Goal: Task Accomplishment & Management: Complete application form

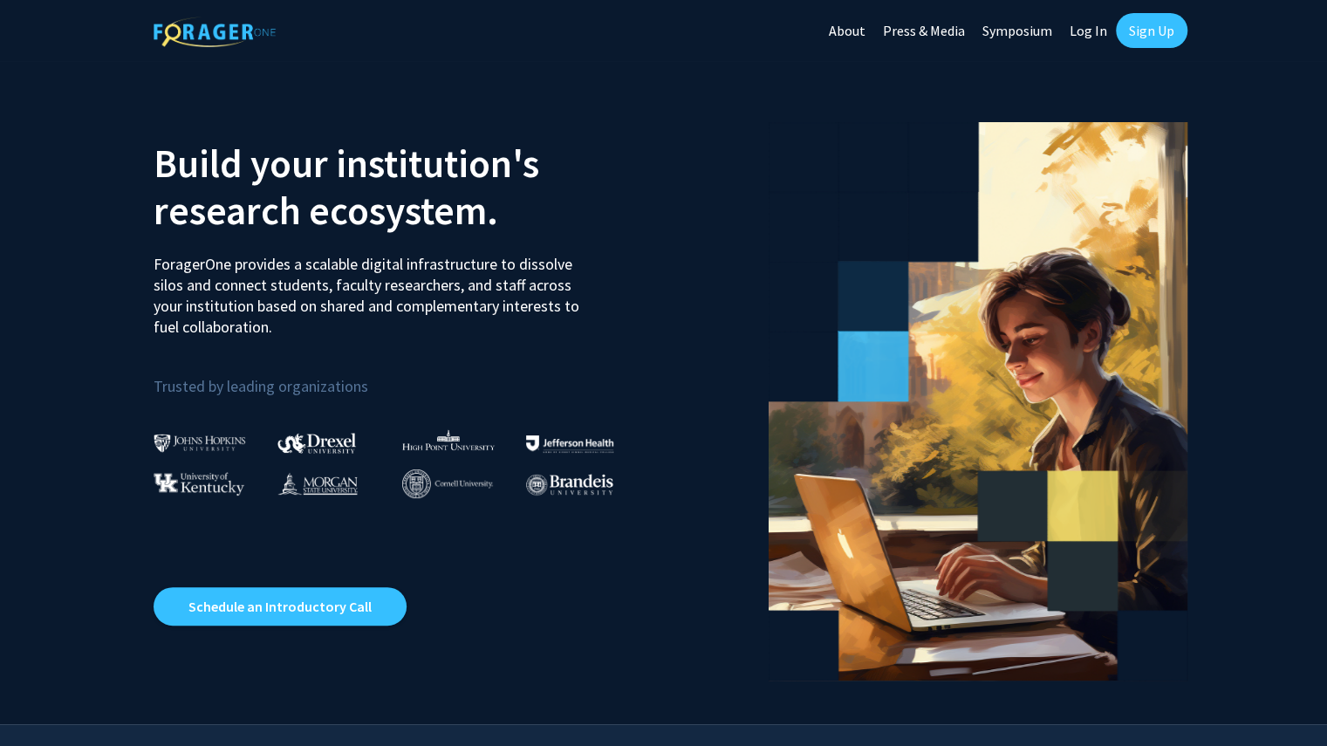
click at [1086, 32] on link "Log In" at bounding box center [1088, 30] width 55 height 61
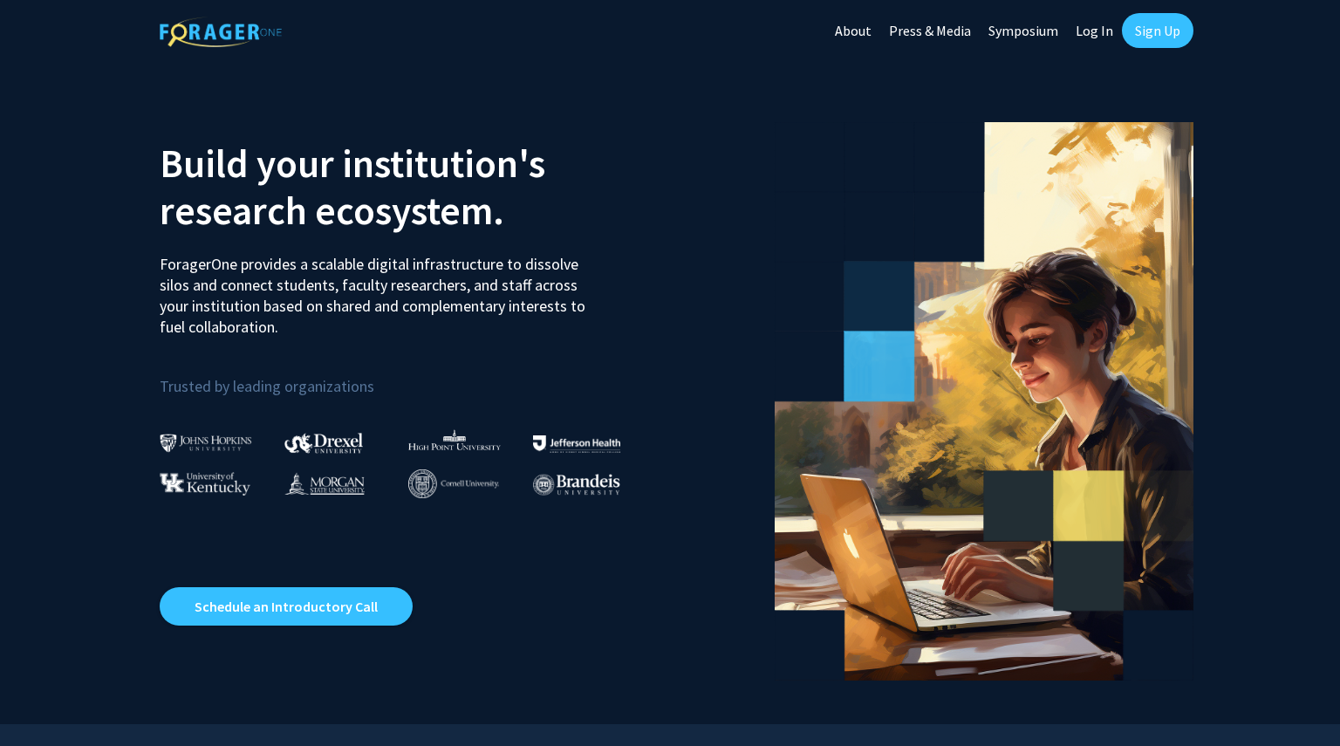
select select
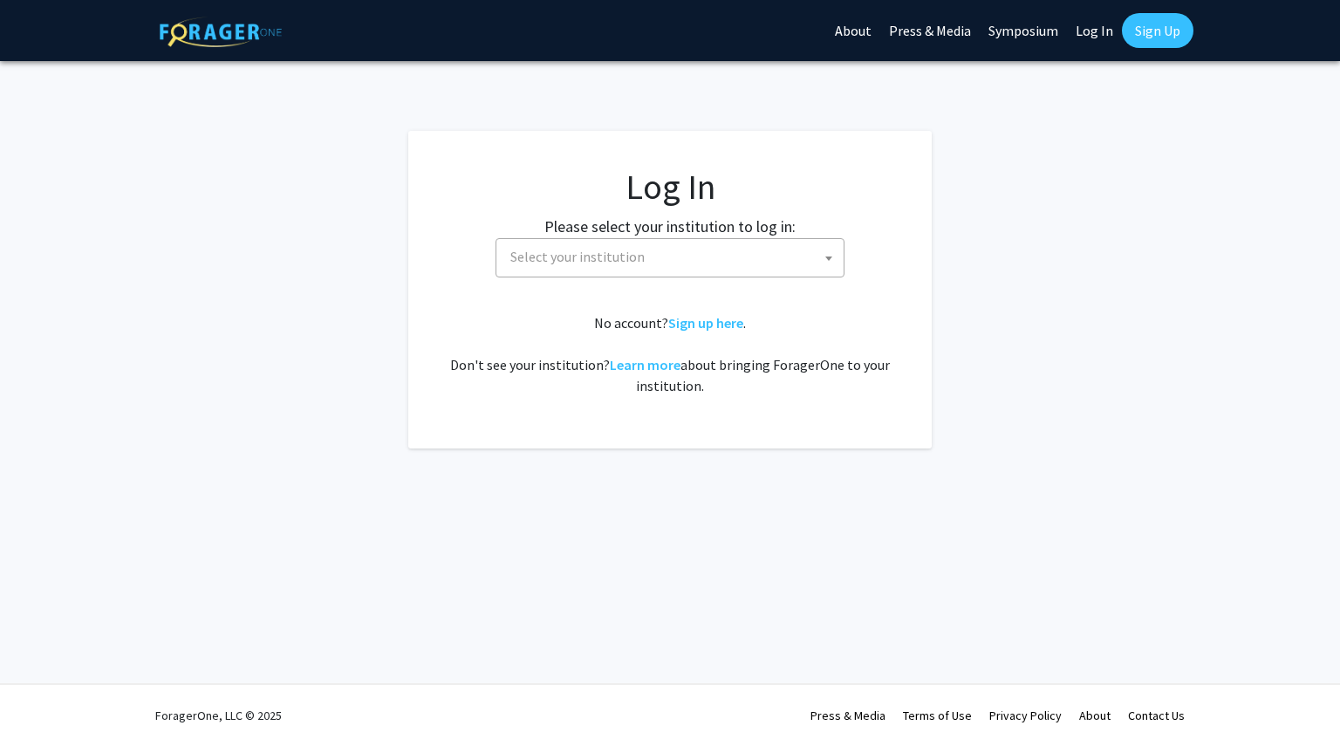
click at [1117, 25] on link "Log In" at bounding box center [1094, 30] width 55 height 61
click at [627, 243] on span "Select your institution" at bounding box center [674, 257] width 340 height 36
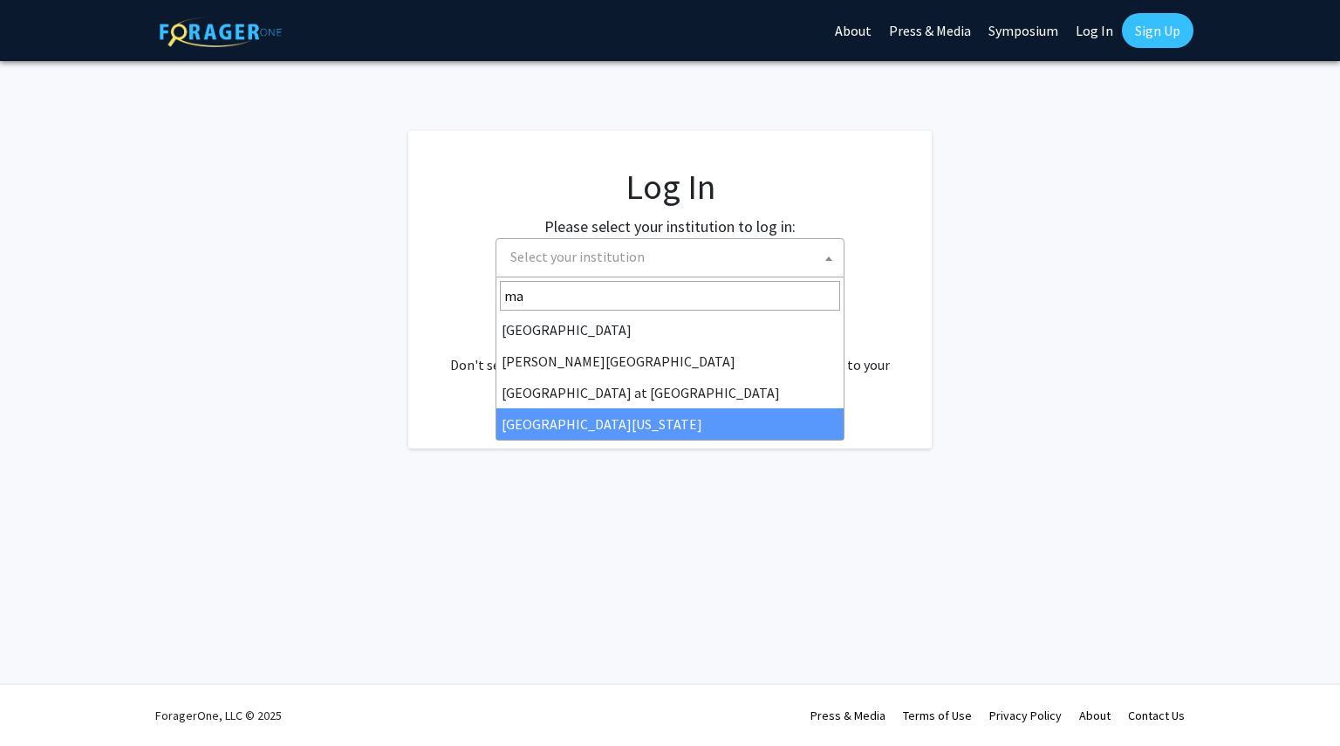
type input "ma"
select select "31"
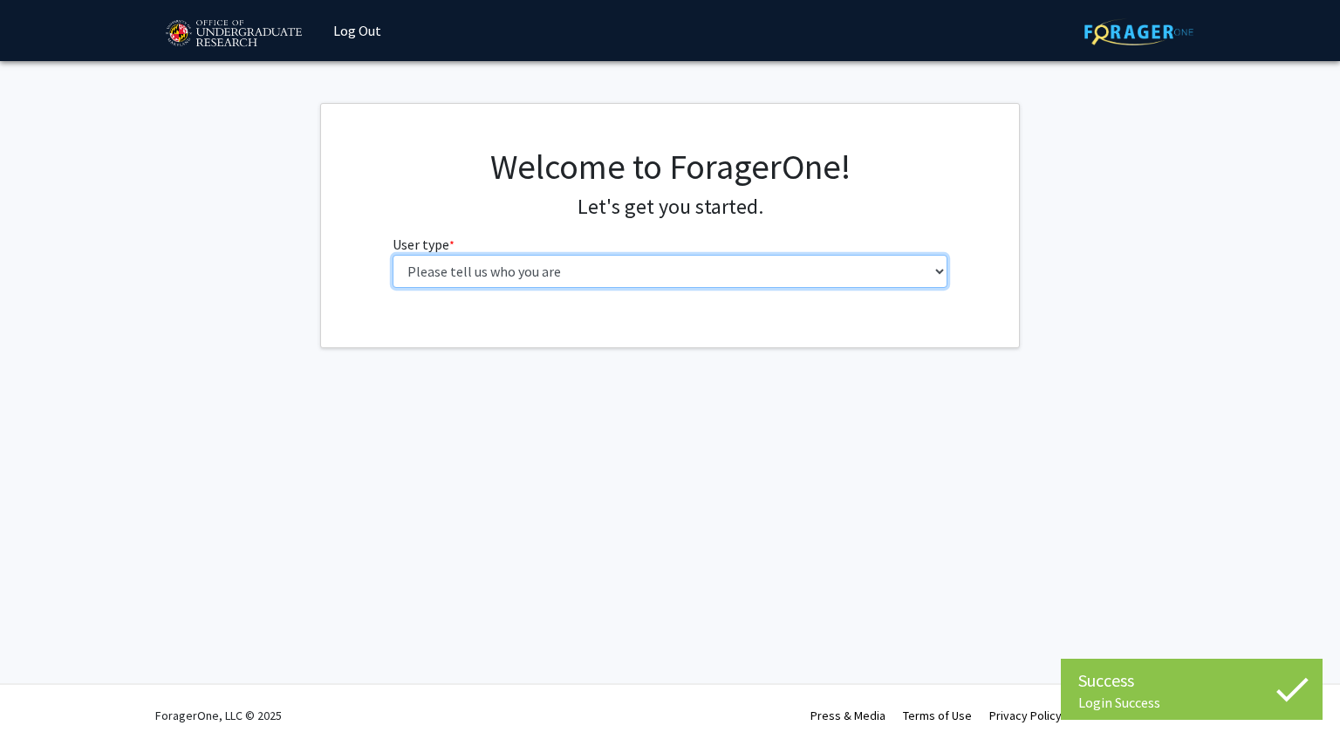
click at [517, 278] on select "Please tell us who you are Undergraduate Student Master's Student Doctoral Cand…" at bounding box center [671, 271] width 556 height 33
select select "1: undergrad"
click at [393, 255] on select "Please tell us who you are Undergraduate Student Master's Student Doctoral Cand…" at bounding box center [671, 271] width 556 height 33
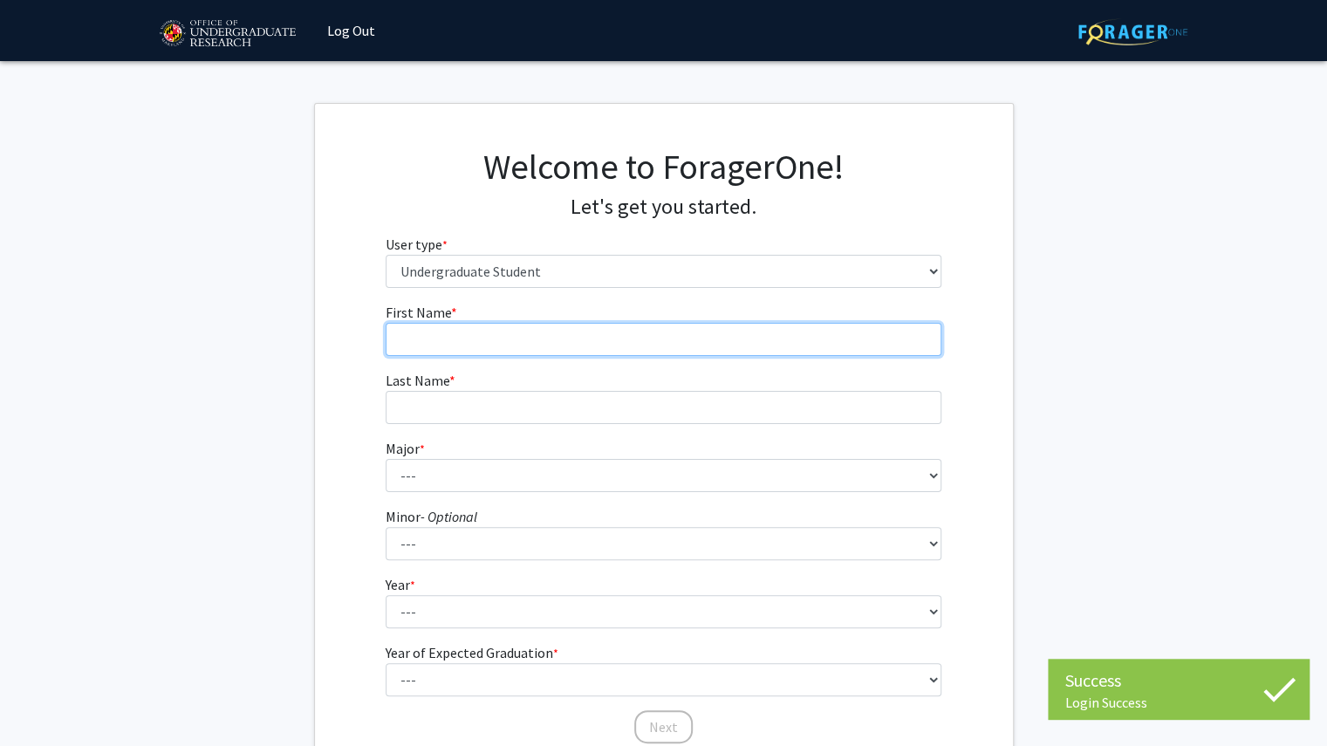
click at [520, 347] on input "First Name * required" at bounding box center [664, 339] width 556 height 33
type input "[PERSON_NAME]"
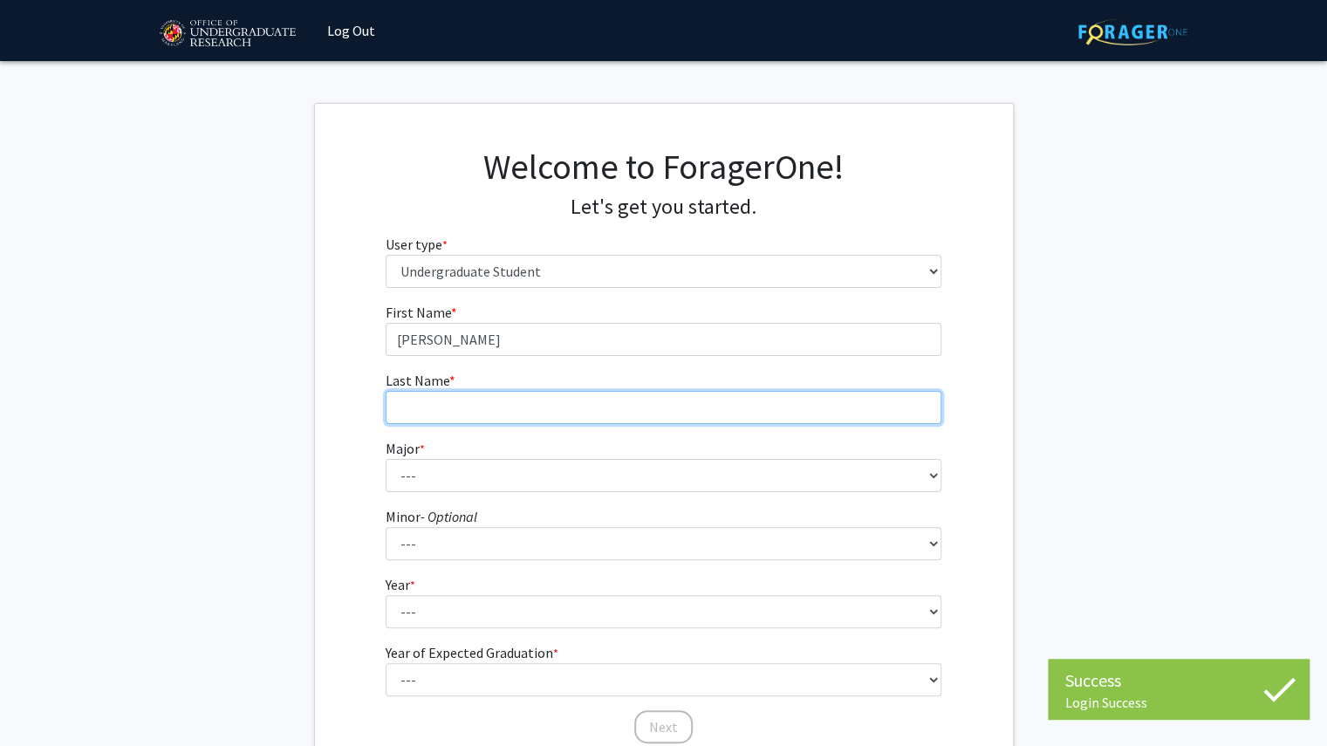
type input "[PERSON_NAME]"
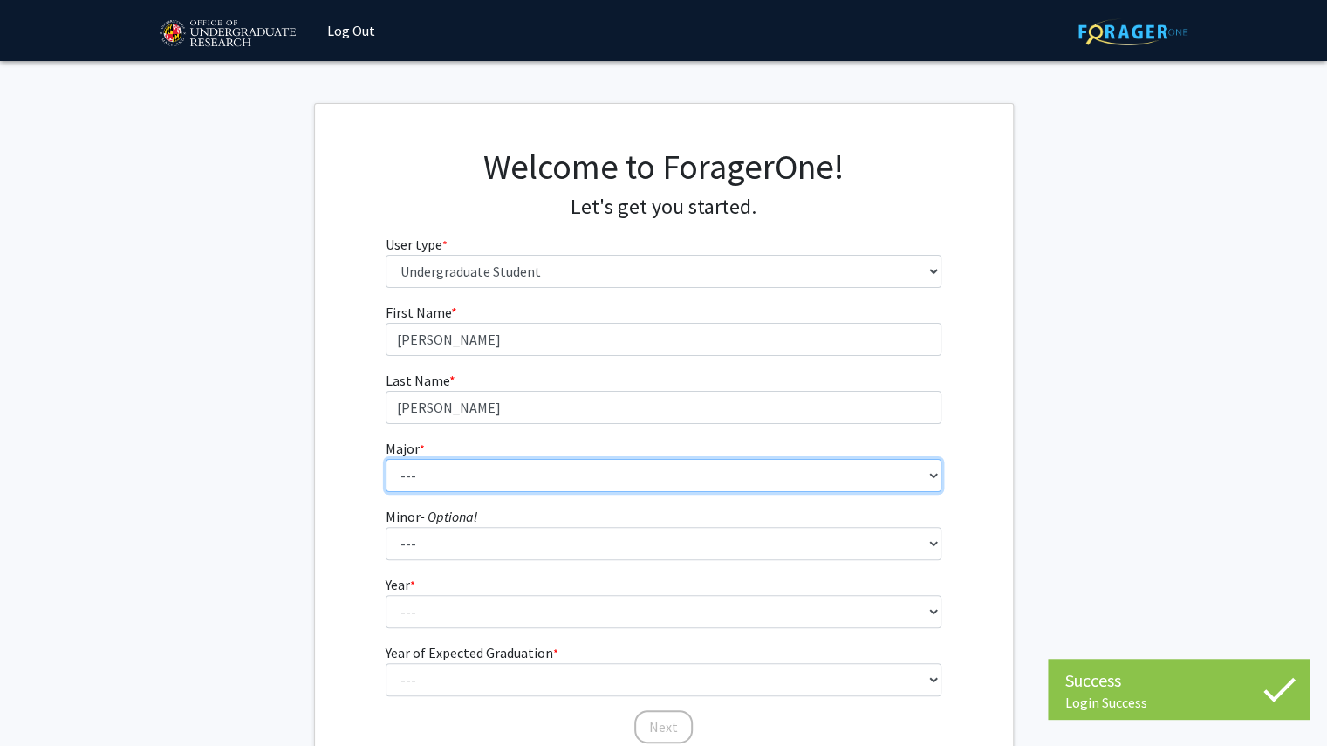
click at [499, 469] on select "--- Accounting Aerospace Engineering African American and Africana Studies Agri…" at bounding box center [664, 475] width 556 height 33
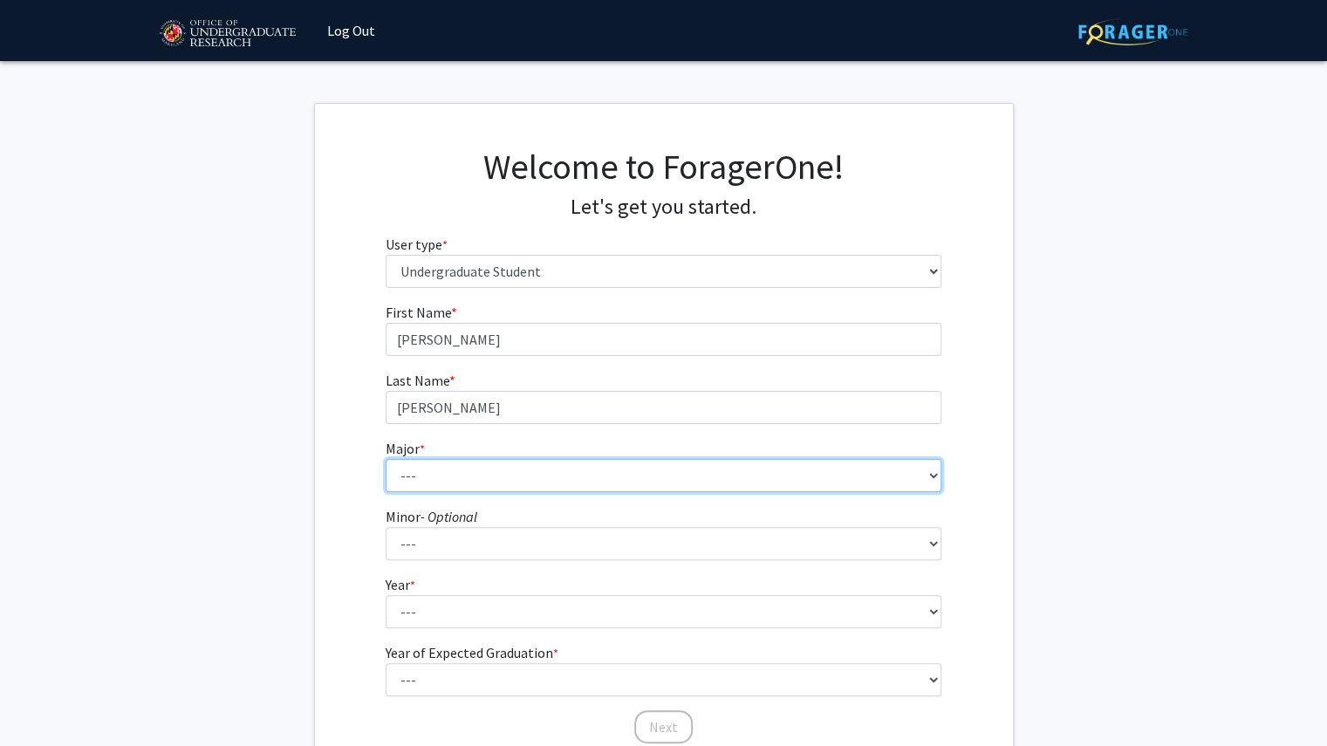
select select "27: 2328"
click at [386, 459] on select "--- Accounting Aerospace Engineering African American and Africana Studies Agri…" at bounding box center [664, 475] width 556 height 33
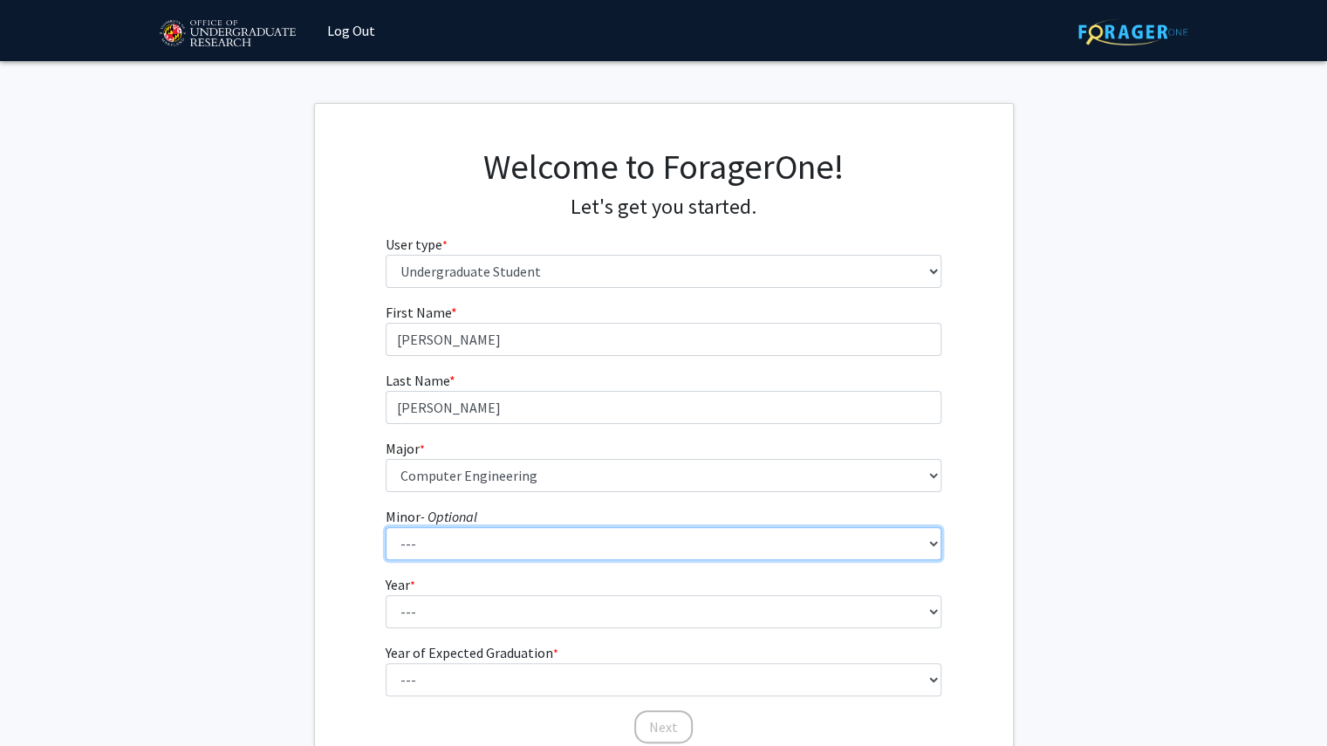
click at [544, 554] on select "--- Actuarial Mathematics Advanced Cybersecurity Experience for Students Africa…" at bounding box center [664, 543] width 556 height 33
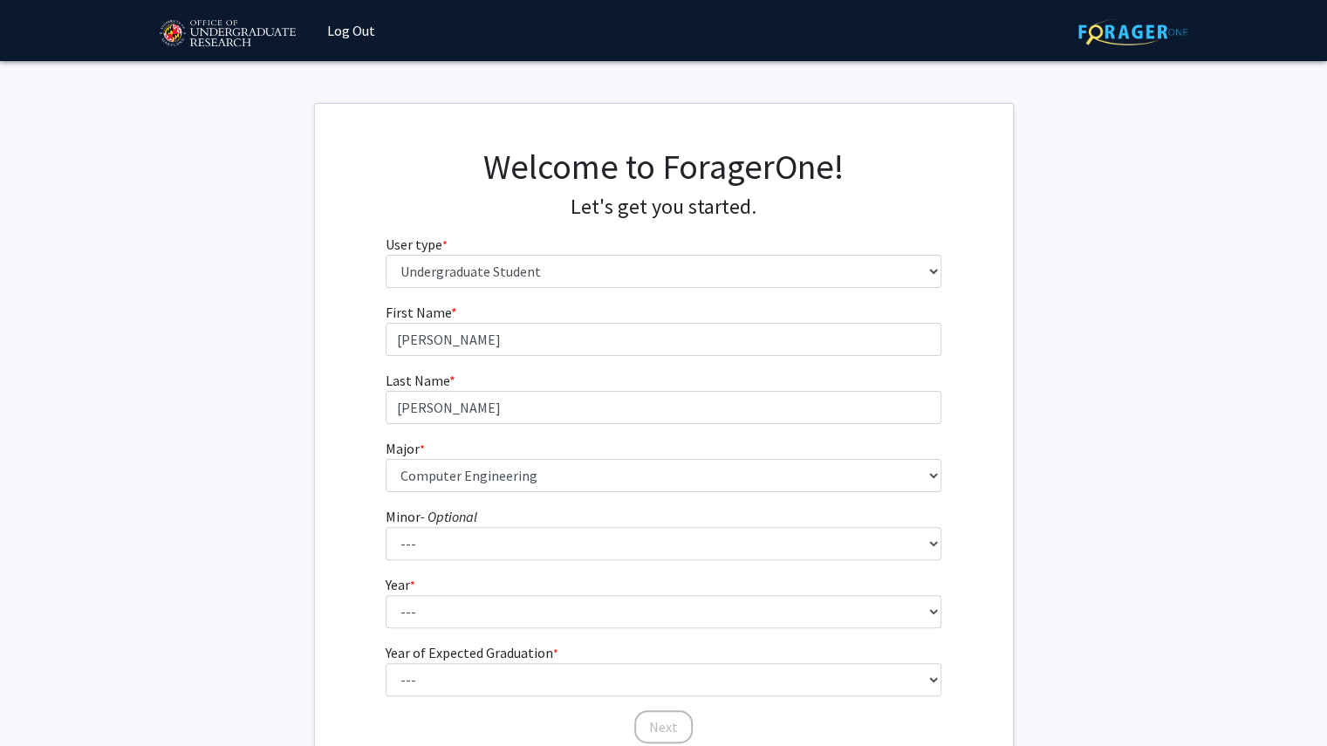
click at [1130, 520] on fg-get-started "Welcome to ForagerOne! Let's get you started. User type * required Please tell …" at bounding box center [663, 447] width 1327 height 689
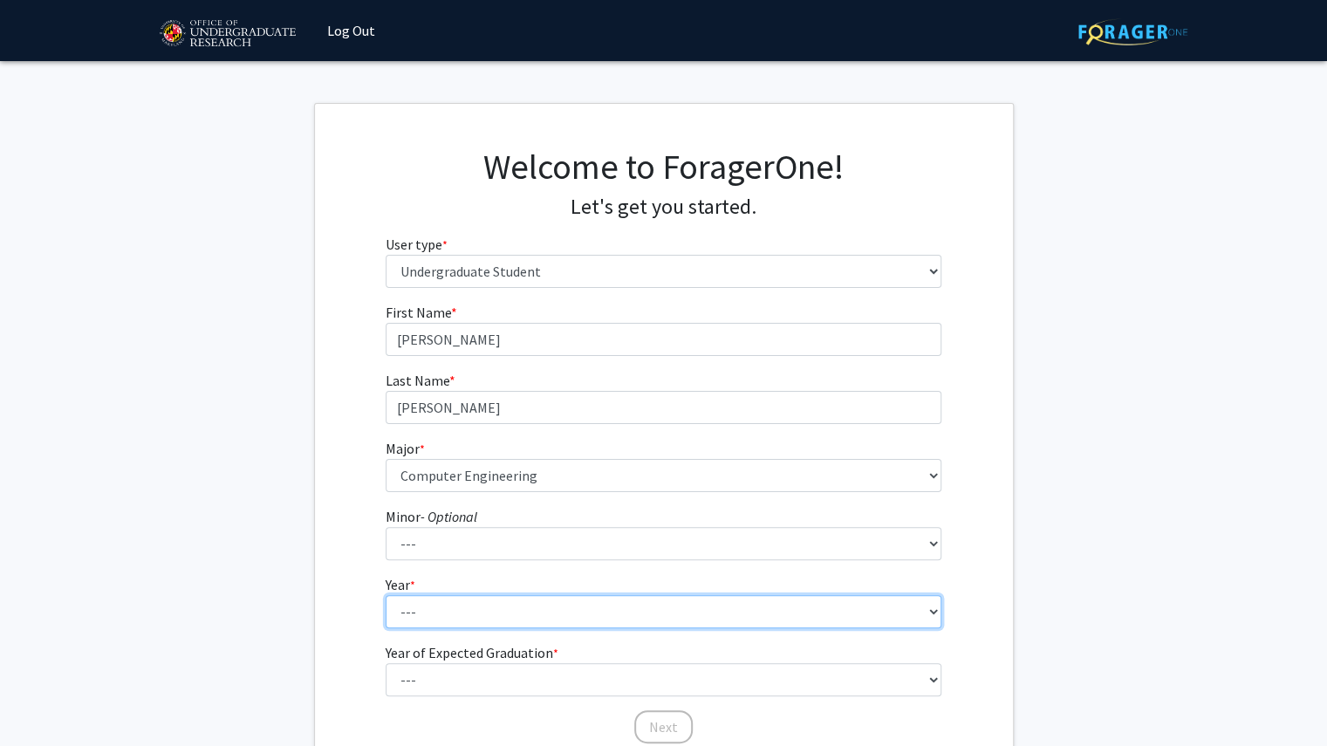
click at [710, 611] on select "--- First-year Sophomore Junior Senior Postbaccalaureate Certificate" at bounding box center [664, 611] width 556 height 33
select select "1: first-year"
click at [386, 595] on select "--- First-year Sophomore Junior Senior Postbaccalaureate Certificate" at bounding box center [664, 611] width 556 height 33
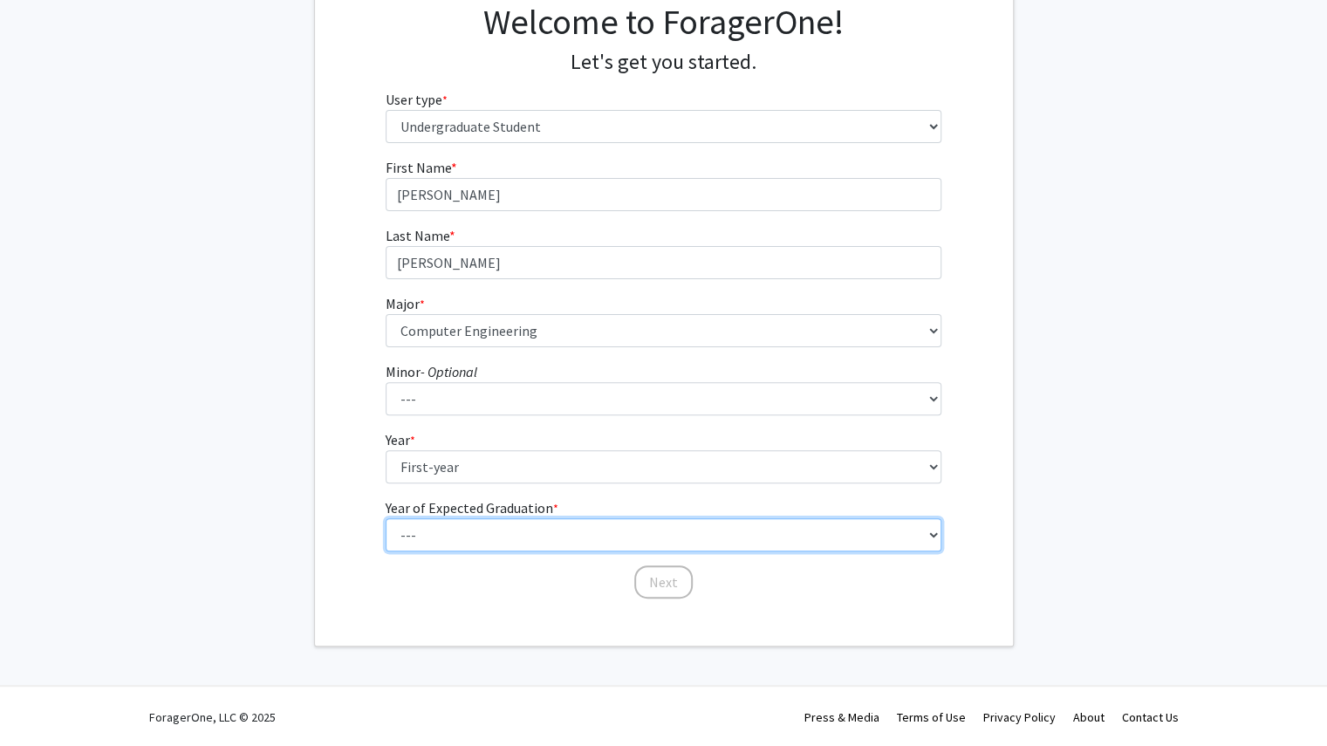
click at [552, 534] on select "--- 2025 2026 2027 2028 2029 2030 2031 2032 2033 2034" at bounding box center [664, 534] width 556 height 33
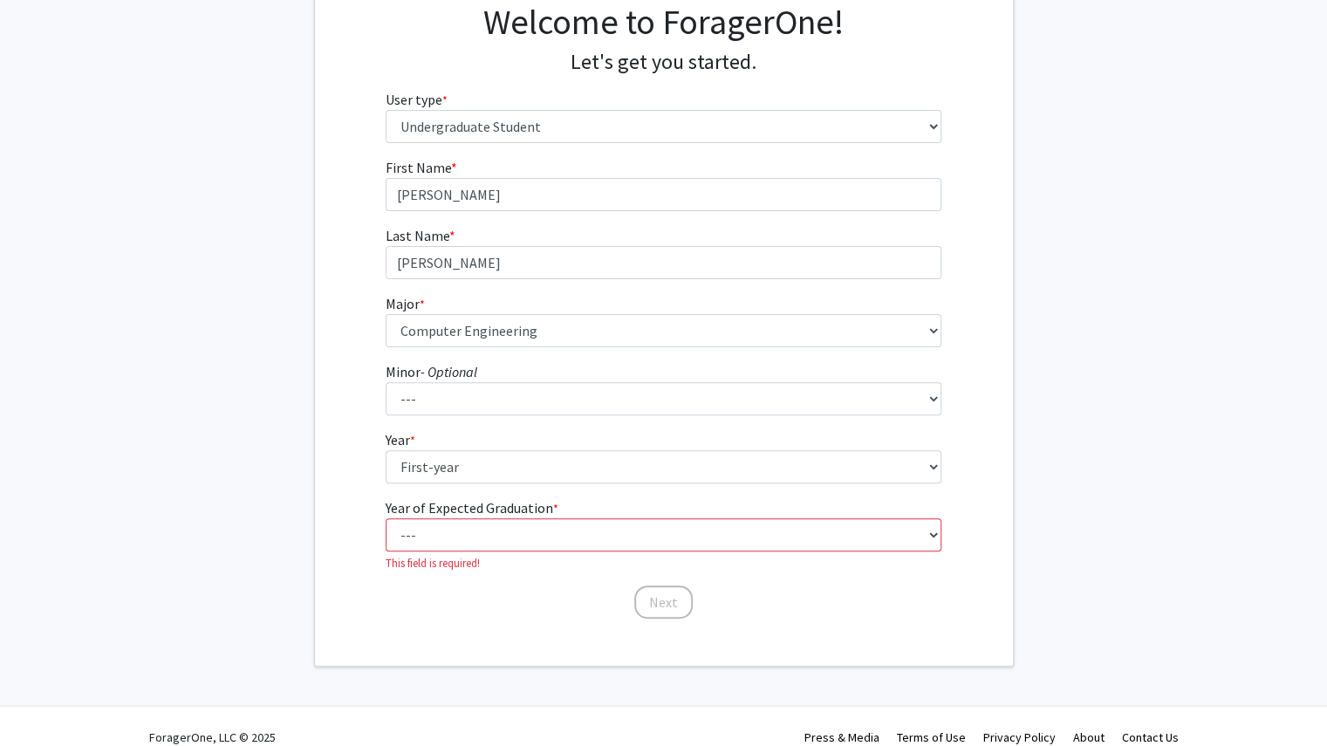
click at [562, 445] on fg-select "Year * required --- First-year Sophomore Junior Senior Postbaccalaureate Certif…" at bounding box center [664, 456] width 556 height 54
click at [524, 542] on select "--- 2025 2026 2027 2028 2029 2030 2031 2032 2033 2034" at bounding box center [664, 534] width 556 height 33
select select "5: 2029"
click at [386, 518] on select "--- 2025 2026 2027 2028 2029 2030 2031 2032 2033 2034" at bounding box center [664, 534] width 556 height 33
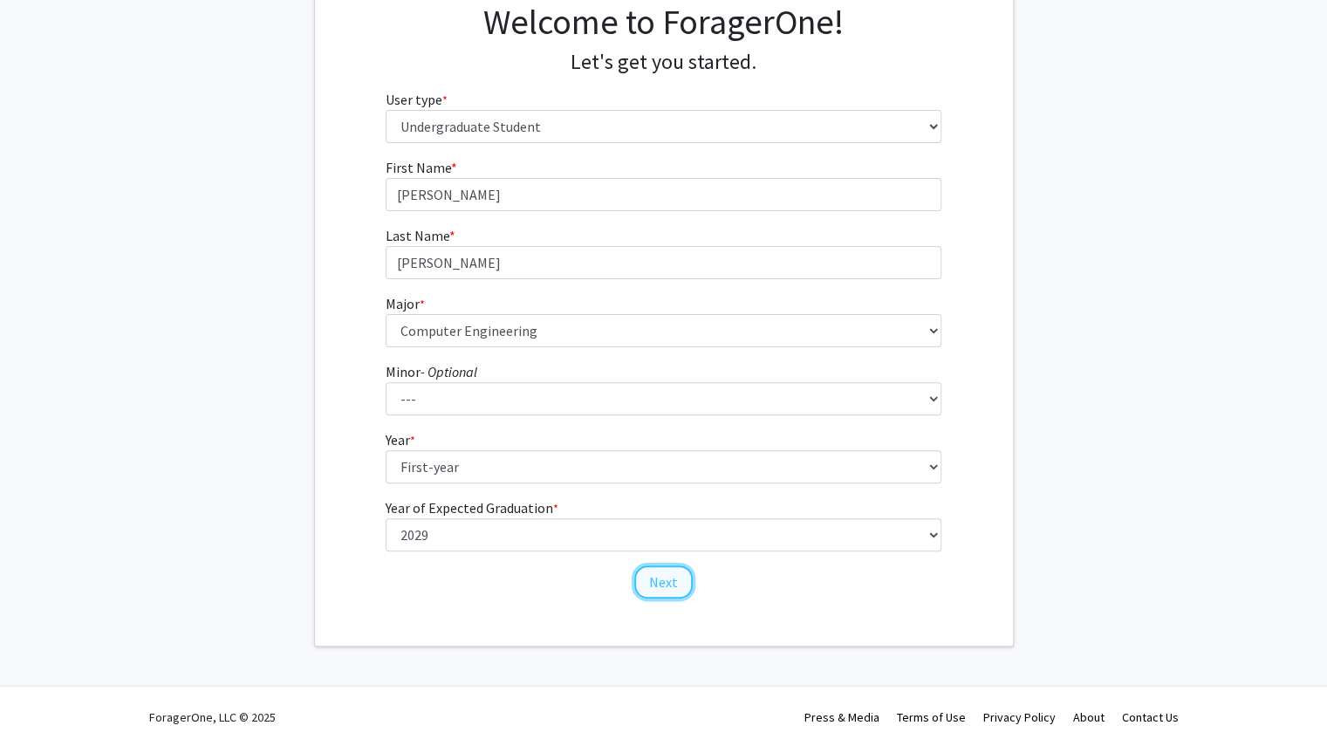
click at [658, 587] on button "Next" at bounding box center [663, 582] width 58 height 33
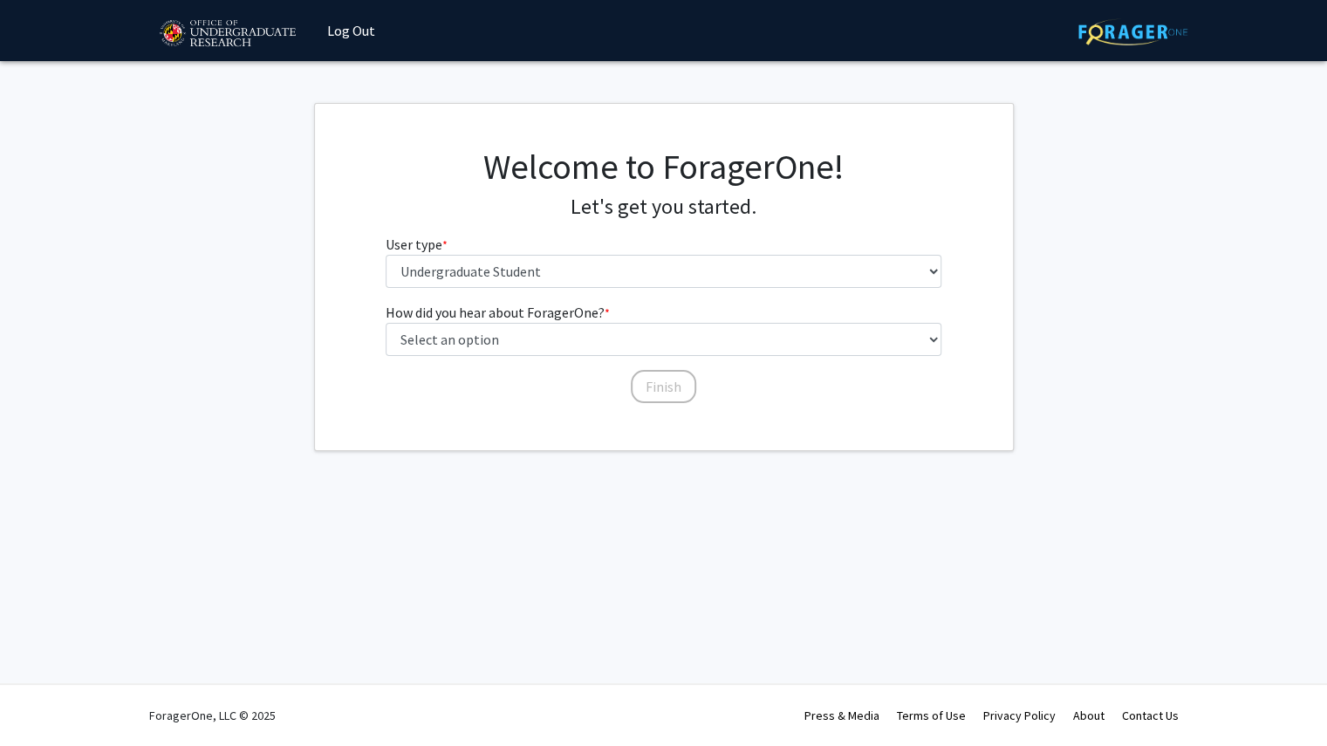
scroll to position [0, 0]
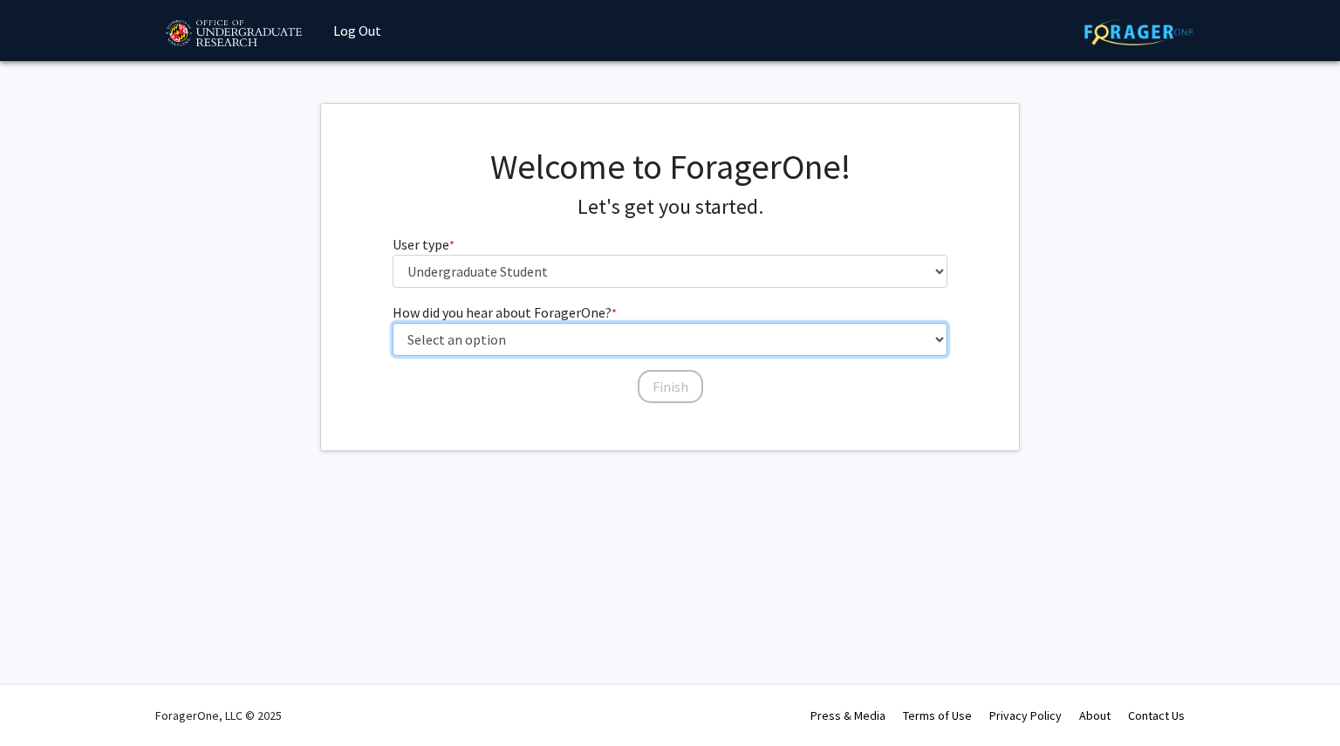
click at [545, 350] on select "Select an option Peer/student recommendation Faculty/staff recommendation Unive…" at bounding box center [671, 339] width 556 height 33
select select "2: faculty_recommendation"
click at [393, 323] on select "Select an option Peer/student recommendation Faculty/staff recommendation Unive…" at bounding box center [671, 339] width 556 height 33
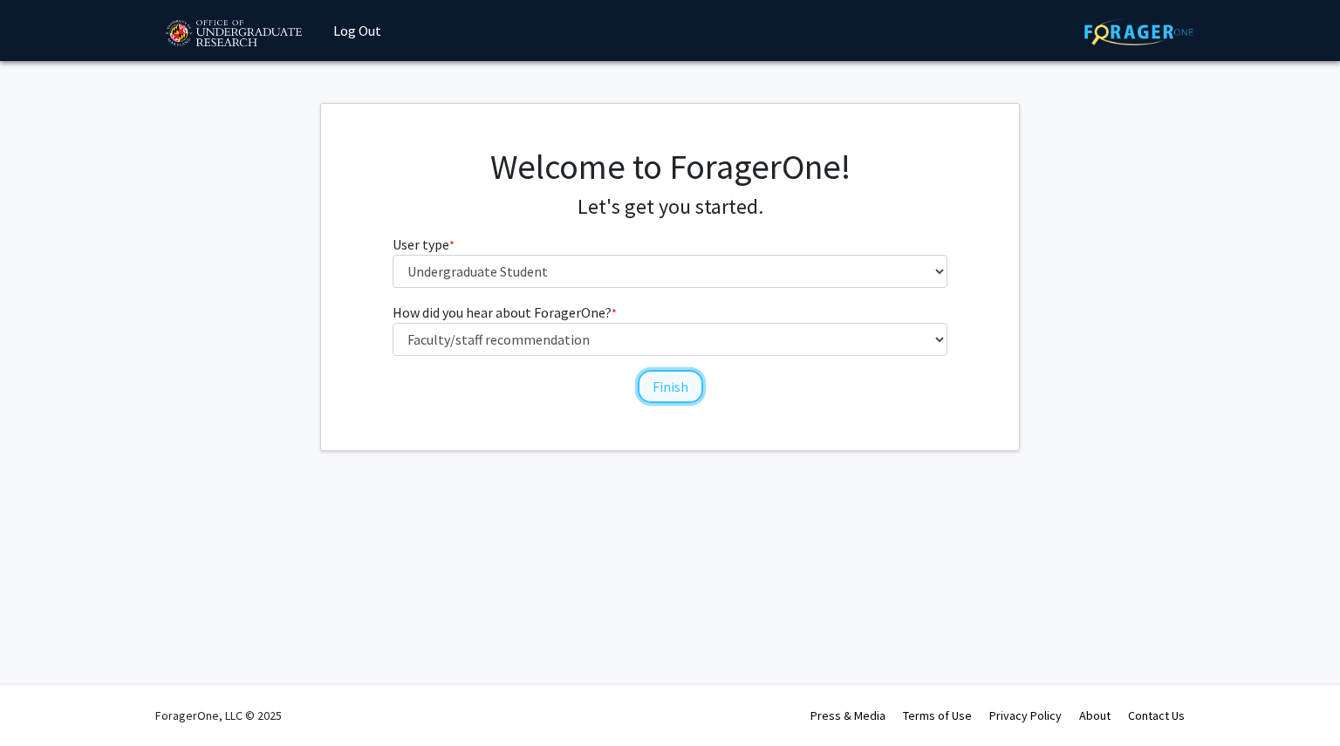
click at [653, 391] on button "Finish" at bounding box center [670, 386] width 65 height 33
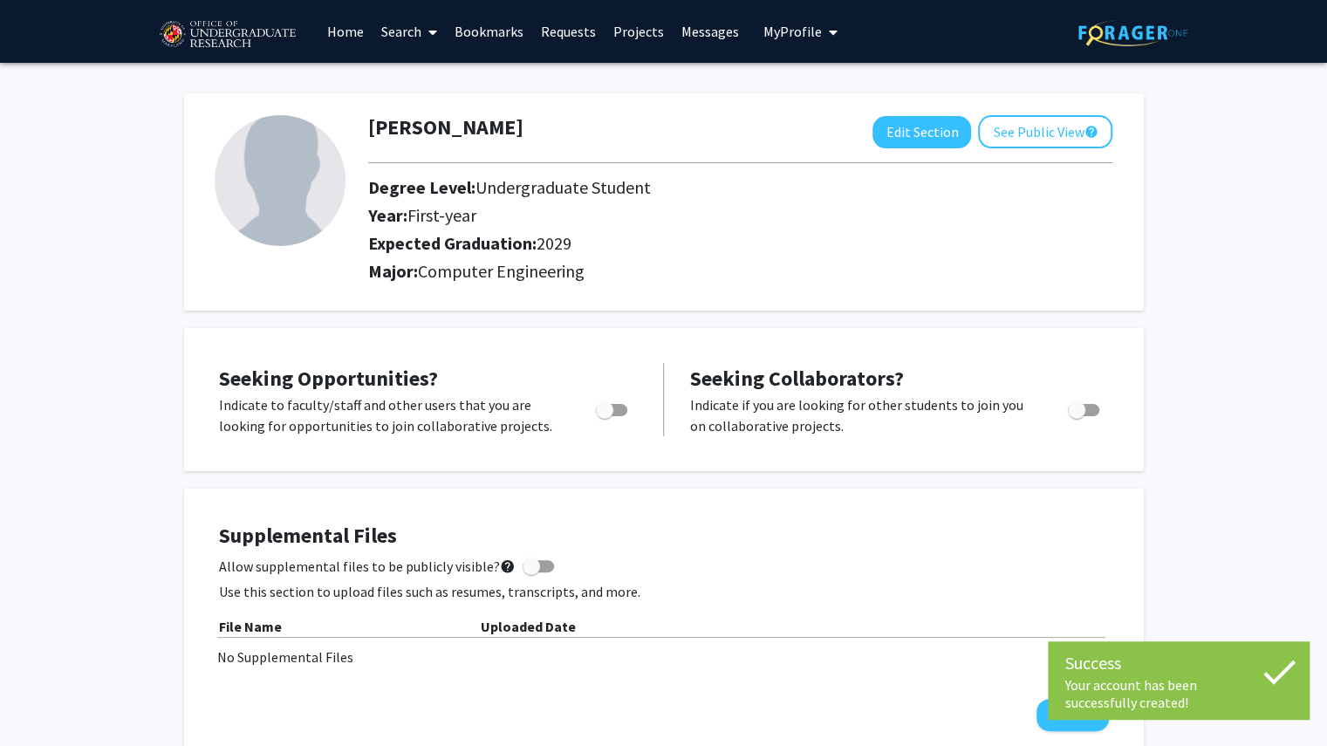
click at [592, 406] on label "Toggle" at bounding box center [608, 410] width 38 height 21
click at [604, 416] on input "Are you actively seeking opportunities?" at bounding box center [604, 416] width 1 height 1
checkbox input "true"
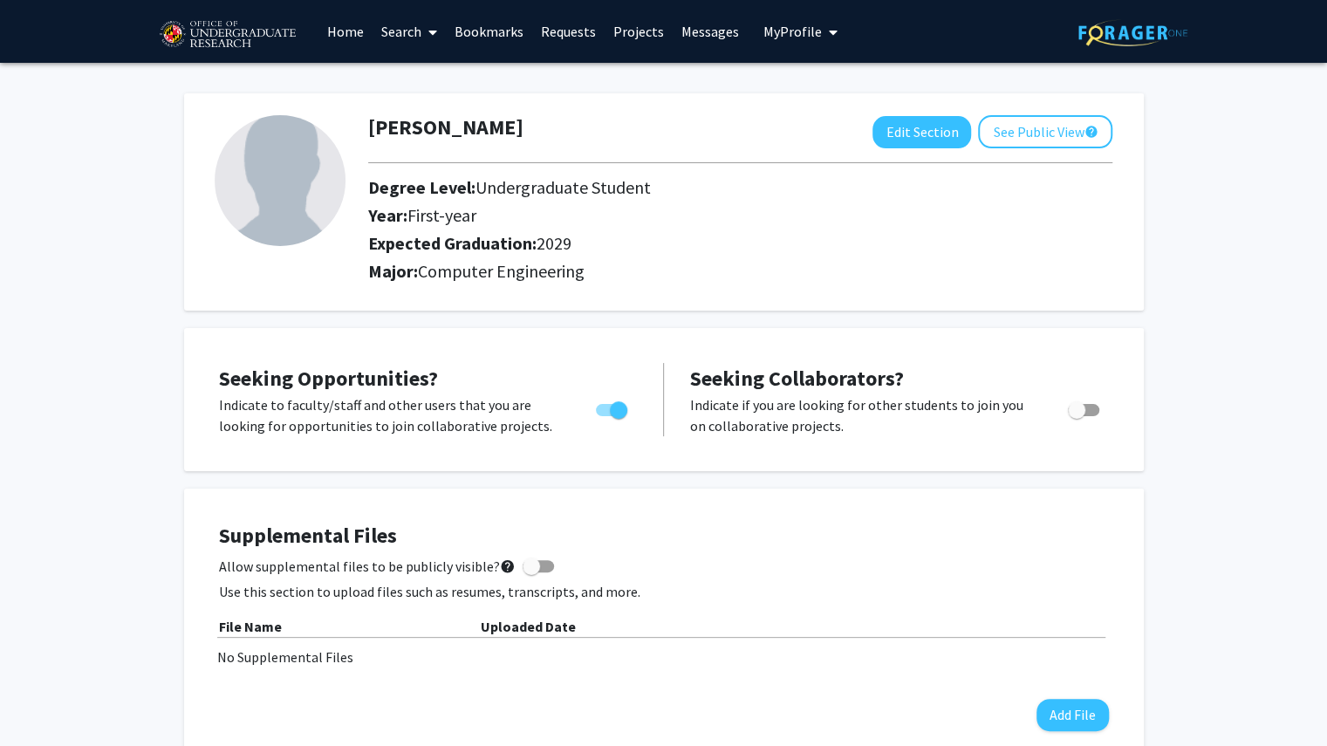
click at [1070, 415] on span "Toggle" at bounding box center [1076, 409] width 17 height 17
click at [1076, 416] on input "Would you like to receive other student requests to work with you?" at bounding box center [1076, 416] width 1 height 1
checkbox input "true"
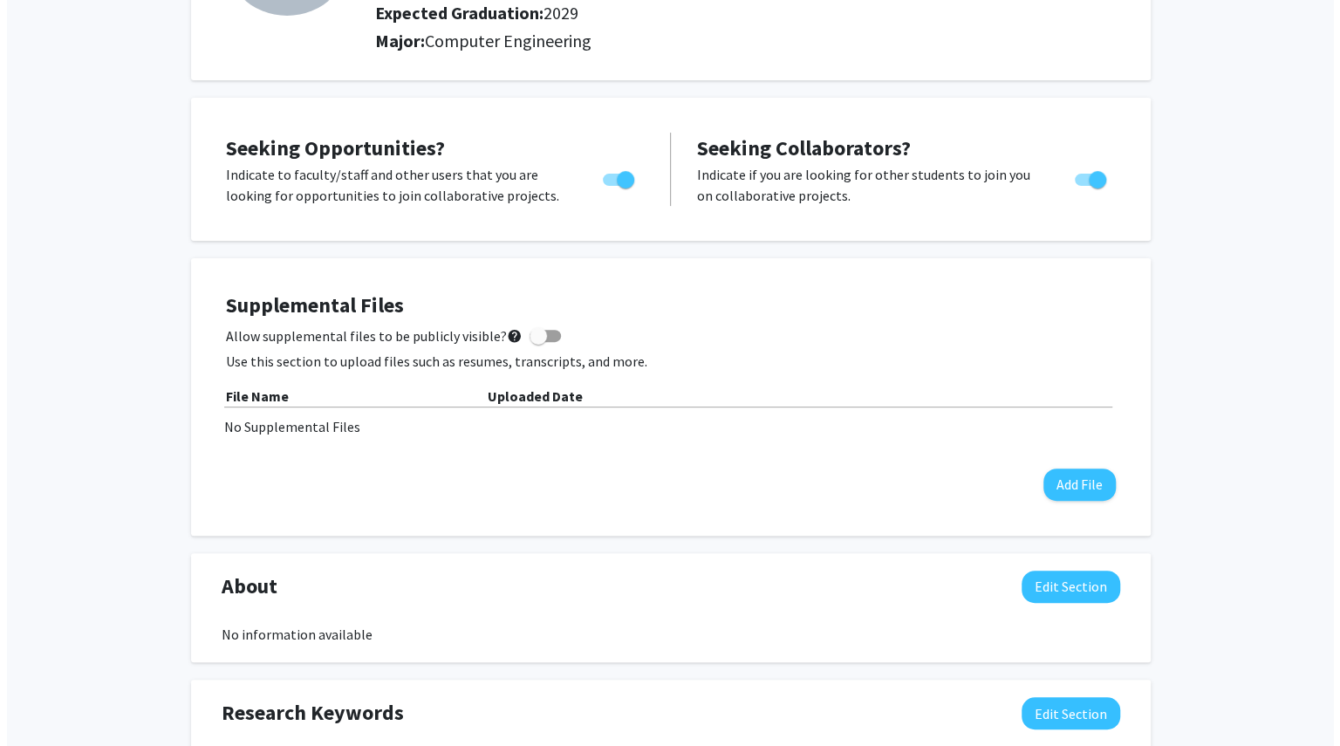
scroll to position [227, 0]
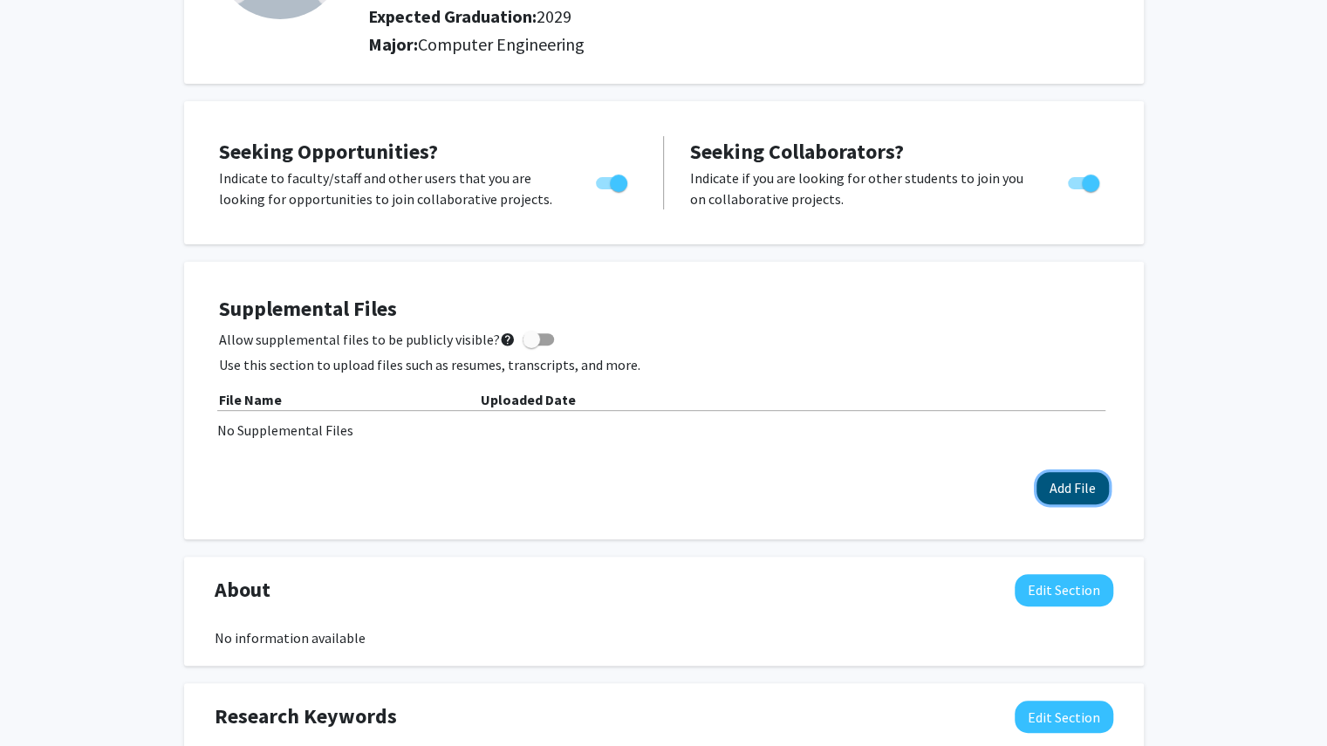
click at [1075, 473] on button "Add File" at bounding box center [1073, 488] width 72 height 32
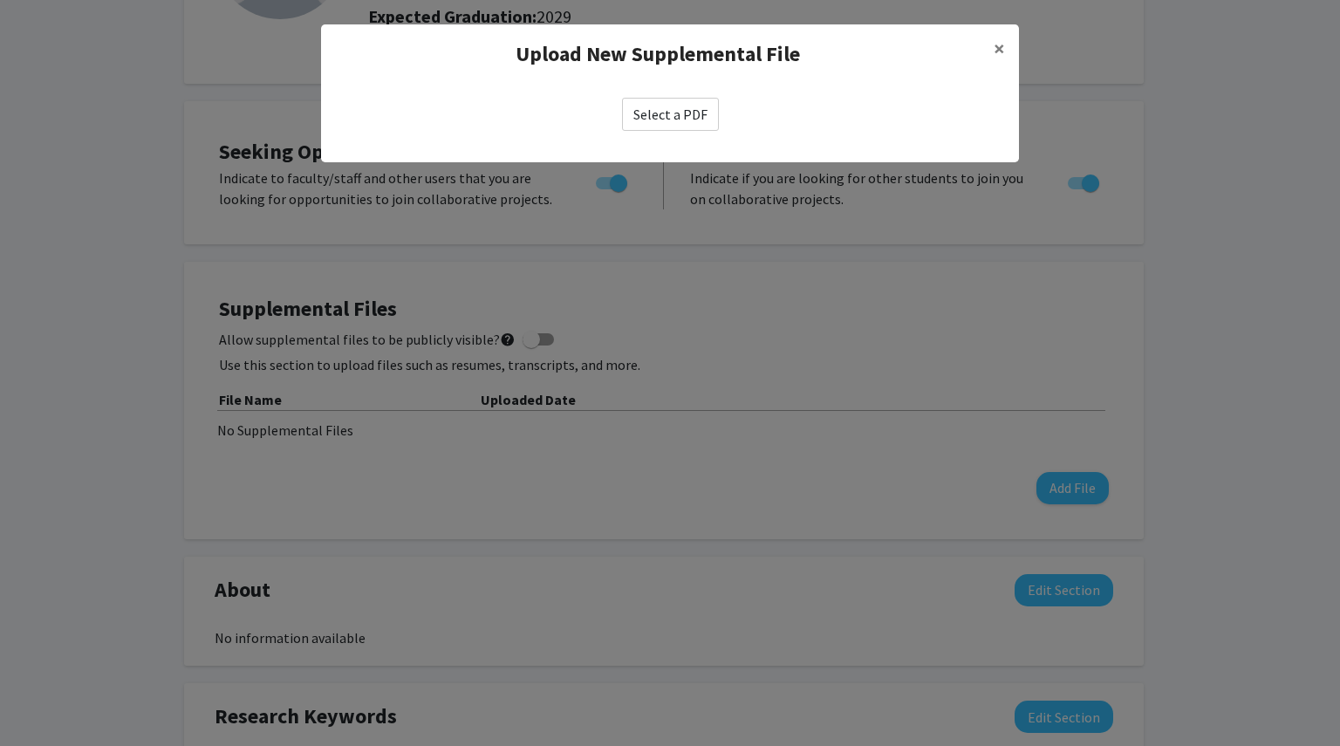
click at [698, 104] on label "Select a PDF" at bounding box center [670, 114] width 97 height 33
click at [0, 0] on input "Select a PDF" at bounding box center [0, 0] width 0 height 0
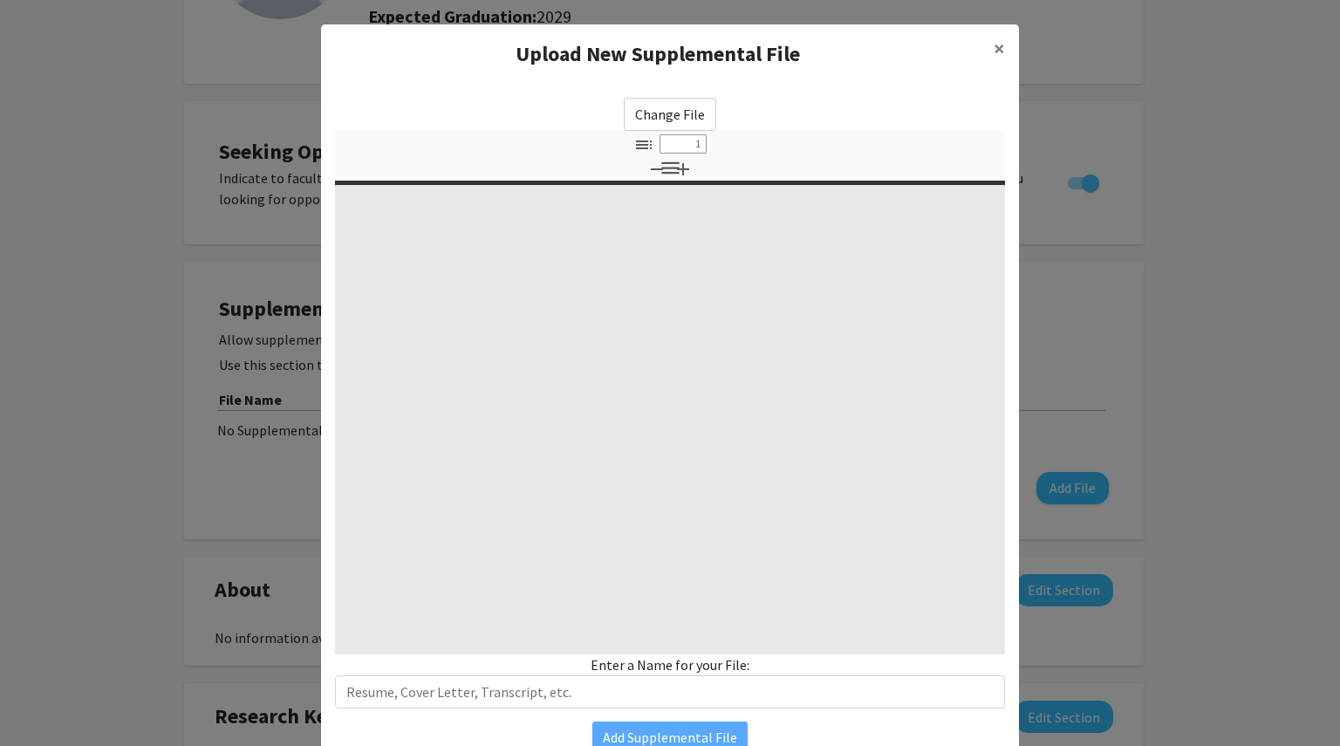
select select "custom"
type input "0"
select select "custom"
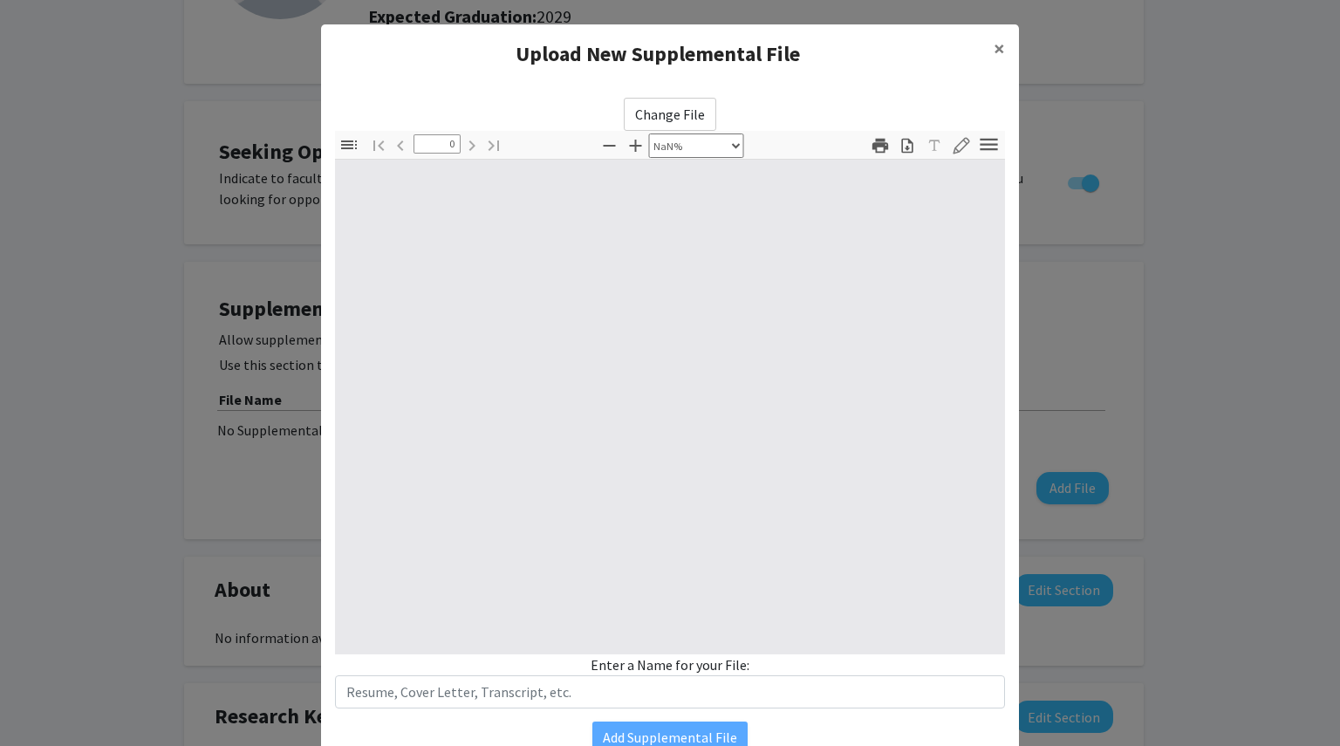
type input "1"
select select "auto"
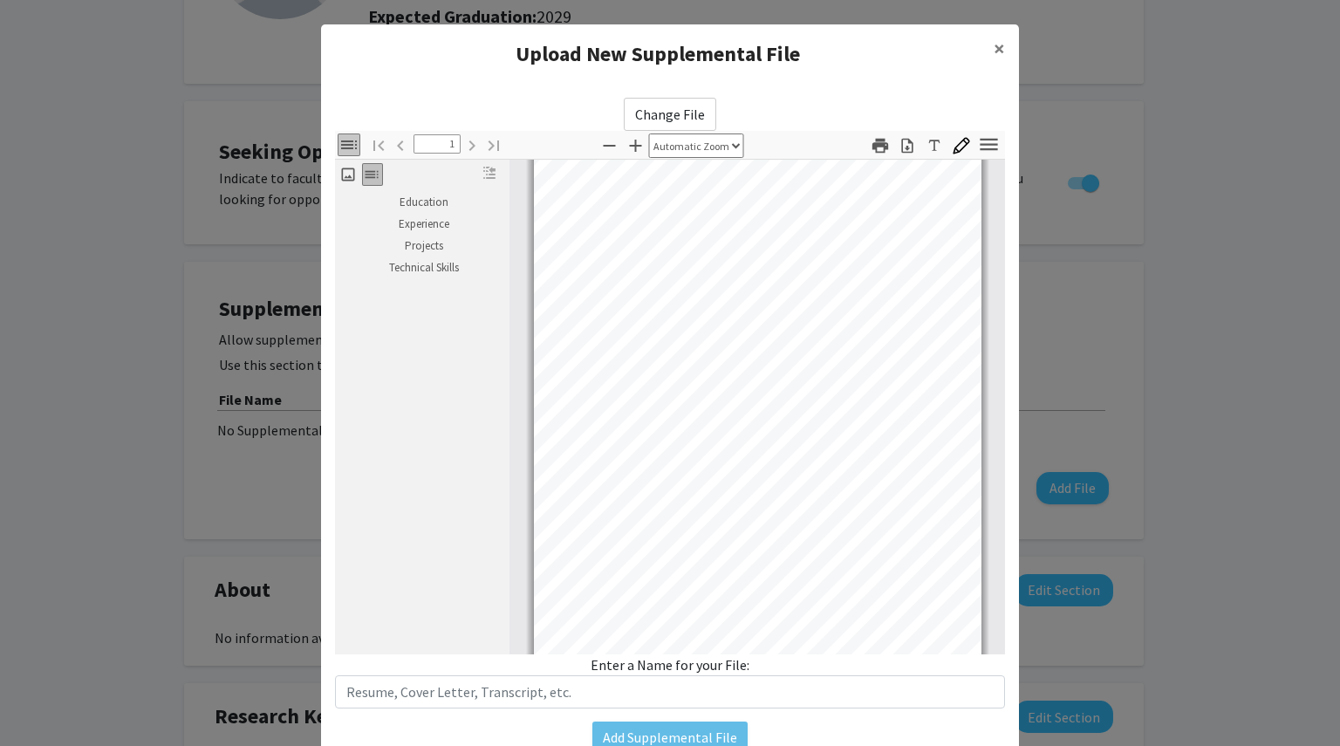
scroll to position [99, 0]
click at [994, 53] on span "×" at bounding box center [999, 48] width 11 height 27
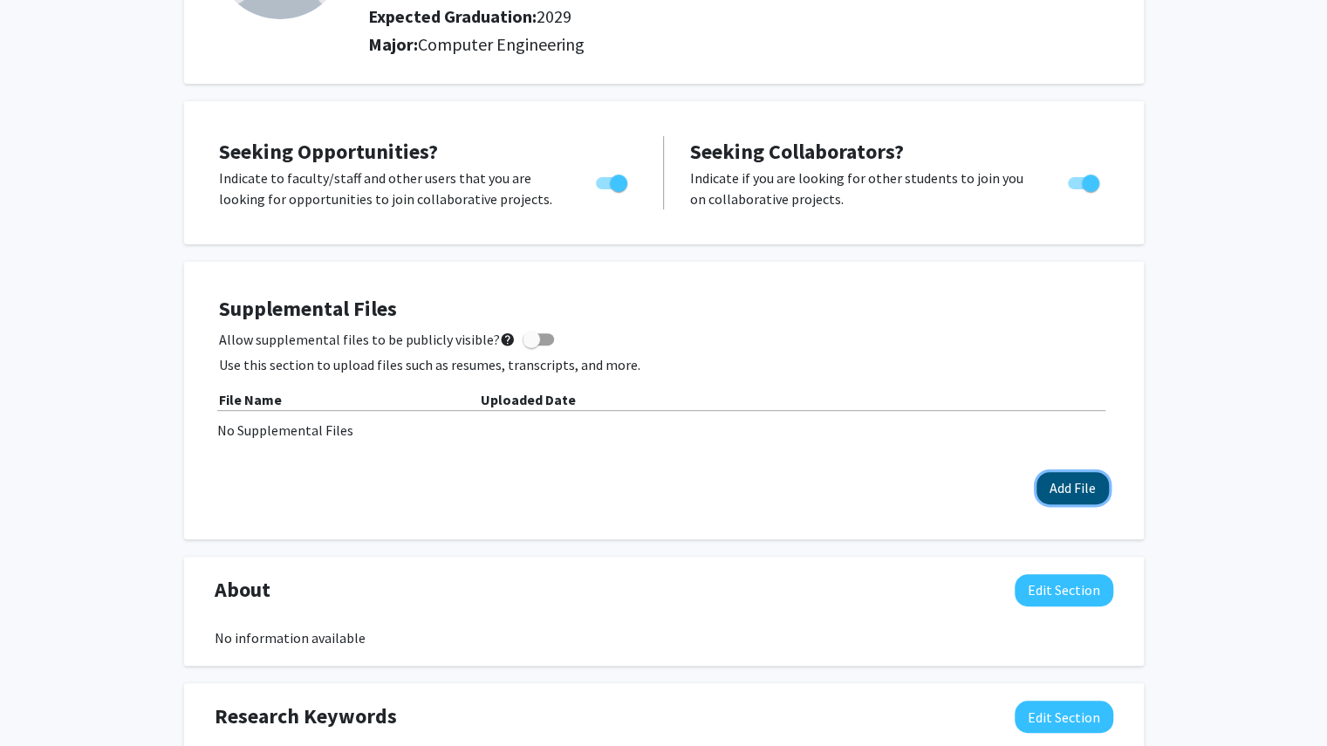
click at [1053, 477] on button "Add File" at bounding box center [1073, 488] width 72 height 32
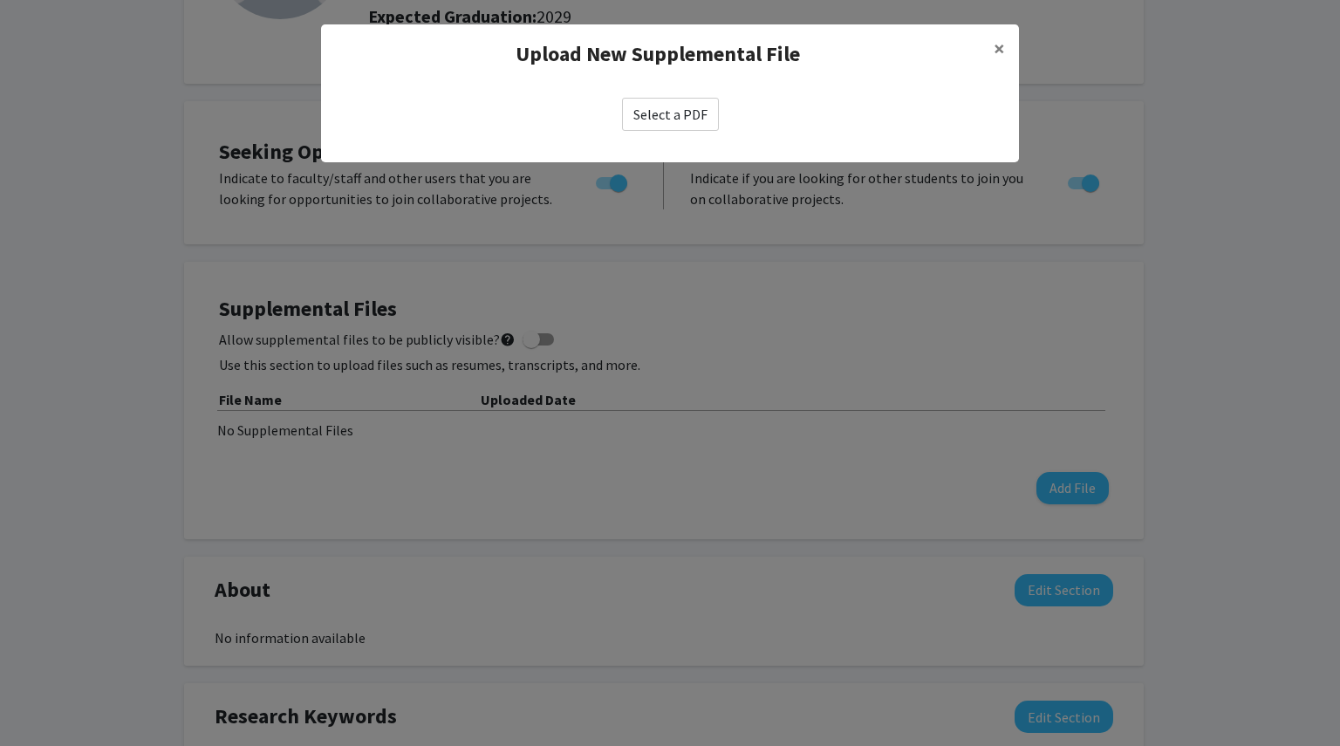
click at [682, 108] on label "Select a PDF" at bounding box center [670, 114] width 97 height 33
click at [0, 0] on input "Select a PDF" at bounding box center [0, 0] width 0 height 0
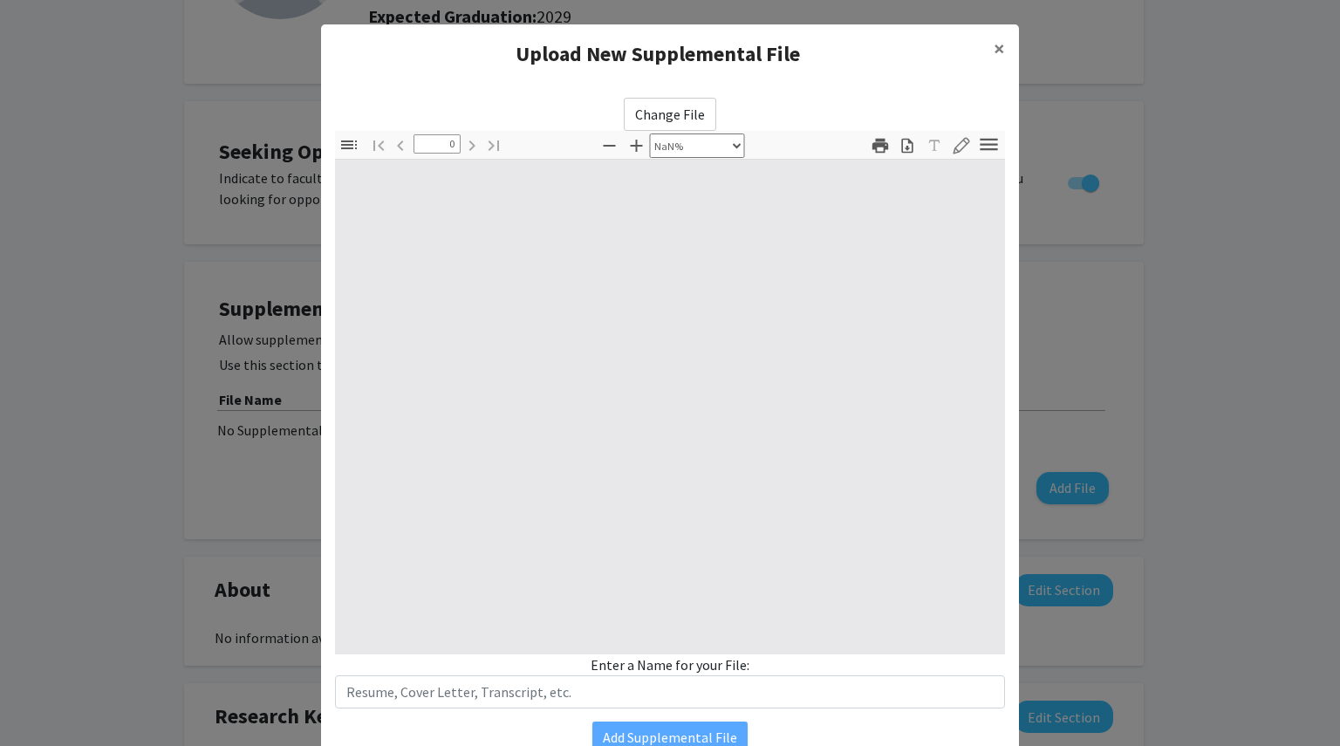
select select "auto"
type input "1"
select select "auto"
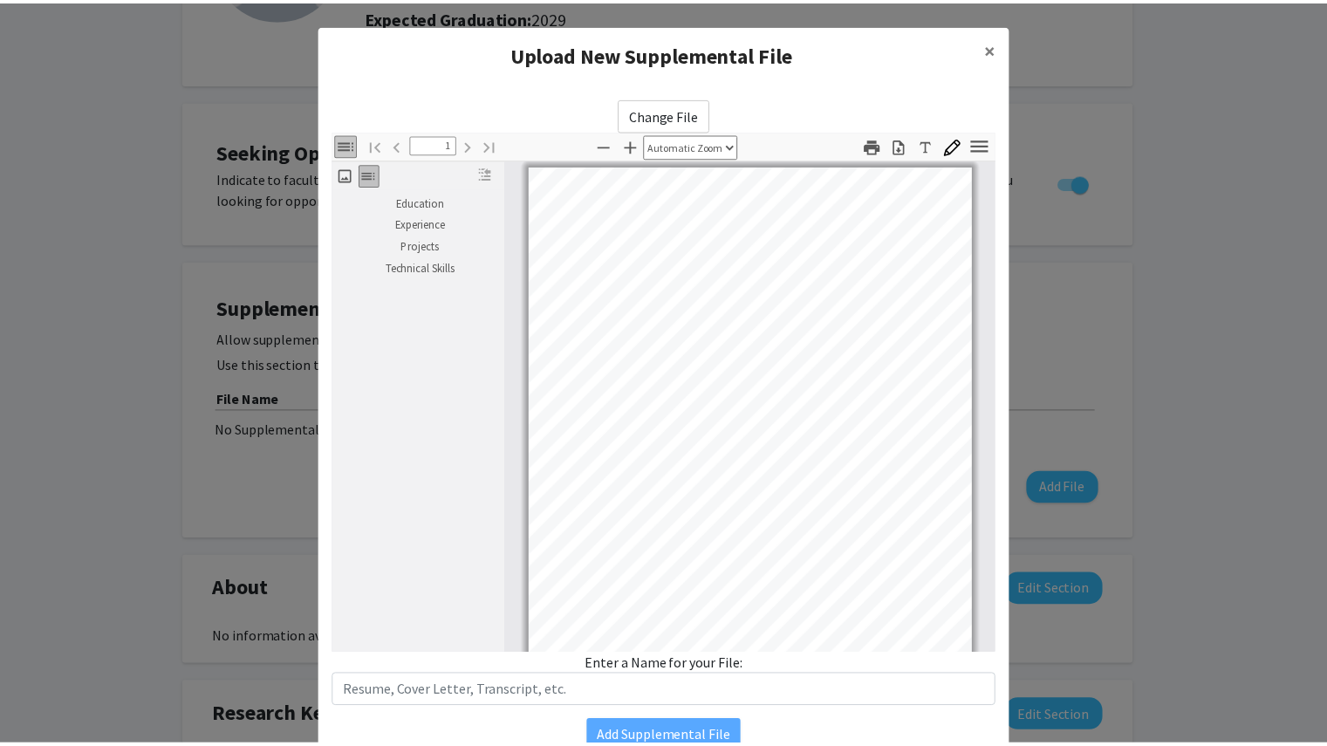
scroll to position [79, 0]
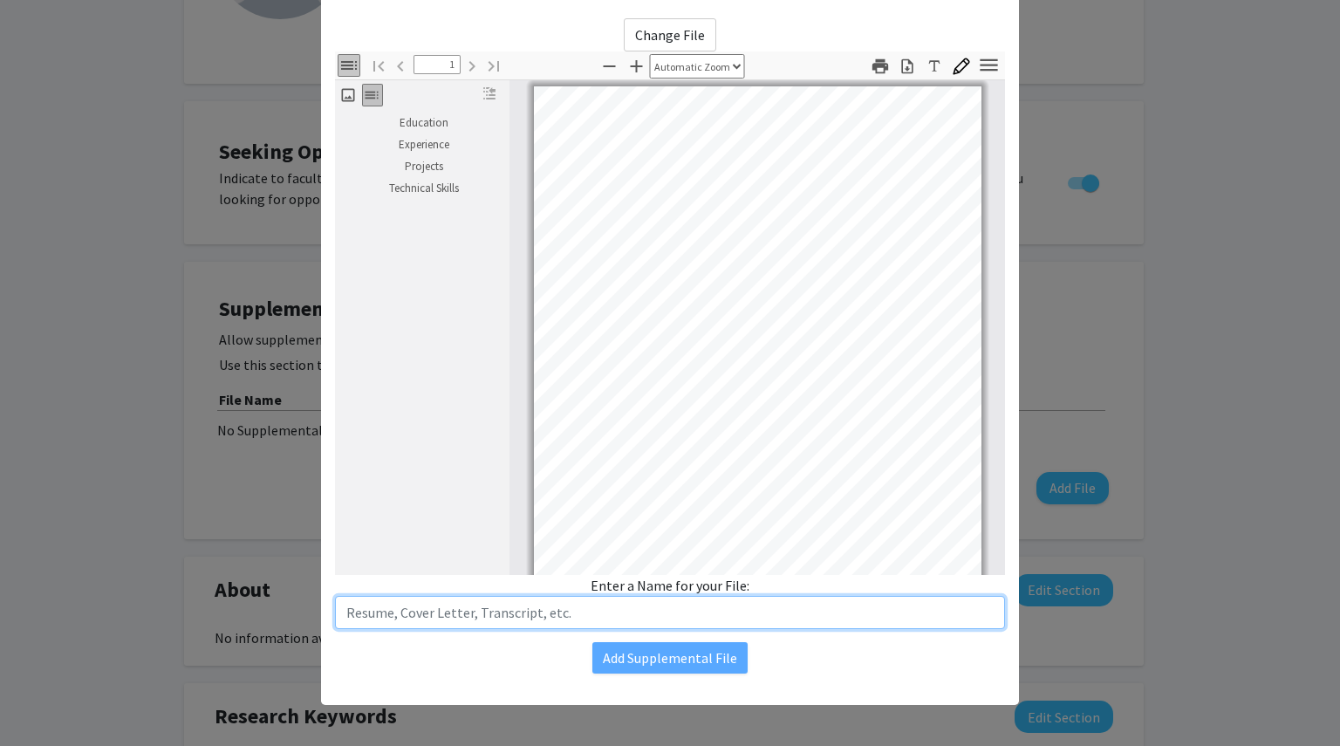
click at [525, 627] on input "text" at bounding box center [670, 612] width 670 height 33
type input "Resume"
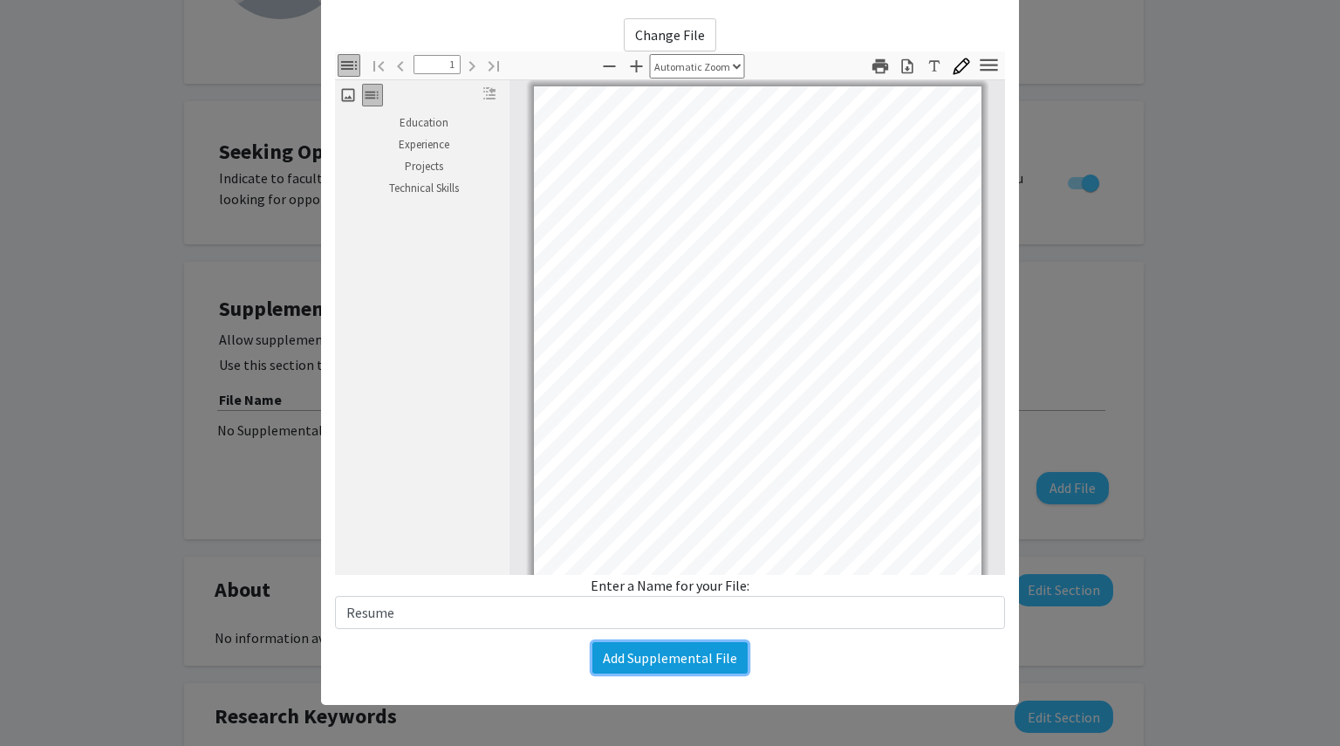
click at [634, 659] on button "Add Supplemental File" at bounding box center [670, 657] width 155 height 31
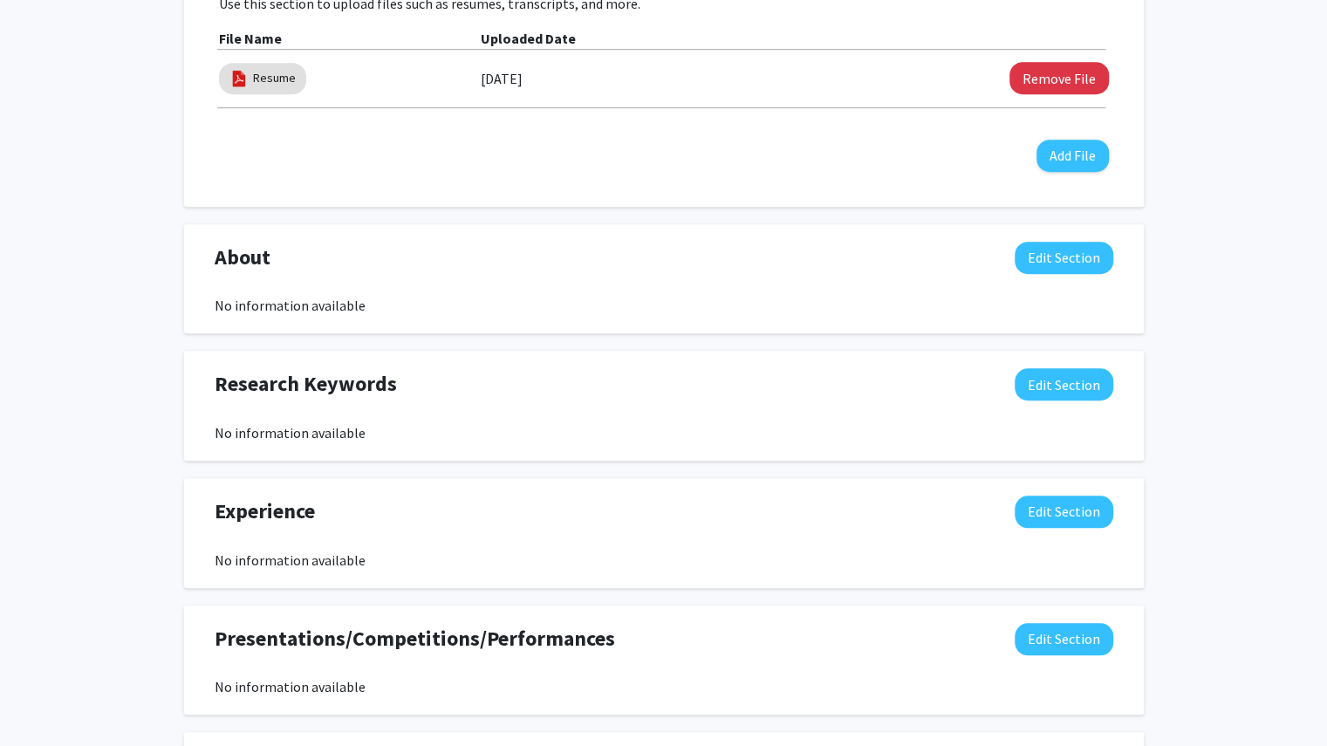
scroll to position [920, 0]
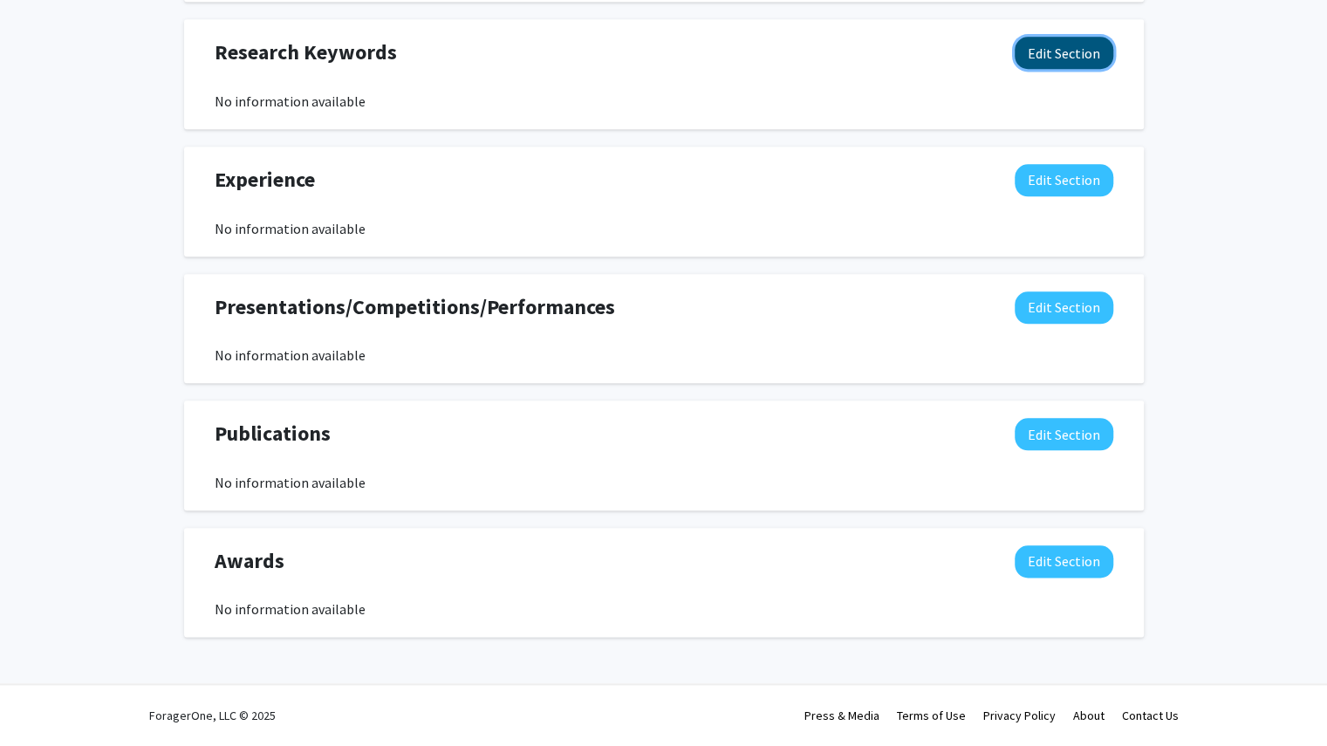
click at [1070, 45] on button "Edit Section" at bounding box center [1064, 53] width 99 height 32
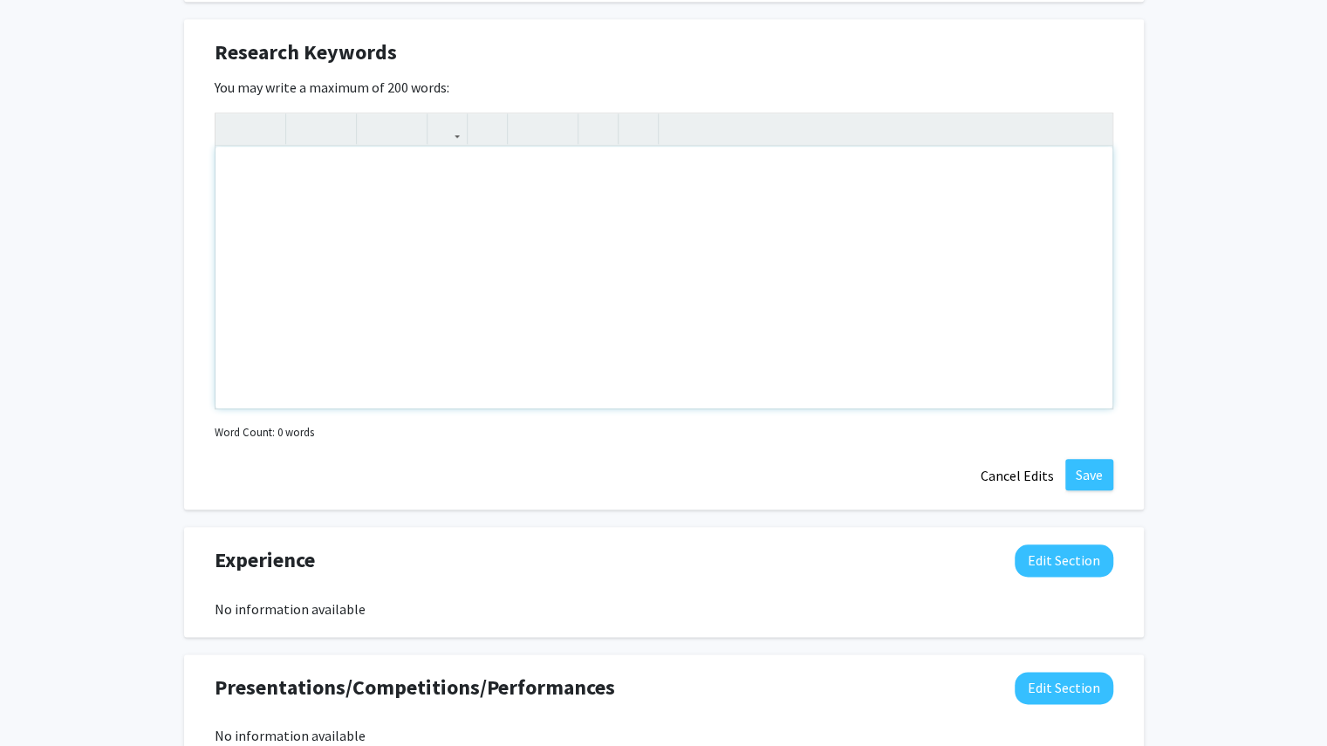
click at [760, 275] on div "Note to users with screen readers: Please deactivate our accessibility plugin f…" at bounding box center [664, 278] width 897 height 262
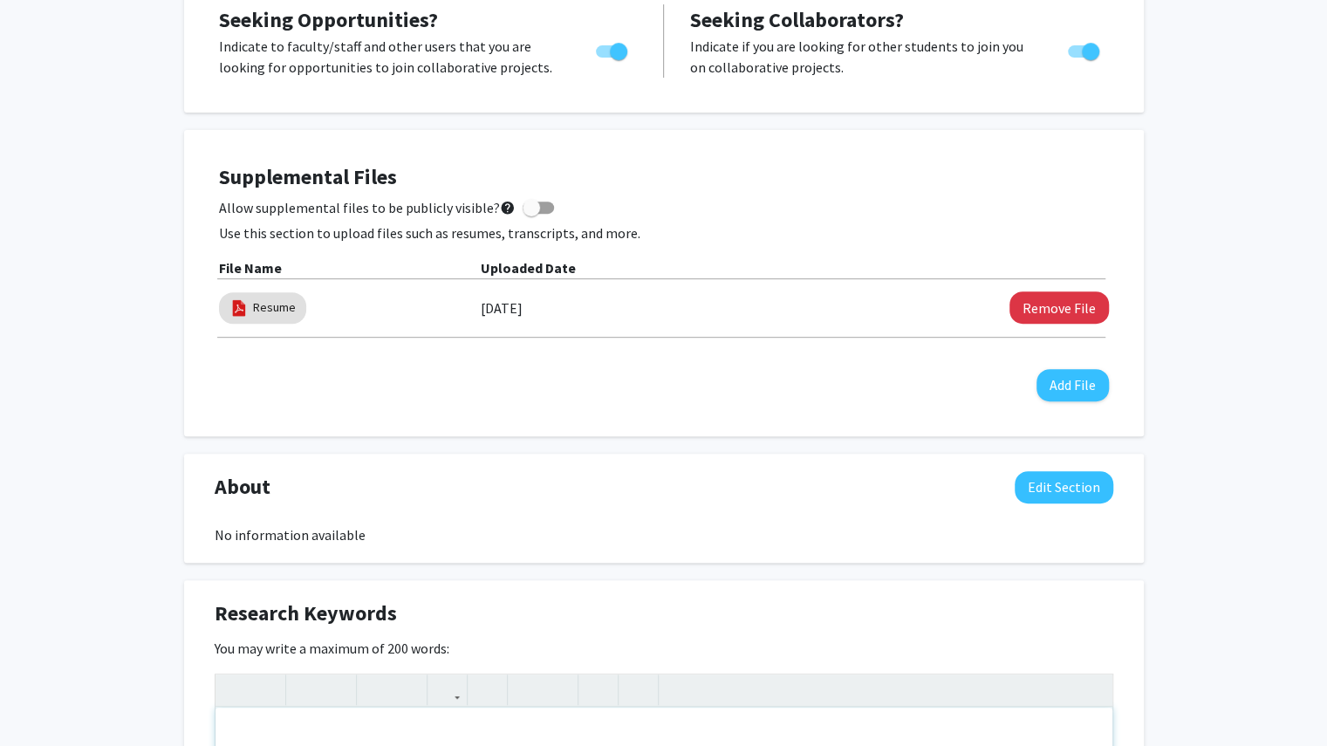
scroll to position [360, 0]
click at [1063, 391] on button "Add File" at bounding box center [1073, 384] width 72 height 32
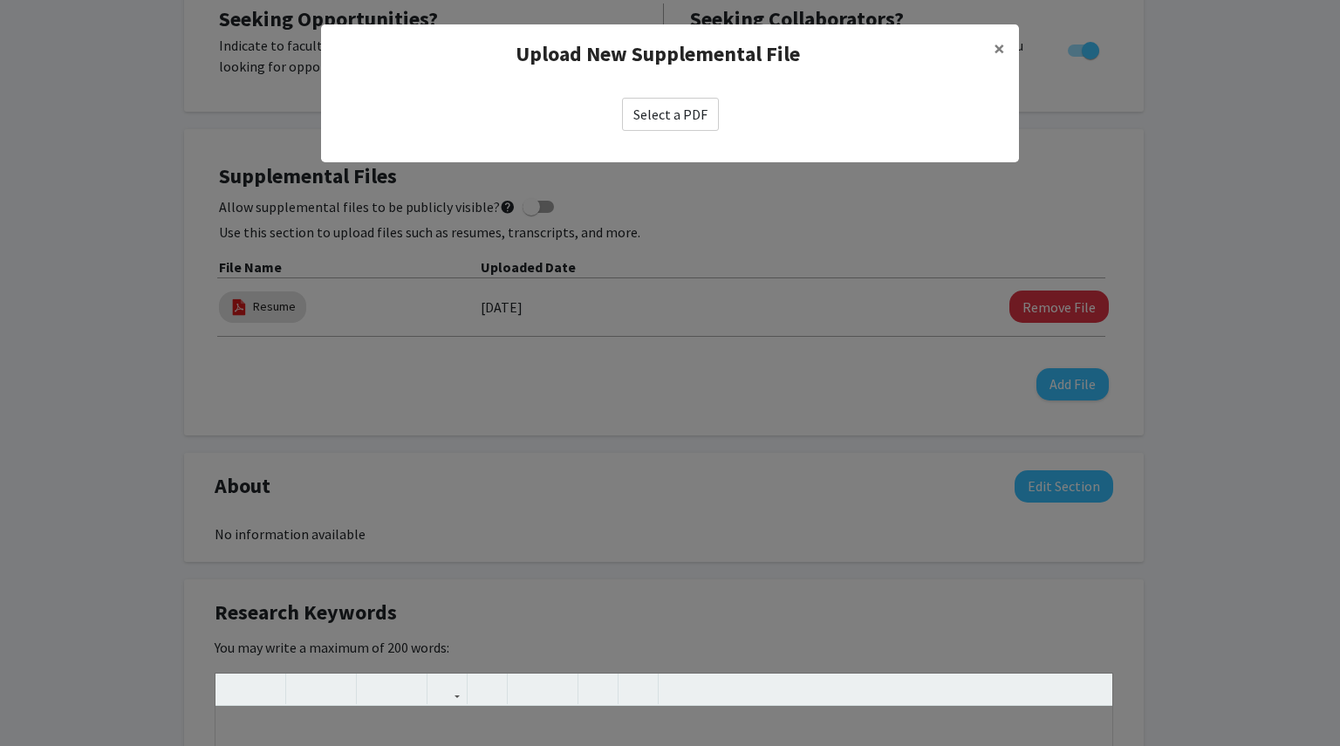
click at [656, 106] on label "Select a PDF" at bounding box center [670, 114] width 97 height 33
click at [0, 0] on input "Select a PDF" at bounding box center [0, 0] width 0 height 0
click at [999, 53] on span "×" at bounding box center [999, 48] width 11 height 27
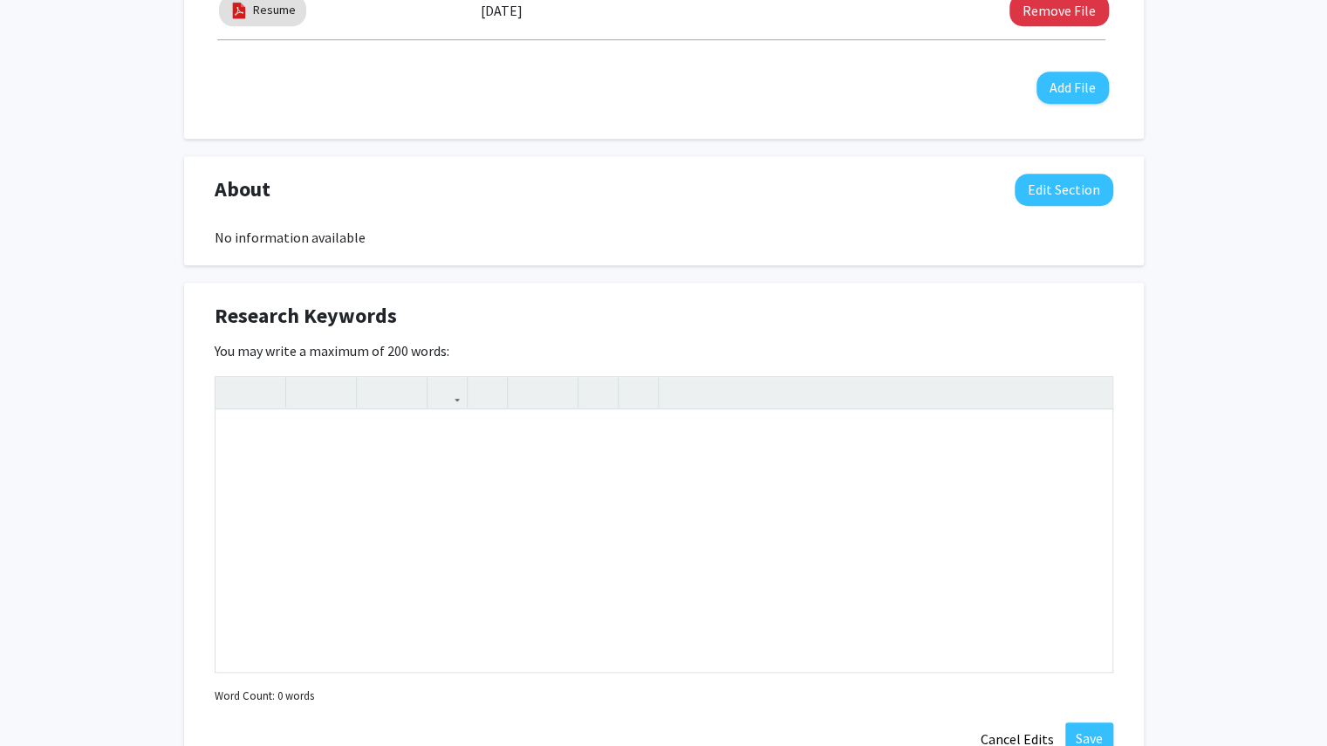
scroll to position [658, 0]
click at [1050, 197] on button "Edit Section" at bounding box center [1064, 188] width 99 height 32
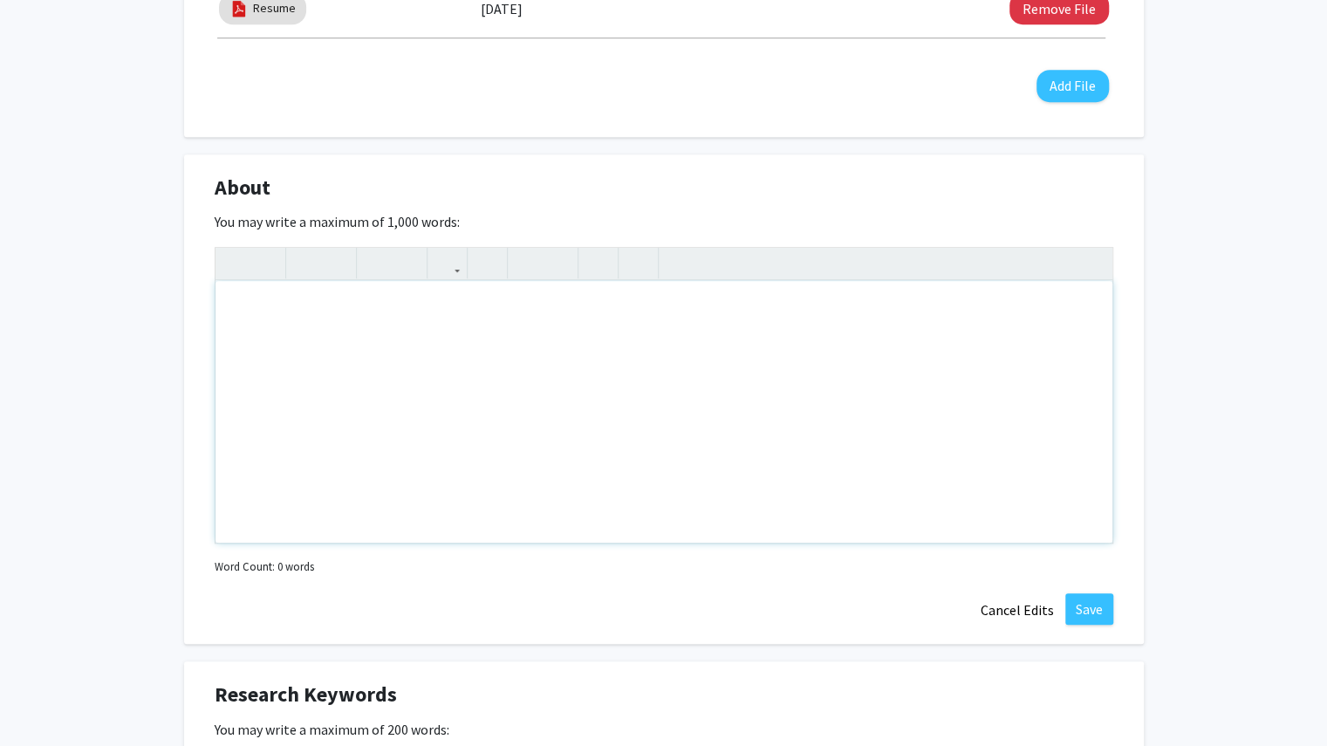
click at [507, 412] on div "Note to users with screen readers: Please deactivate our accessibility plugin f…" at bounding box center [664, 412] width 897 height 262
paste div "Note to users with screen readers: Please deactivate our accessibility plugin f…"
type textarea "<l>Ipsu Dolorsita ________, </c> <a>E se d eiusmodt in utl Etdolorema al Enimad…"
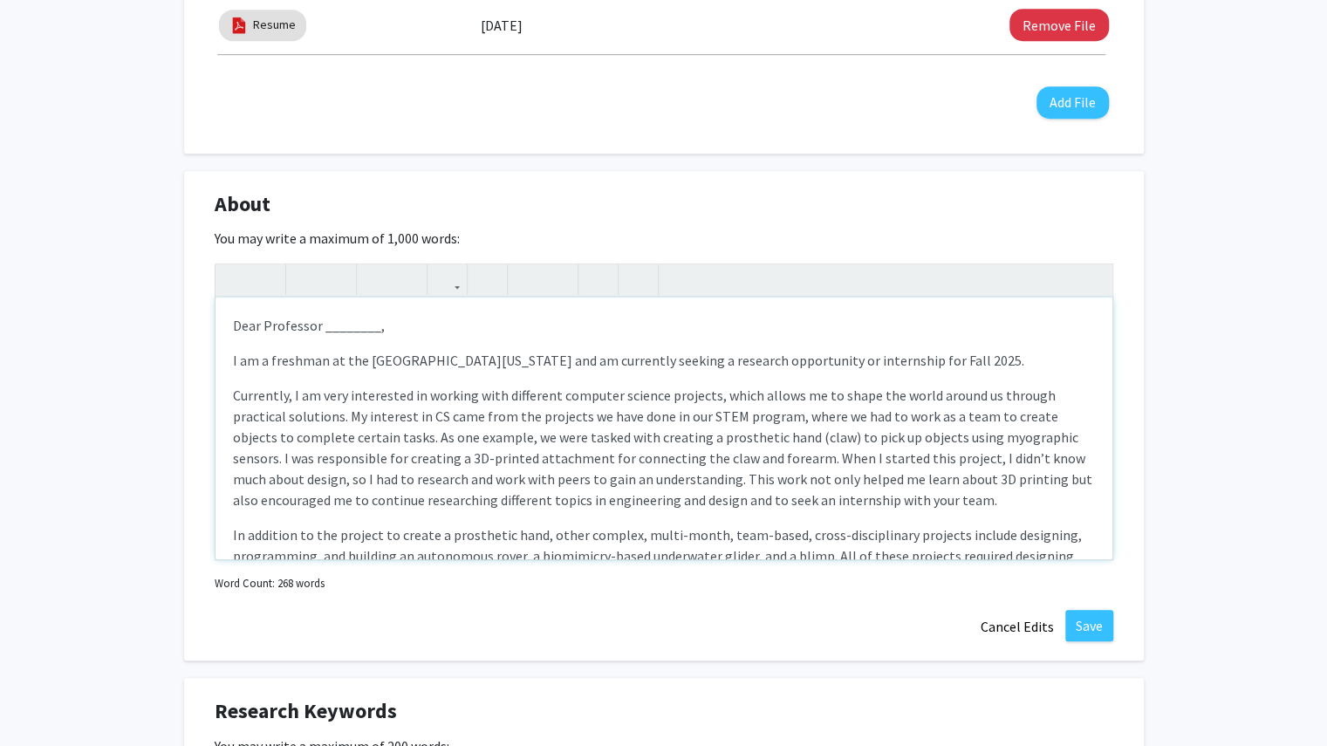
scroll to position [641, 0]
drag, startPoint x: 400, startPoint y: 332, endPoint x: 200, endPoint y: 329, distance: 199.9
click at [200, 329] on div "About Edit Section You may write a maximum of 1,000 words: Dear Professor _____…" at bounding box center [664, 417] width 960 height 490
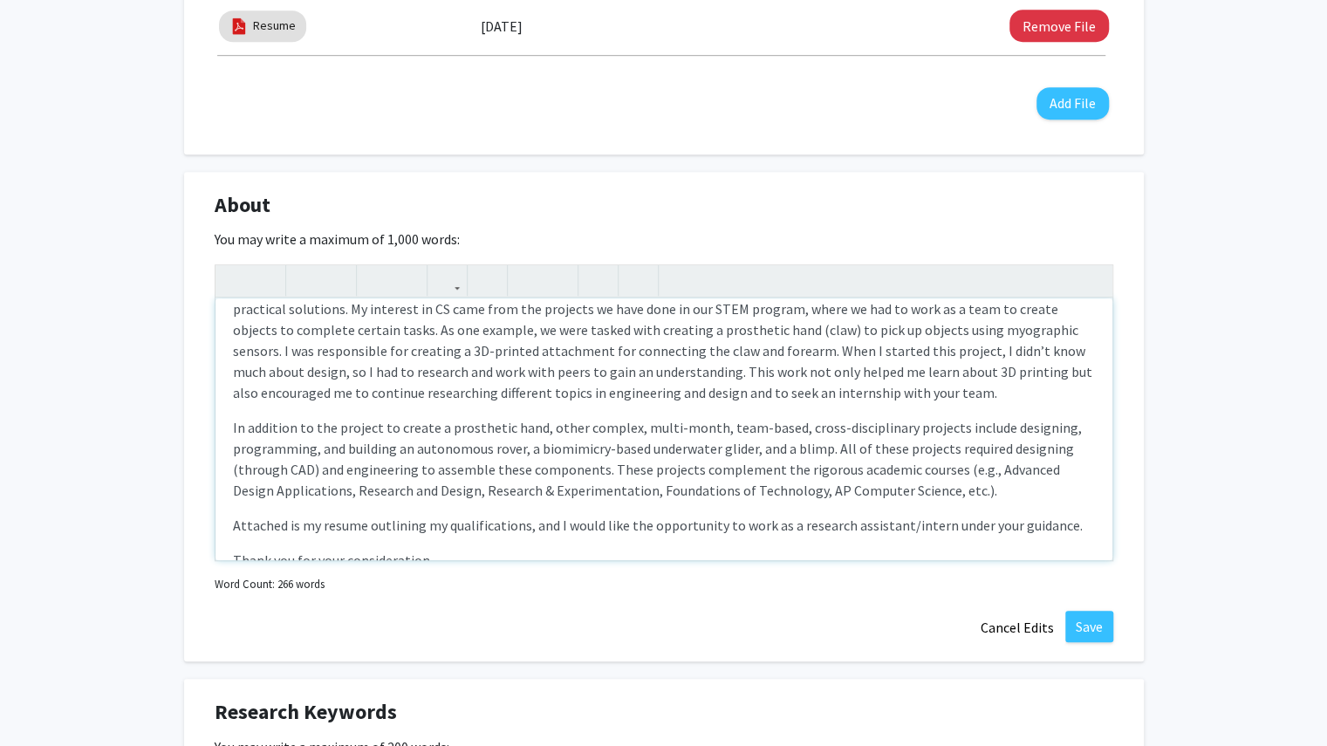
scroll to position [66, 0]
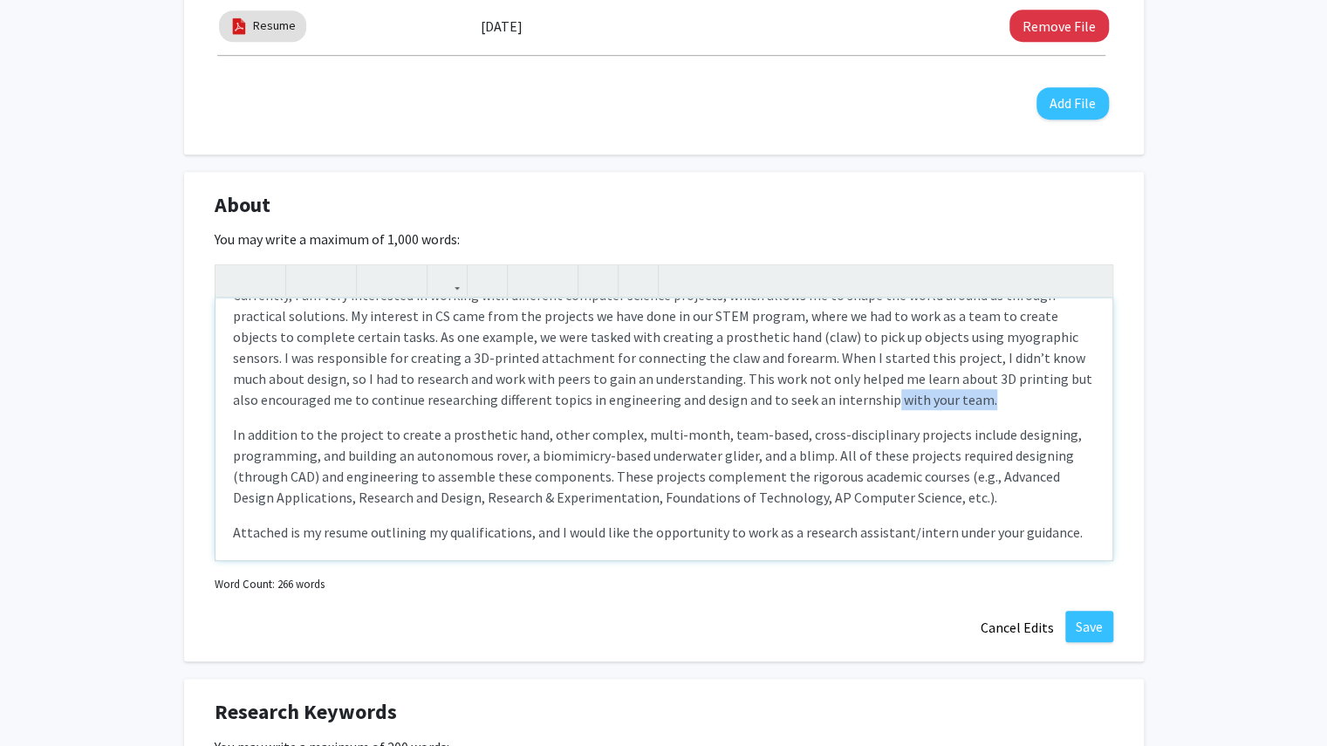
drag, startPoint x: 963, startPoint y: 402, endPoint x: 855, endPoint y: 401, distance: 108.2
click at [855, 401] on p "Currently, I am very interested in working with different computer science proj…" at bounding box center [664, 348] width 862 height 126
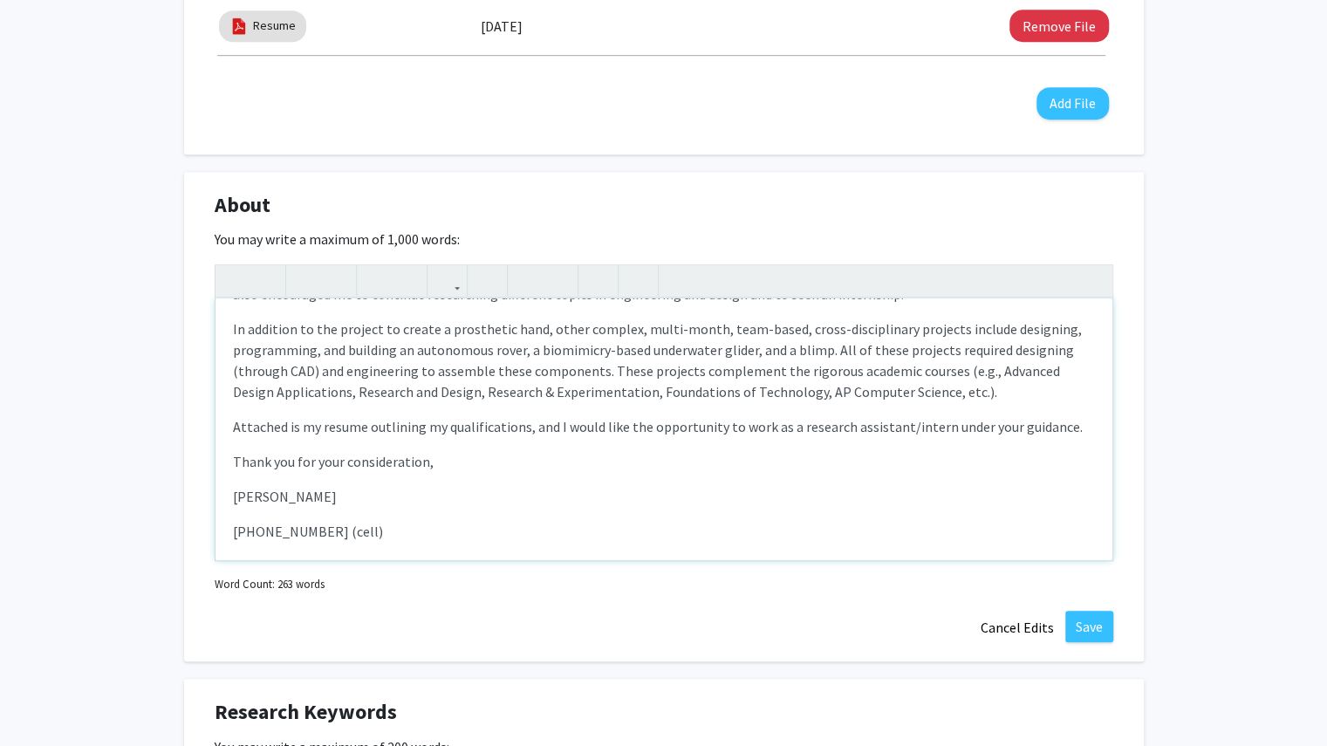
scroll to position [173, 0]
click at [607, 428] on p "Attached is my resume outlining my qualifications, and I would like the opportu…" at bounding box center [664, 425] width 862 height 21
drag, startPoint x: 1066, startPoint y: 430, endPoint x: 942, endPoint y: 415, distance: 125.7
click at [942, 415] on p "Attached is my resume outlining my qualifications, and I would love the opportu…" at bounding box center [664, 425] width 862 height 21
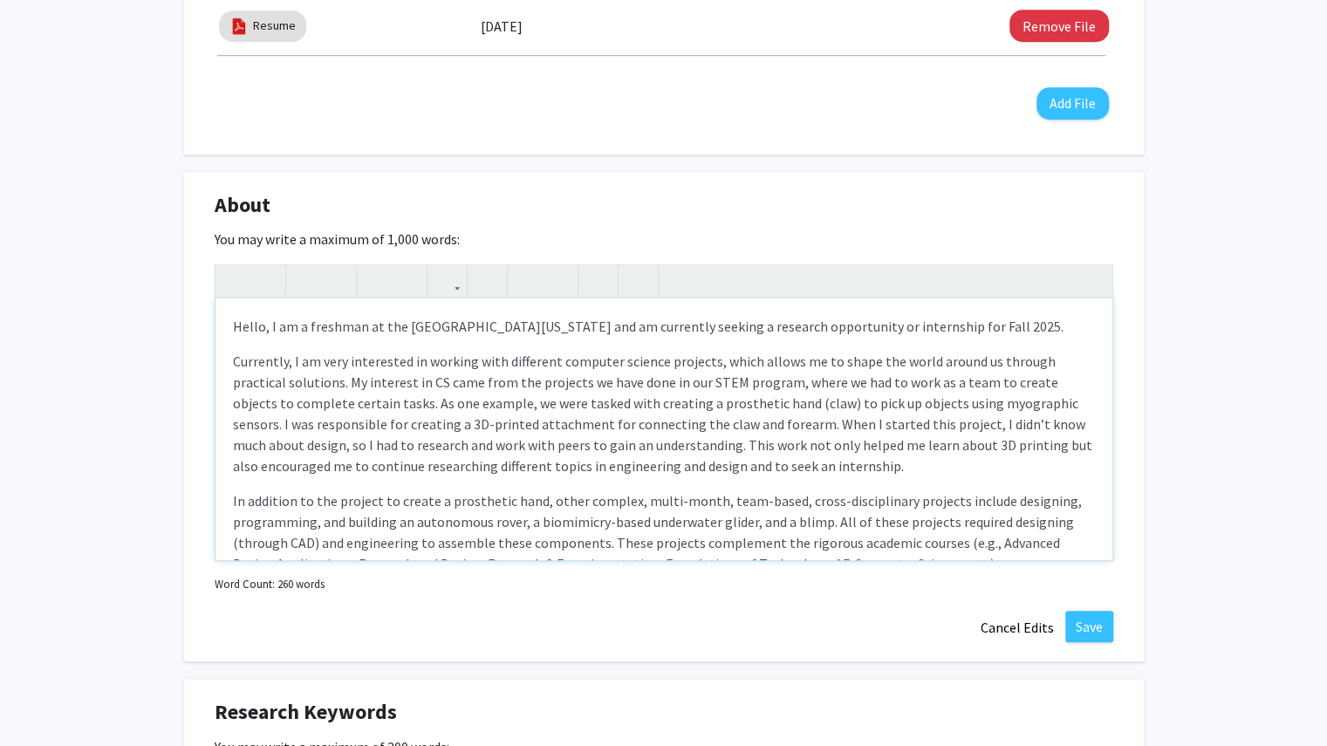
scroll to position [255, 0]
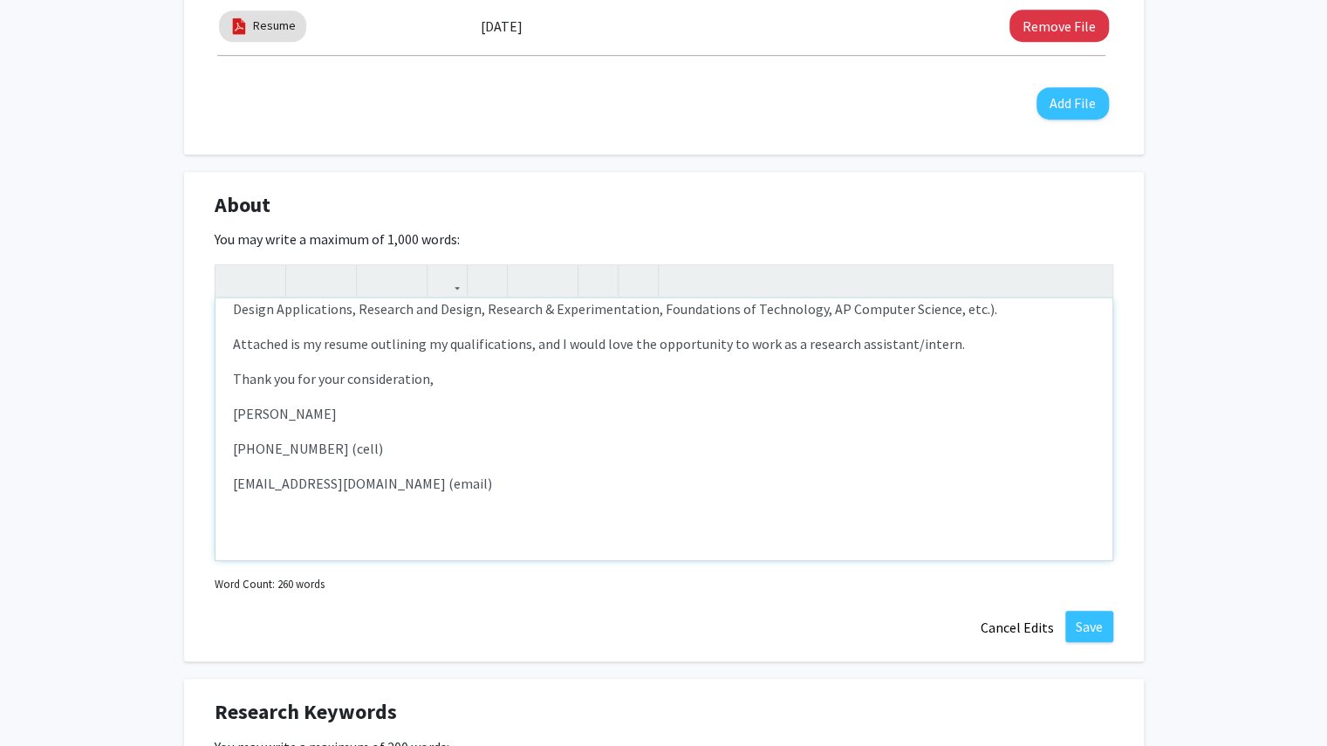
click at [255, 489] on p "[EMAIL_ADDRESS][DOMAIN_NAME] (email)" at bounding box center [664, 483] width 862 height 21
click at [312, 486] on p "[EMAIL_ADDRESS][DOMAIN_NAME] (email)" at bounding box center [664, 483] width 862 height 21
type textarea "<l><ipsu dolor="sita-cons: 1adi;">Elits, D ei t incididu ut lab Etdolorema al E…"
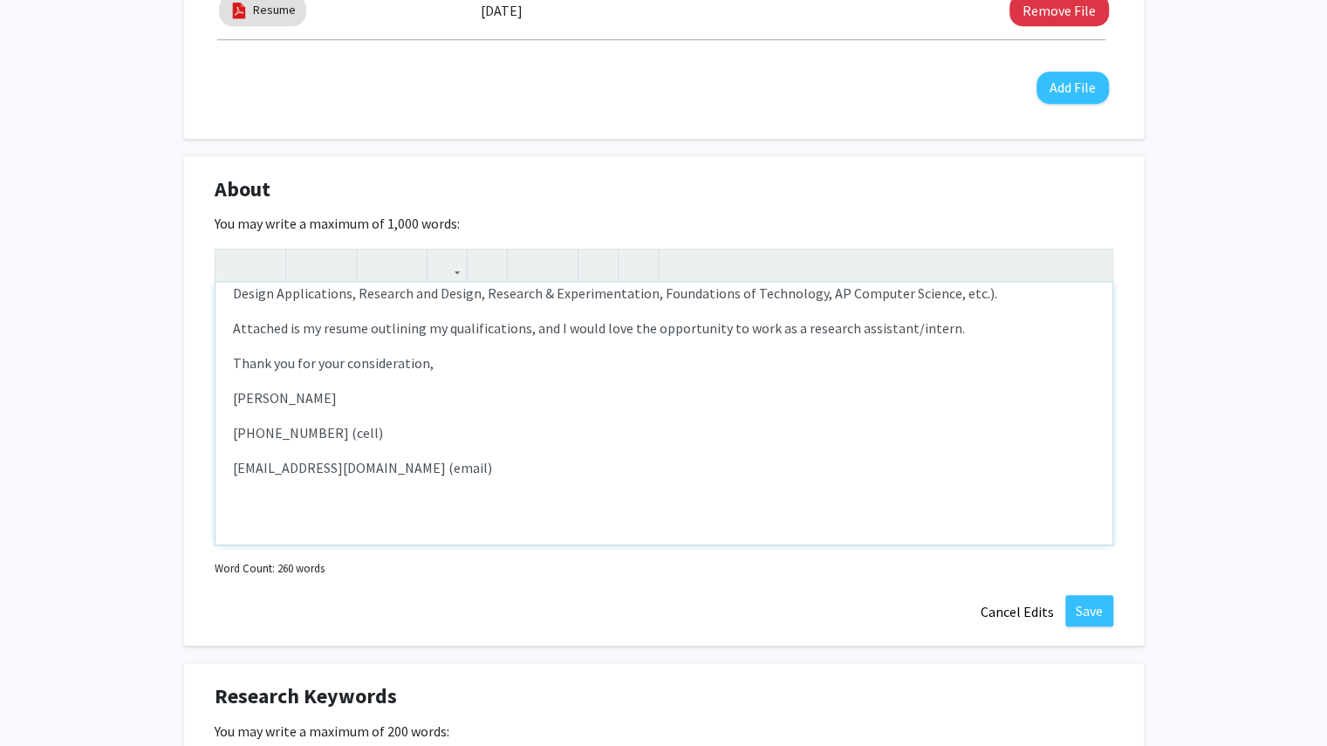
scroll to position [657, 0]
click at [1100, 590] on div "About Edit Section You may write a maximum of 1,000 words: Hello, I am a freshm…" at bounding box center [664, 400] width 960 height 490
click at [1098, 604] on button "Save" at bounding box center [1090, 609] width 48 height 31
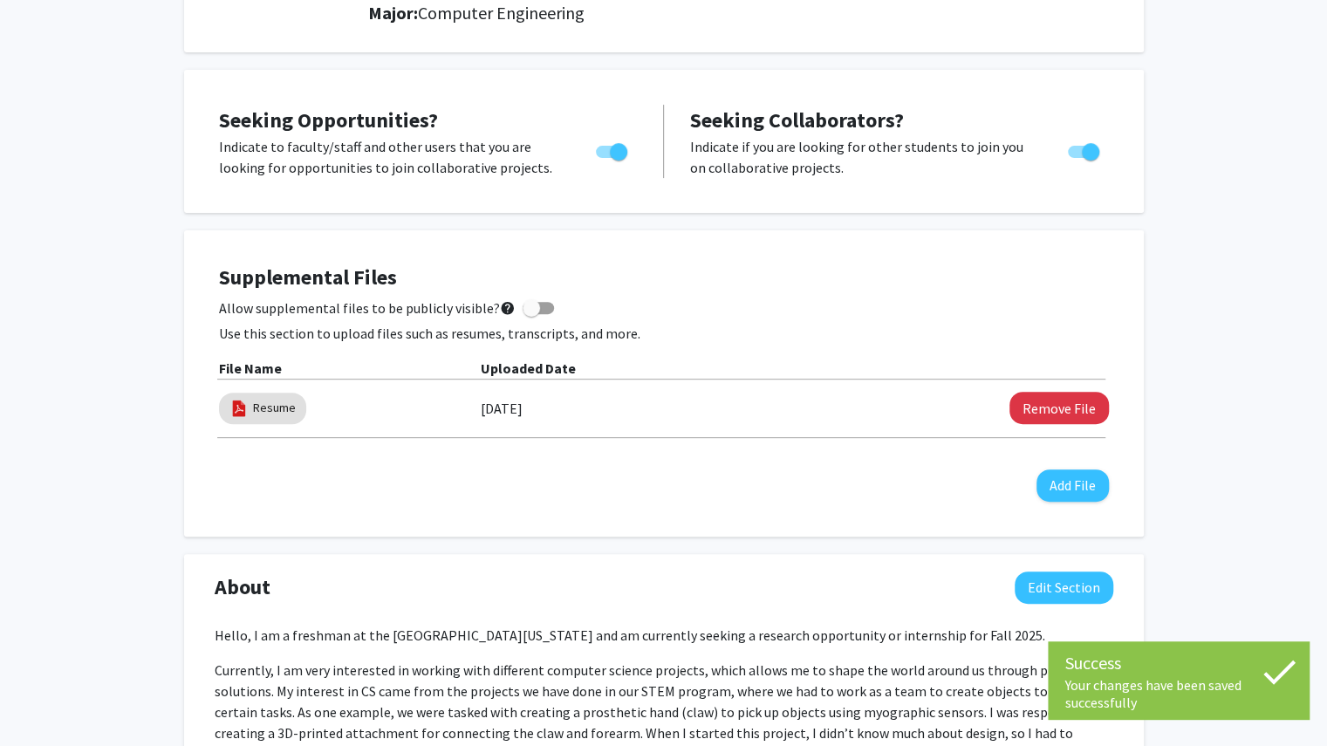
scroll to position [0, 0]
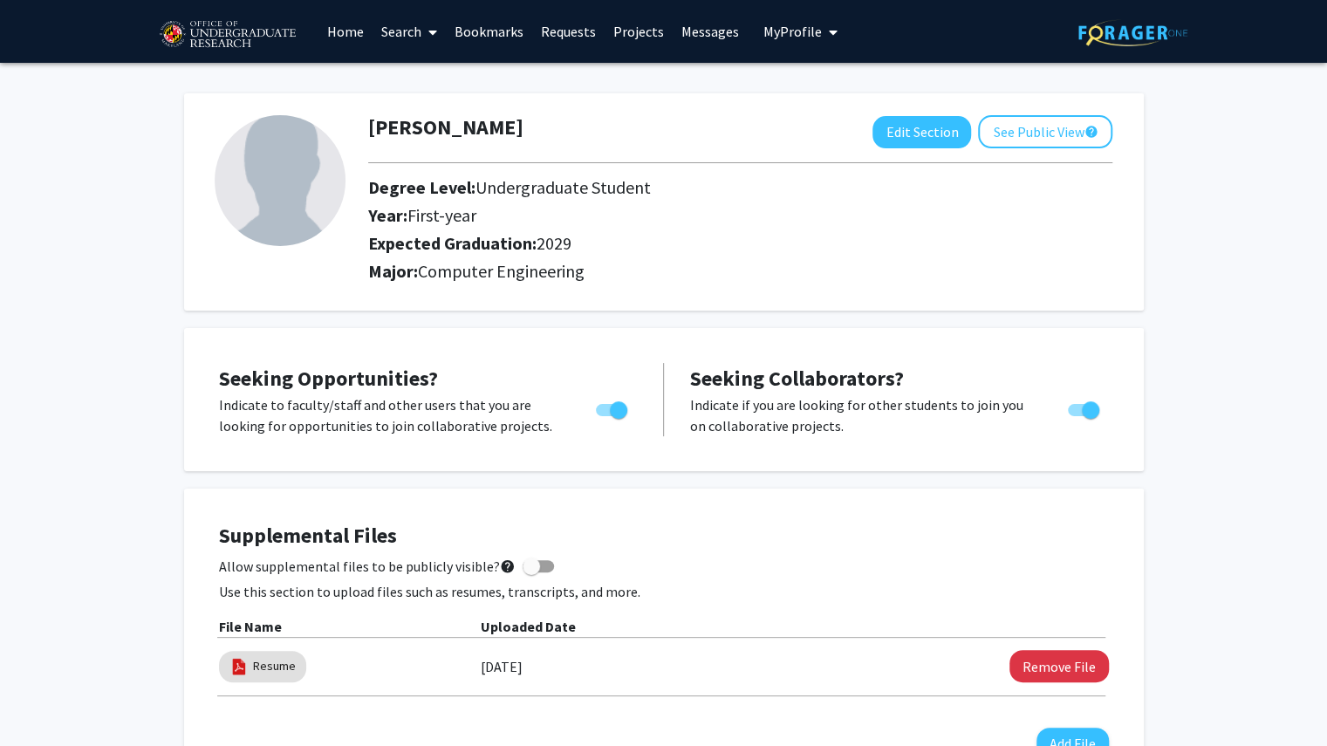
click at [422, 27] on span at bounding box center [430, 32] width 16 height 61
click at [443, 74] on span "Faculty/Staff" at bounding box center [437, 80] width 128 height 35
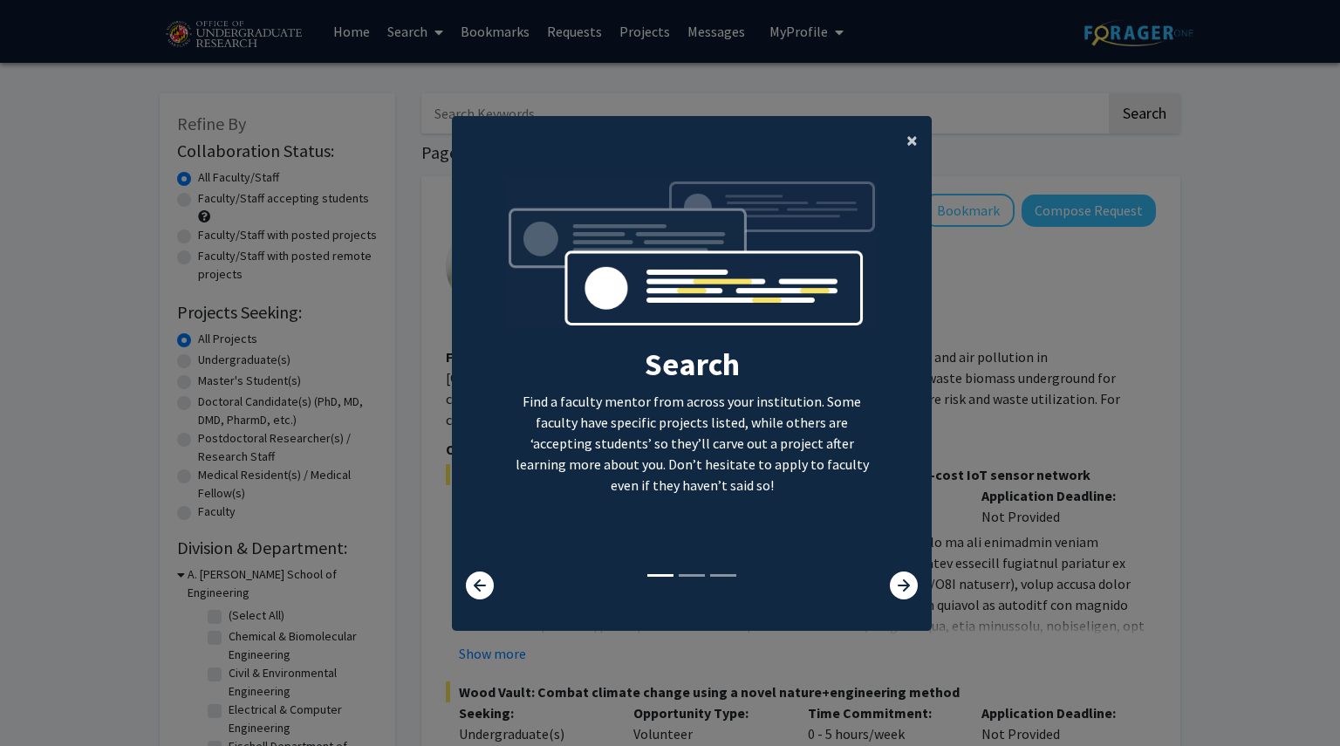
click at [907, 140] on span "×" at bounding box center [912, 140] width 11 height 27
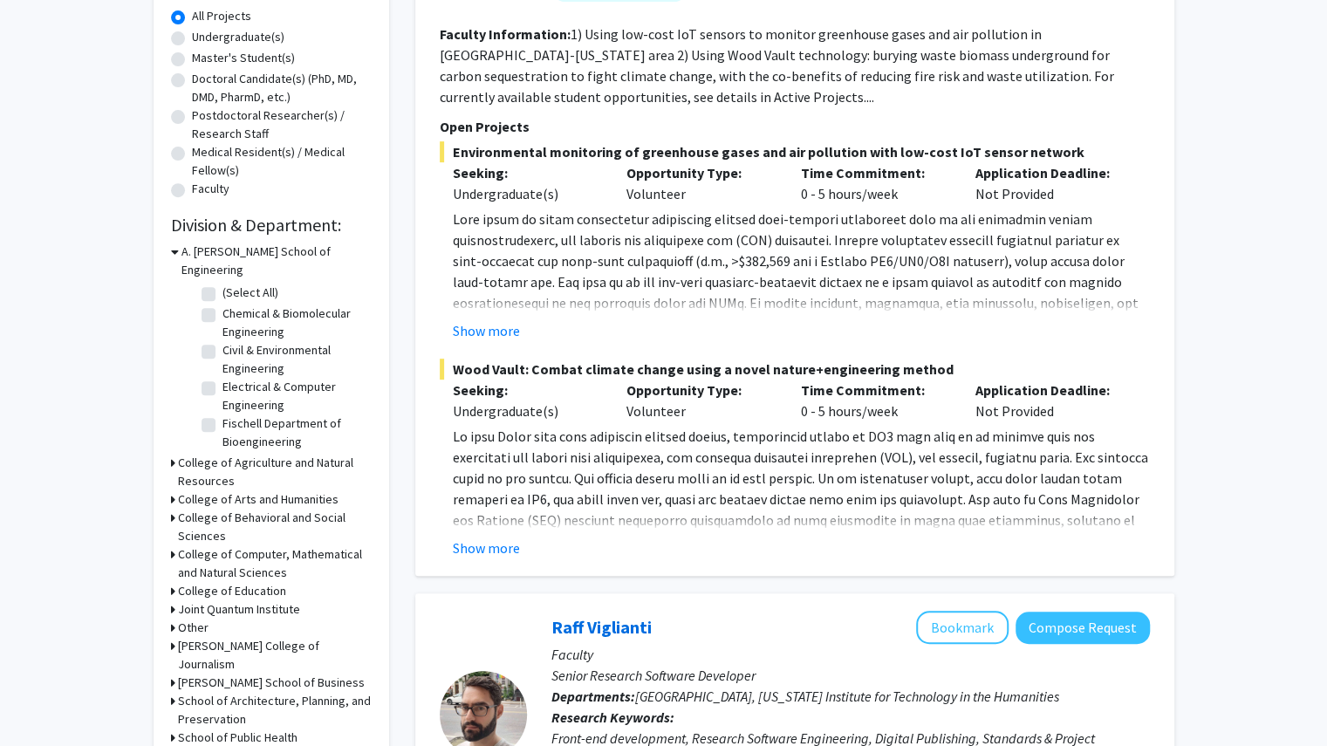
scroll to position [320, 0]
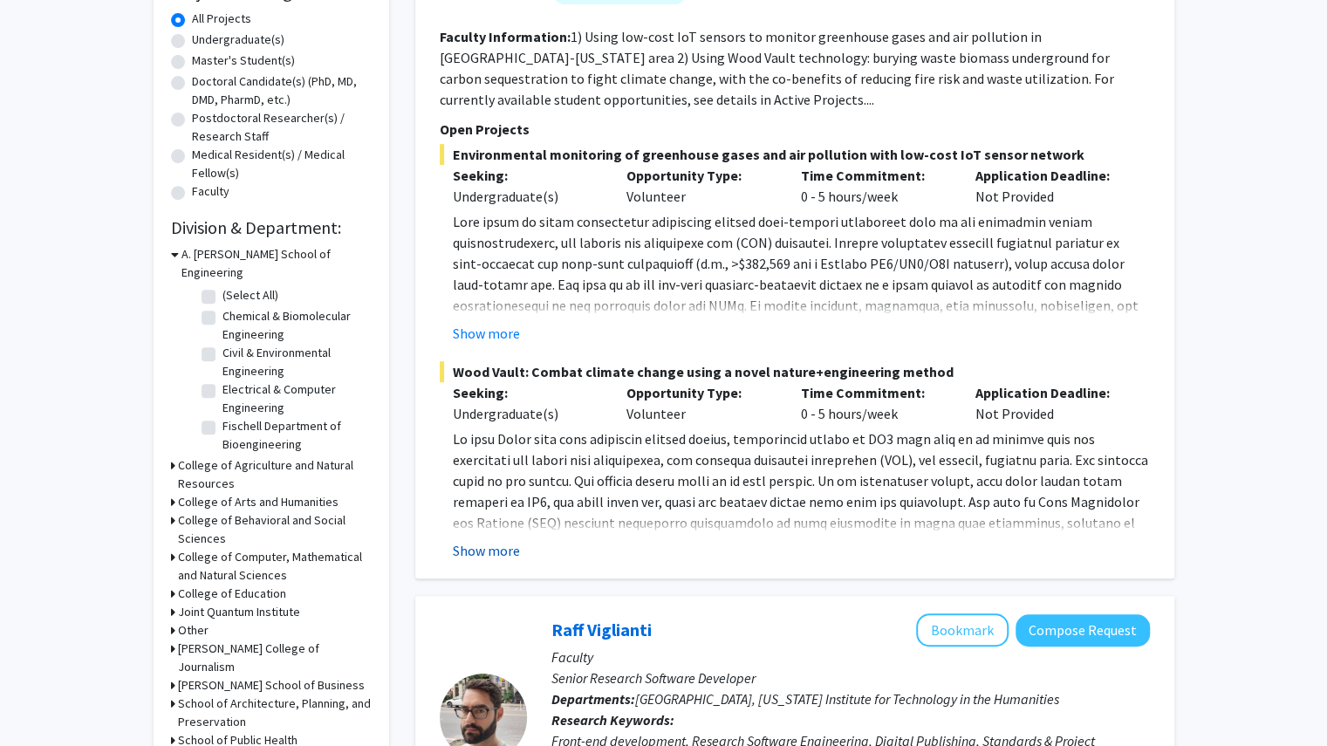
click at [501, 548] on button "Show more" at bounding box center [486, 550] width 67 height 21
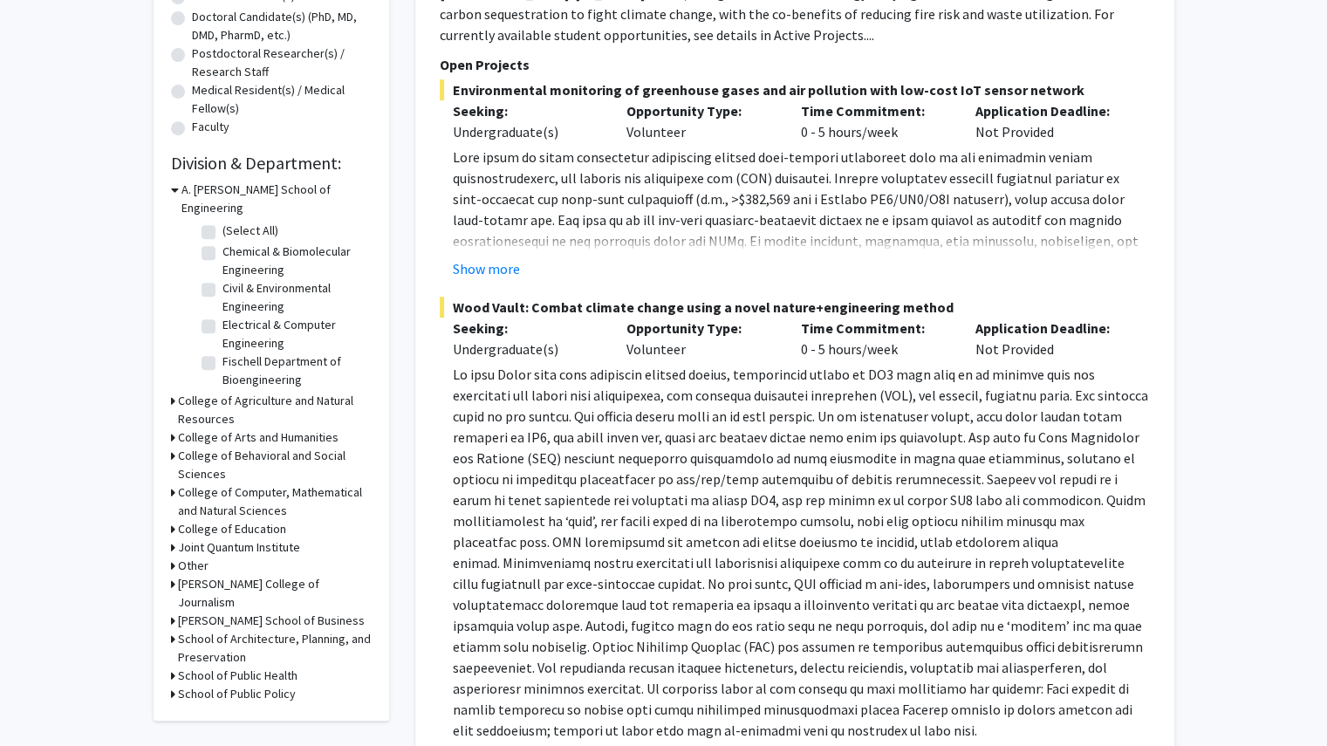
scroll to position [383, 0]
click at [825, 209] on p at bounding box center [801, 294] width 697 height 293
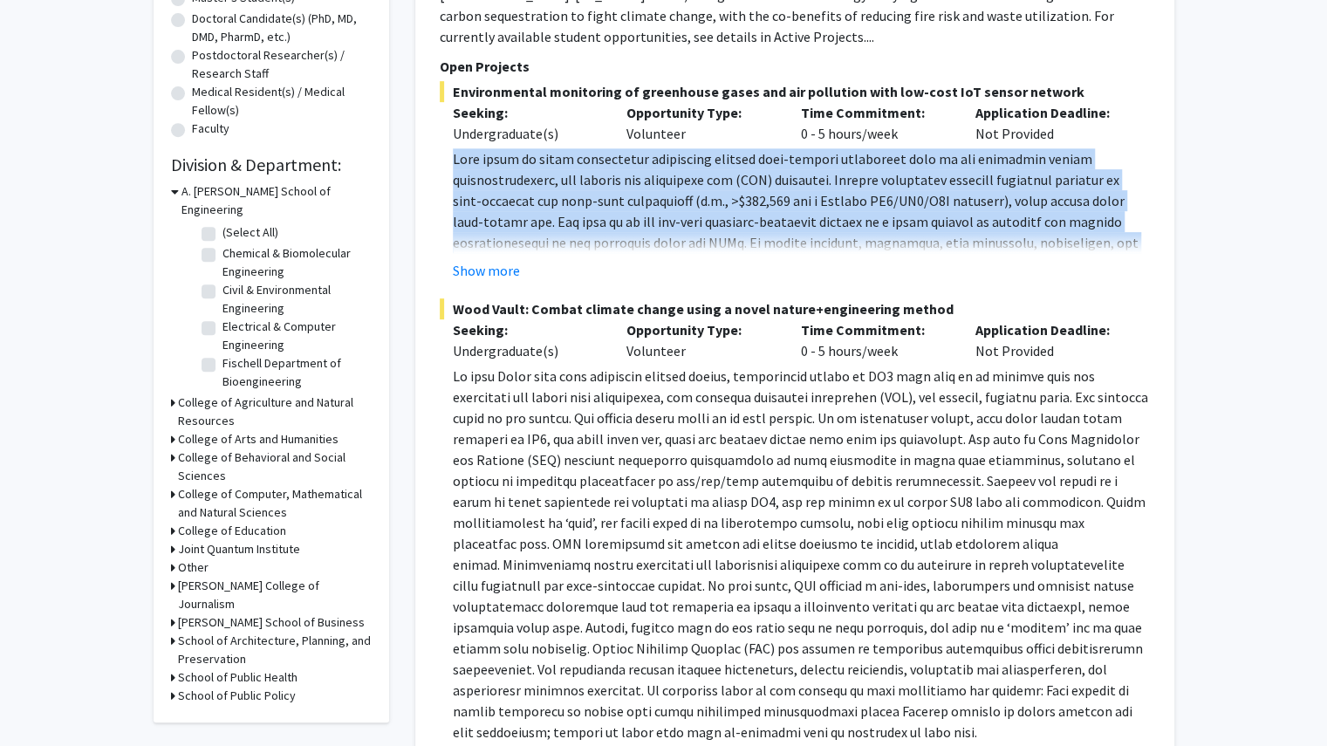
click at [825, 209] on p at bounding box center [801, 294] width 697 height 293
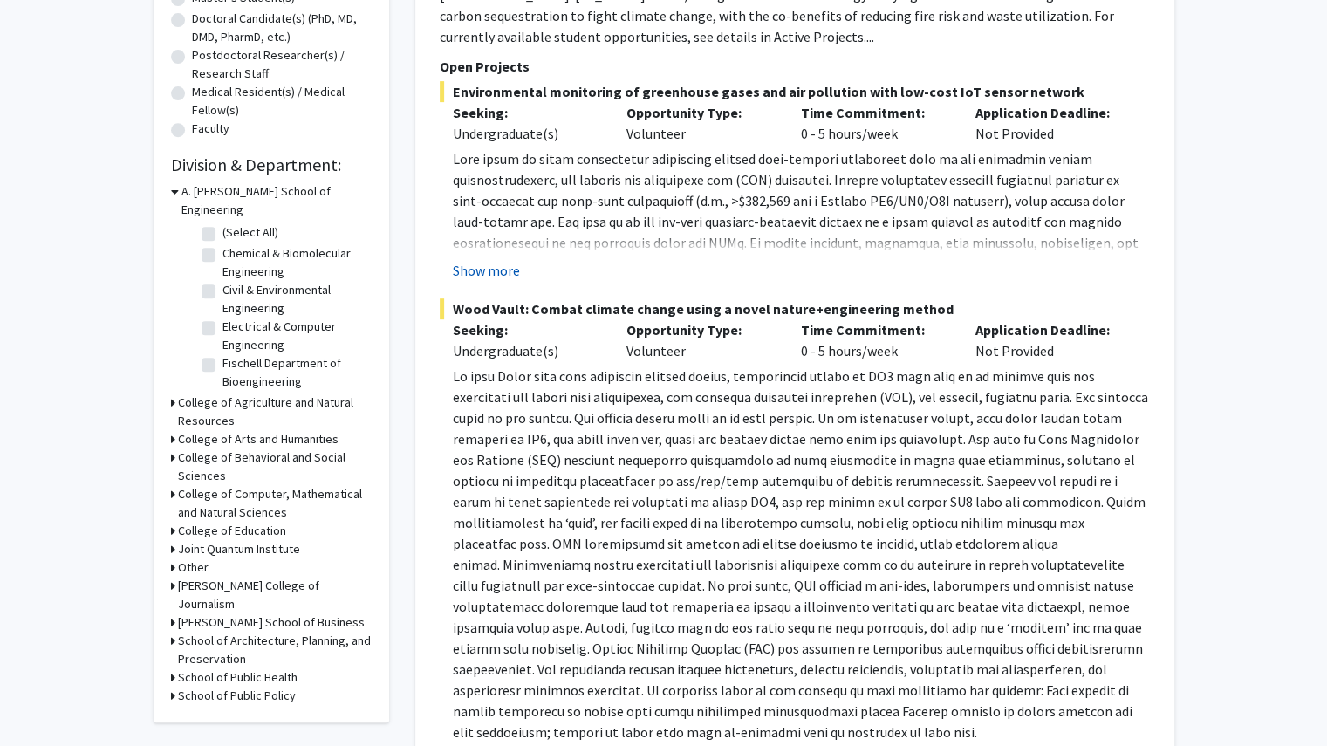
click at [499, 275] on button "Show more" at bounding box center [486, 270] width 67 height 21
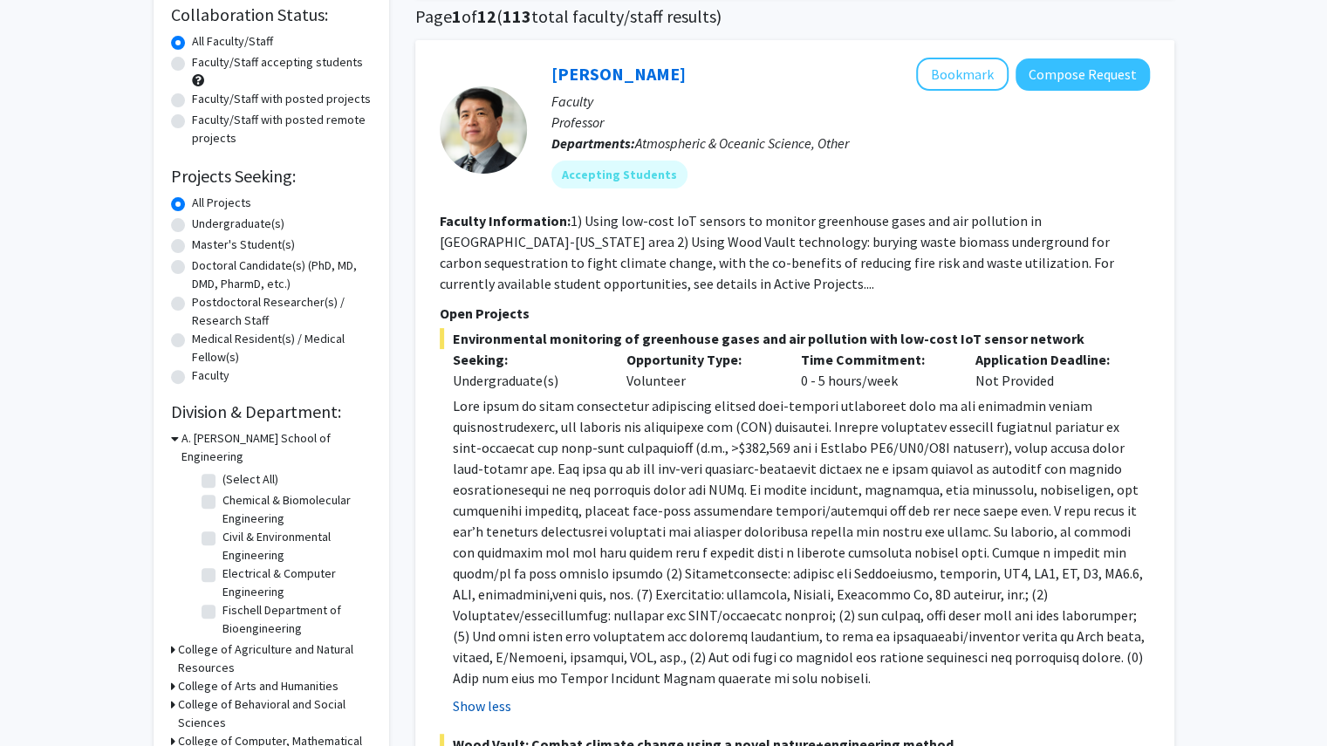
scroll to position [135, 0]
click at [1107, 74] on button "Compose Request" at bounding box center [1083, 75] width 134 height 32
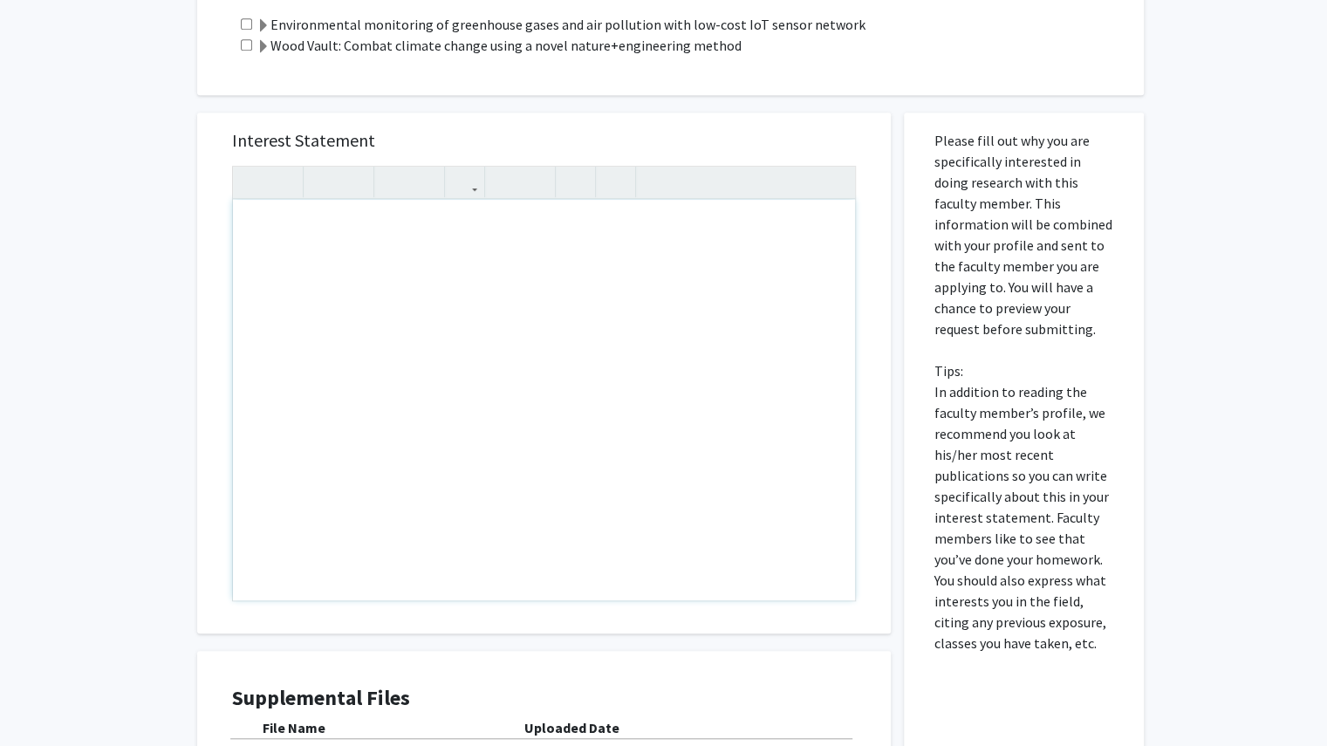
scroll to position [545, 0]
click at [557, 268] on div "Note to users with screen readers: Please press Alt+0 or Option+0 to deactivate…" at bounding box center [544, 401] width 622 height 401
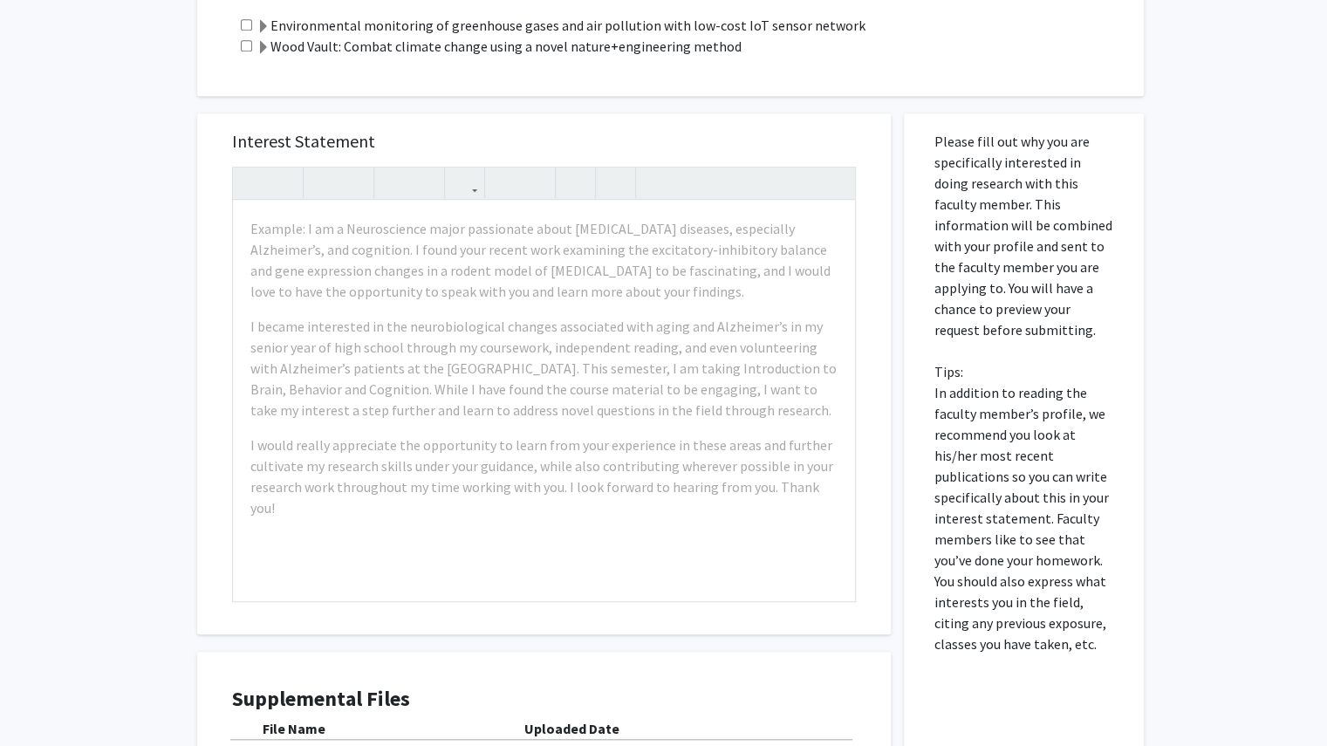
click at [180, 147] on div "All Requests Request for Ning Zeng Request for Ning Zeng Departments: Atmospher…" at bounding box center [663, 235] width 1327 height 1435
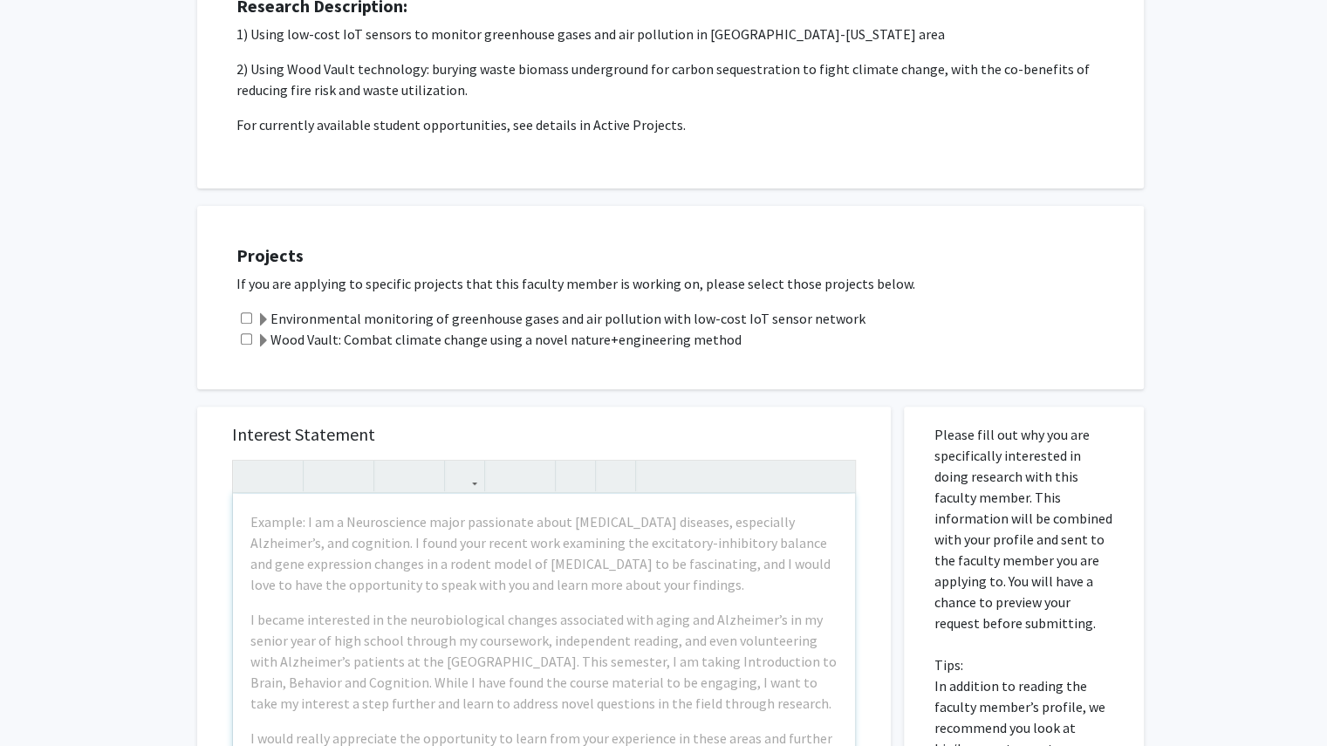
scroll to position [0, 0]
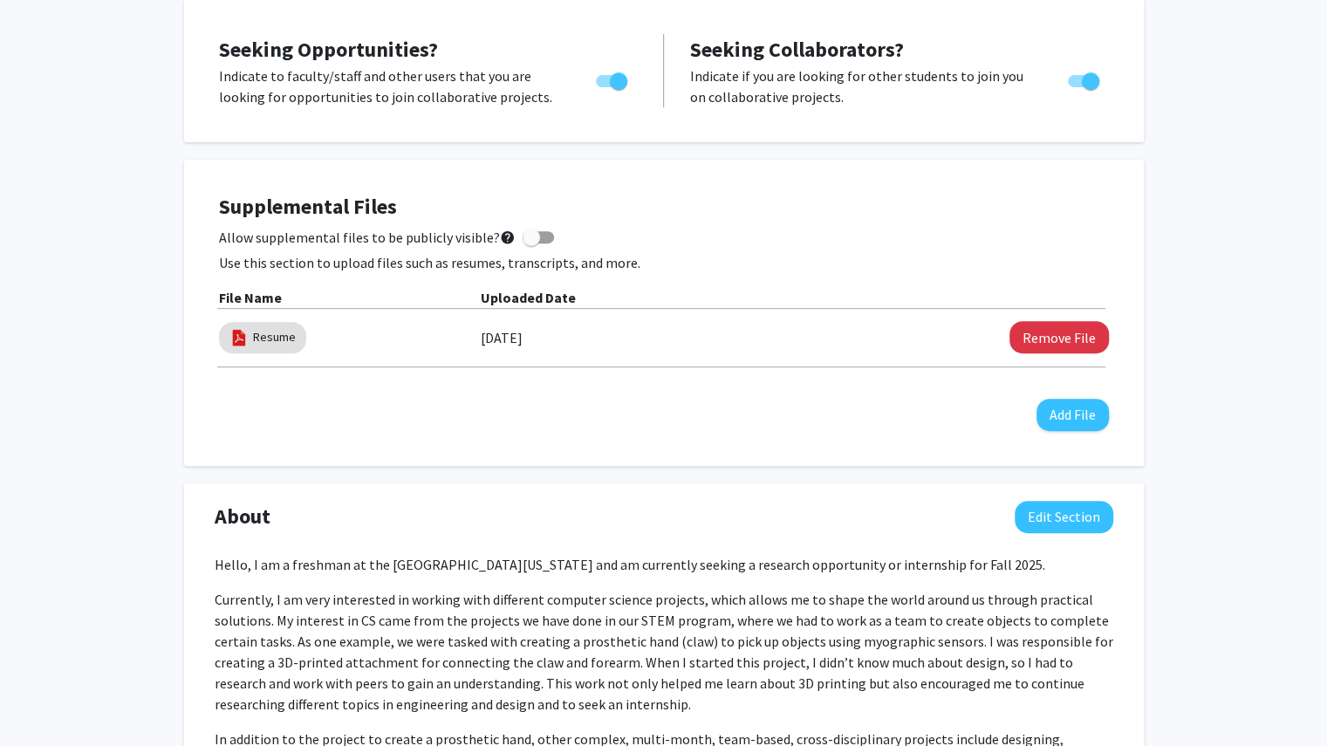
scroll to position [332, 0]
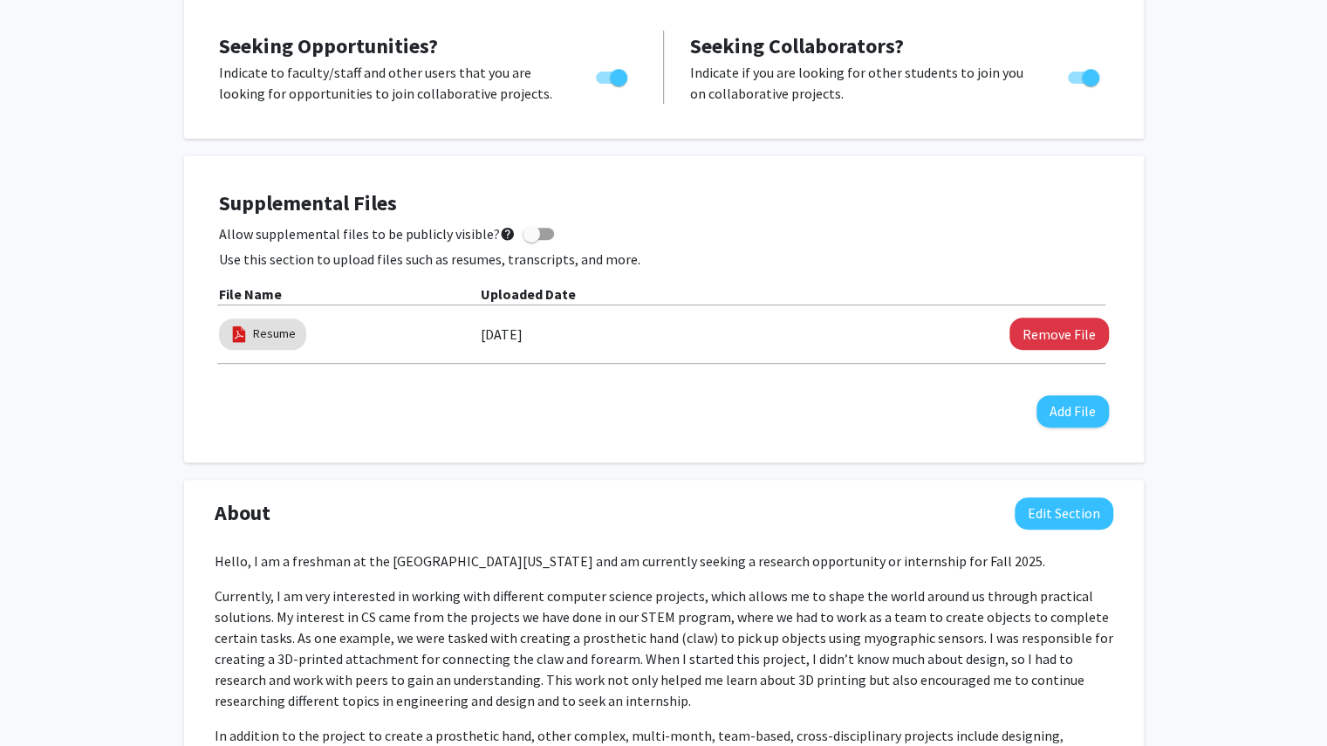
click at [496, 350] on div "Resume [DATE] Remove File" at bounding box center [664, 334] width 890 height 40
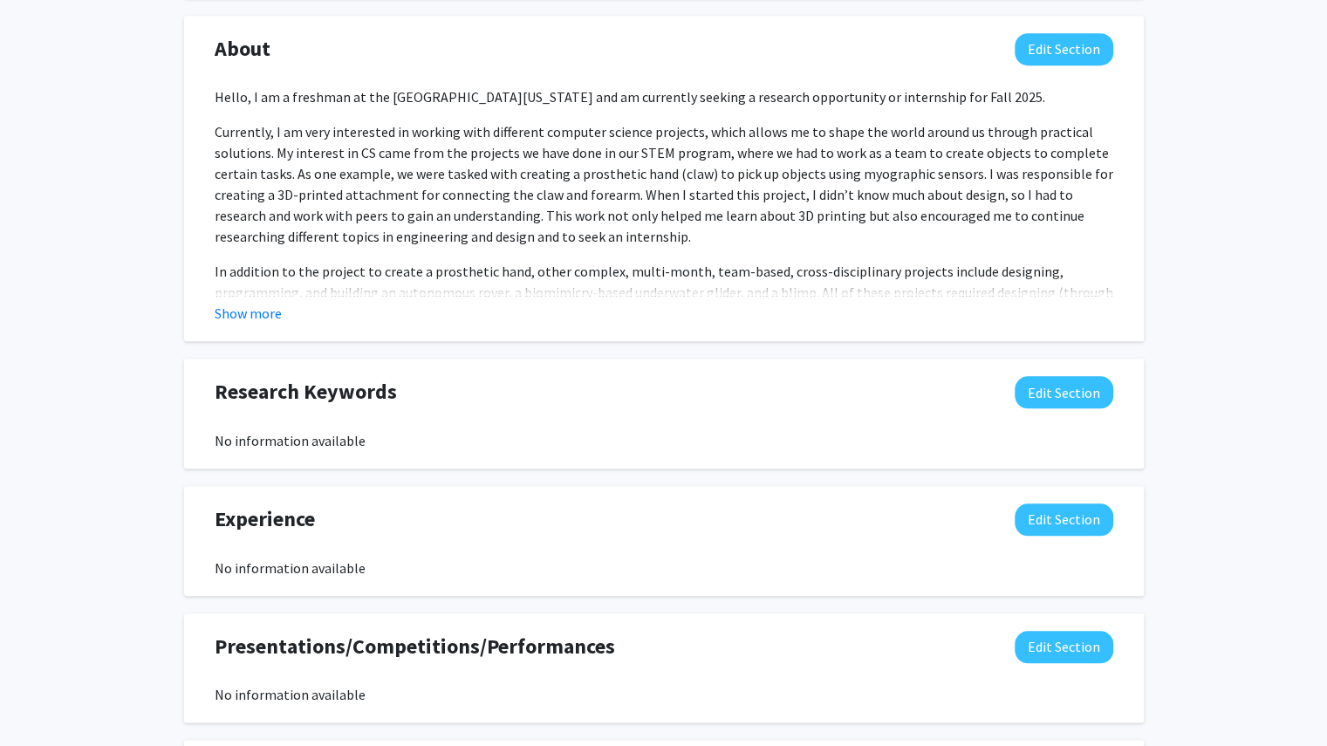
scroll to position [799, 0]
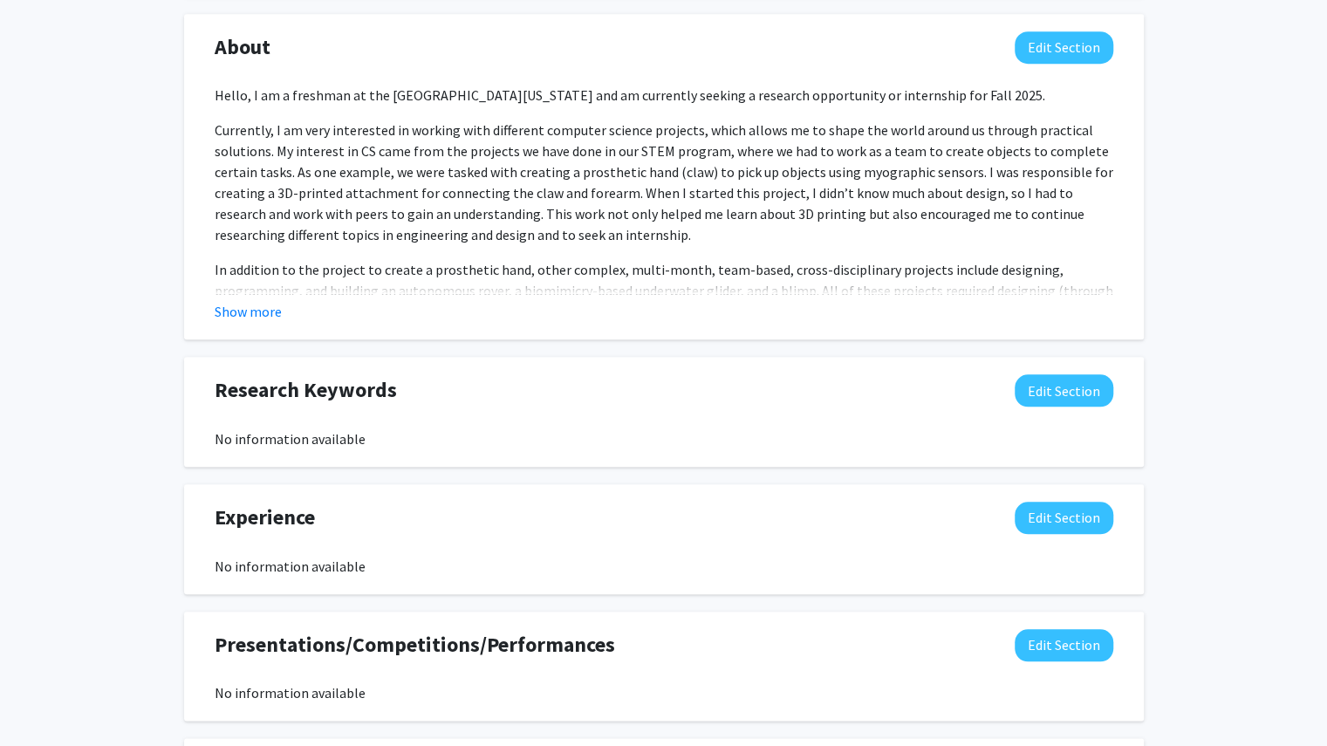
click at [1070, 64] on div "About Edit Section" at bounding box center [664, 51] width 925 height 40
click at [1070, 60] on button "Edit Section" at bounding box center [1064, 47] width 99 height 32
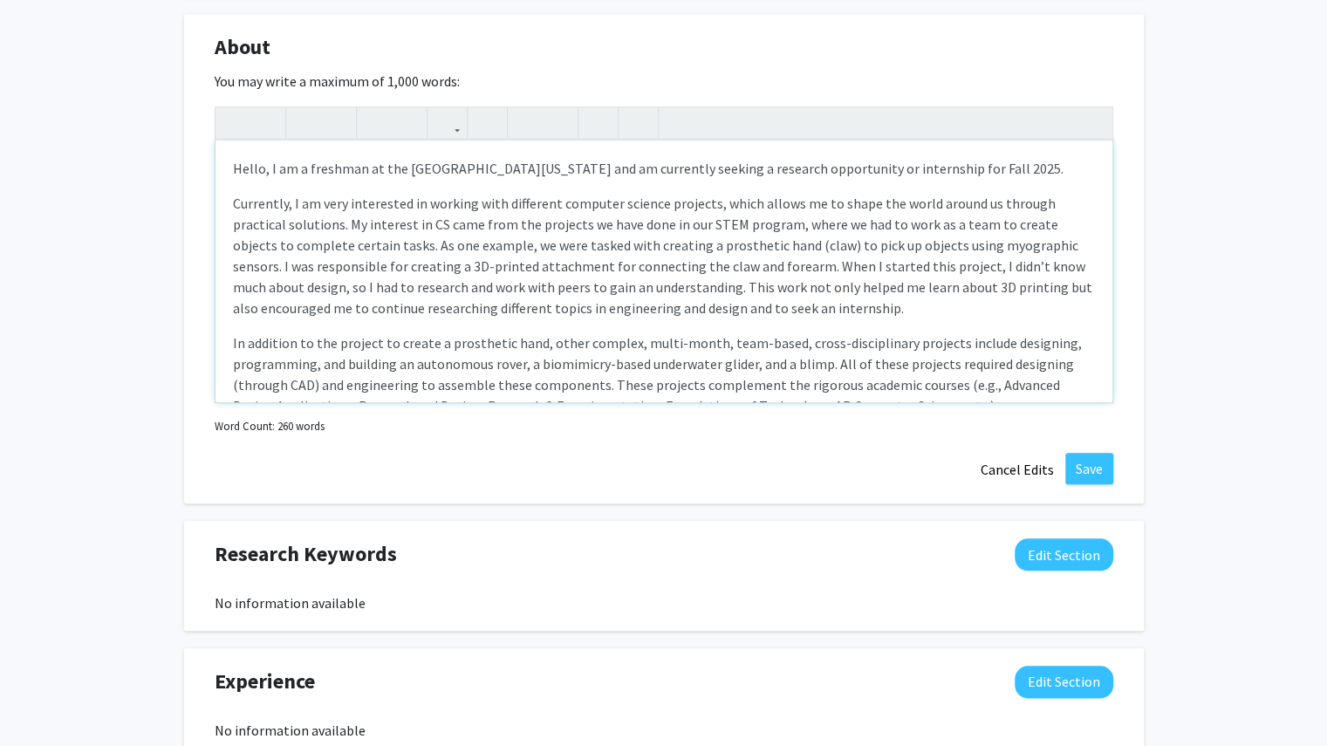
click at [746, 252] on p "Currently, I am very interested in working with different computer science proj…" at bounding box center [664, 256] width 862 height 126
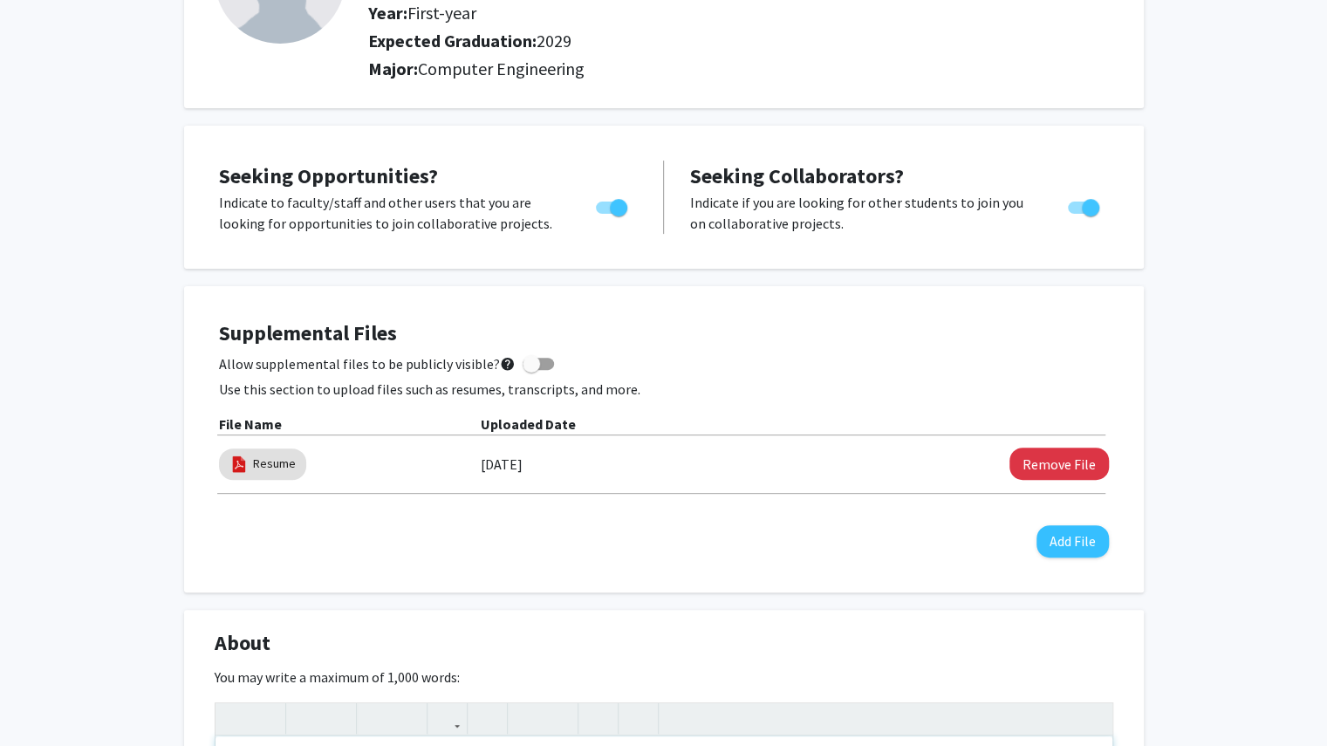
scroll to position [0, 0]
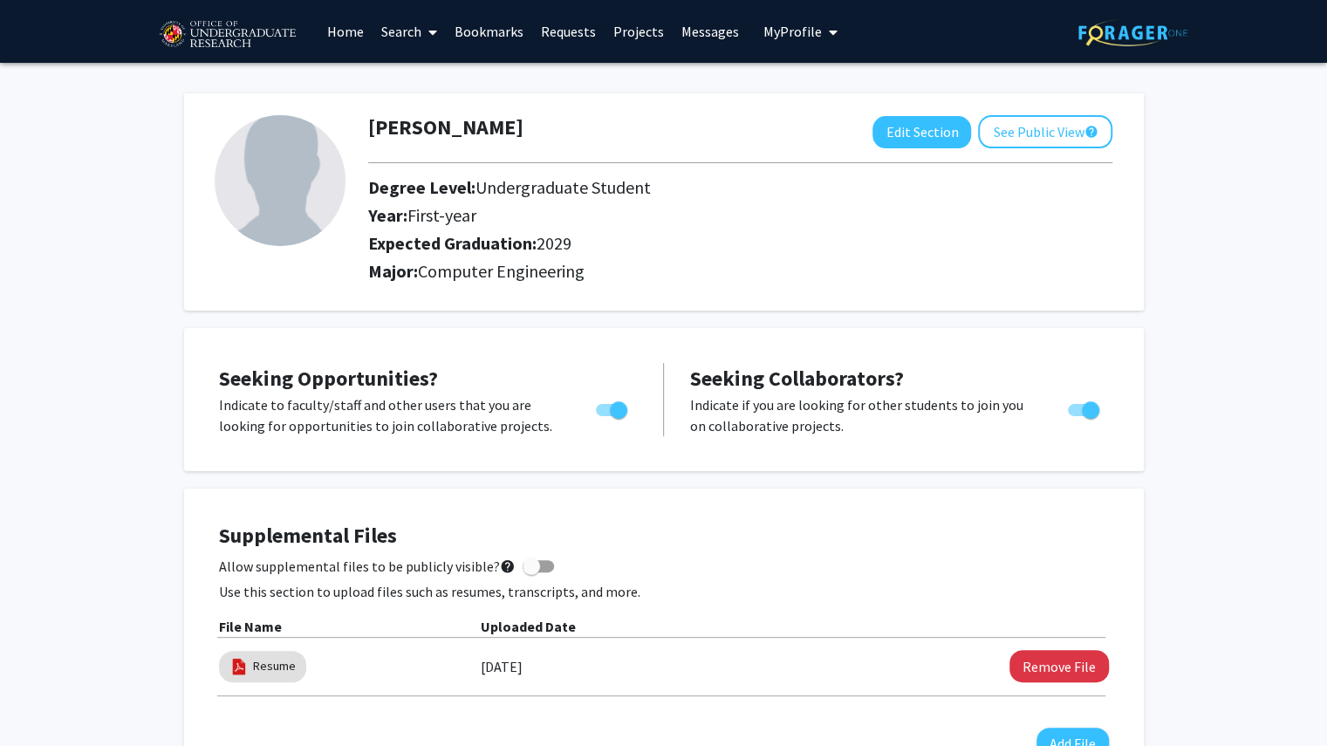
click at [642, 31] on link "Projects" at bounding box center [639, 31] width 68 height 61
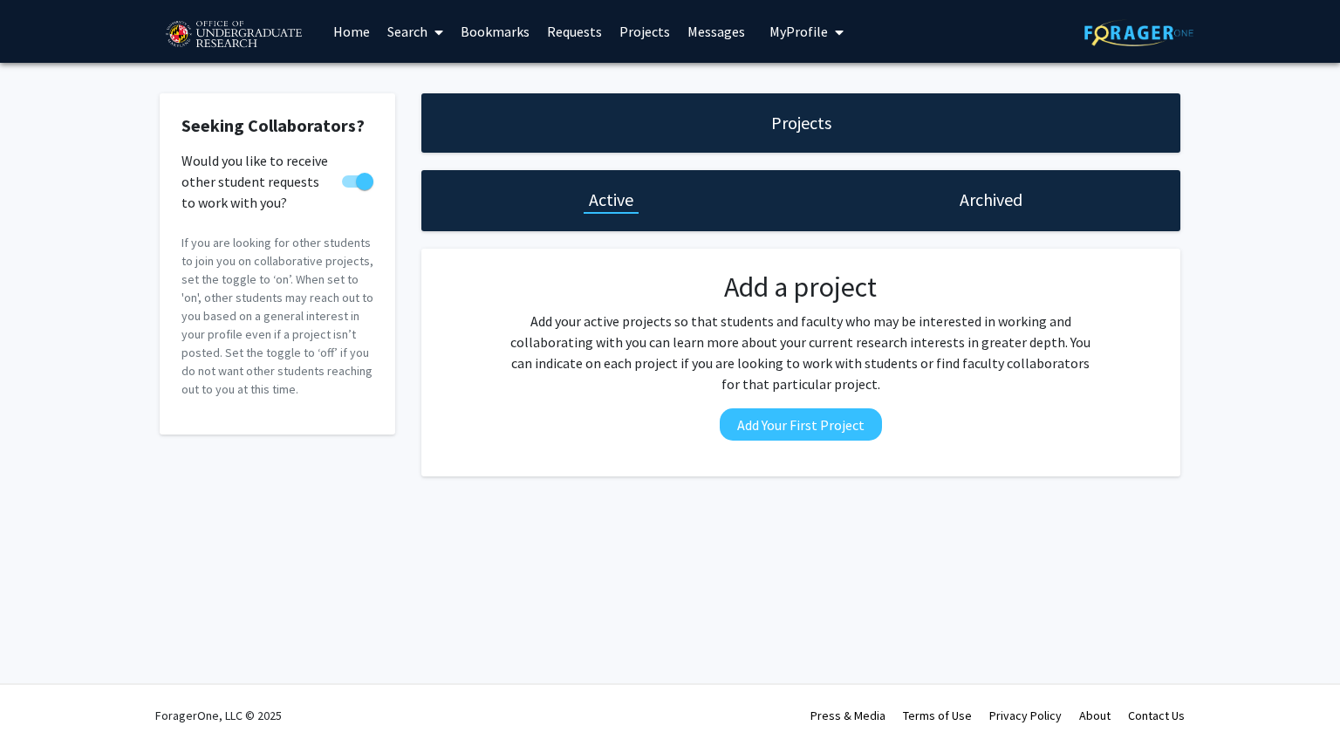
click at [349, 25] on link "Home" at bounding box center [352, 31] width 54 height 61
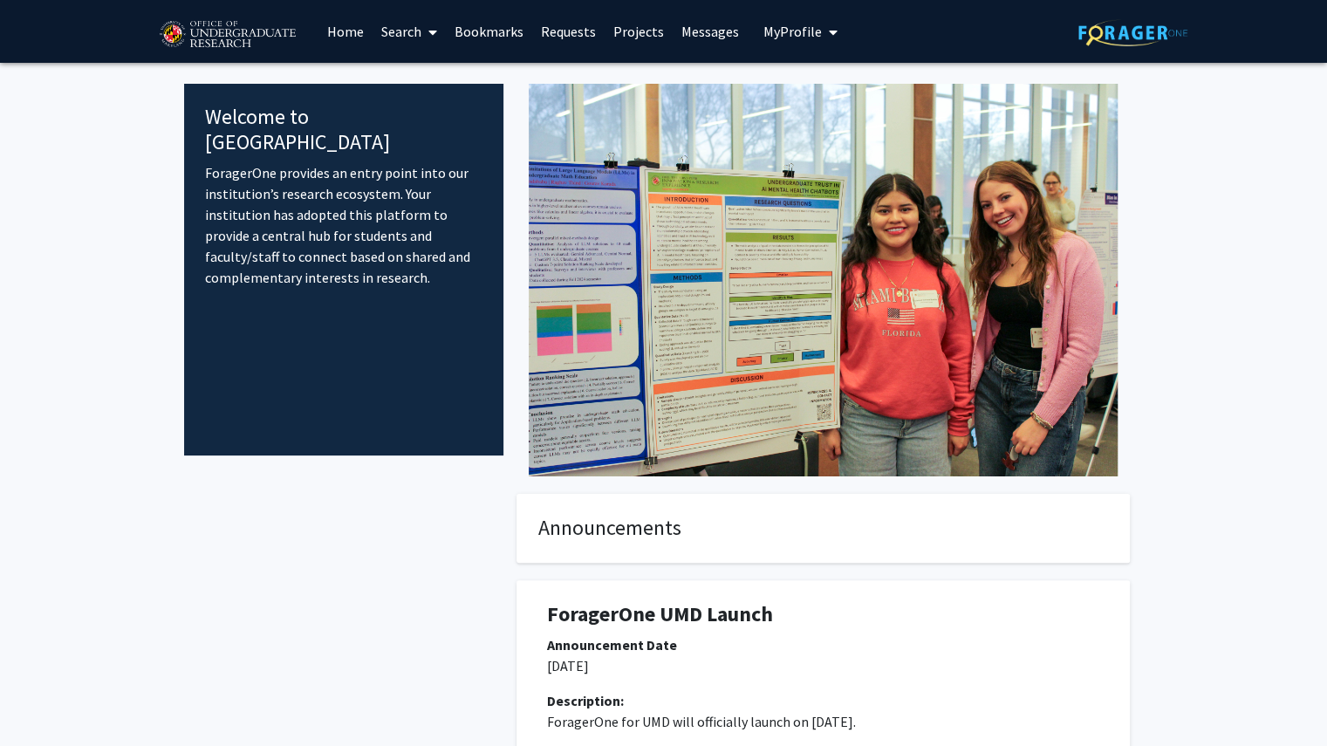
click at [387, 41] on link "Search" at bounding box center [409, 31] width 73 height 61
click at [434, 91] on span "Faculty/Staff" at bounding box center [437, 80] width 128 height 35
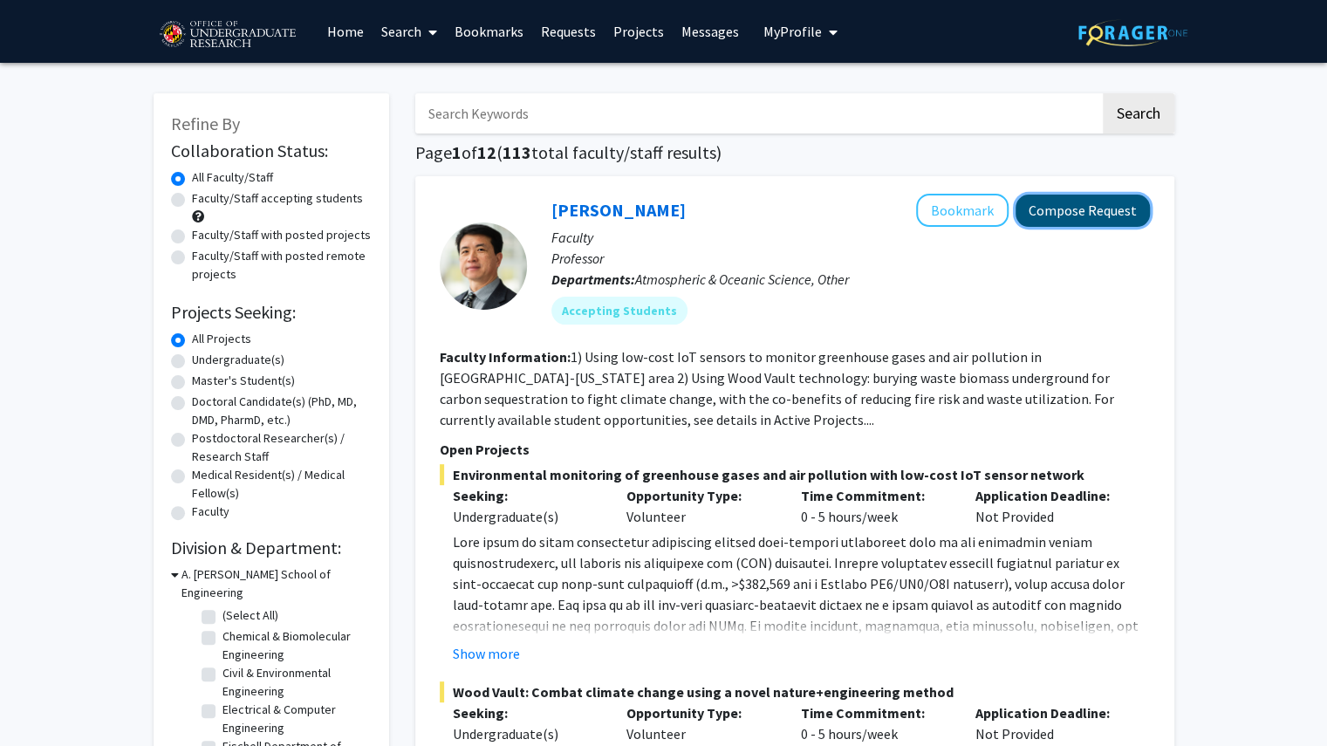
click at [1093, 210] on button "Compose Request" at bounding box center [1083, 211] width 134 height 32
click at [1077, 204] on button "Compose Request" at bounding box center [1083, 211] width 134 height 32
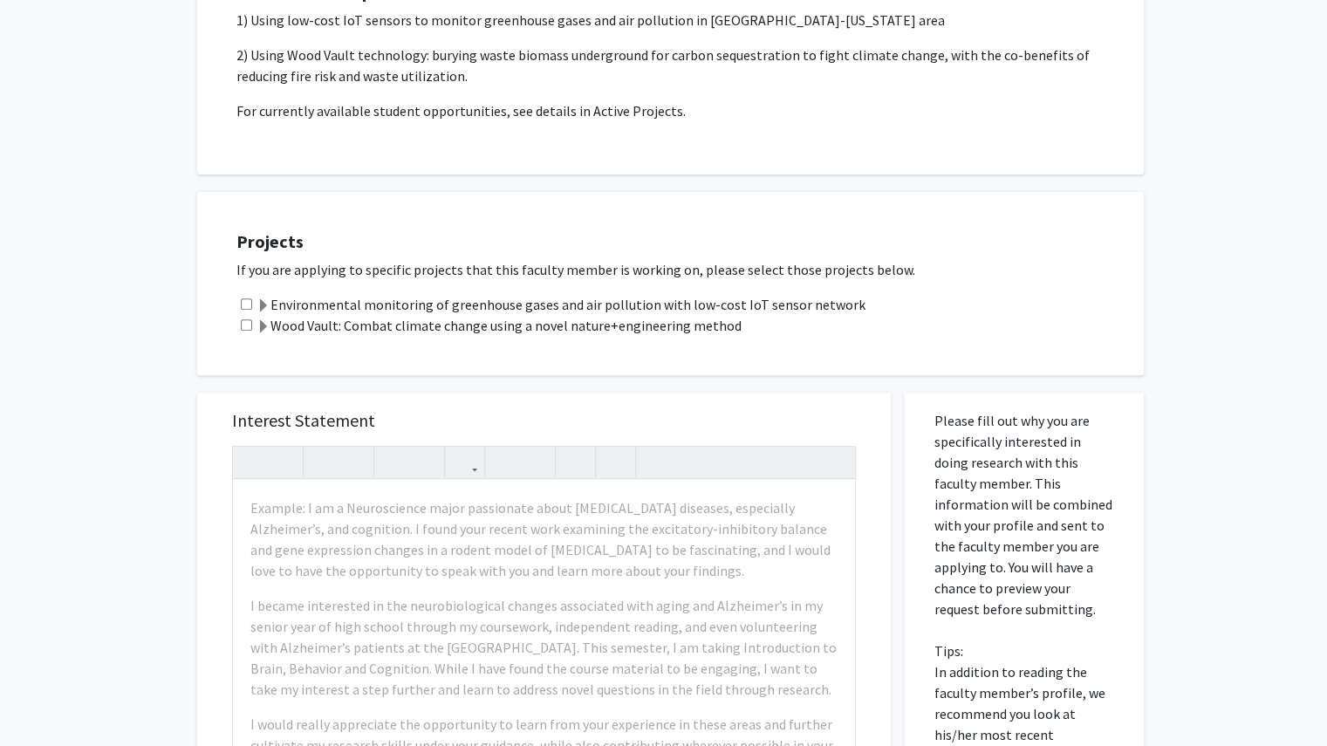
scroll to position [266, 0]
click at [248, 301] on input "checkbox" at bounding box center [246, 303] width 11 height 11
checkbox input "false"
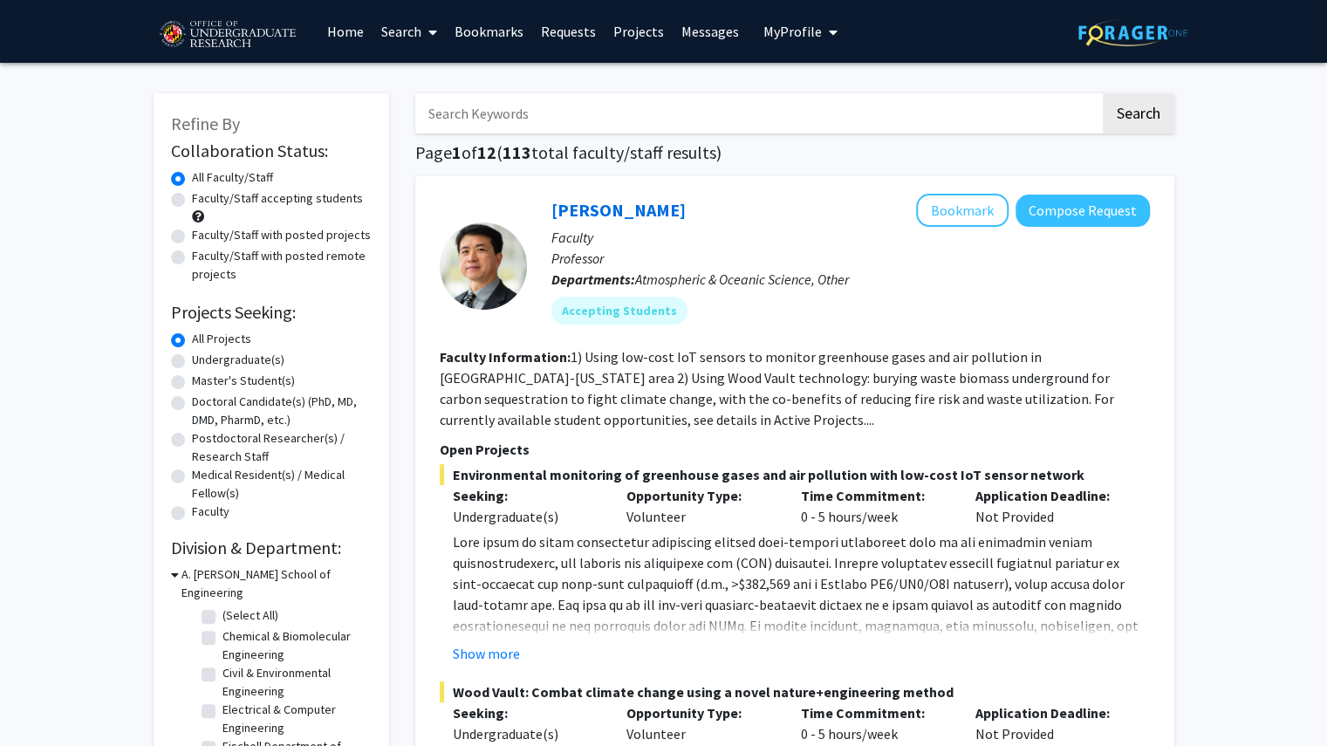
click at [215, 351] on label "Undergraduate(s)" at bounding box center [238, 360] width 93 height 18
click at [203, 351] on input "Undergraduate(s)" at bounding box center [197, 356] width 11 height 11
radio input "true"
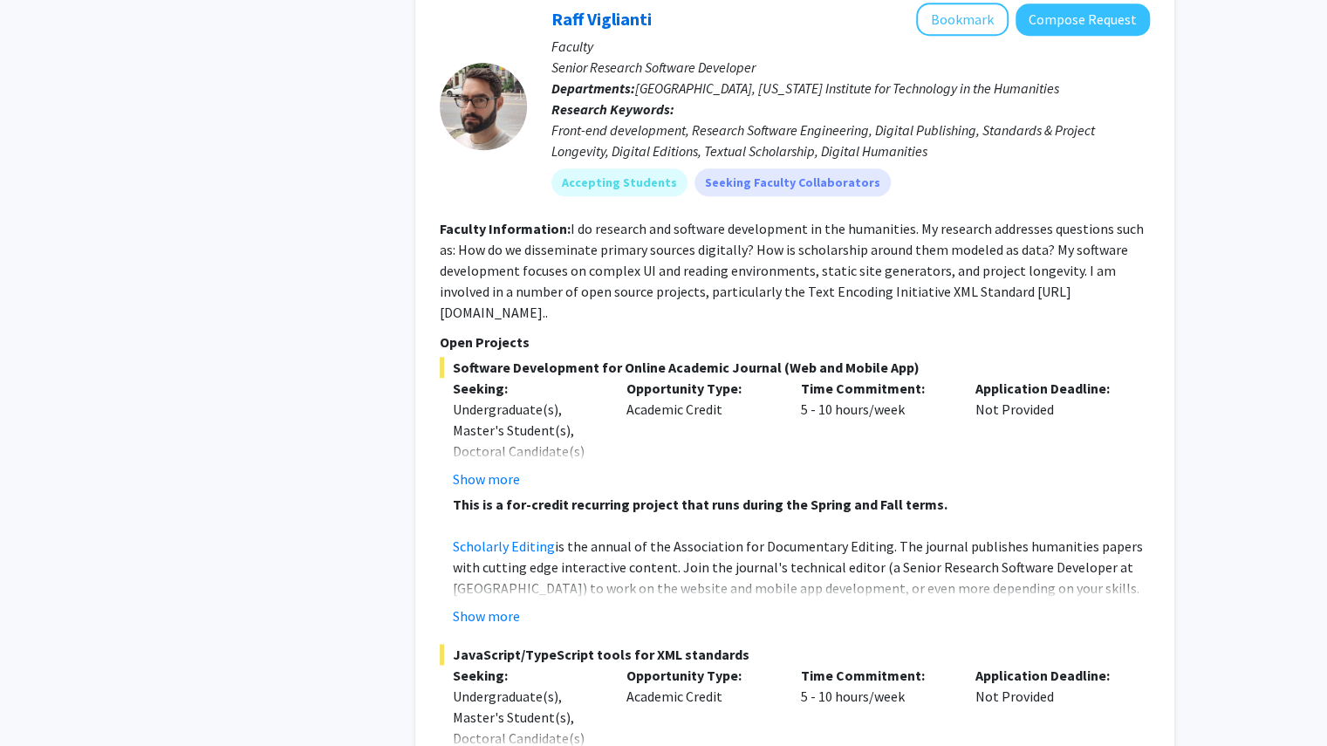
scroll to position [934, 0]
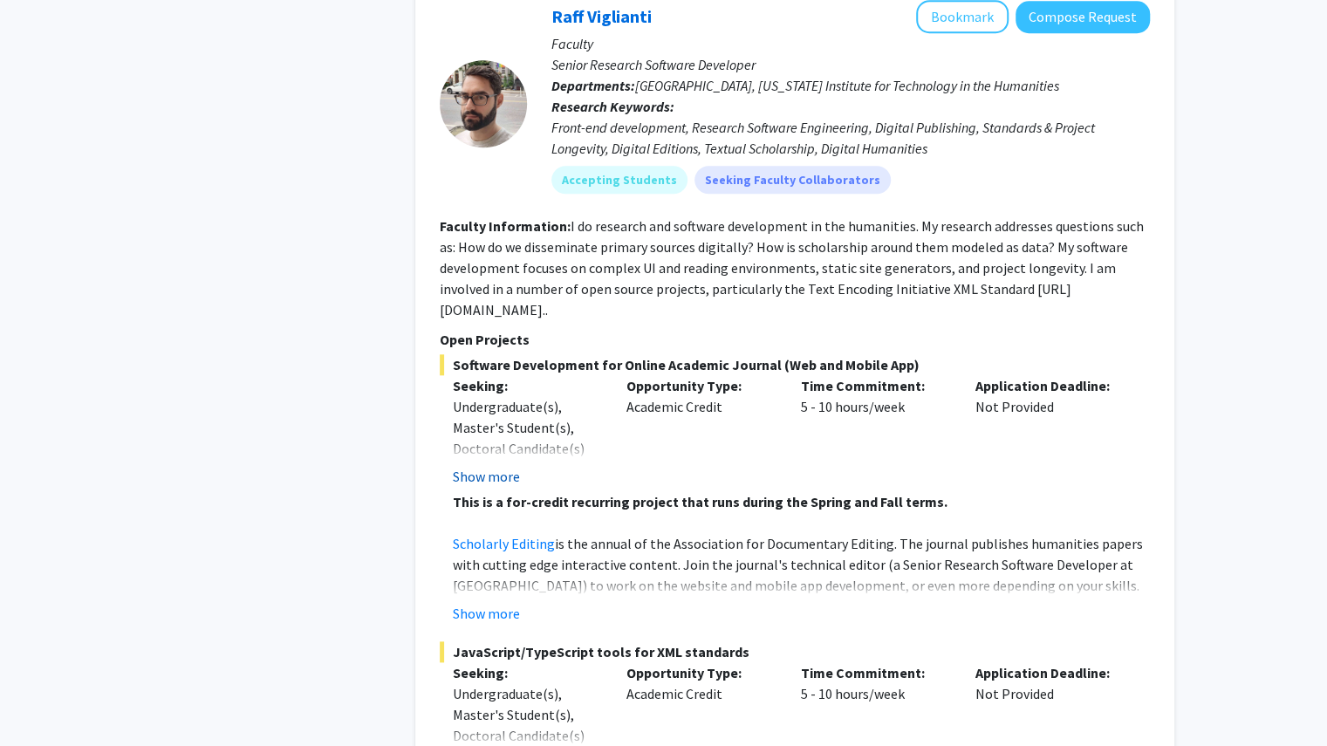
click at [495, 466] on button "Show more" at bounding box center [486, 476] width 67 height 21
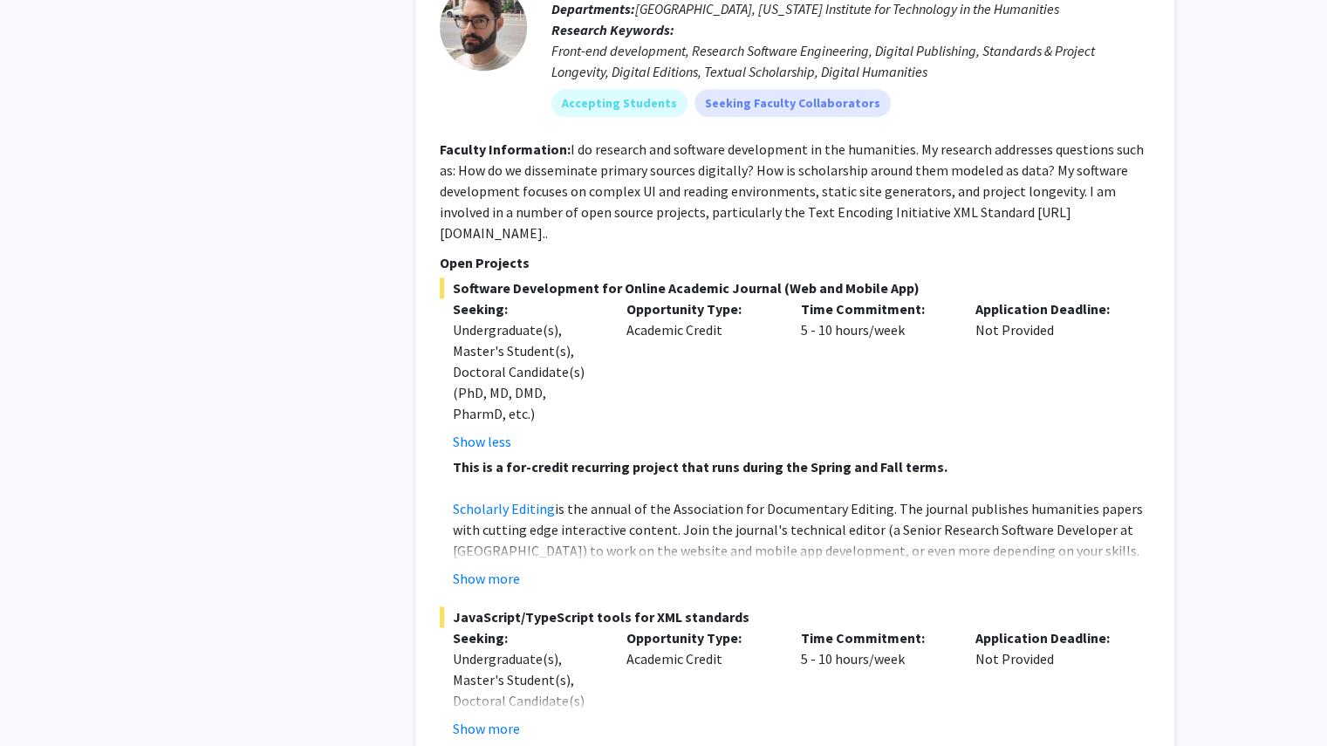
scroll to position [1023, 0]
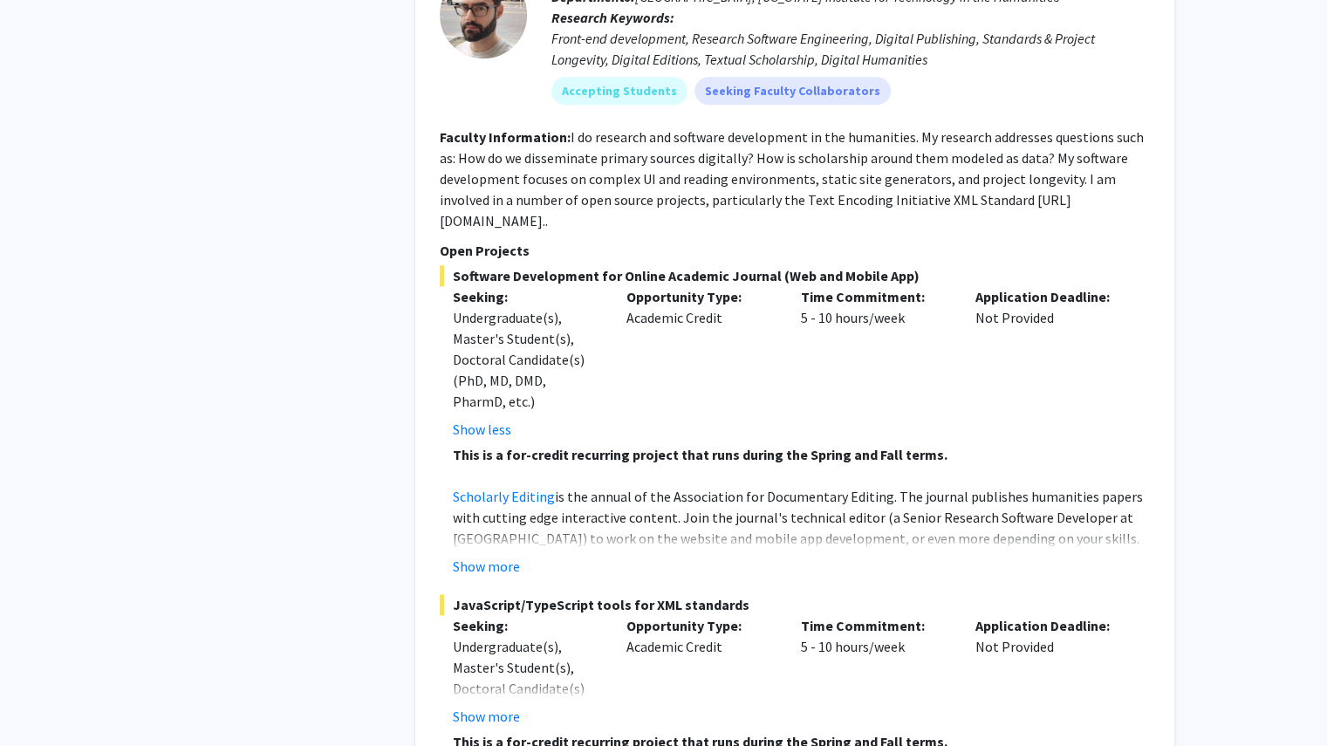
click at [679, 510] on p "Scholarly Editing is the annual of the Association for Documentary Editing. The…" at bounding box center [801, 549] width 697 height 126
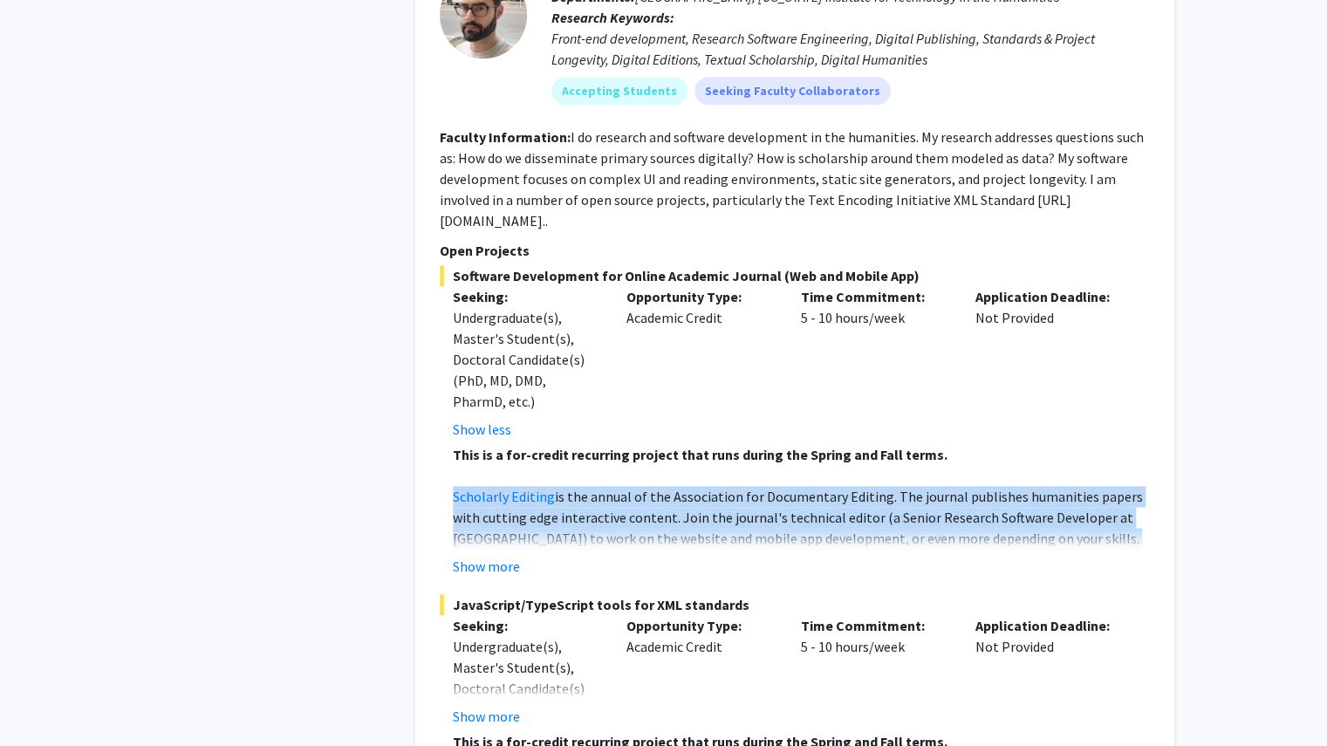
click at [679, 510] on p "Scholarly Editing is the annual of the Association for Documentary Editing. The…" at bounding box center [801, 549] width 697 height 126
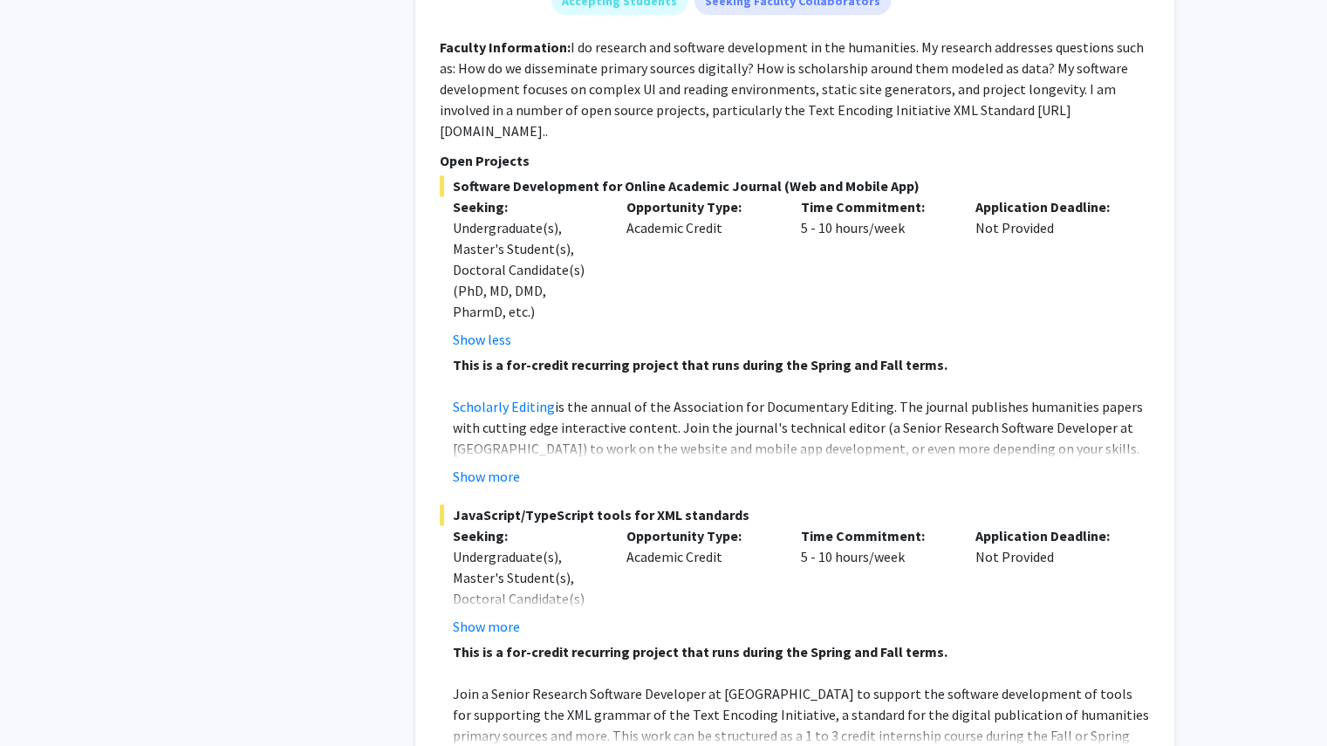
scroll to position [1114, 0]
click at [504, 465] on button "Show more" at bounding box center [486, 475] width 67 height 21
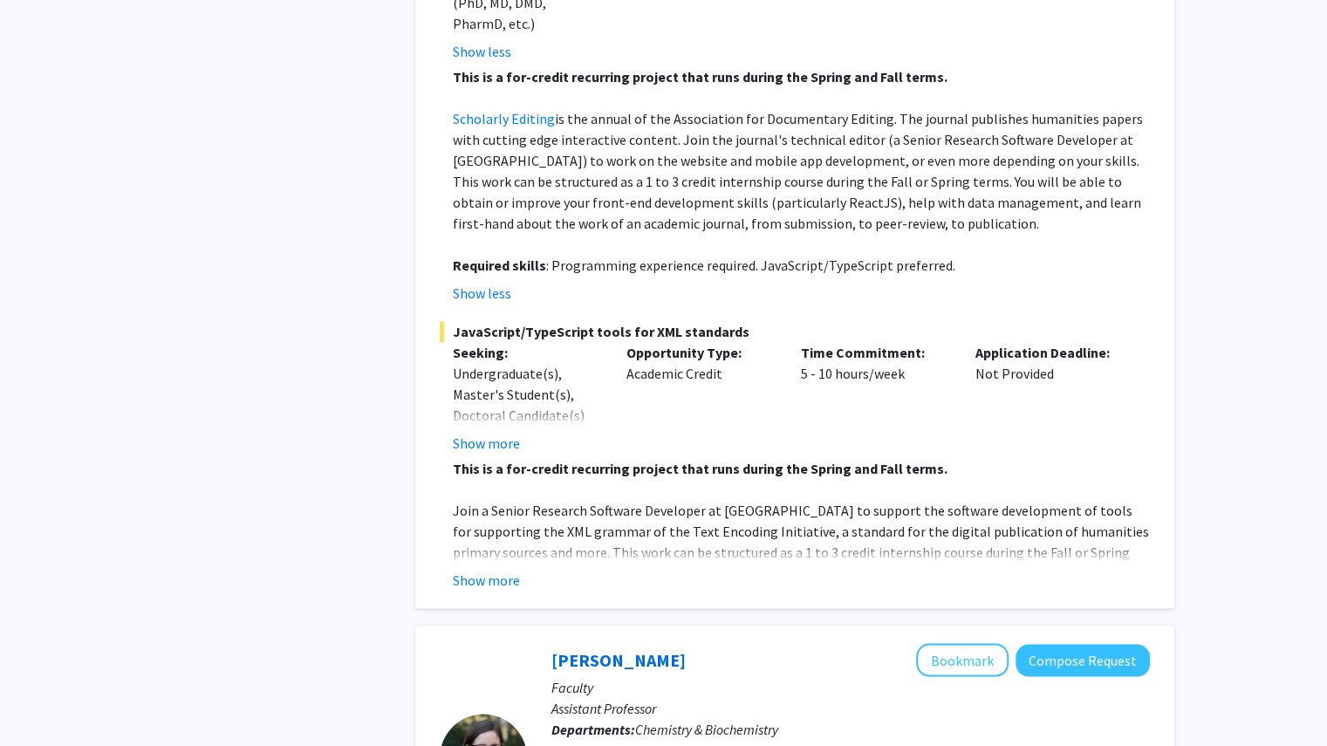
scroll to position [1416, 0]
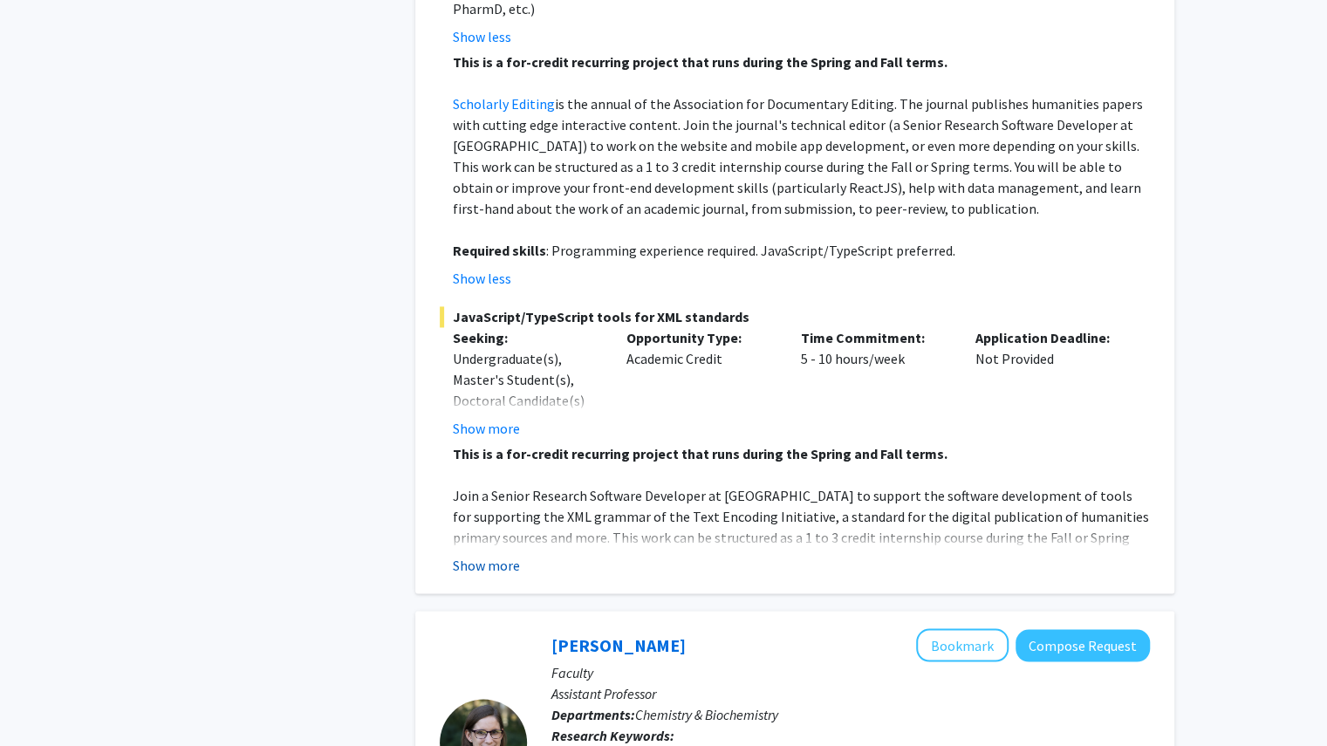
click at [493, 555] on button "Show more" at bounding box center [486, 565] width 67 height 21
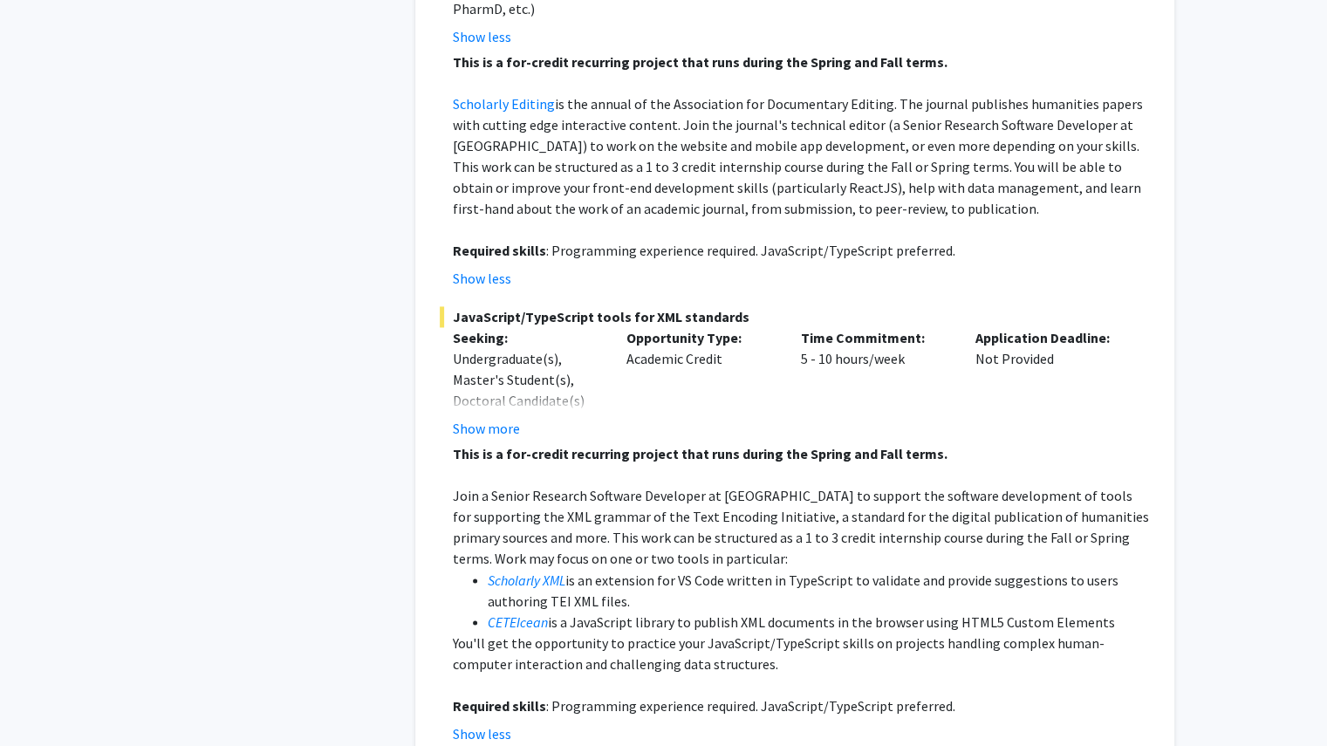
click at [588, 491] on p "Join a Senior Research Software Developer at [GEOGRAPHIC_DATA] to support the s…" at bounding box center [801, 527] width 697 height 84
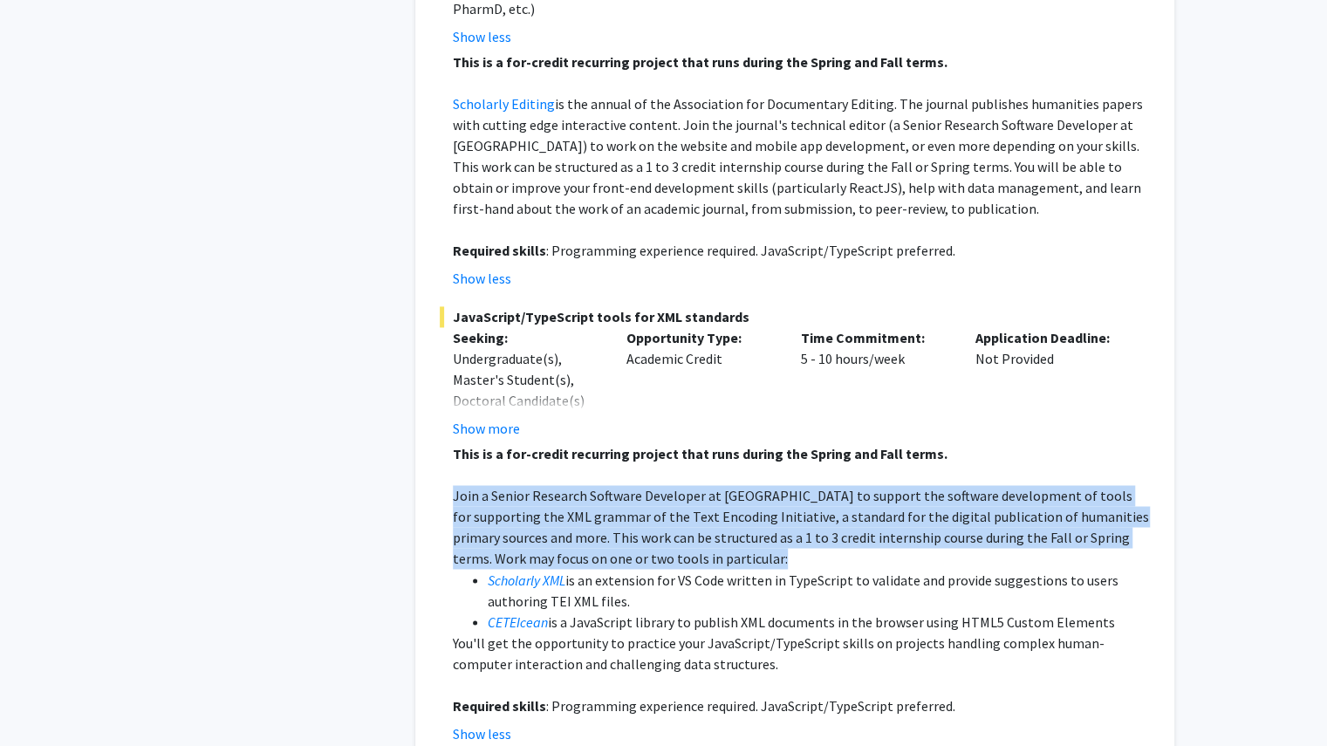
click at [588, 491] on p "Join a Senior Research Software Developer at [GEOGRAPHIC_DATA] to support the s…" at bounding box center [801, 527] width 697 height 84
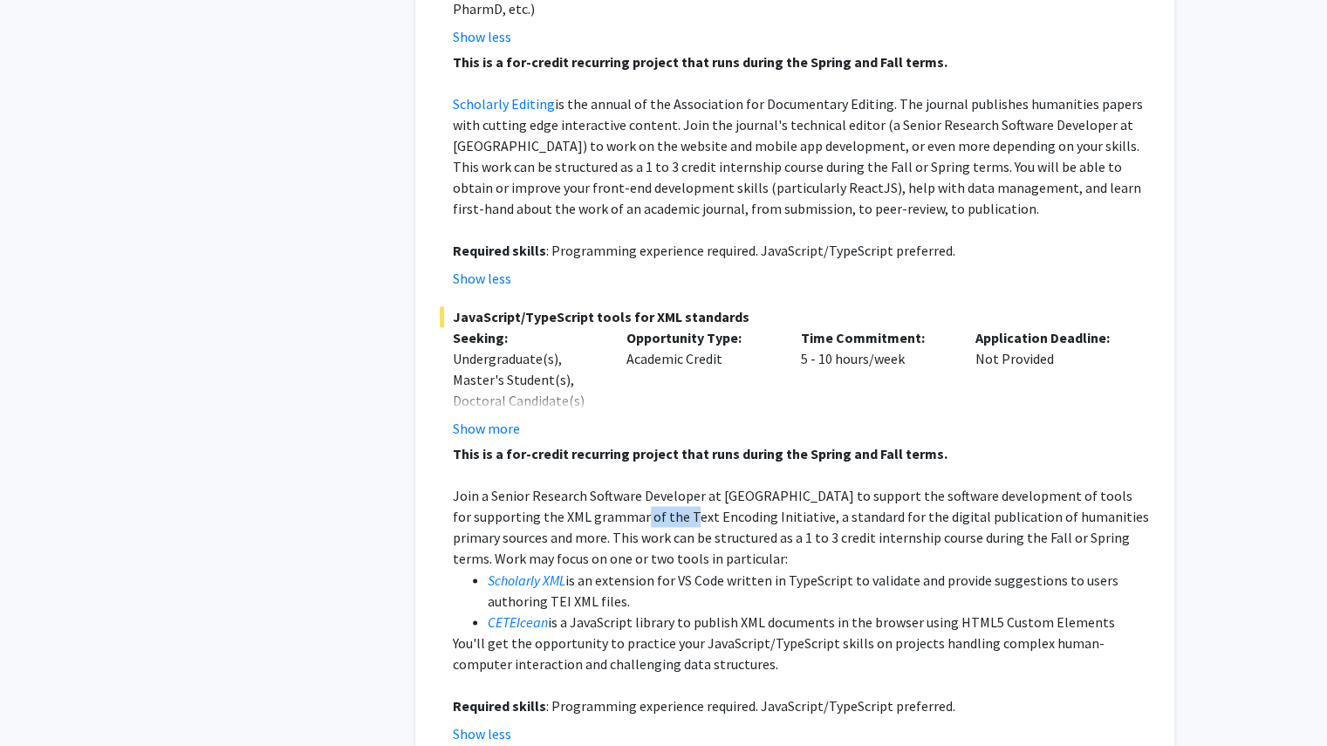
click at [588, 491] on p "Join a Senior Research Software Developer at [GEOGRAPHIC_DATA] to support the s…" at bounding box center [801, 527] width 697 height 84
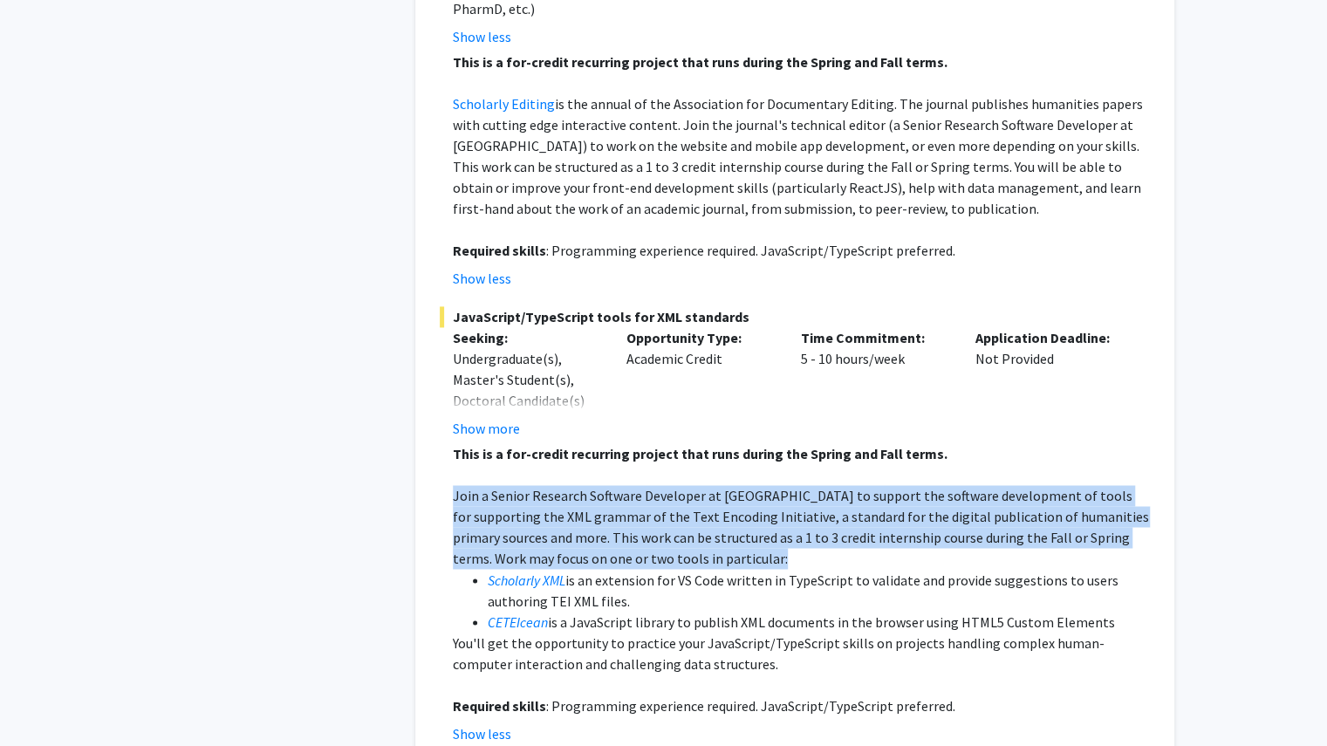
click at [588, 491] on p "Join a Senior Research Software Developer at [GEOGRAPHIC_DATA] to support the s…" at bounding box center [801, 527] width 697 height 84
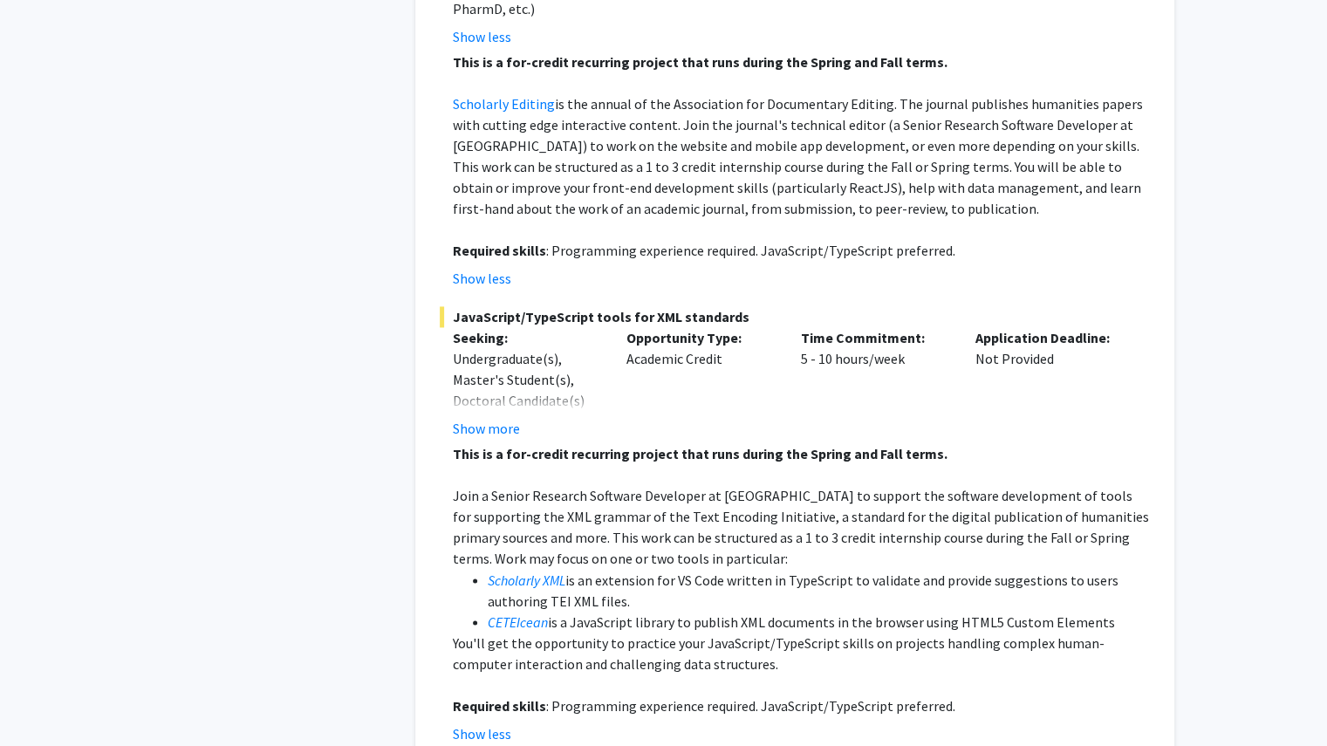
click at [588, 491] on p "Join a Senior Research Software Developer at [GEOGRAPHIC_DATA] to support the s…" at bounding box center [801, 527] width 697 height 84
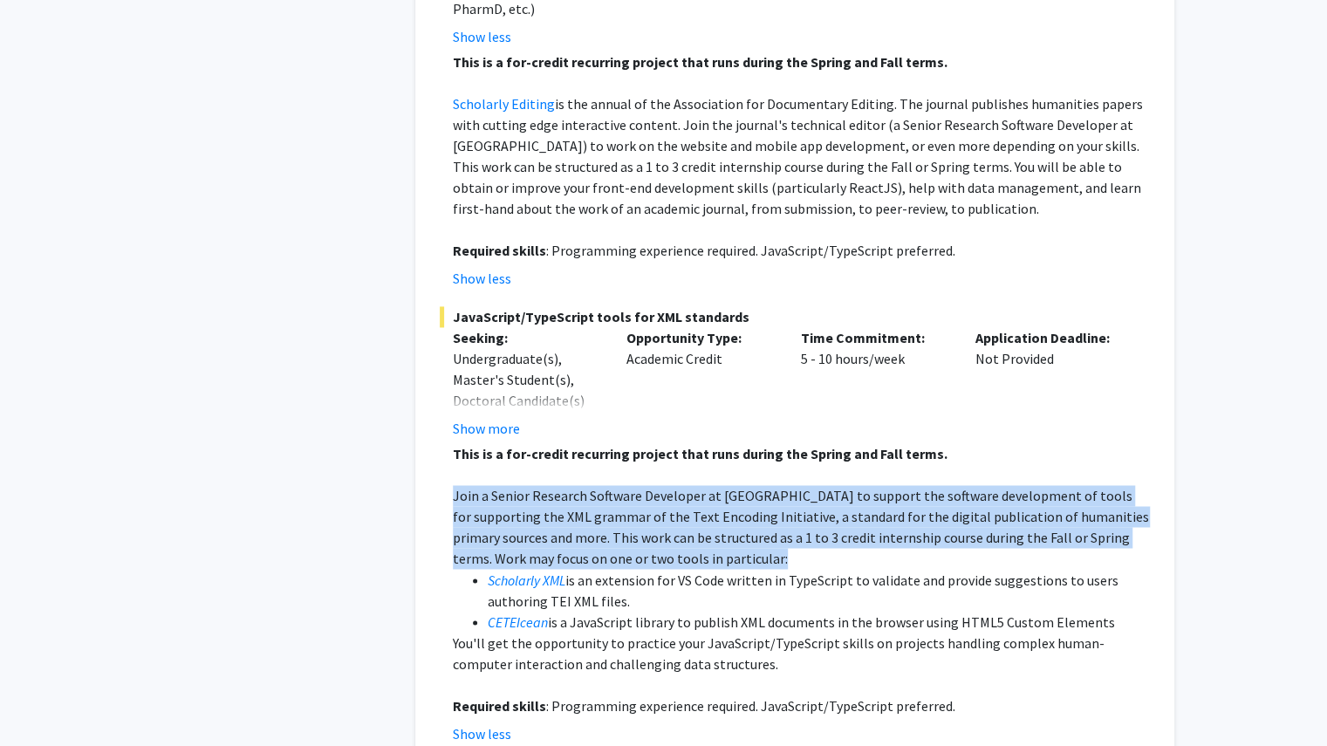
click at [588, 491] on p "Join a Senior Research Software Developer at [GEOGRAPHIC_DATA] to support the s…" at bounding box center [801, 527] width 697 height 84
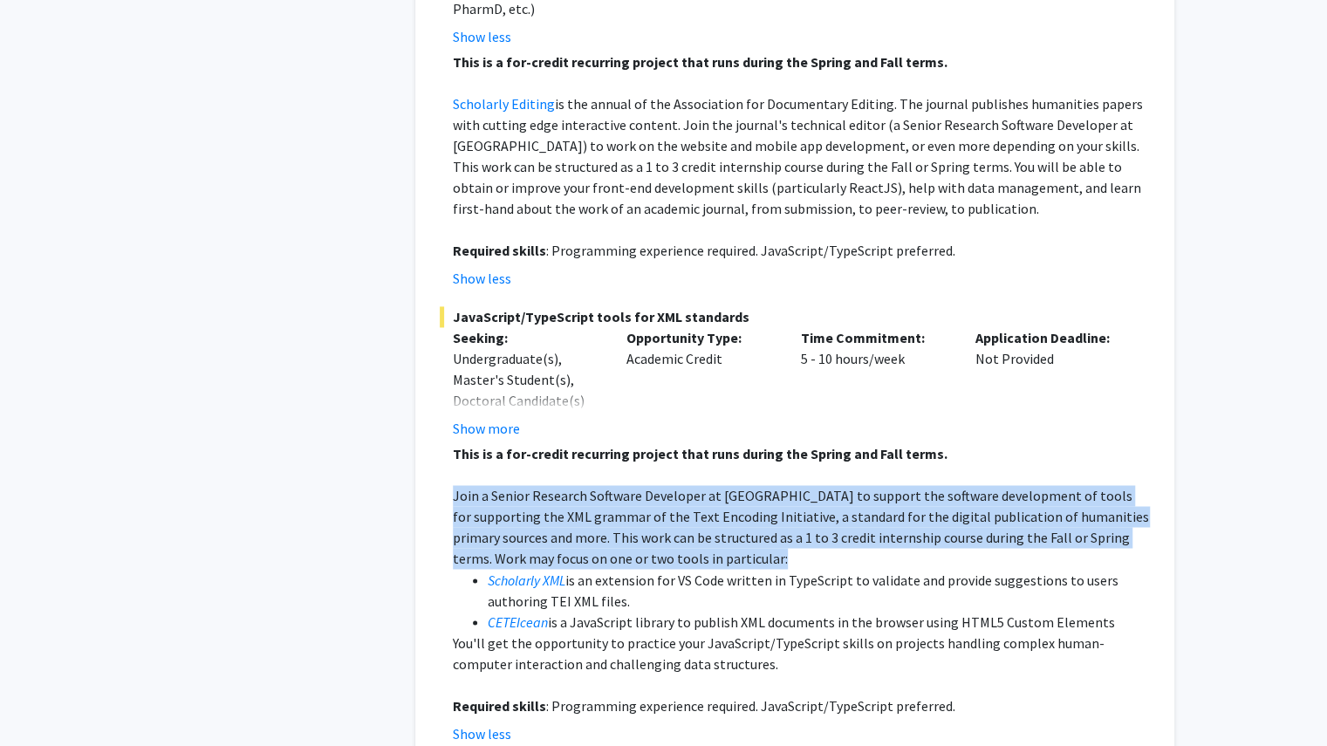
click at [588, 491] on p "Join a Senior Research Software Developer at [GEOGRAPHIC_DATA] to support the s…" at bounding box center [801, 527] width 697 height 84
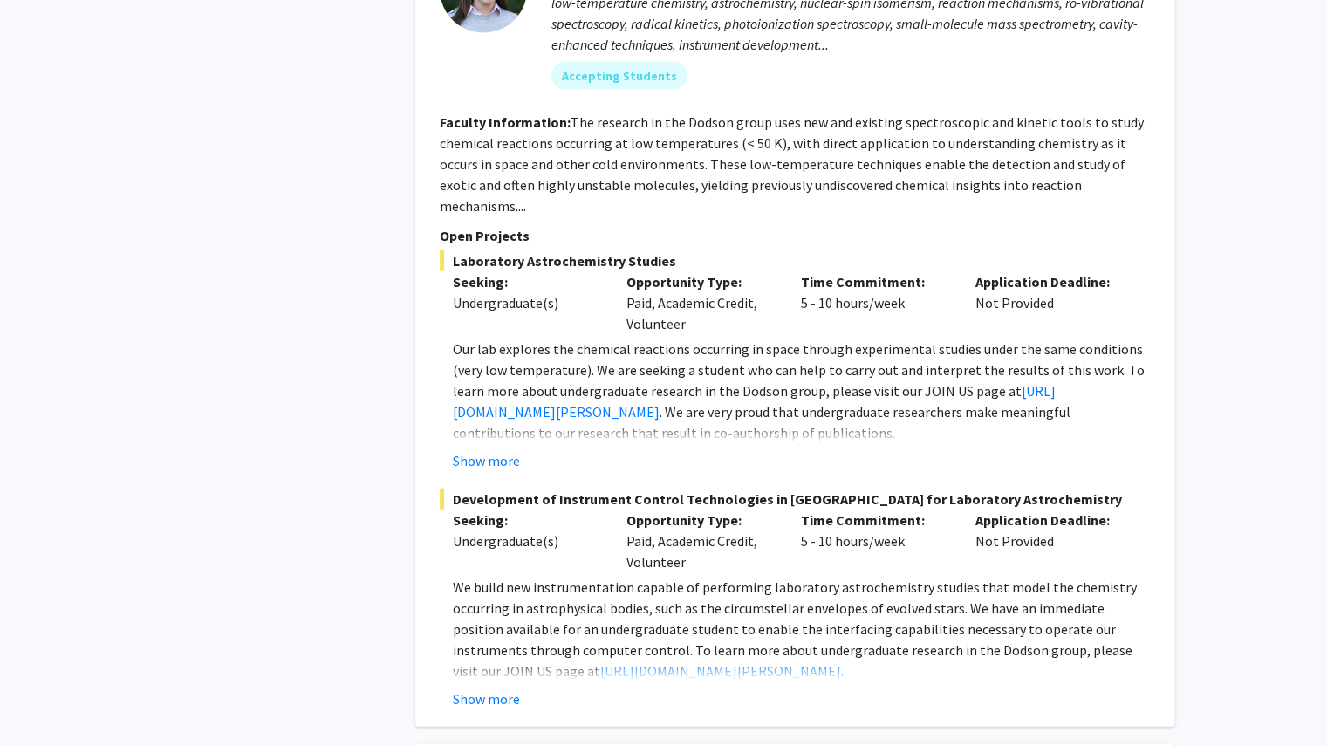
scroll to position [2341, 0]
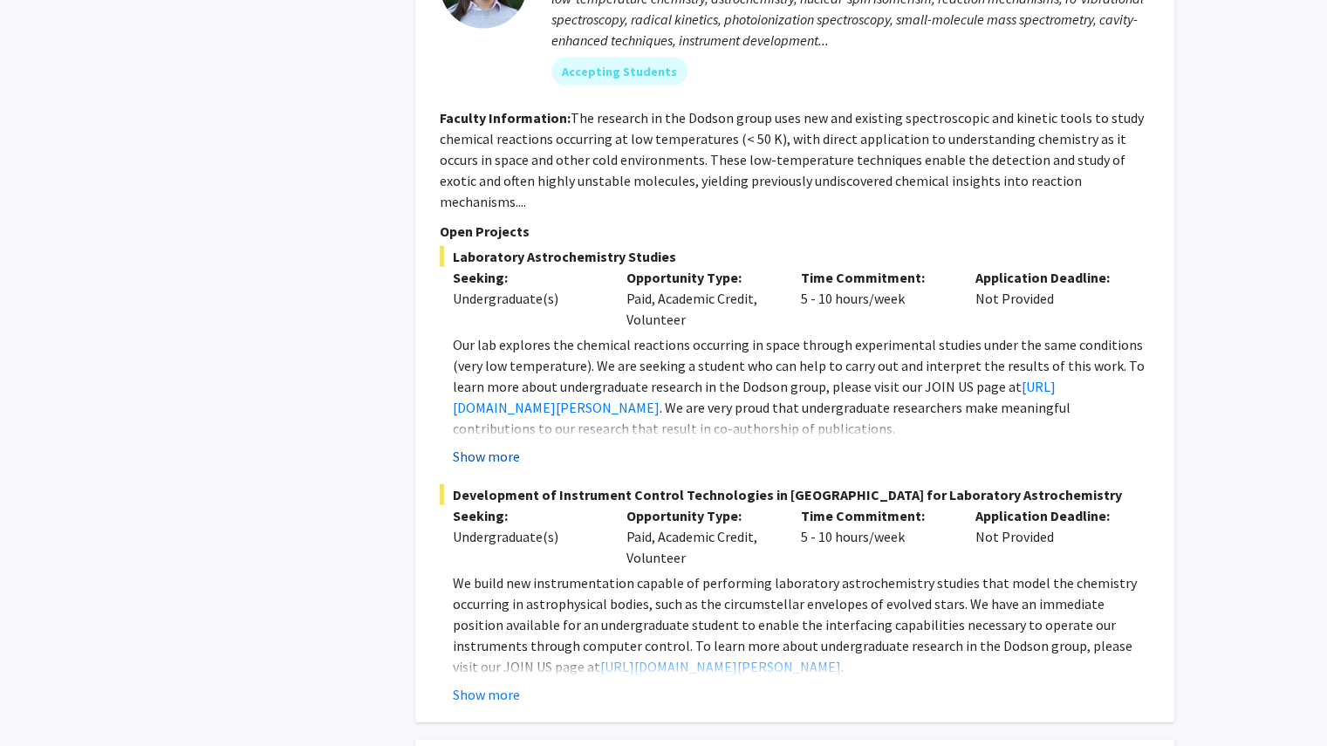
click at [489, 446] on button "Show more" at bounding box center [486, 456] width 67 height 21
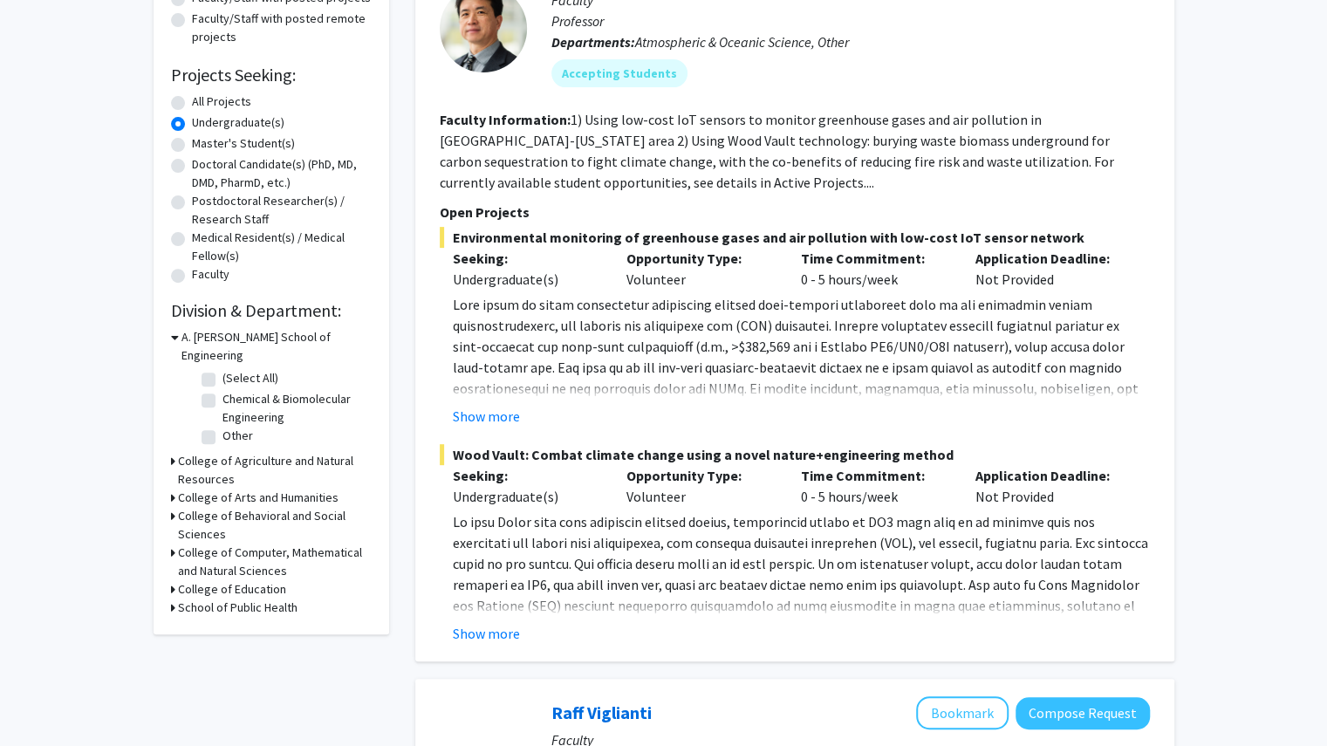
scroll to position [0, 0]
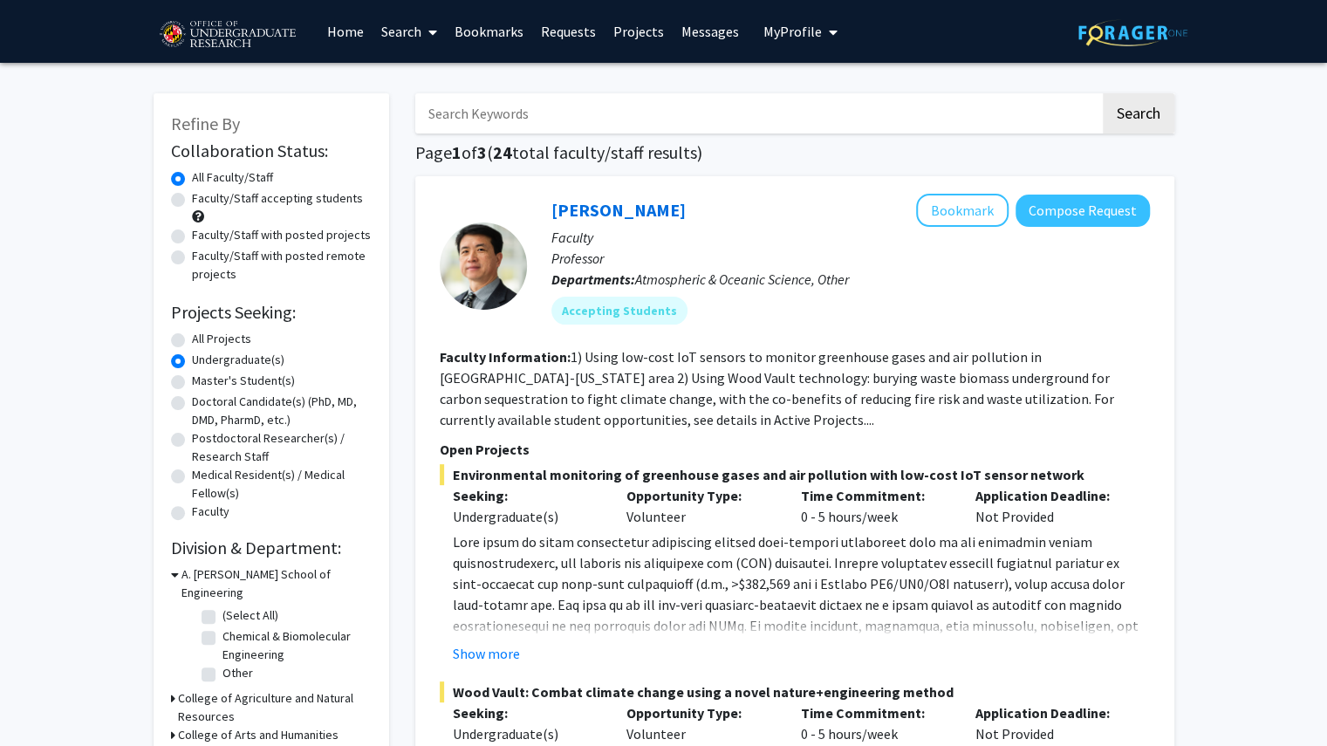
click at [278, 189] on div "All Faculty/Staff" at bounding box center [271, 178] width 201 height 21
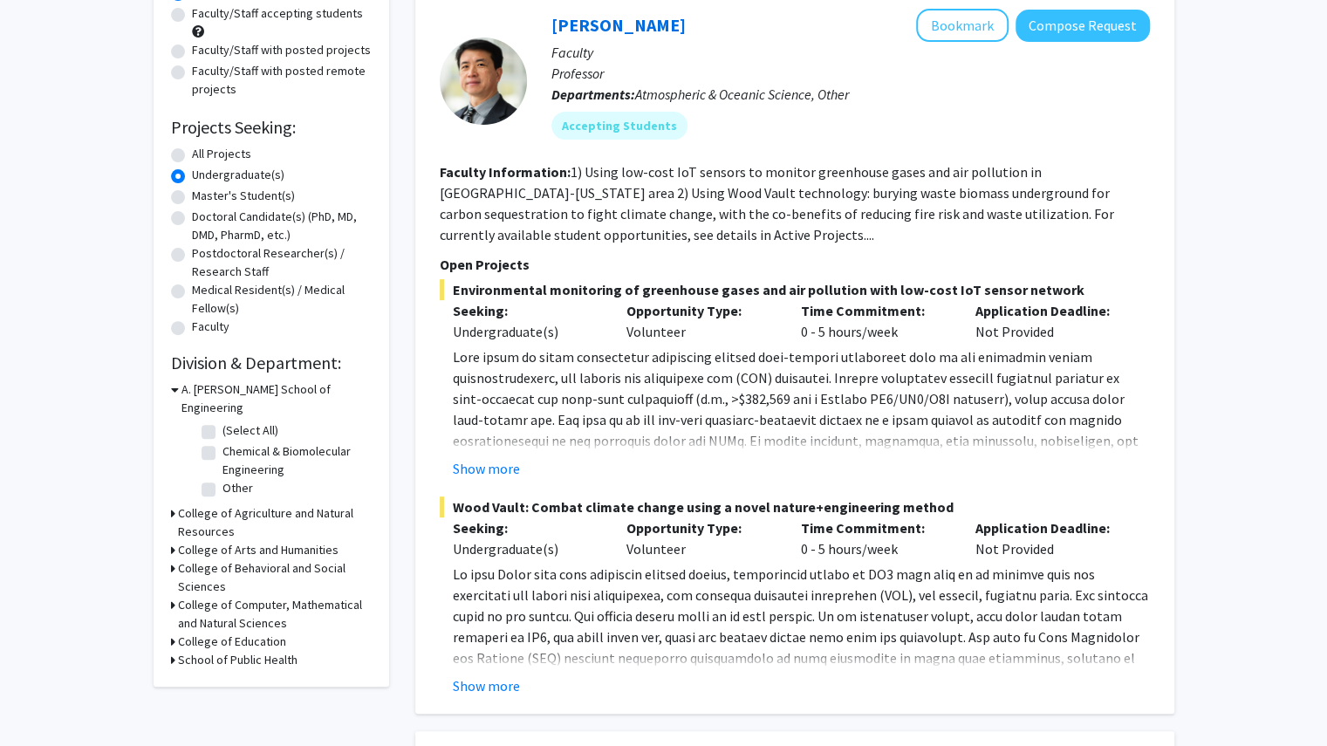
scroll to position [187, 0]
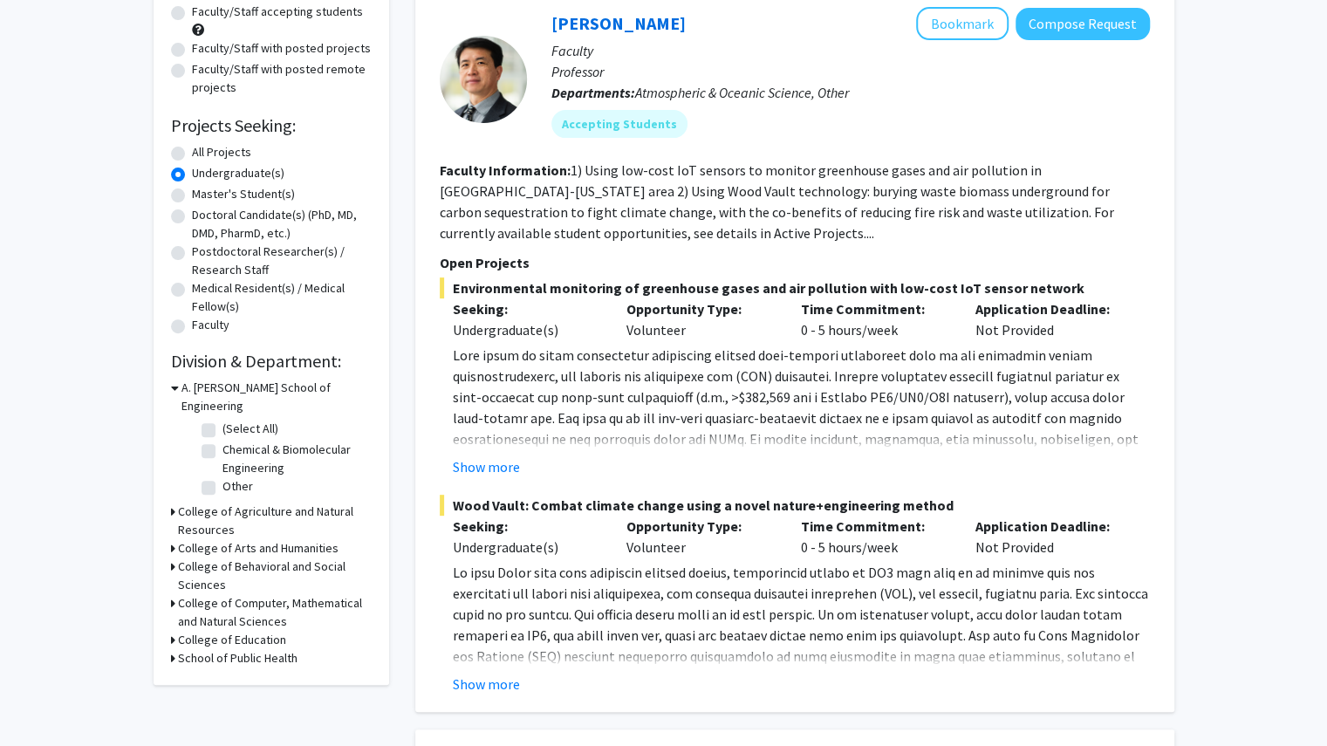
click at [176, 392] on icon at bounding box center [175, 388] width 8 height 18
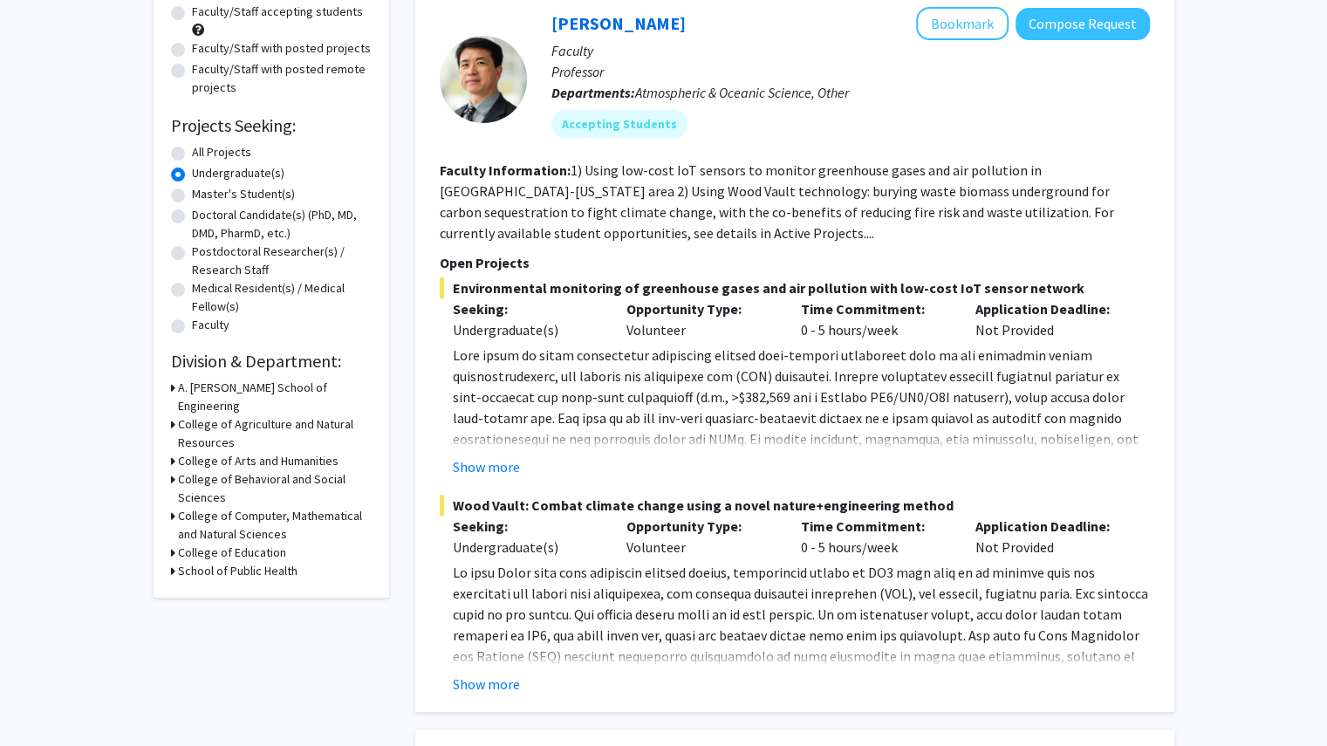
click at [172, 562] on icon at bounding box center [173, 571] width 4 height 18
click at [172, 544] on icon at bounding box center [173, 553] width 4 height 18
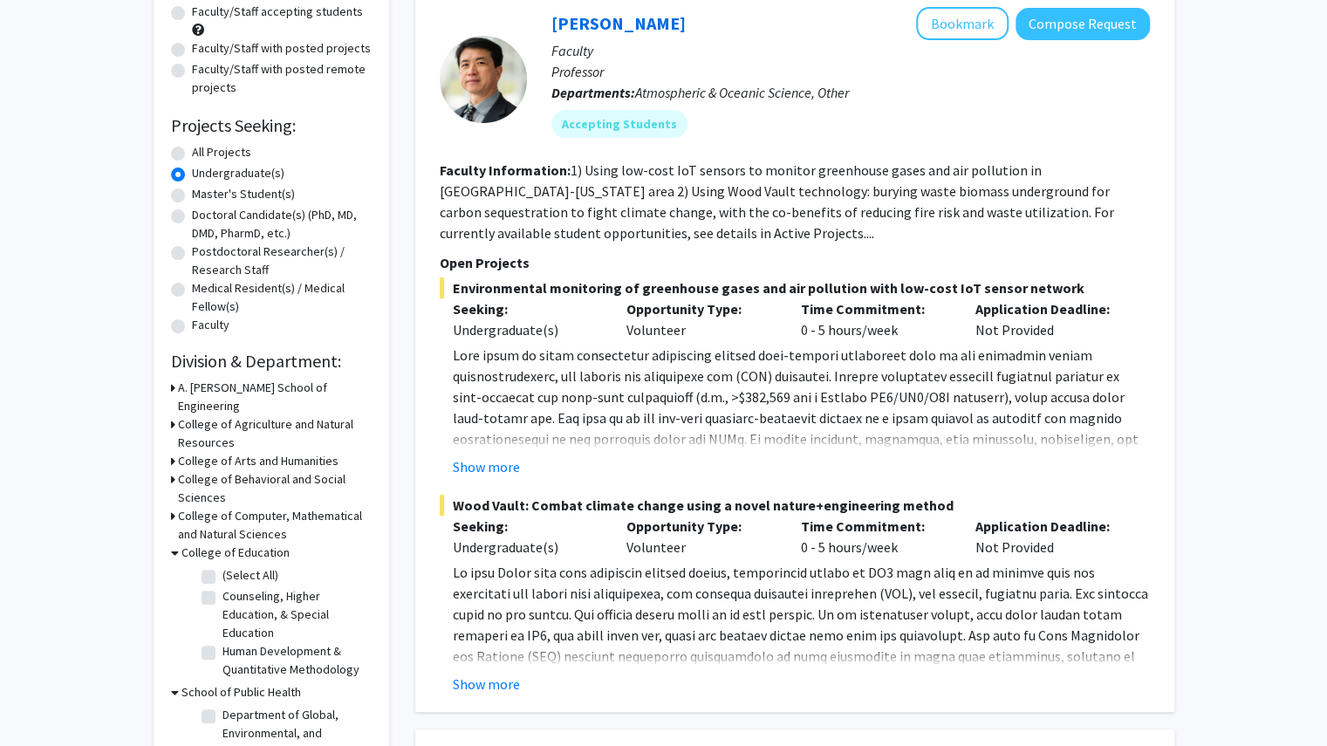
click at [167, 384] on div "Refine By Collaboration Status: Collaboration Status All Faculty/Staff Collabor…" at bounding box center [272, 345] width 236 height 876
click at [169, 385] on div "Refine By Collaboration Status: Collaboration Status All Faculty/Staff Collabor…" at bounding box center [272, 345] width 236 height 876
click at [173, 387] on icon at bounding box center [173, 388] width 4 height 18
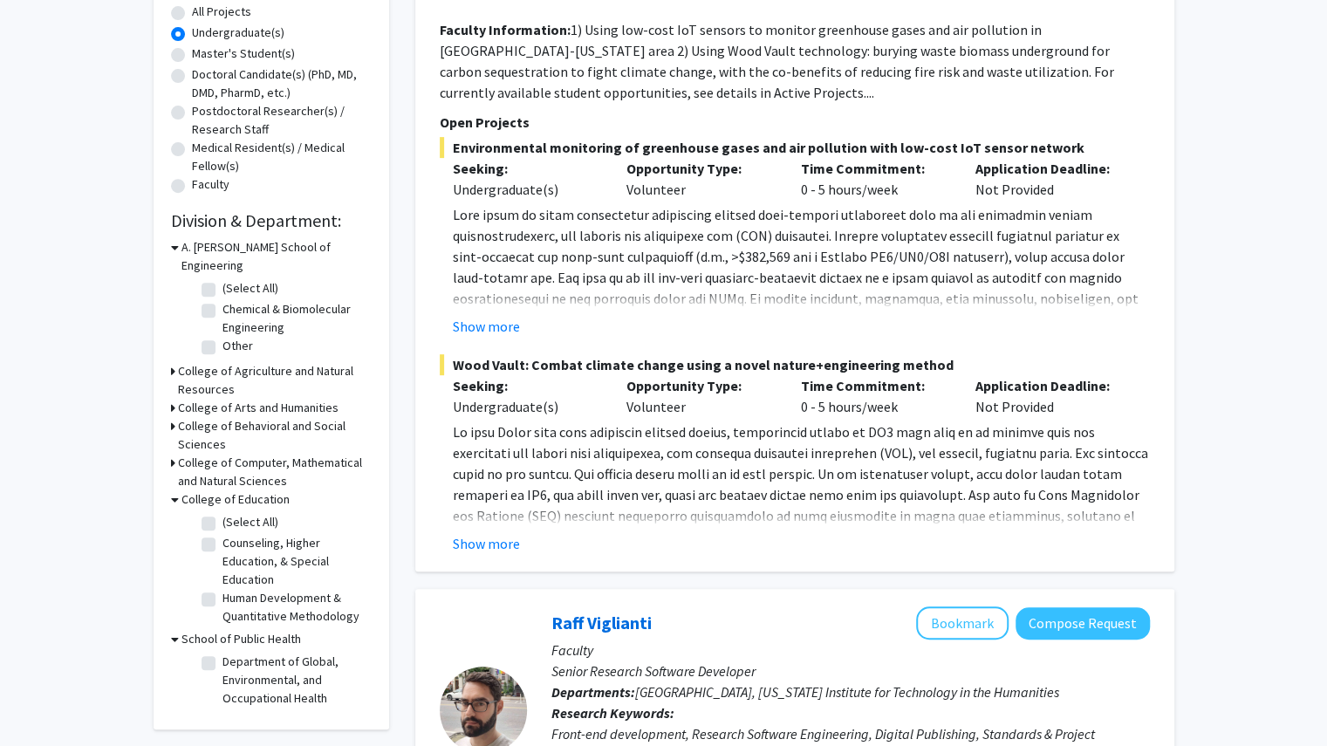
scroll to position [330, 0]
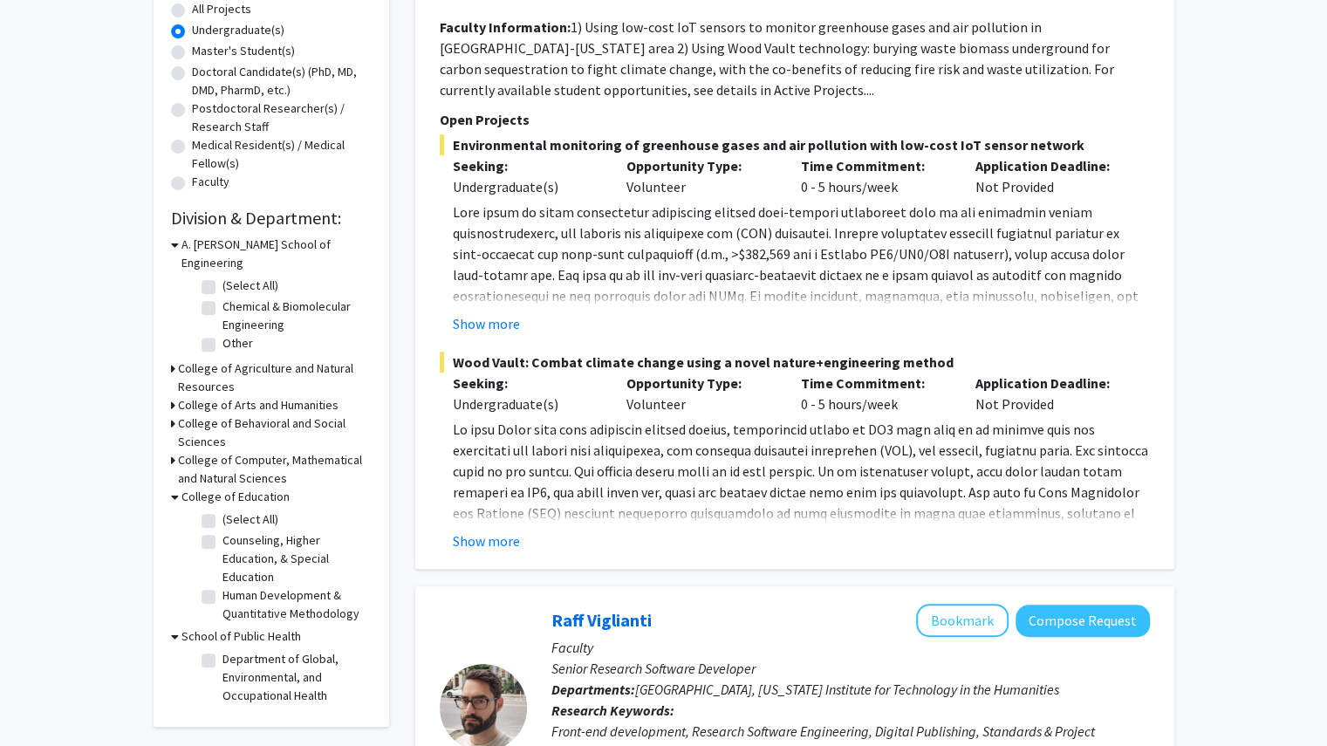
click at [169, 443] on div "Refine By Collaboration Status: Collaboration Status All Faculty/Staff Collabor…" at bounding box center [272, 244] width 236 height 963
click at [176, 451] on div "College of Computer, Mathematical and Natural Sciences" at bounding box center [271, 469] width 201 height 37
click at [171, 451] on icon at bounding box center [173, 460] width 4 height 18
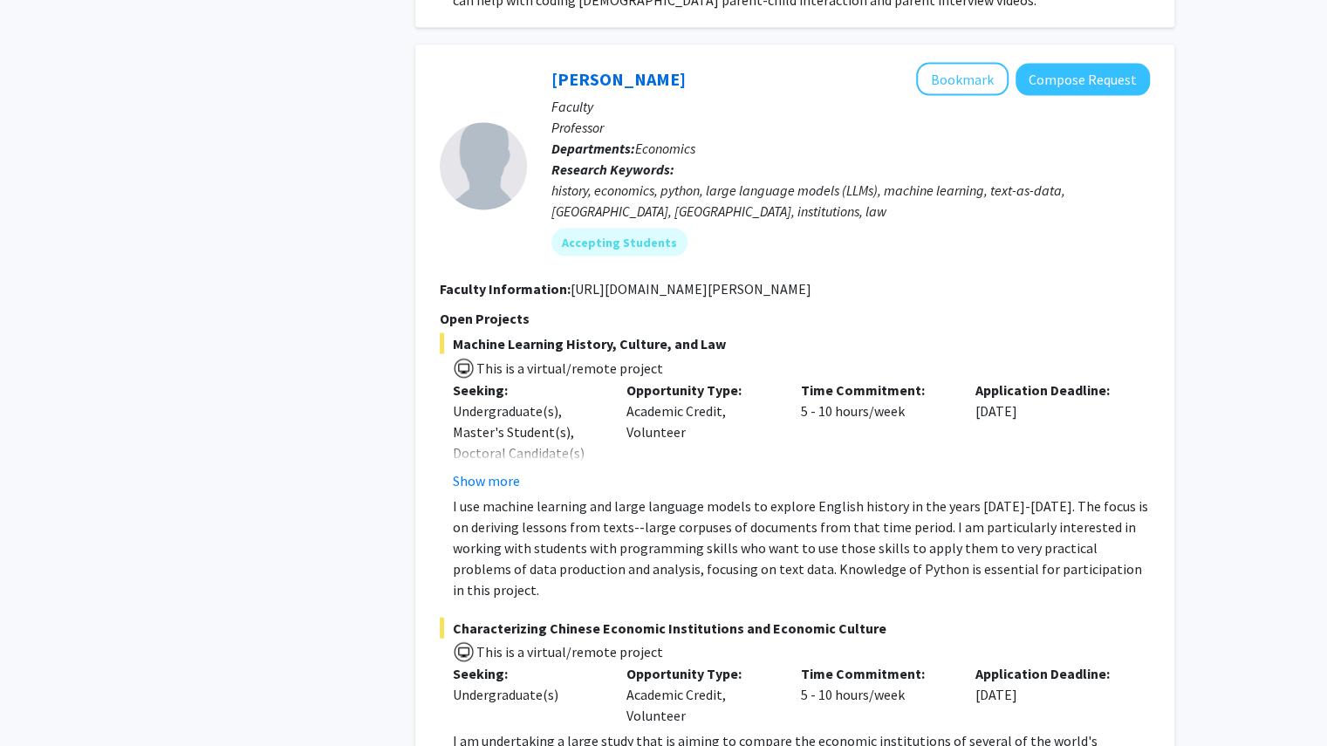
scroll to position [6098, 0]
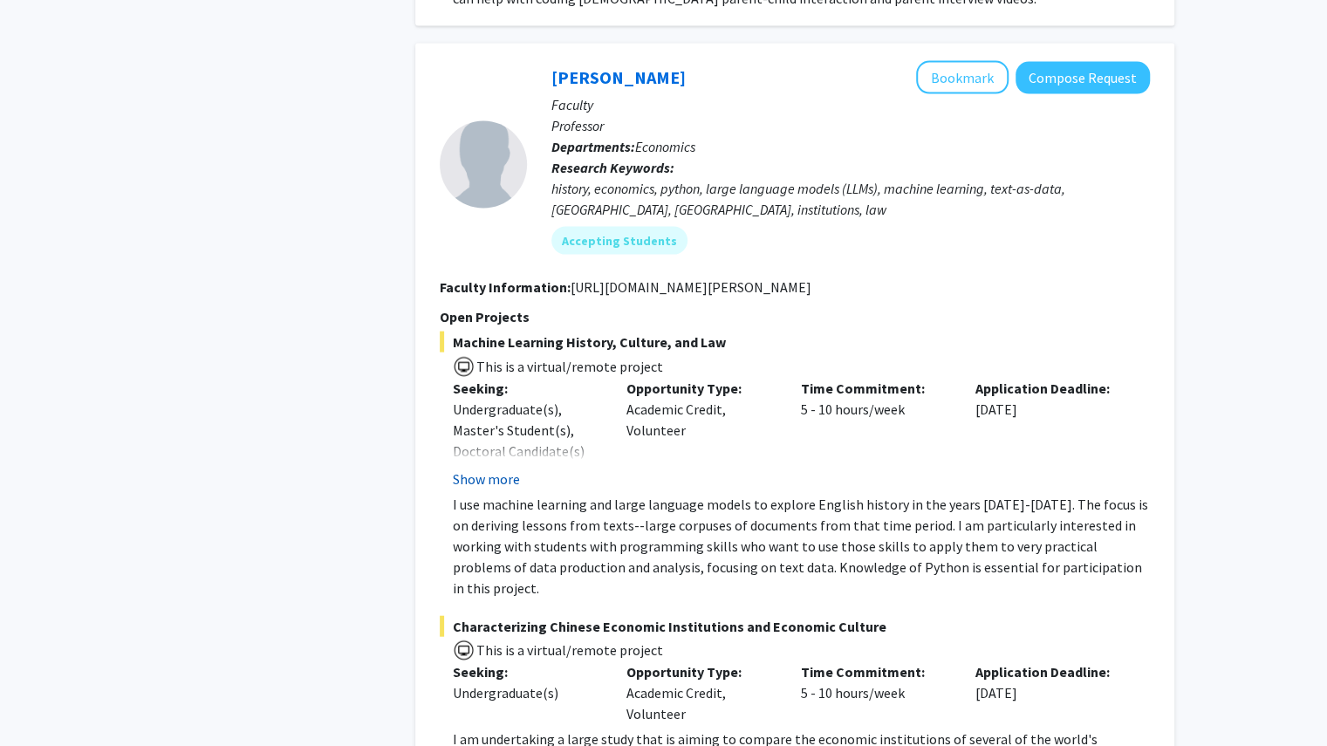
click at [510, 469] on button "Show more" at bounding box center [486, 479] width 67 height 21
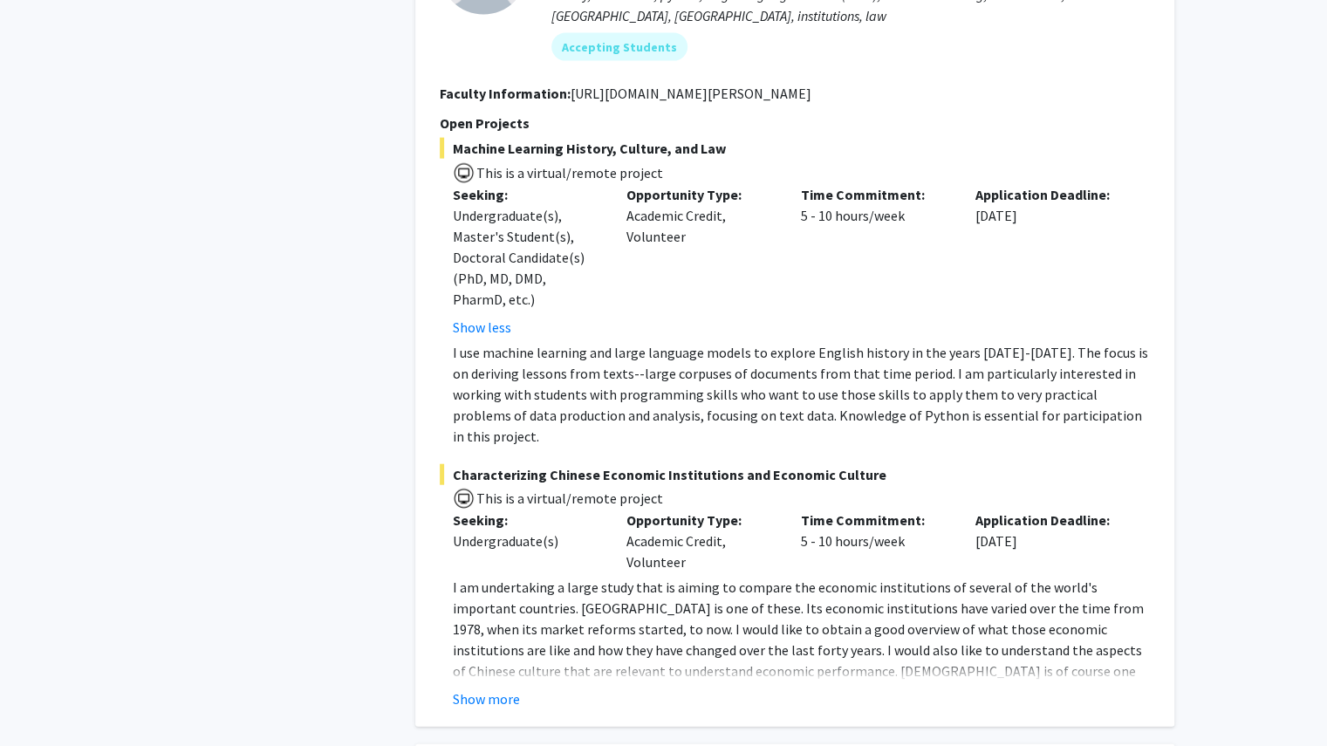
scroll to position [6293, 0]
click at [492, 639] on fg-read-more "I am undertaking a large study that is aiming to compare the economic instituti…" at bounding box center [795, 641] width 710 height 133
click at [487, 687] on button "Show more" at bounding box center [486, 697] width 67 height 21
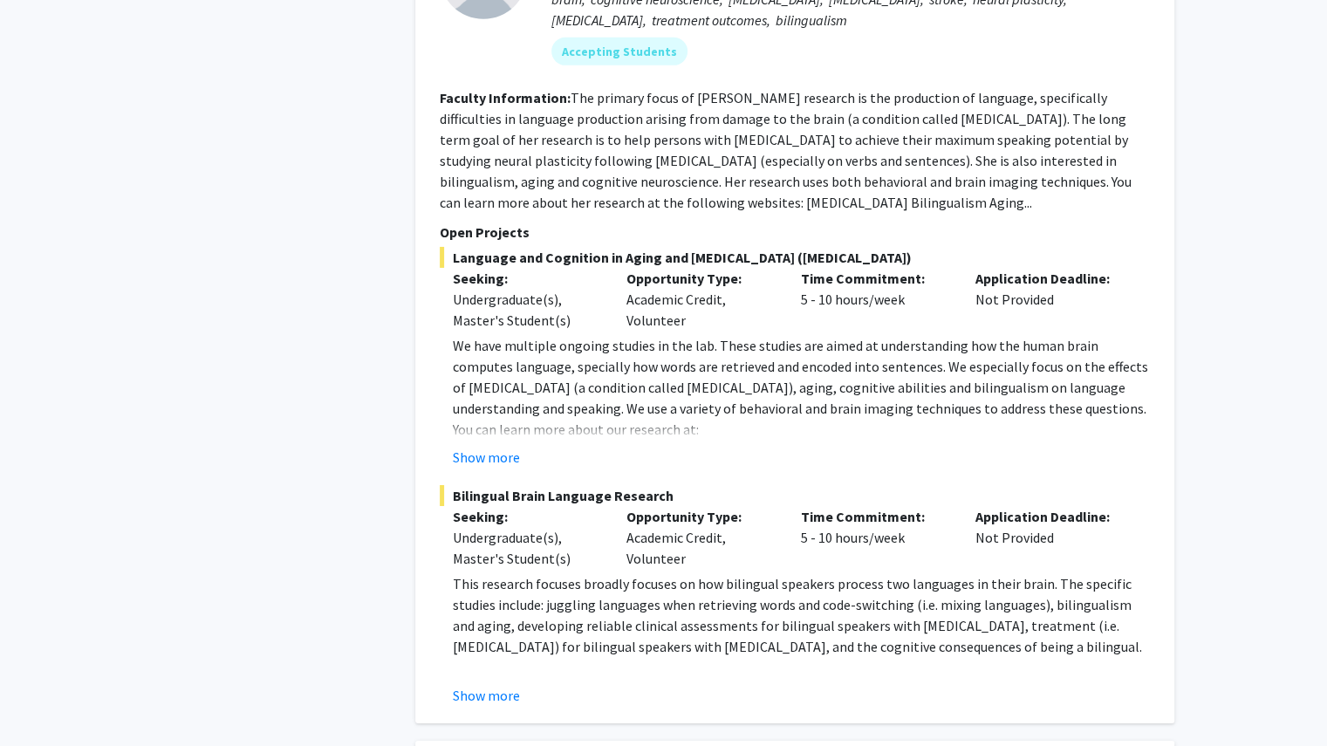
scroll to position [7392, 0]
click at [470, 408] on fg-project-list "Language and Cognition in Aging and [MEDICAL_DATA] ([MEDICAL_DATA]) Seeking: Un…" at bounding box center [795, 475] width 710 height 459
click at [483, 446] on button "Show more" at bounding box center [486, 456] width 67 height 21
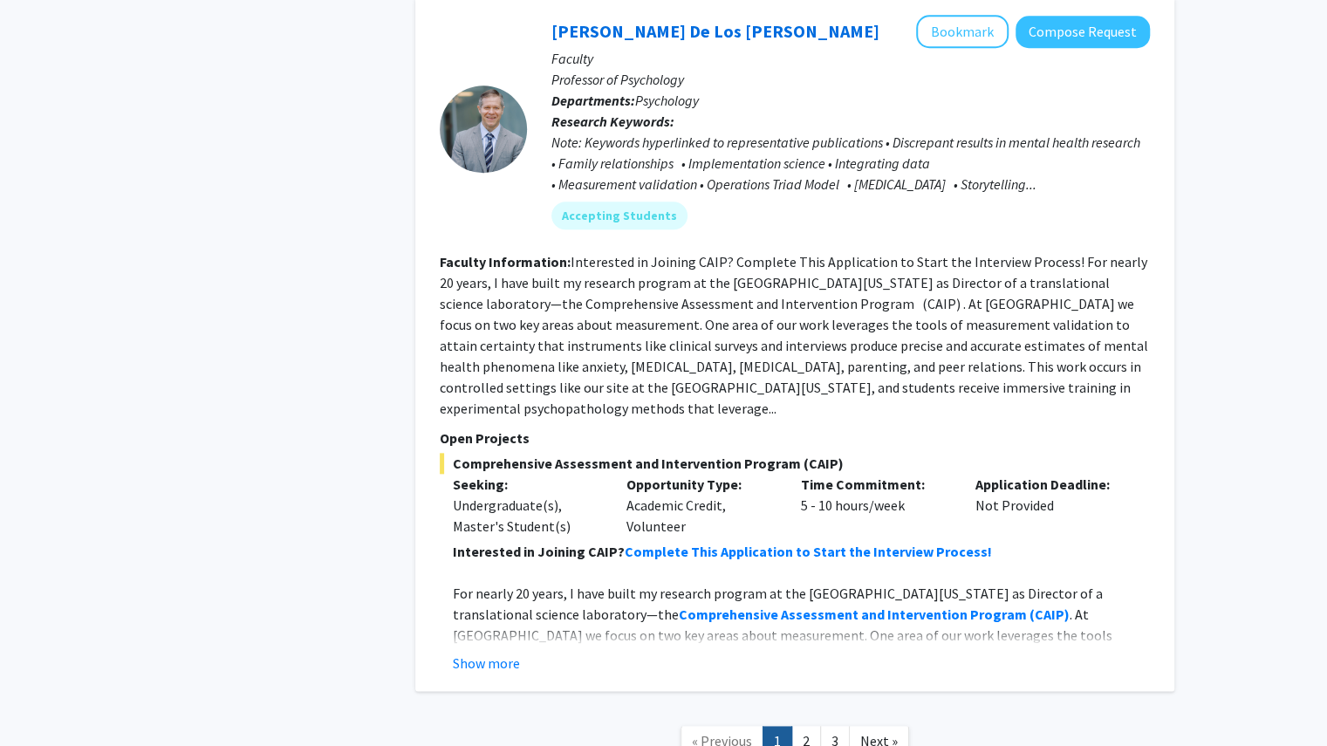
scroll to position [8918, 0]
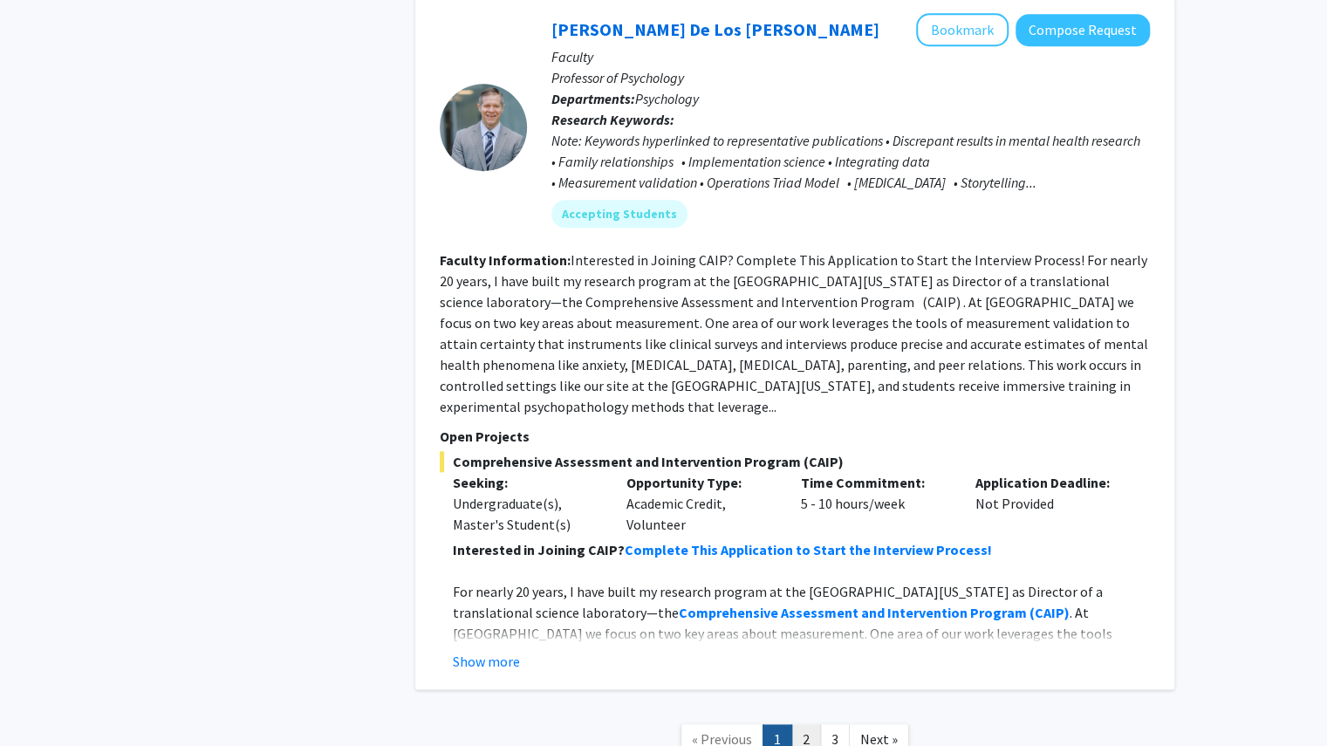
click at [799, 724] on link "2" at bounding box center [807, 739] width 30 height 31
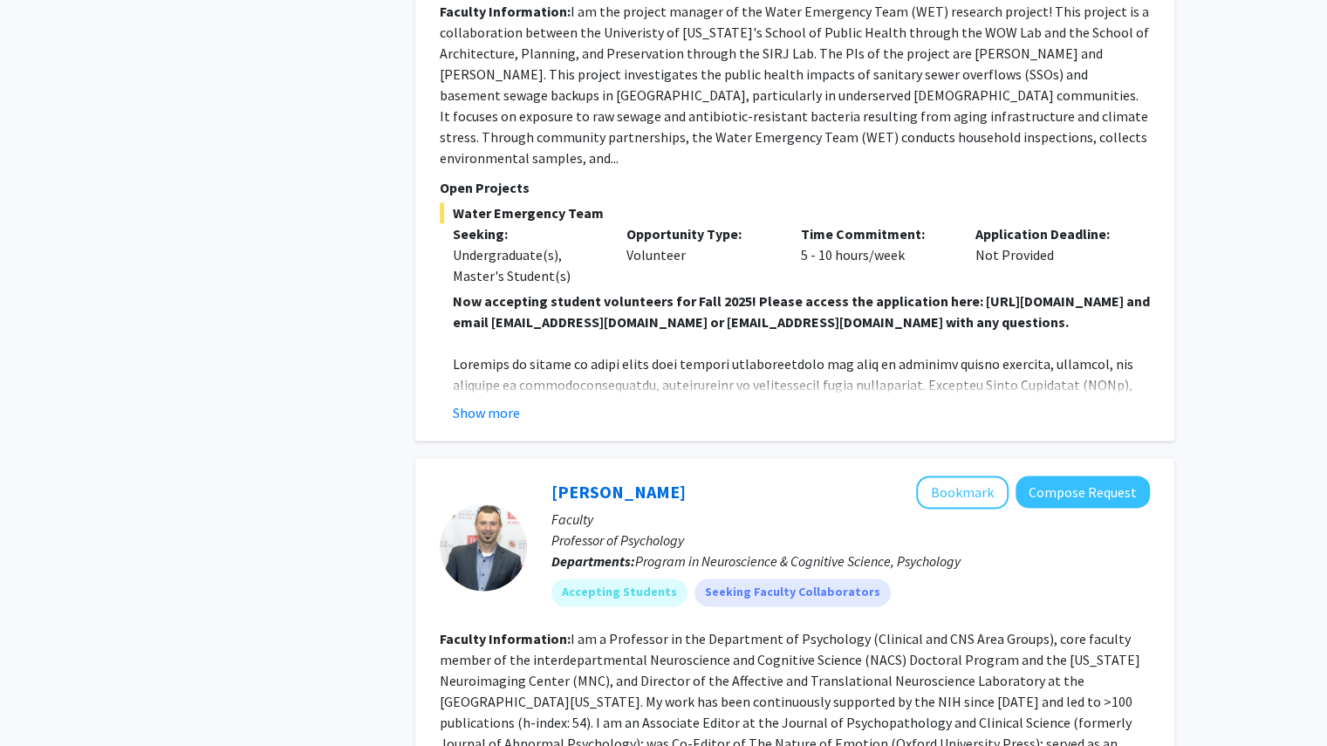
scroll to position [1225, 0]
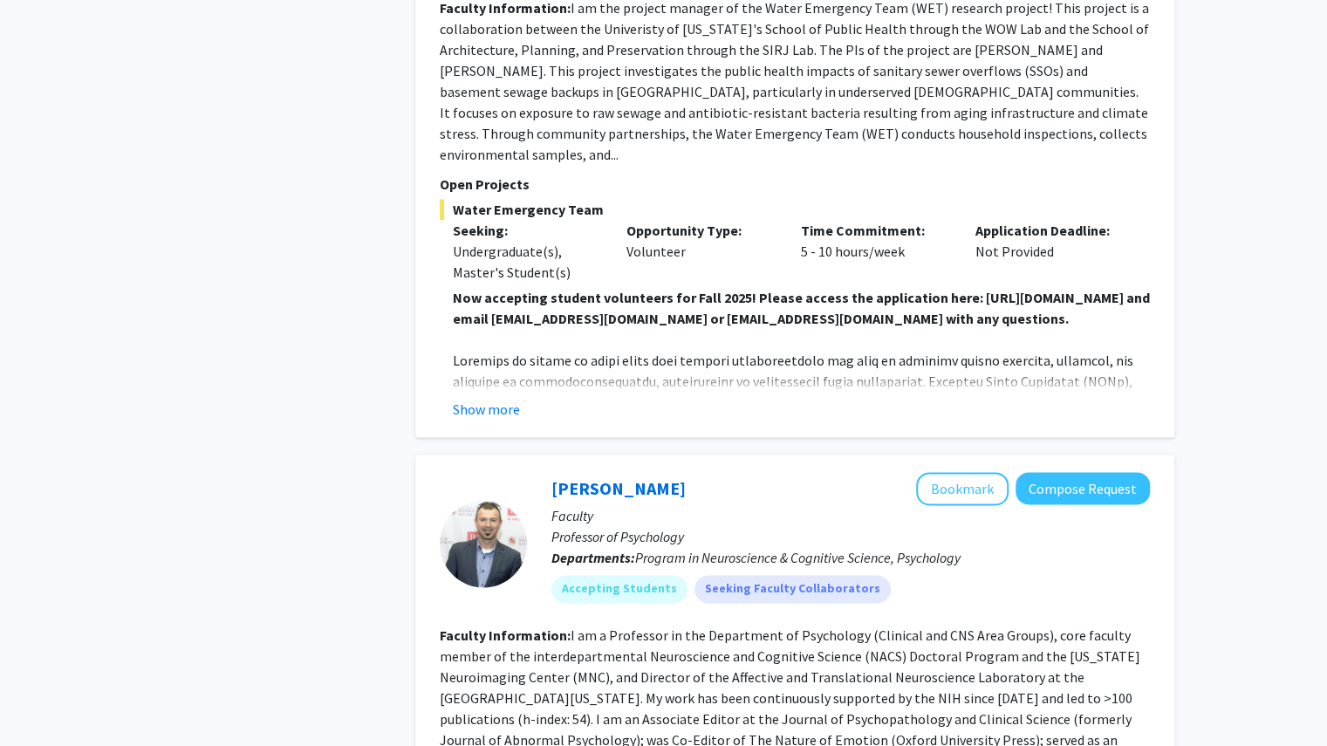
drag, startPoint x: 762, startPoint y: 505, endPoint x: 629, endPoint y: 515, distance: 133.0
click at [629, 515] on p "Faculty" at bounding box center [851, 515] width 599 height 21
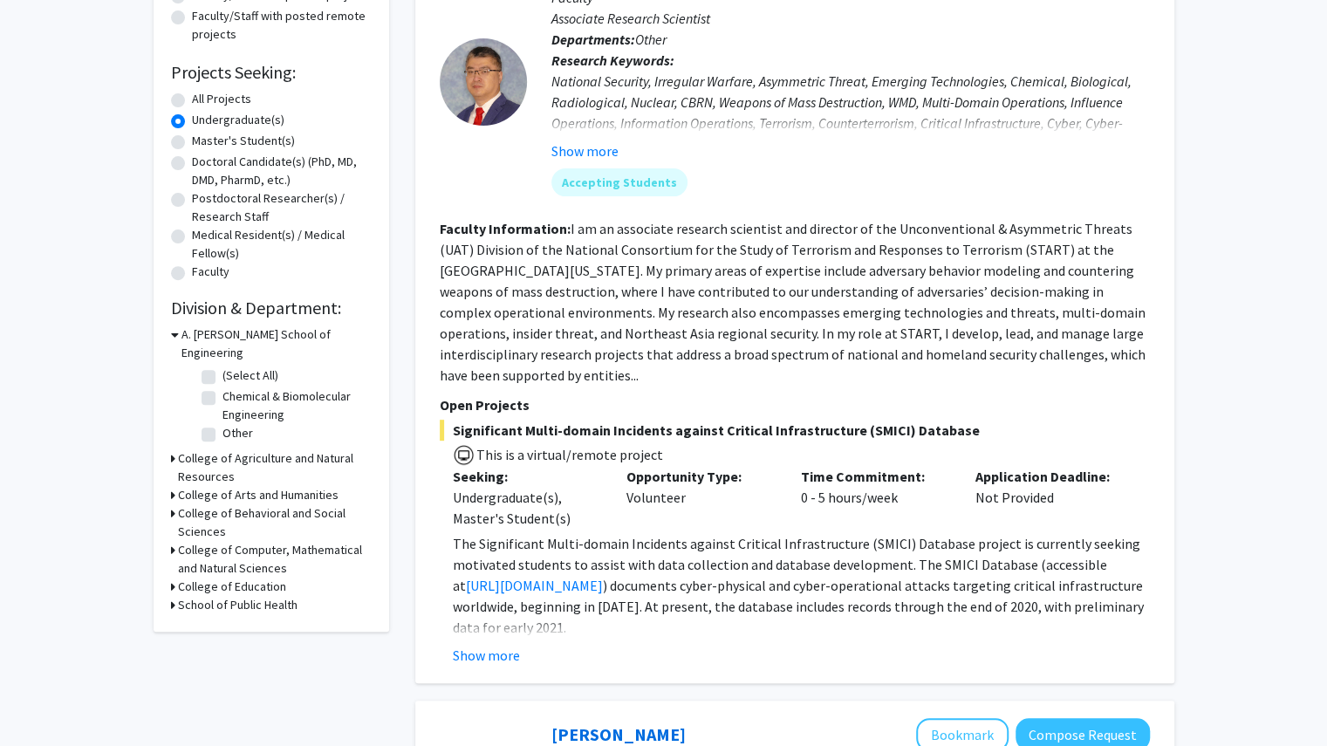
scroll to position [0, 0]
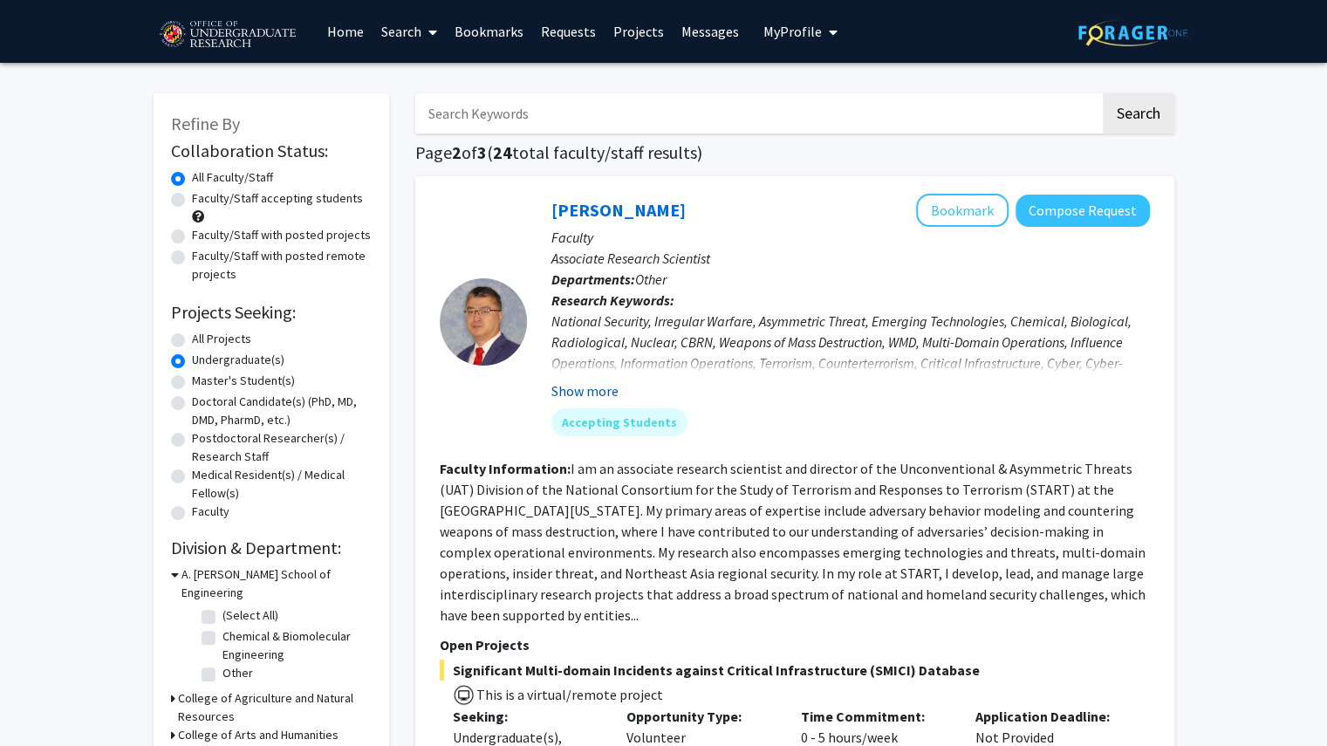
click at [585, 395] on button "Show more" at bounding box center [585, 390] width 67 height 21
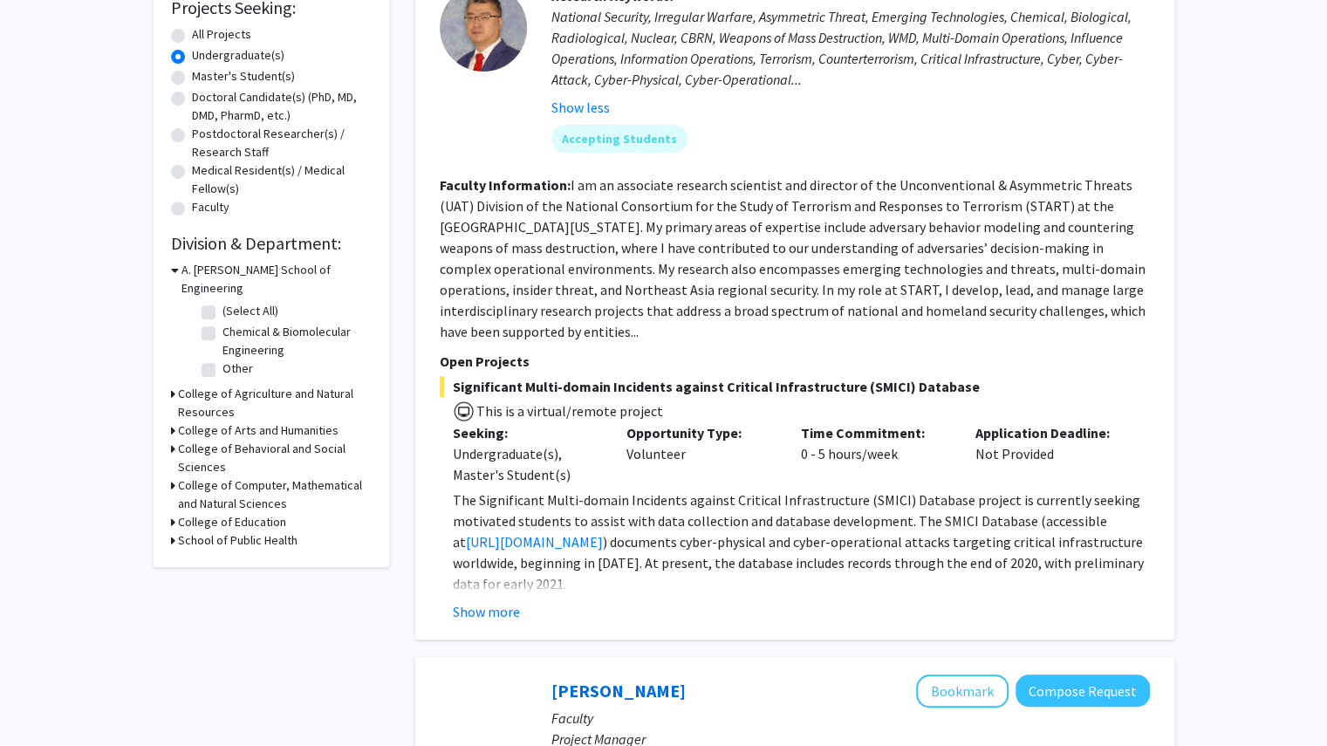
scroll to position [305, 0]
click at [485, 605] on button "Show more" at bounding box center [486, 610] width 67 height 21
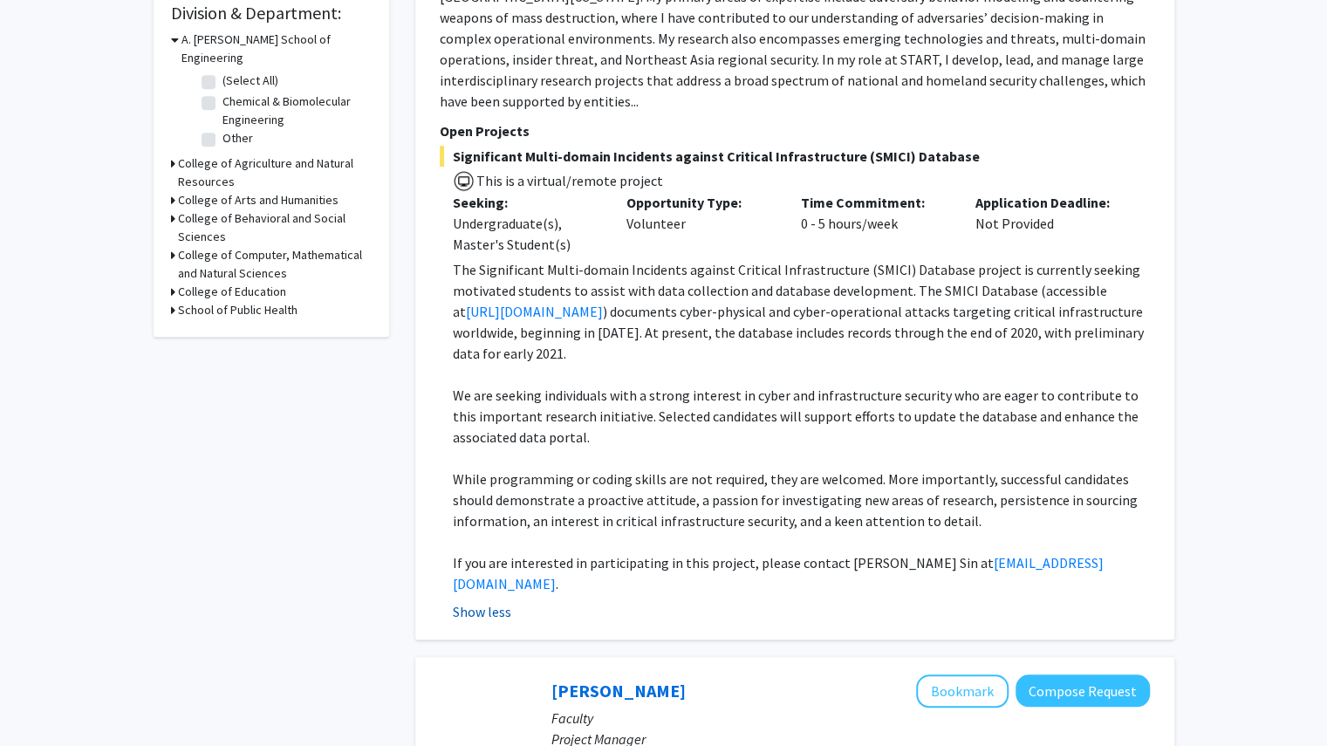
scroll to position [537, 0]
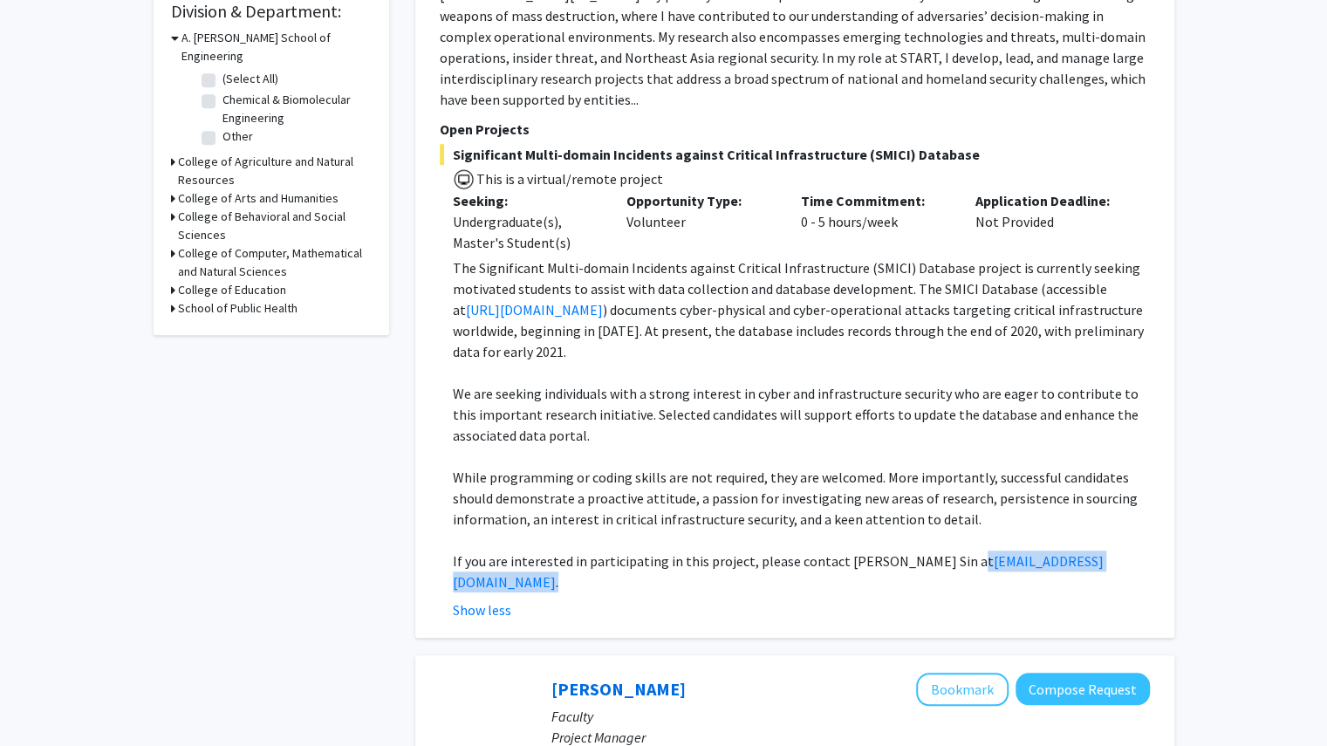
copy p "[EMAIL_ADDRESS][DOMAIN_NAME] ."
drag, startPoint x: 1044, startPoint y: 560, endPoint x: 936, endPoint y: 564, distance: 108.3
click at [936, 564] on p "If you are interested in participating in this project, please contact [PERSON_…" at bounding box center [801, 572] width 697 height 42
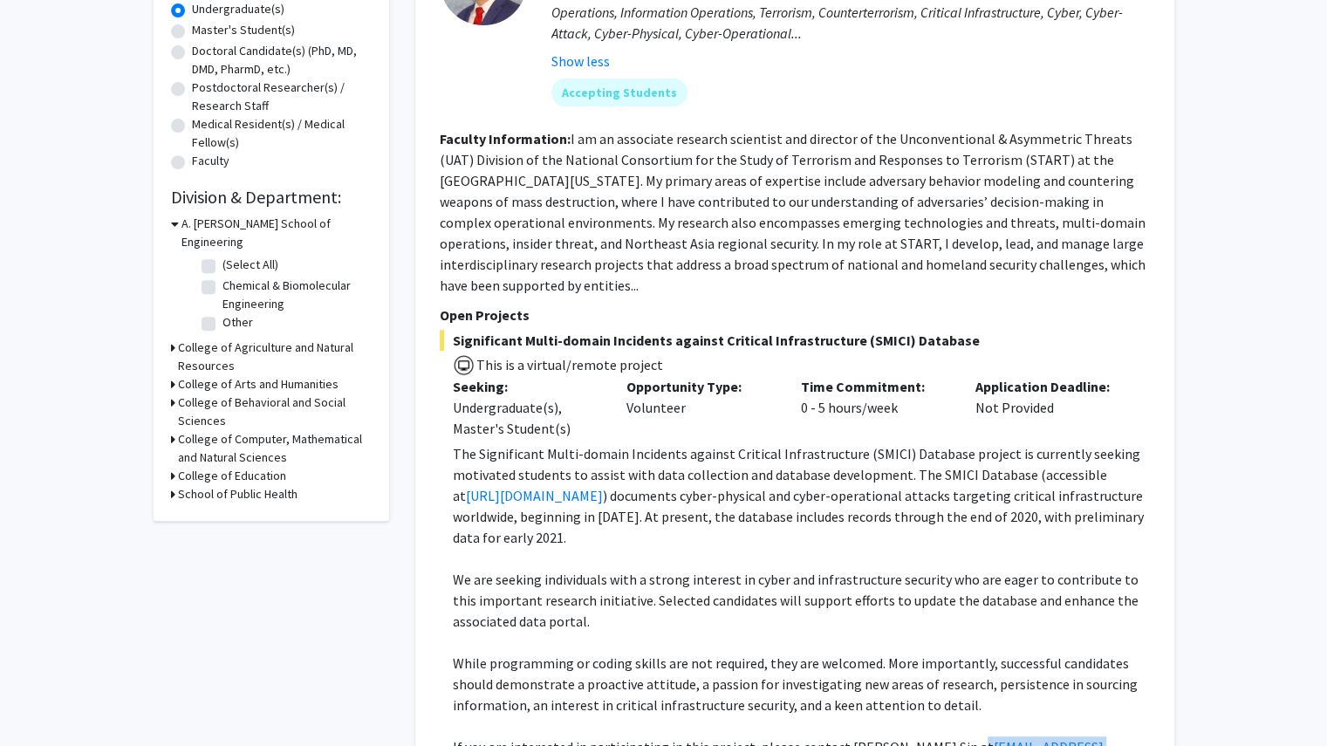
scroll to position [350, 0]
drag, startPoint x: 662, startPoint y: 339, endPoint x: 521, endPoint y: 335, distance: 140.6
click at [521, 335] on span "Significant Multi-domain Incidents against Critical Infrastructure (SMICI) Data…" at bounding box center [795, 341] width 710 height 21
copy span "Multi-domain Incident"
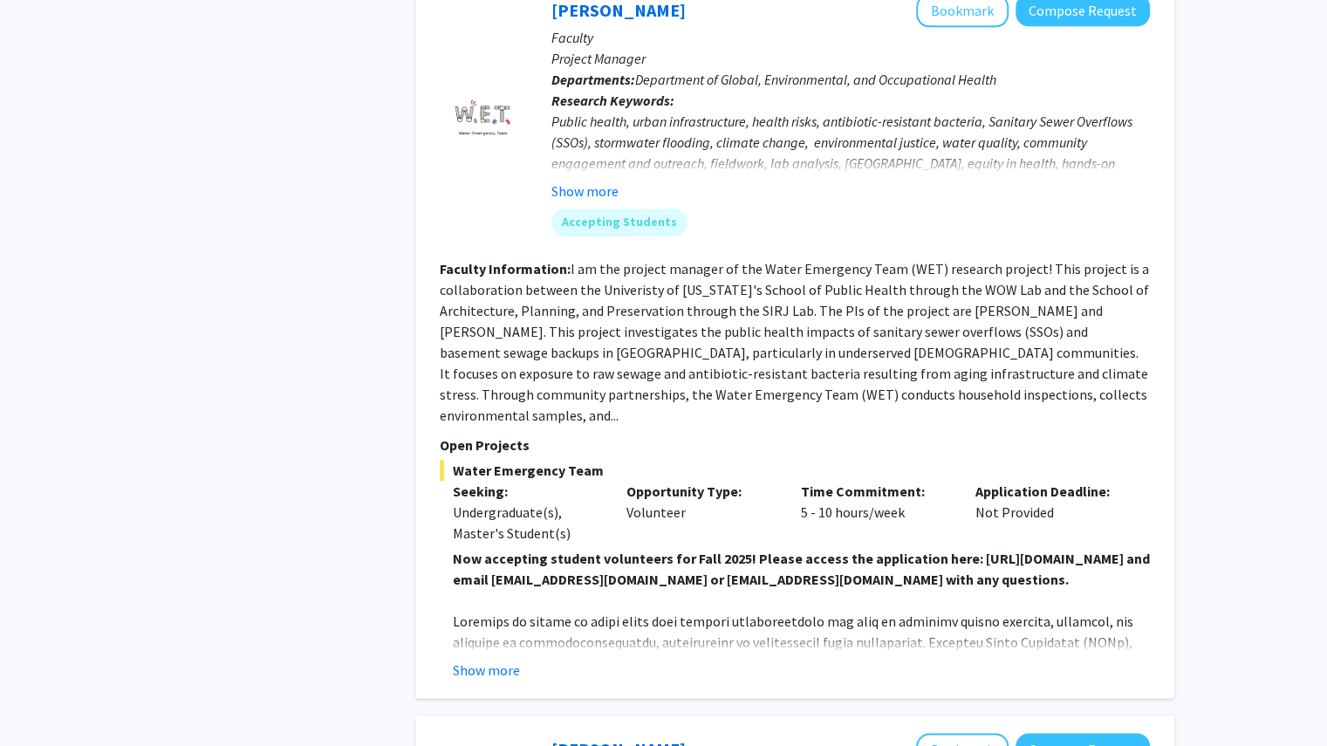
scroll to position [1222, 0]
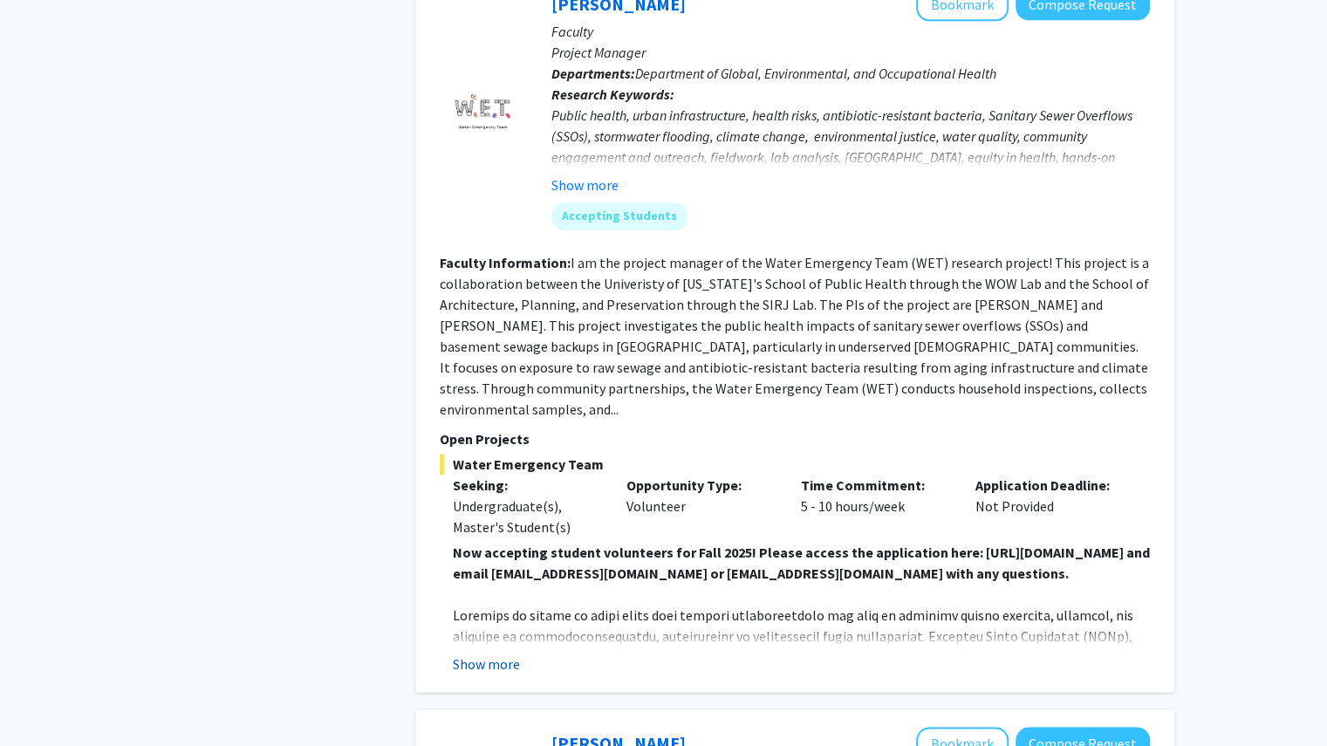
click at [488, 654] on button "Show more" at bounding box center [486, 664] width 67 height 21
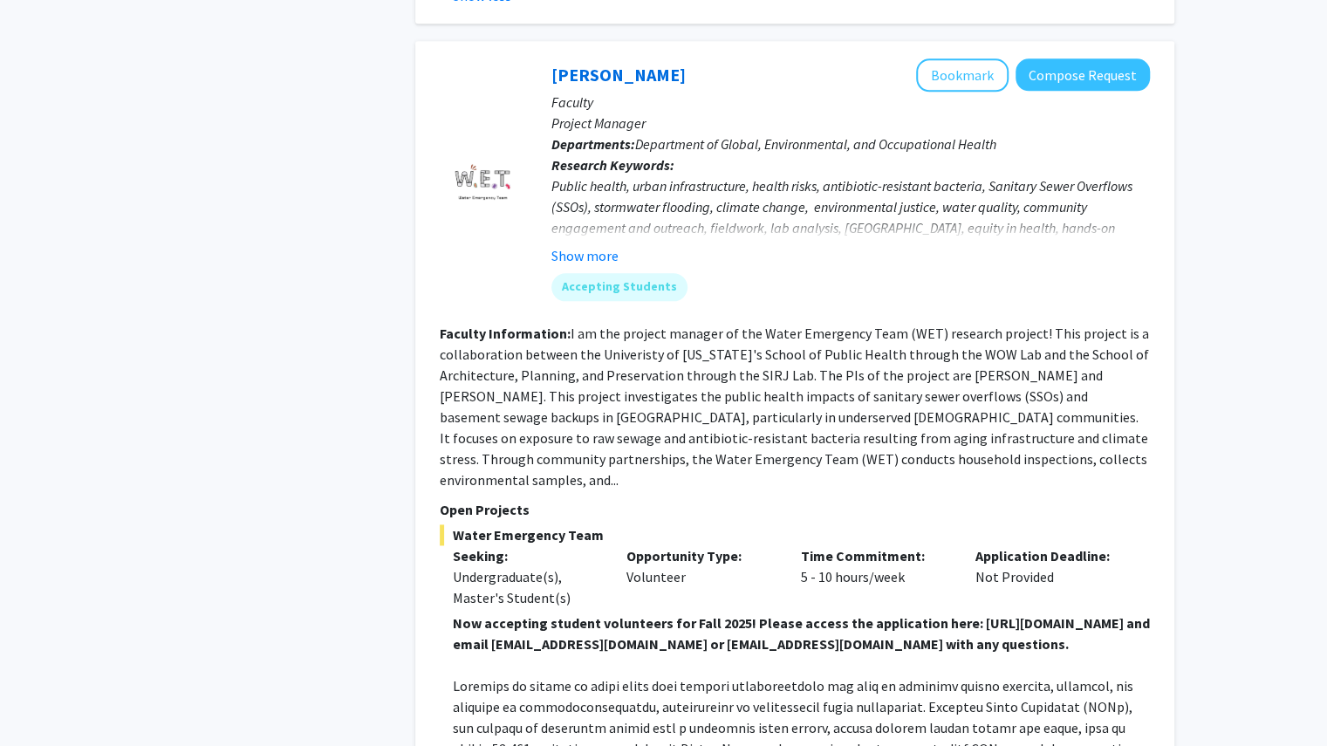
scroll to position [1152, 0]
click at [688, 332] on fg-read-more "I am the project manager of the Water Emergency Team (WET) research project! Th…" at bounding box center [795, 406] width 710 height 164
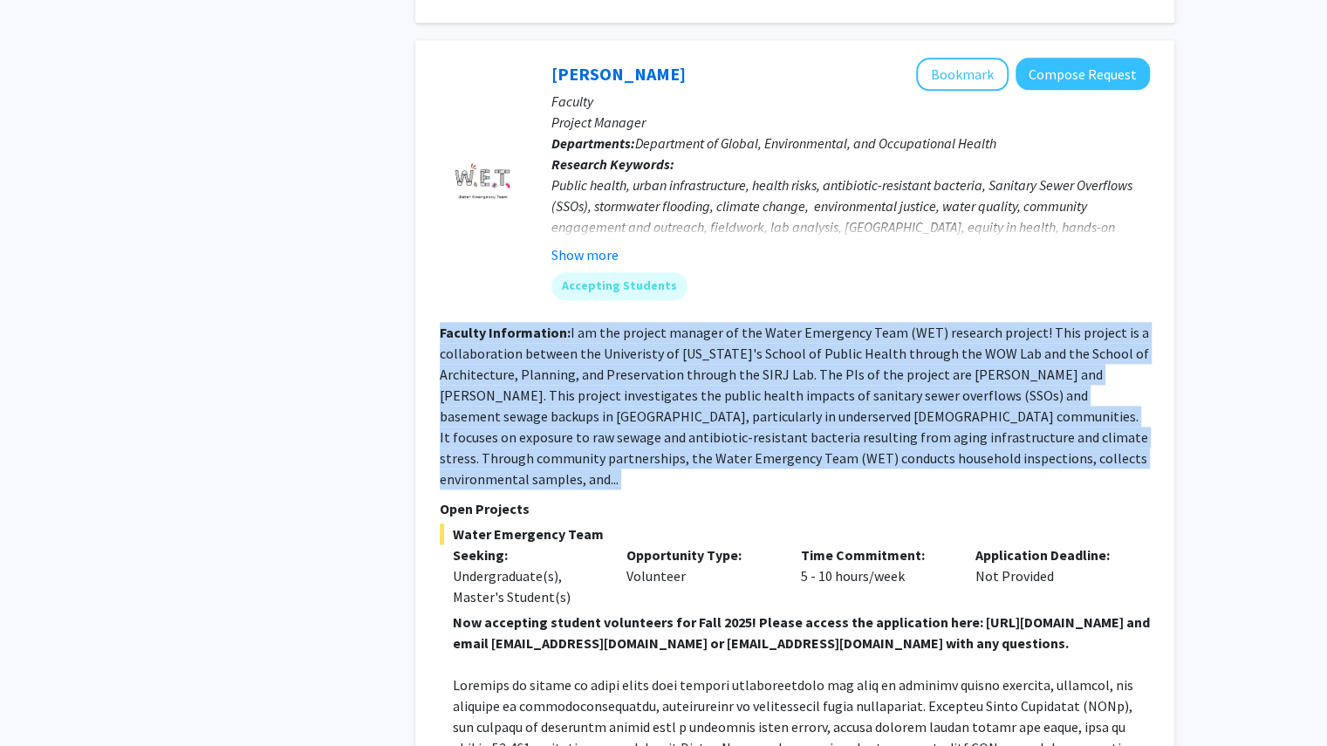
click at [688, 332] on fg-read-more "I am the project manager of the Water Emergency Team (WET) research project! Th…" at bounding box center [795, 406] width 710 height 164
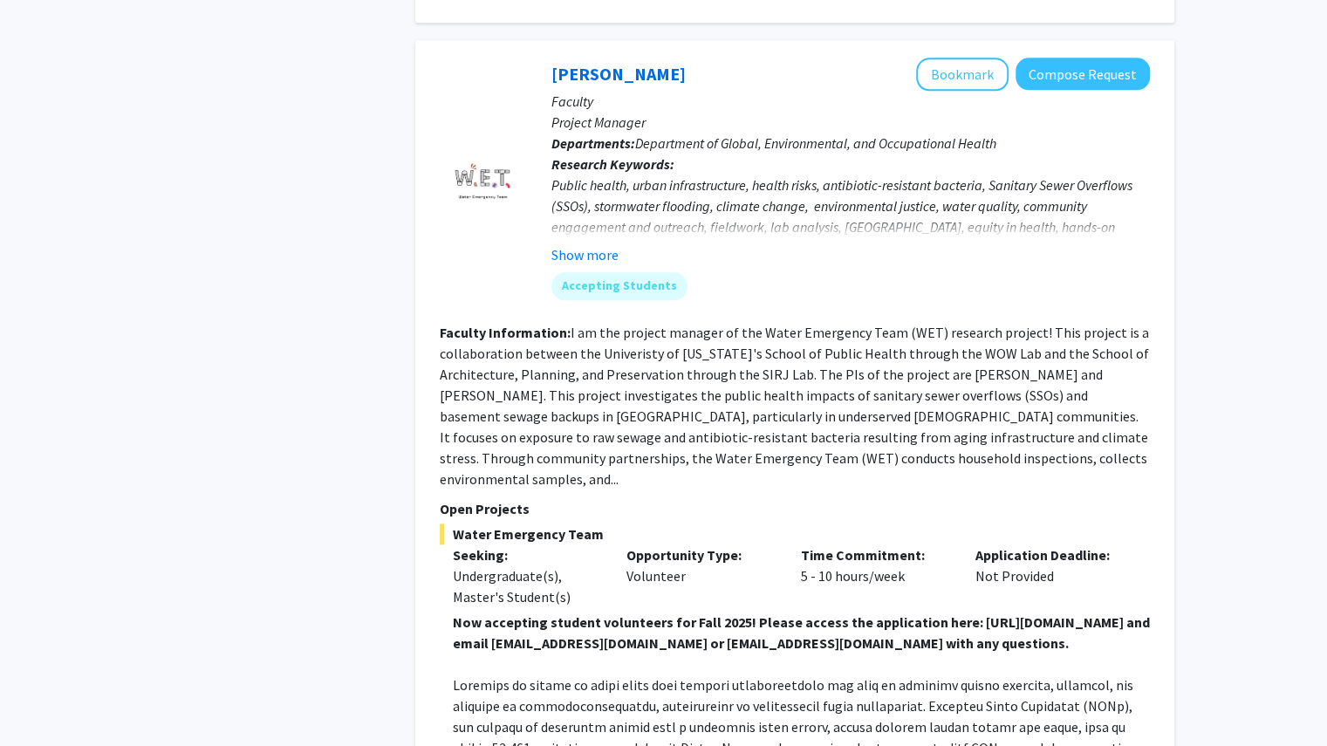
click at [688, 332] on fg-read-more "I am the project manager of the Water Emergency Team (WET) research project! Th…" at bounding box center [795, 406] width 710 height 164
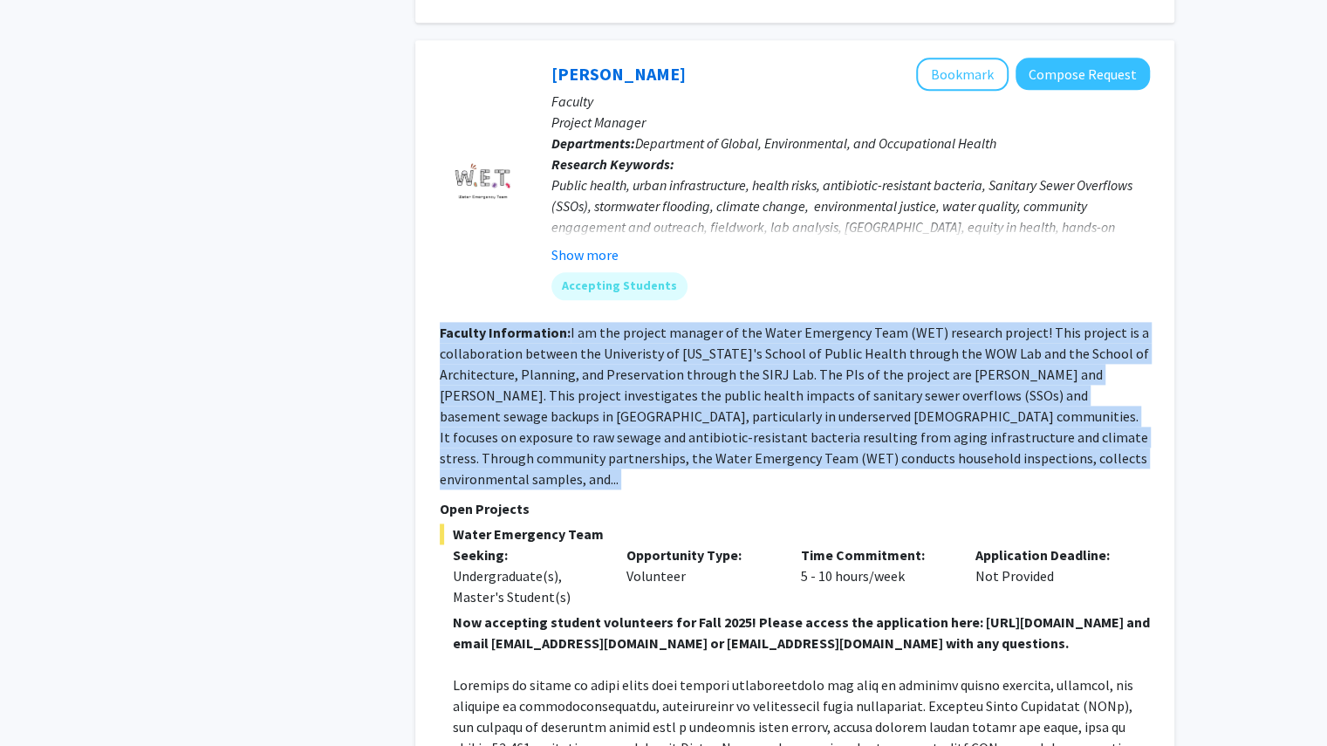
click at [688, 332] on fg-read-more "I am the project manager of the Water Emergency Team (WET) research project! Th…" at bounding box center [795, 406] width 710 height 164
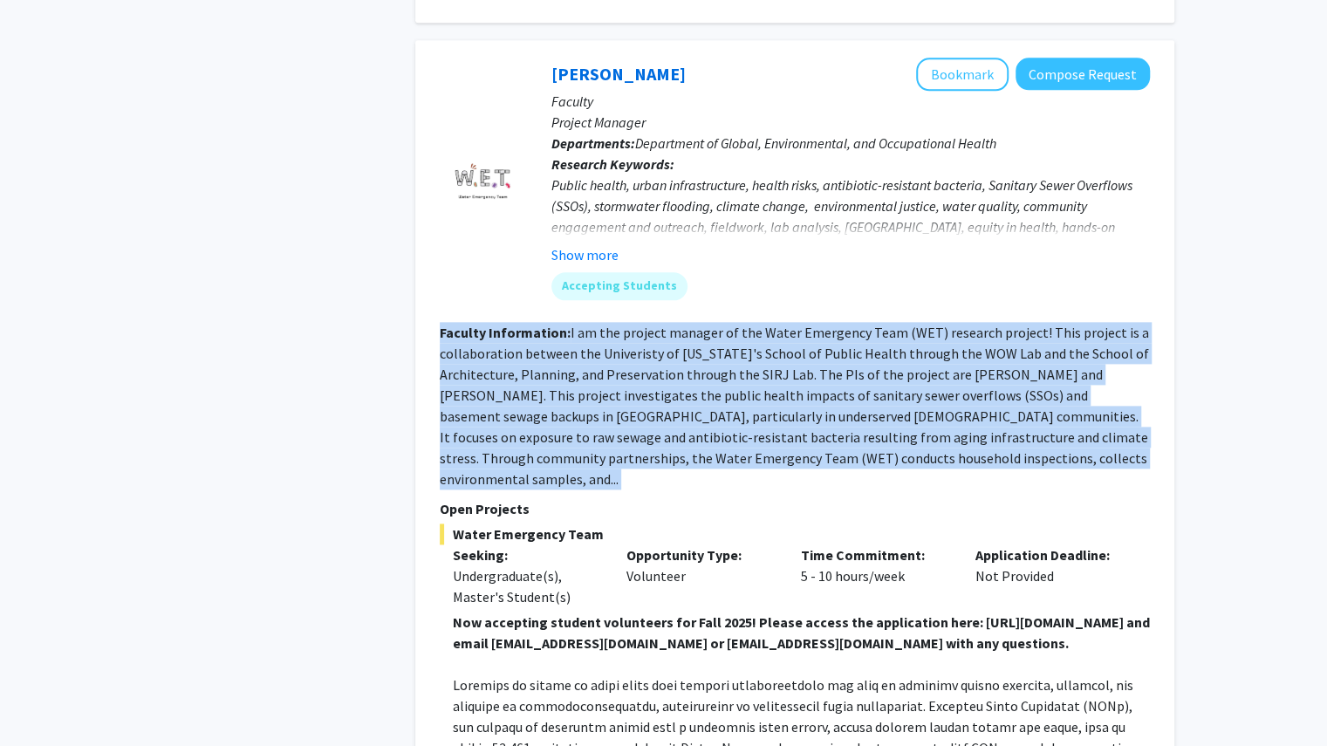
click at [688, 332] on fg-read-more "I am the project manager of the Water Emergency Team (WET) research project! Th…" at bounding box center [795, 406] width 710 height 164
click at [820, 383] on section "Faculty Information: I am the project manager of the Water Emergency Team (WET)…" at bounding box center [795, 406] width 710 height 168
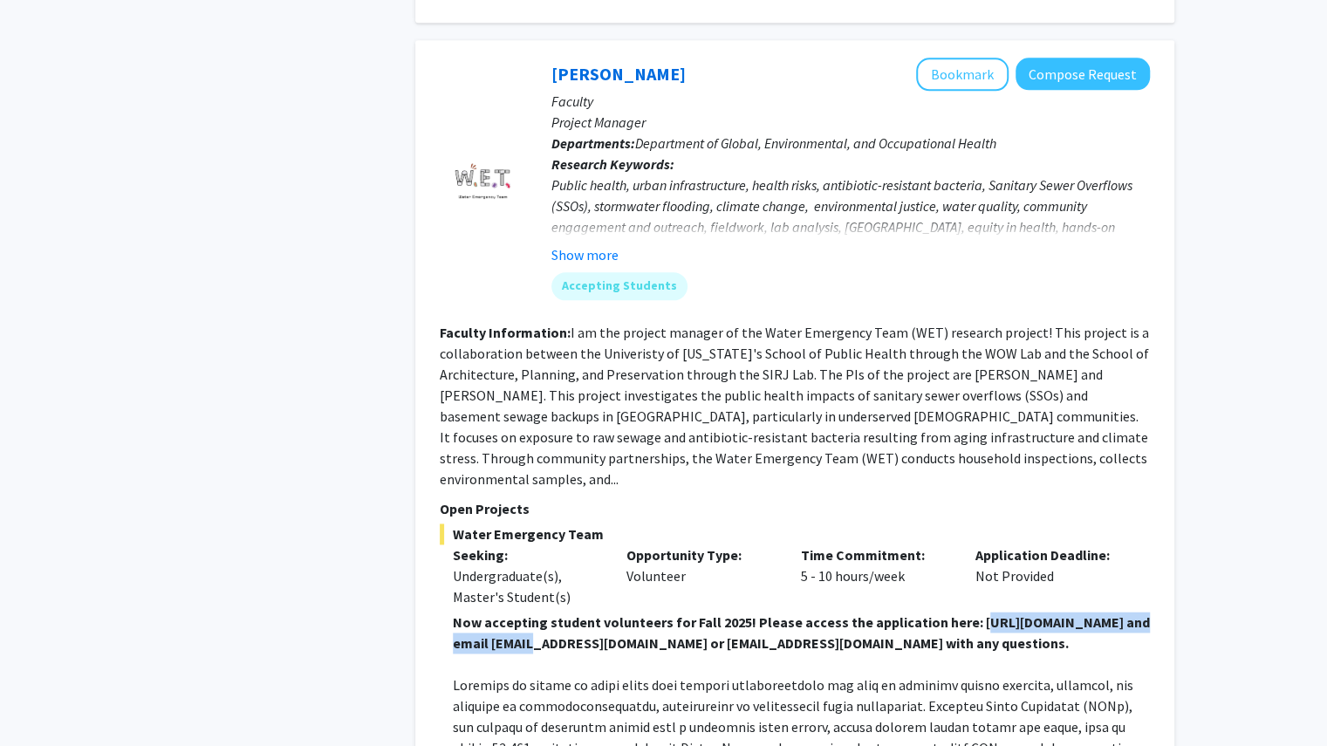
copy strong "ttps://[DOMAIN_NAME][URL]"
drag, startPoint x: 491, startPoint y: 627, endPoint x: 728, endPoint y: 615, distance: 236.8
click at [728, 615] on strong "Now accepting student volunteers for Fall 2025! Please access the application h…" at bounding box center [801, 633] width 697 height 38
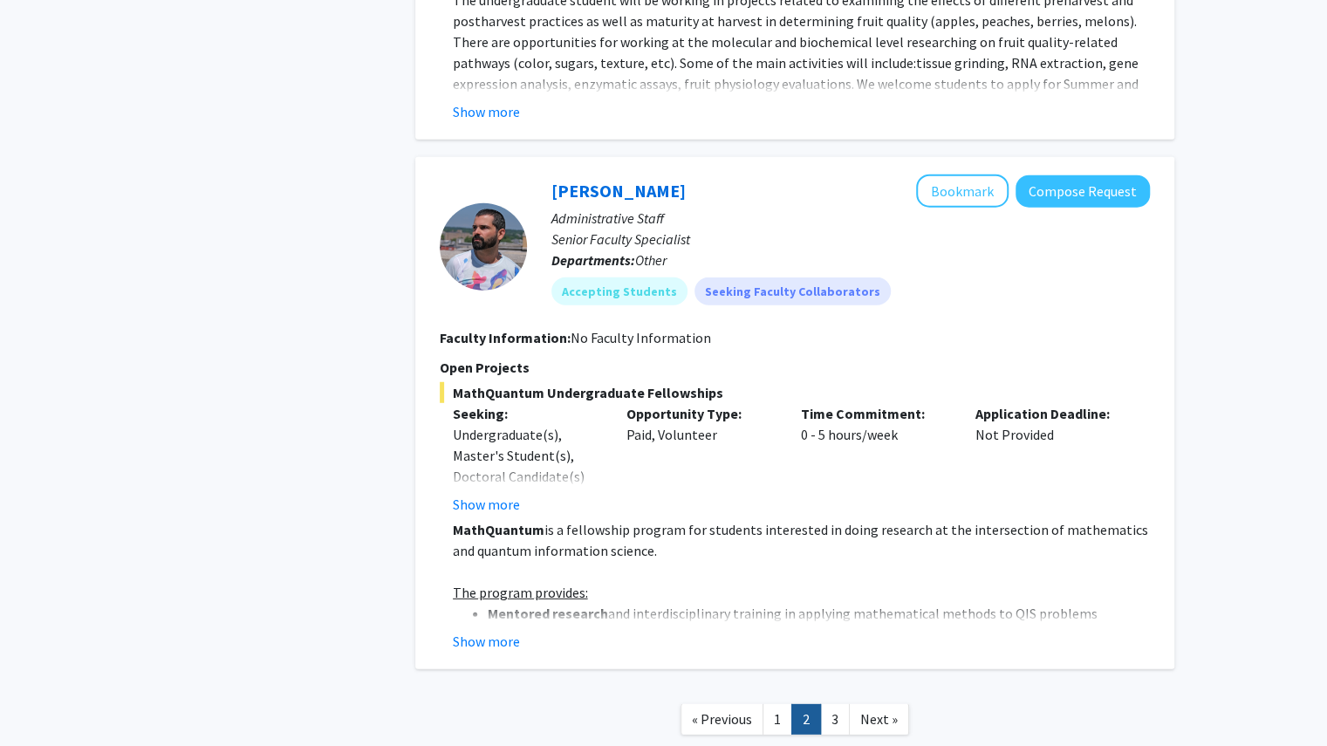
scroll to position [6642, 0]
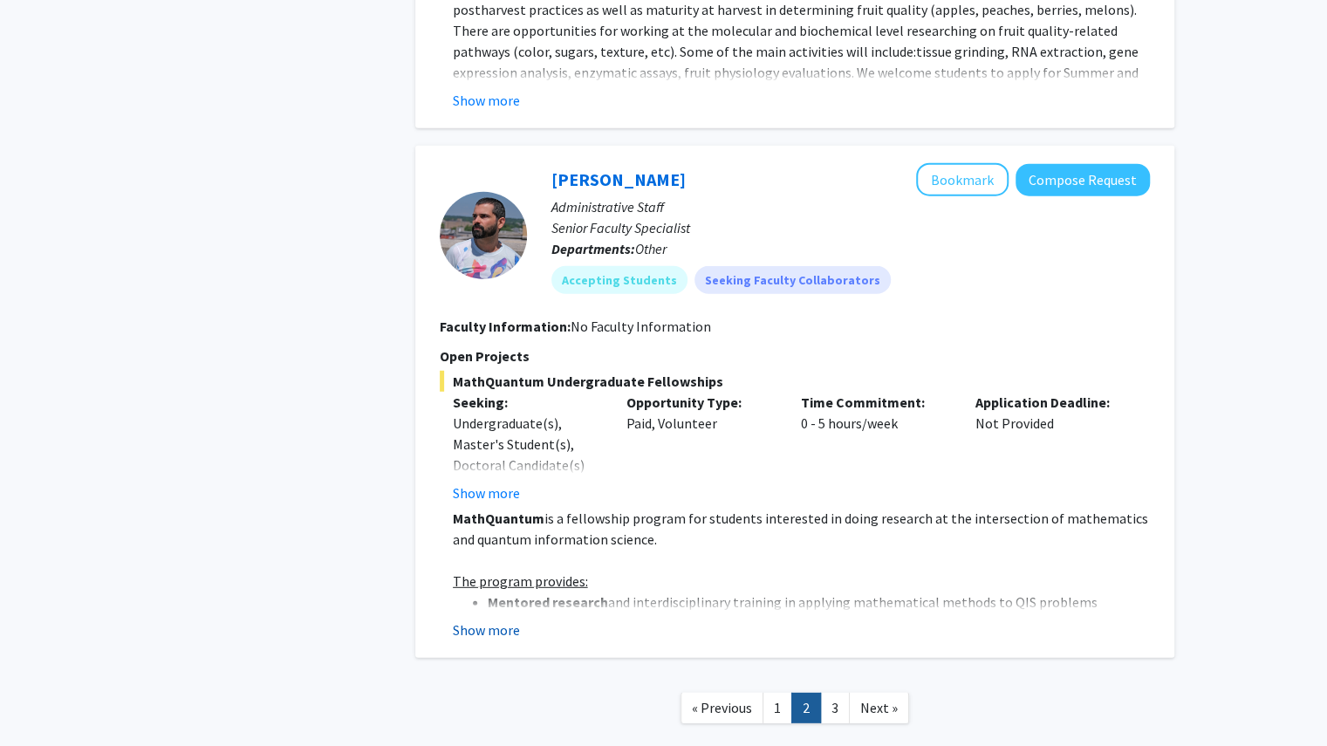
click at [494, 620] on button "Show more" at bounding box center [486, 630] width 67 height 21
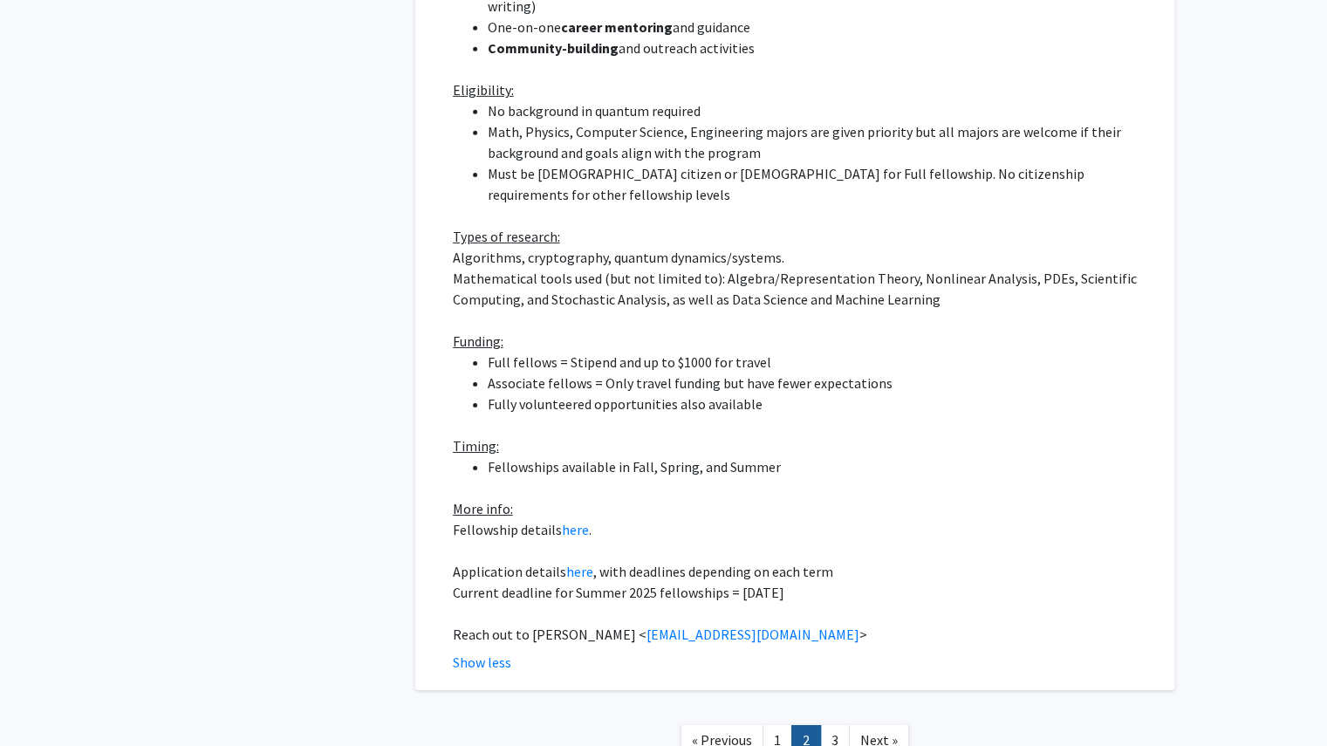
scroll to position [7333, 0]
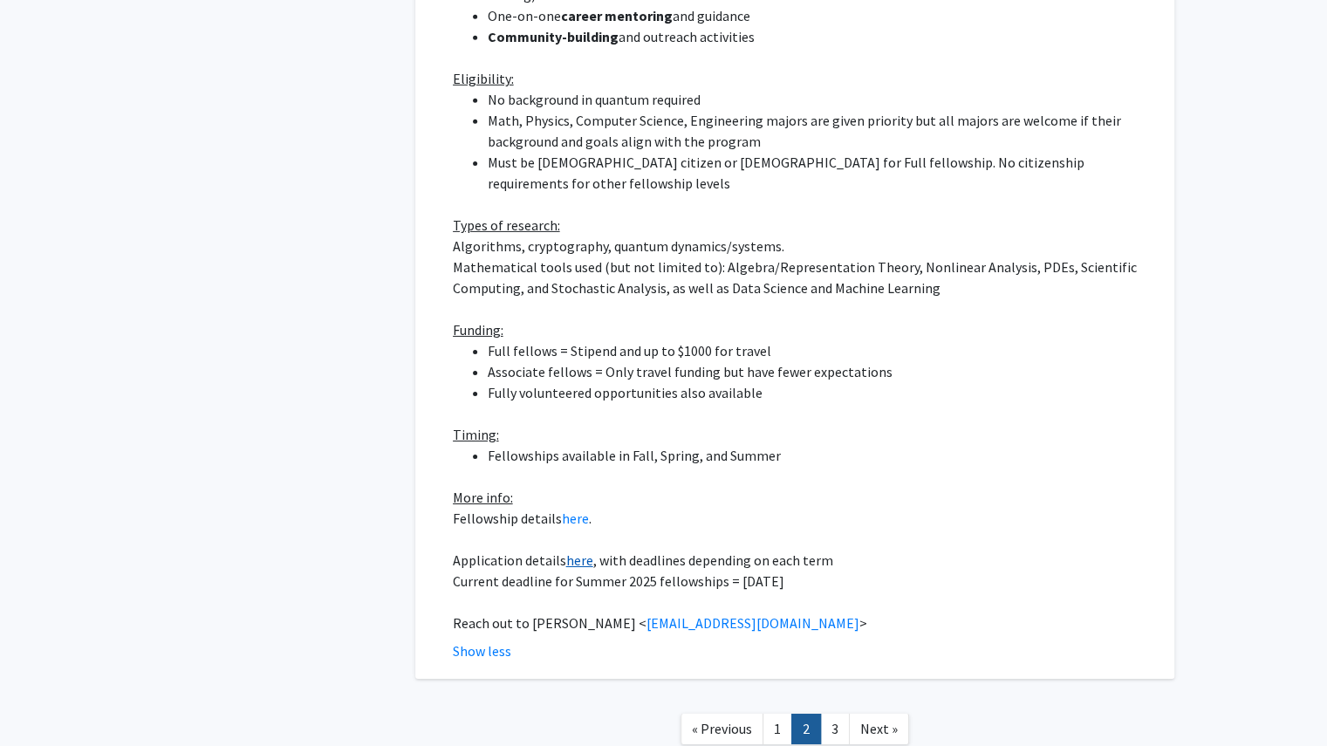
click at [582, 552] on link "here" at bounding box center [579, 560] width 27 height 17
click at [820, 714] on link "2" at bounding box center [807, 729] width 30 height 31
click at [826, 714] on link "3" at bounding box center [835, 729] width 30 height 31
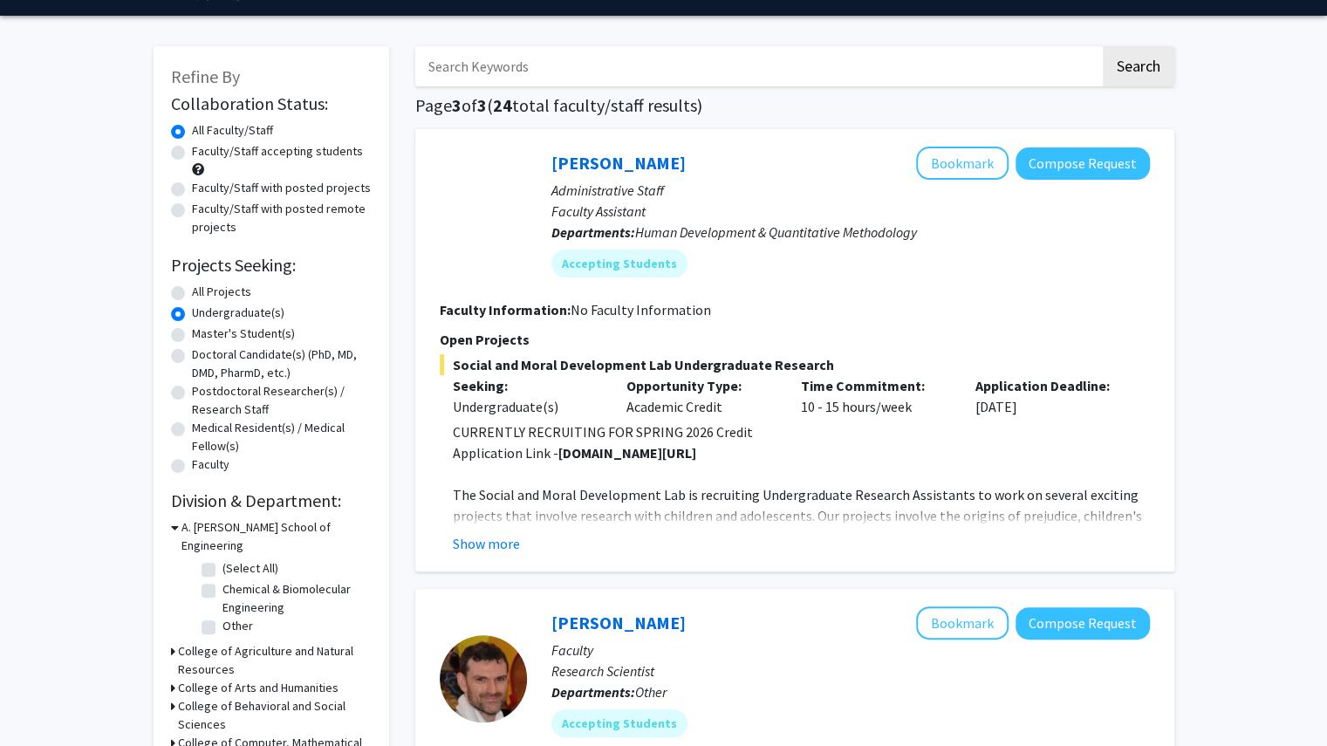
scroll to position [58, 0]
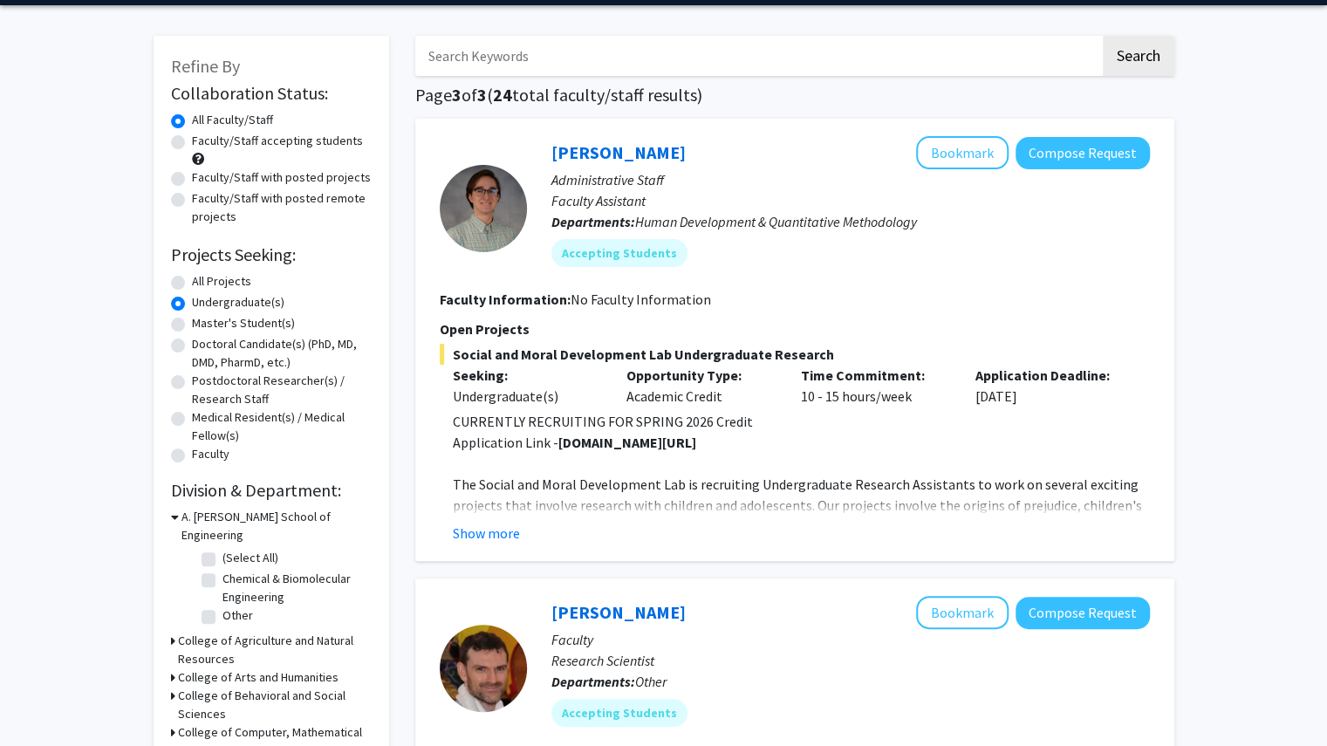
click at [659, 545] on div "[PERSON_NAME] Bookmark Compose Request Administrative Staff Faculty Assistant D…" at bounding box center [794, 340] width 759 height 442
click at [511, 530] on button "Show more" at bounding box center [486, 533] width 67 height 21
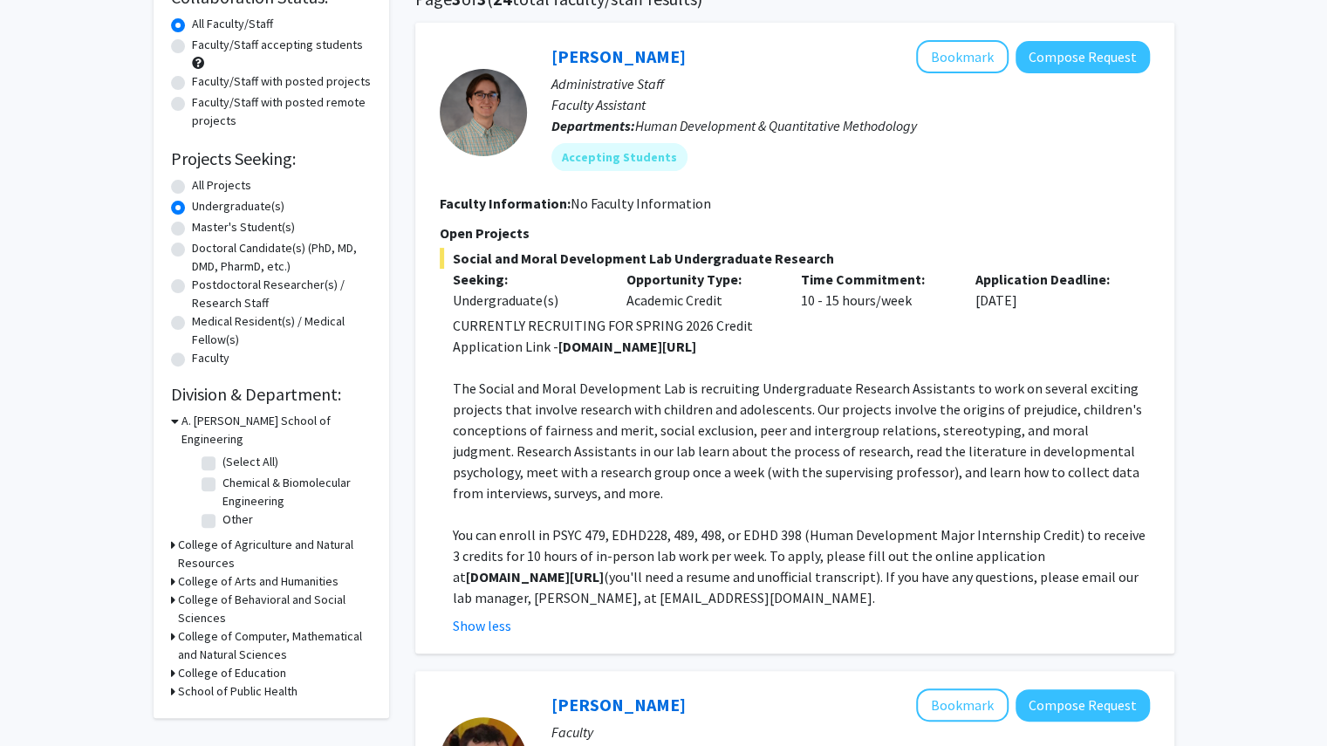
scroll to position [171, 0]
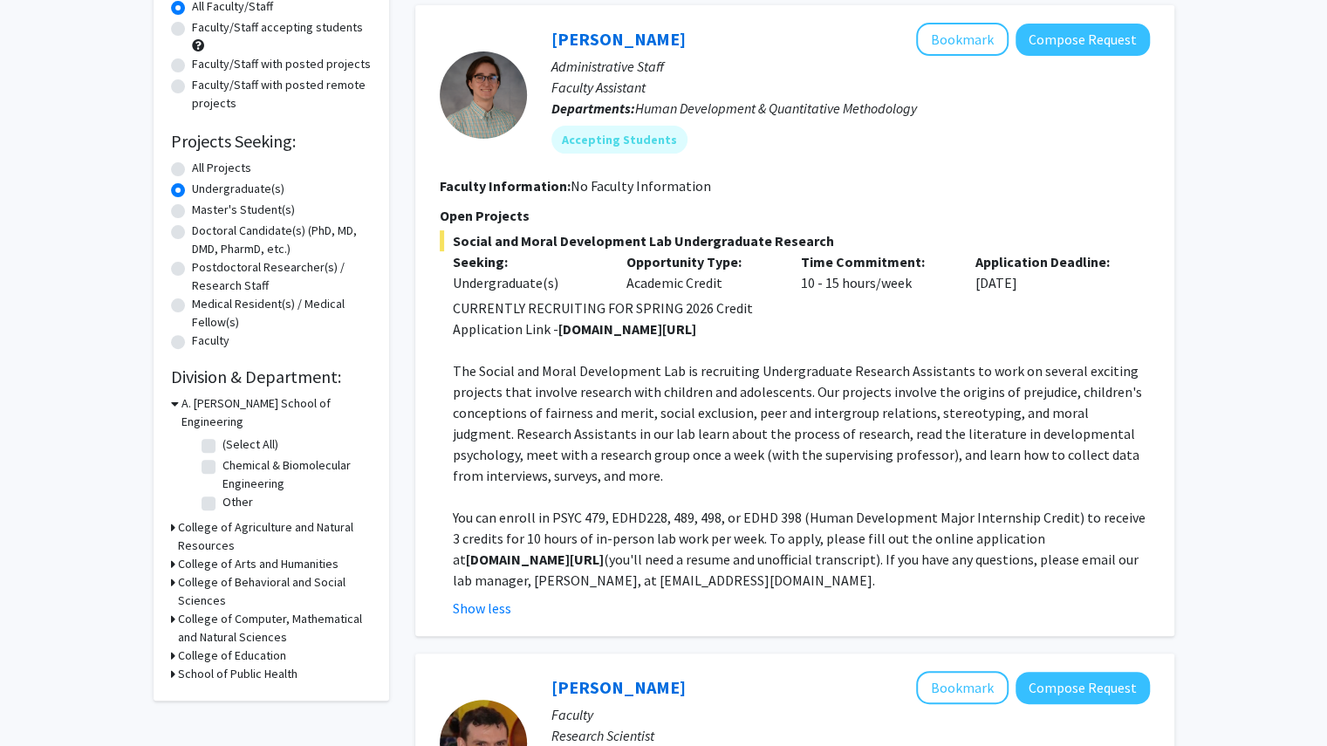
drag, startPoint x: 704, startPoint y: 331, endPoint x: 691, endPoint y: 331, distance: 13.1
click at [691, 331] on p "Application Link - [DOMAIN_NAME][URL]" at bounding box center [801, 329] width 697 height 21
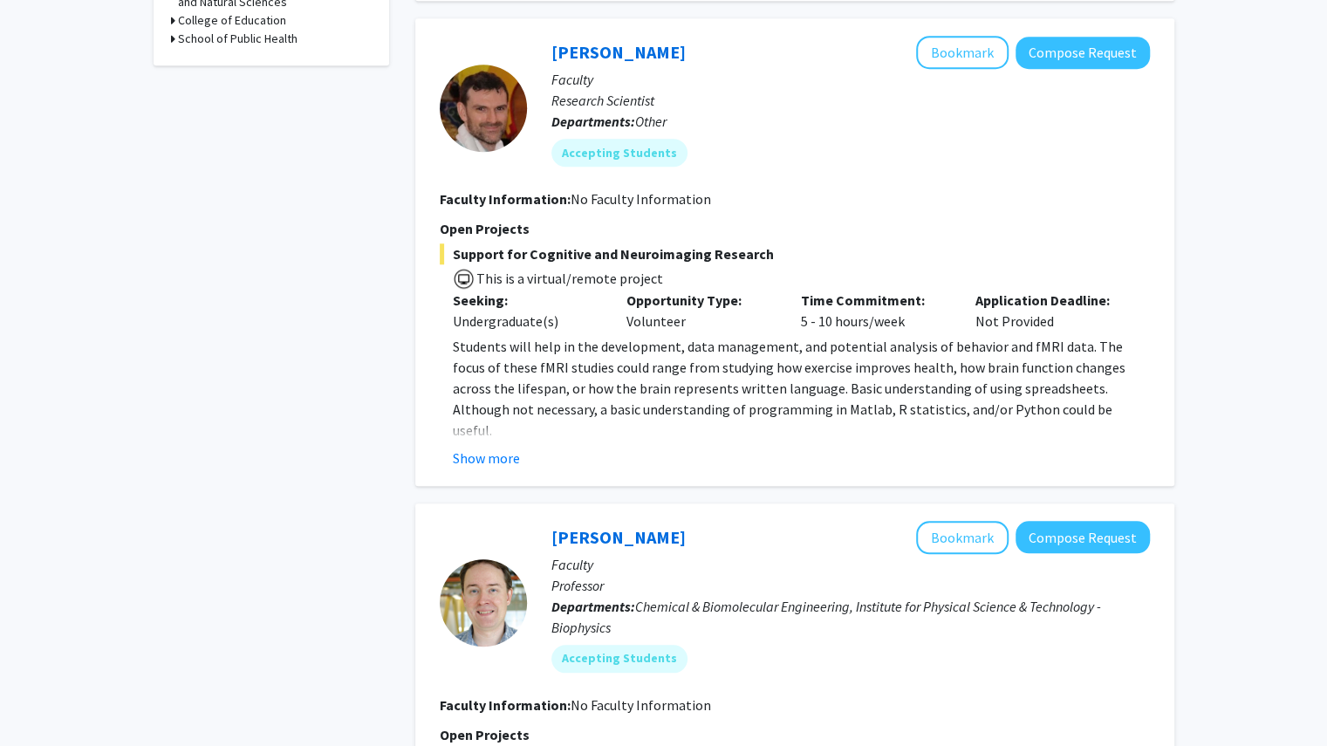
scroll to position [813, 0]
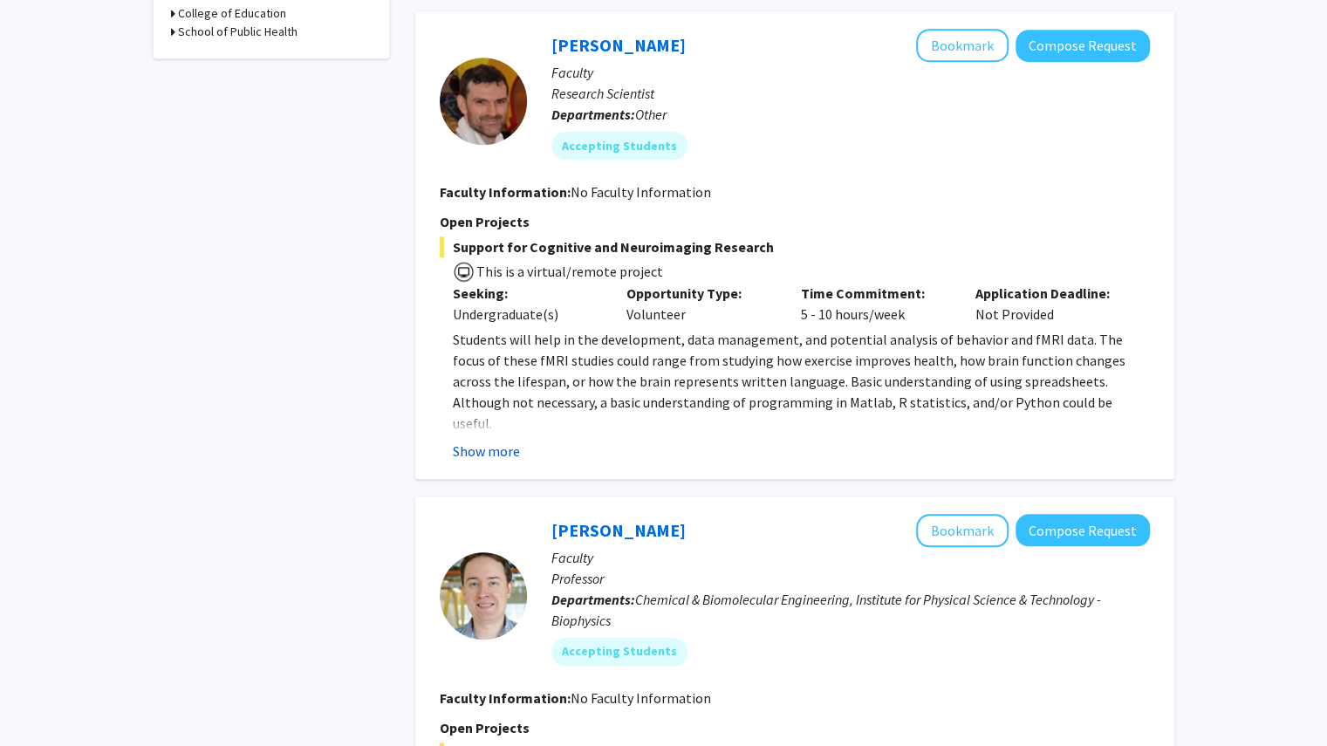
click at [471, 458] on button "Show more" at bounding box center [486, 451] width 67 height 21
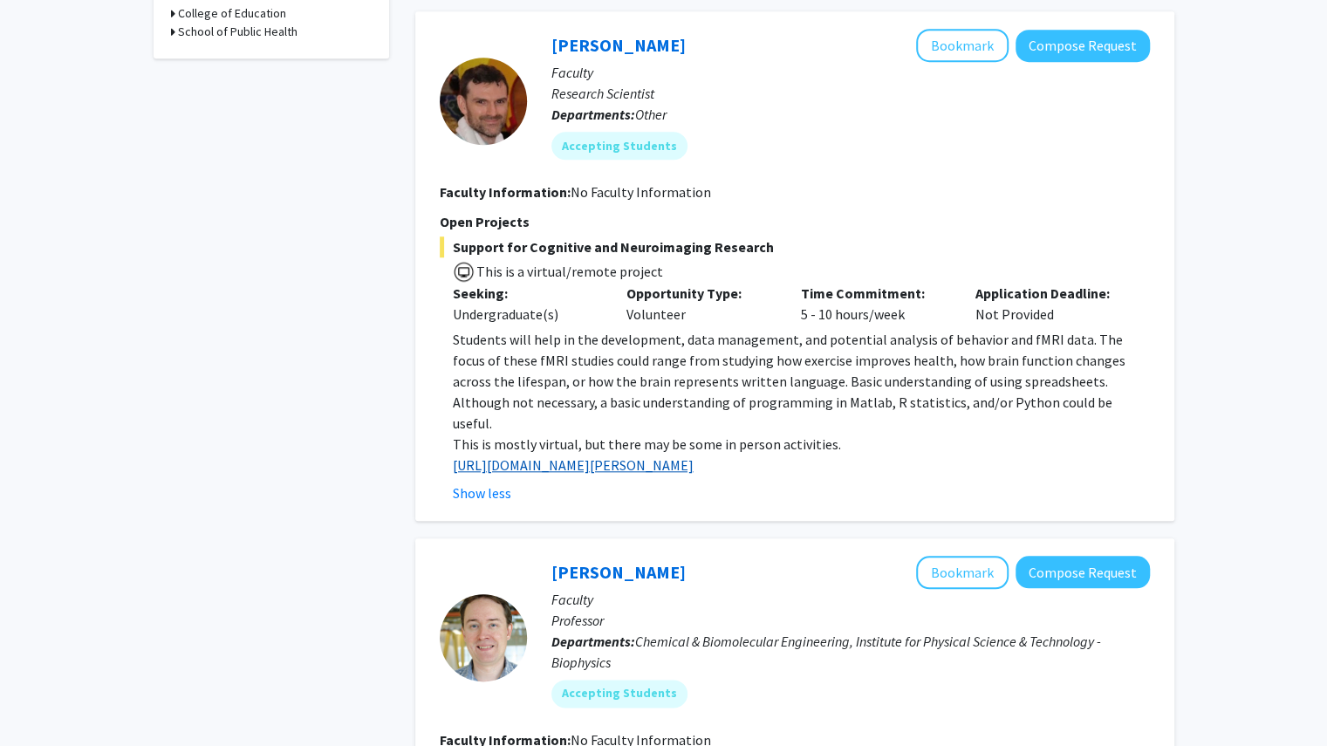
click at [639, 456] on link "[URL][DOMAIN_NAME][PERSON_NAME]" at bounding box center [573, 464] width 241 height 17
drag, startPoint x: 498, startPoint y: 468, endPoint x: 572, endPoint y: 522, distance: 91.1
click at [572, 522] on div "[PERSON_NAME] Bookmark Compose Request Administrative Staff Faculty Assistant D…" at bounding box center [794, 458] width 759 height 2190
click at [1090, 49] on button "Compose Request" at bounding box center [1083, 46] width 134 height 32
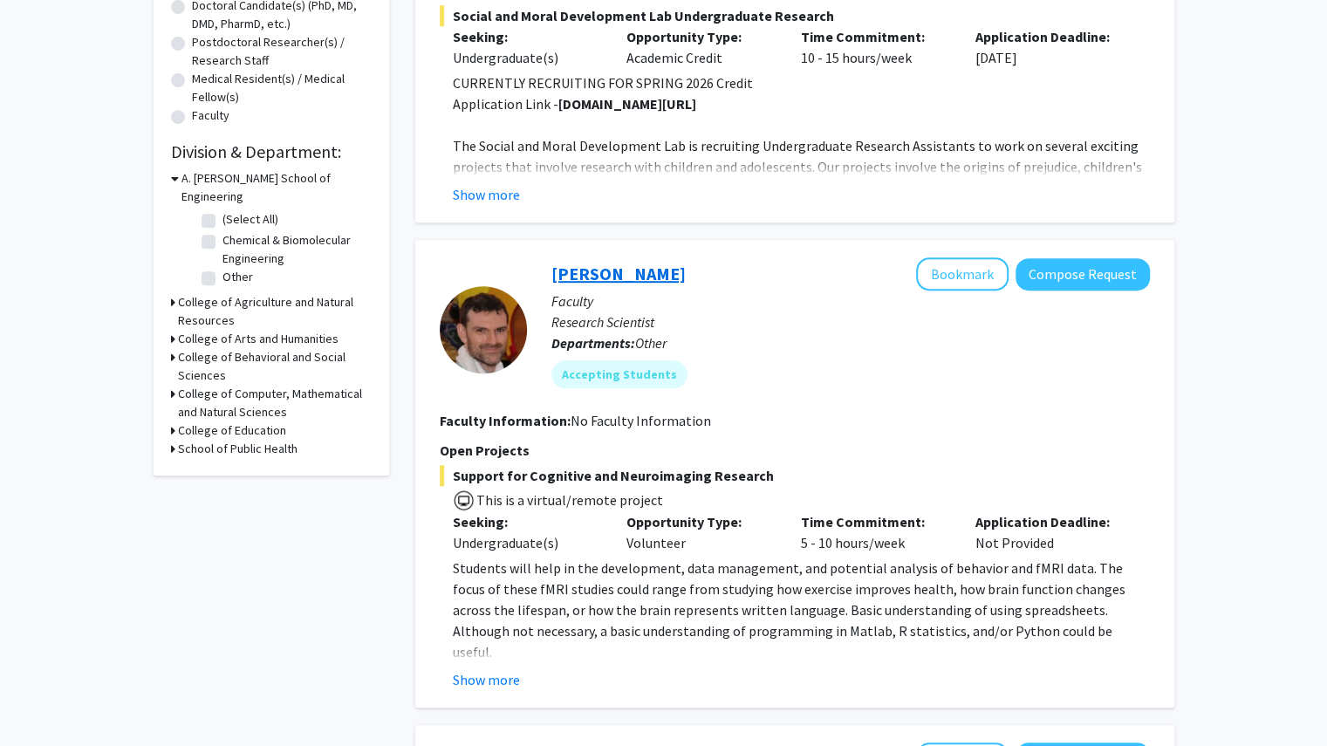
scroll to position [401, 0]
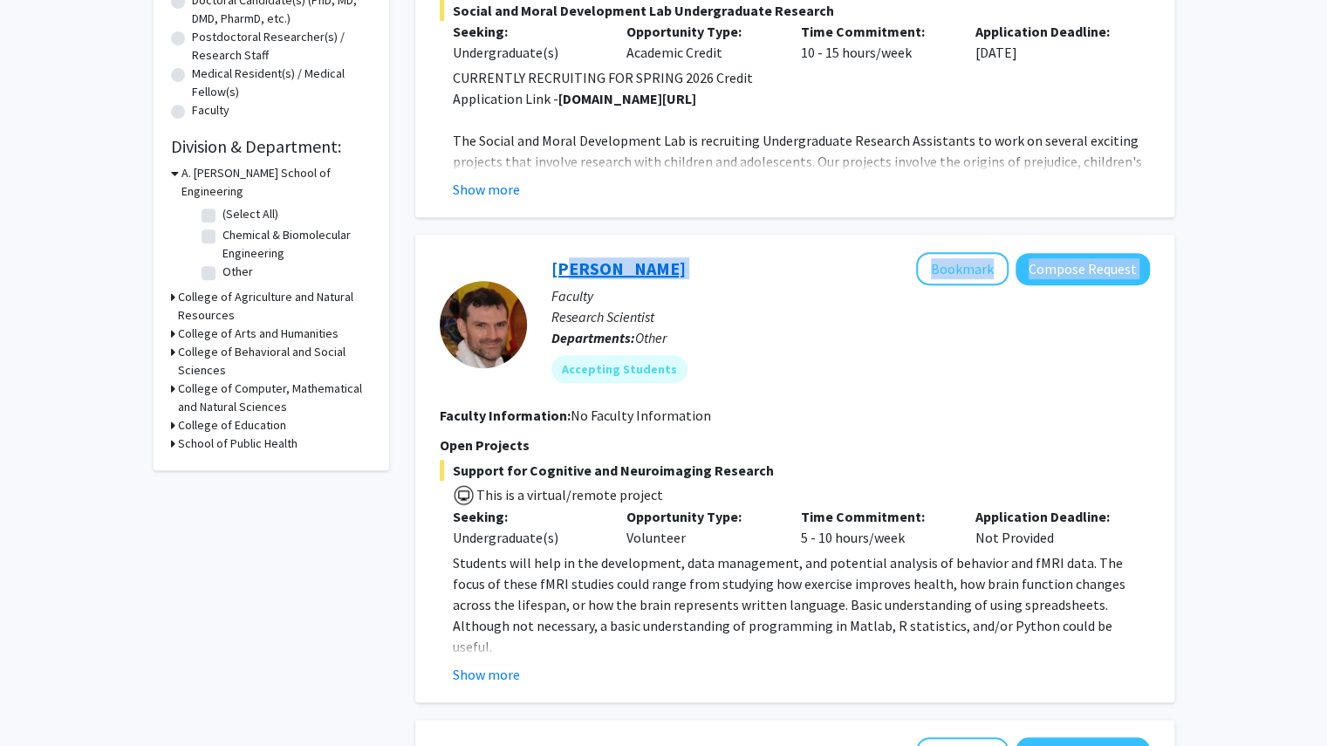
drag, startPoint x: 682, startPoint y: 271, endPoint x: 557, endPoint y: 263, distance: 125.1
click at [557, 263] on div "[PERSON_NAME] Bookmark Compose Request" at bounding box center [851, 268] width 599 height 33
click at [543, 265] on div "[PERSON_NAME] Bookmark Compose Request Faculty Research Scientist Departments: …" at bounding box center [838, 324] width 623 height 144
drag, startPoint x: 545, startPoint y: 266, endPoint x: 671, endPoint y: 261, distance: 125.8
click at [671, 261] on div "[PERSON_NAME] Bookmark Compose Request Faculty Research Scientist Departments: …" at bounding box center [838, 324] width 623 height 144
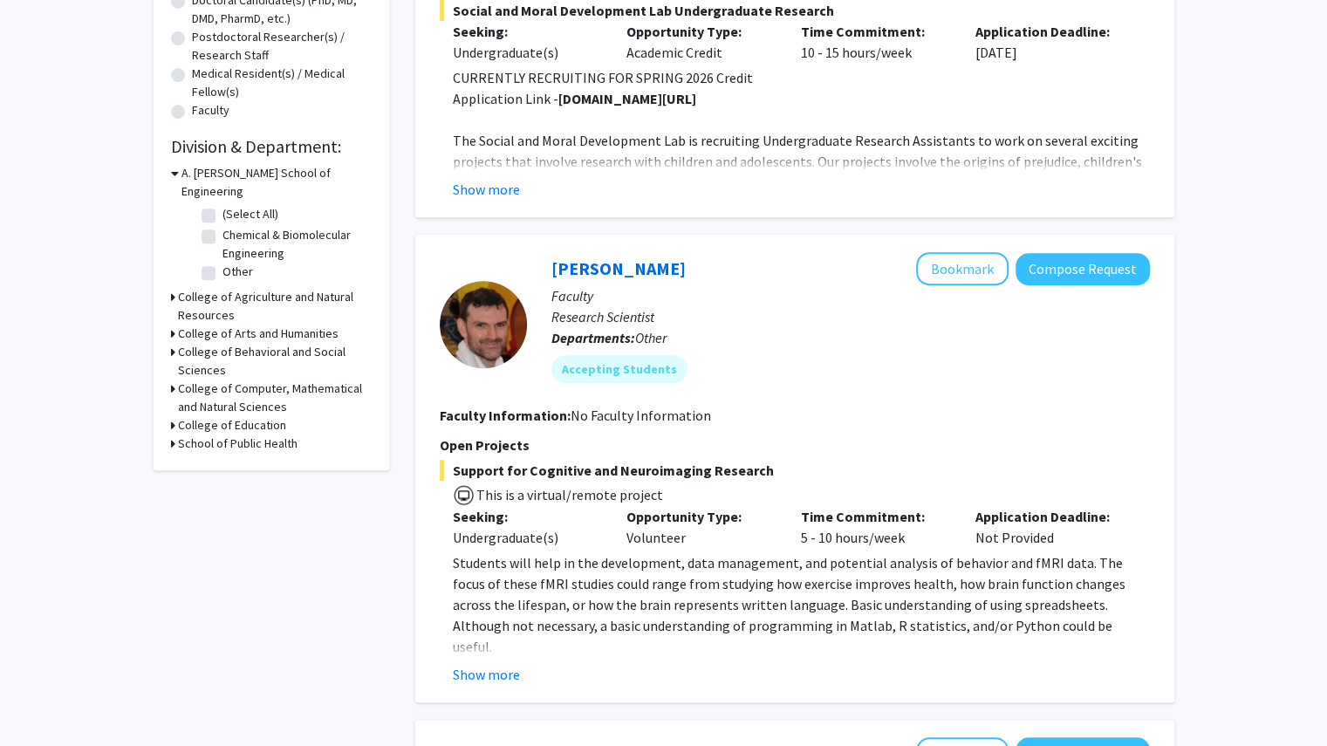
copy link "[PERSON_NAME]"
copy span "Support for Cognitive and Neuroimaging Research"
drag, startPoint x: 775, startPoint y: 470, endPoint x: 449, endPoint y: 463, distance: 325.6
click at [449, 463] on span "Support for Cognitive and Neuroimaging Research" at bounding box center [795, 470] width 710 height 21
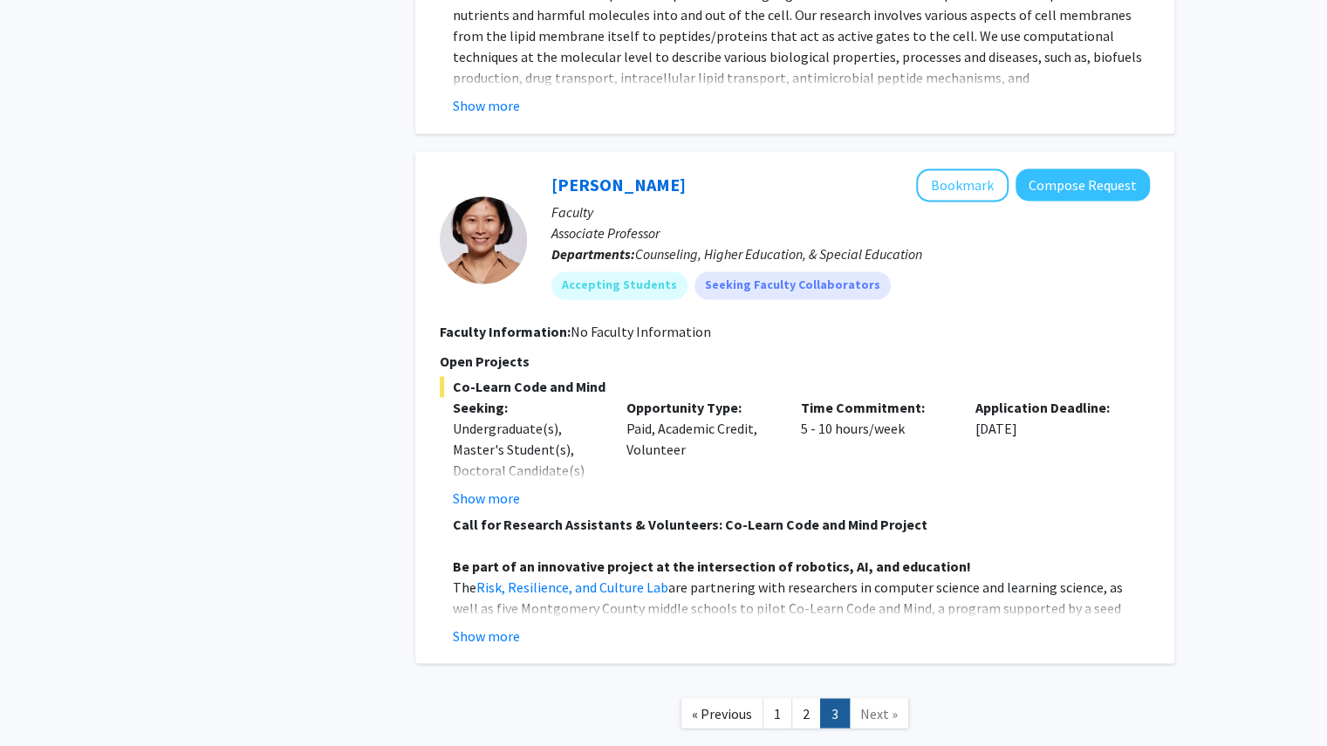
scroll to position [1581, 0]
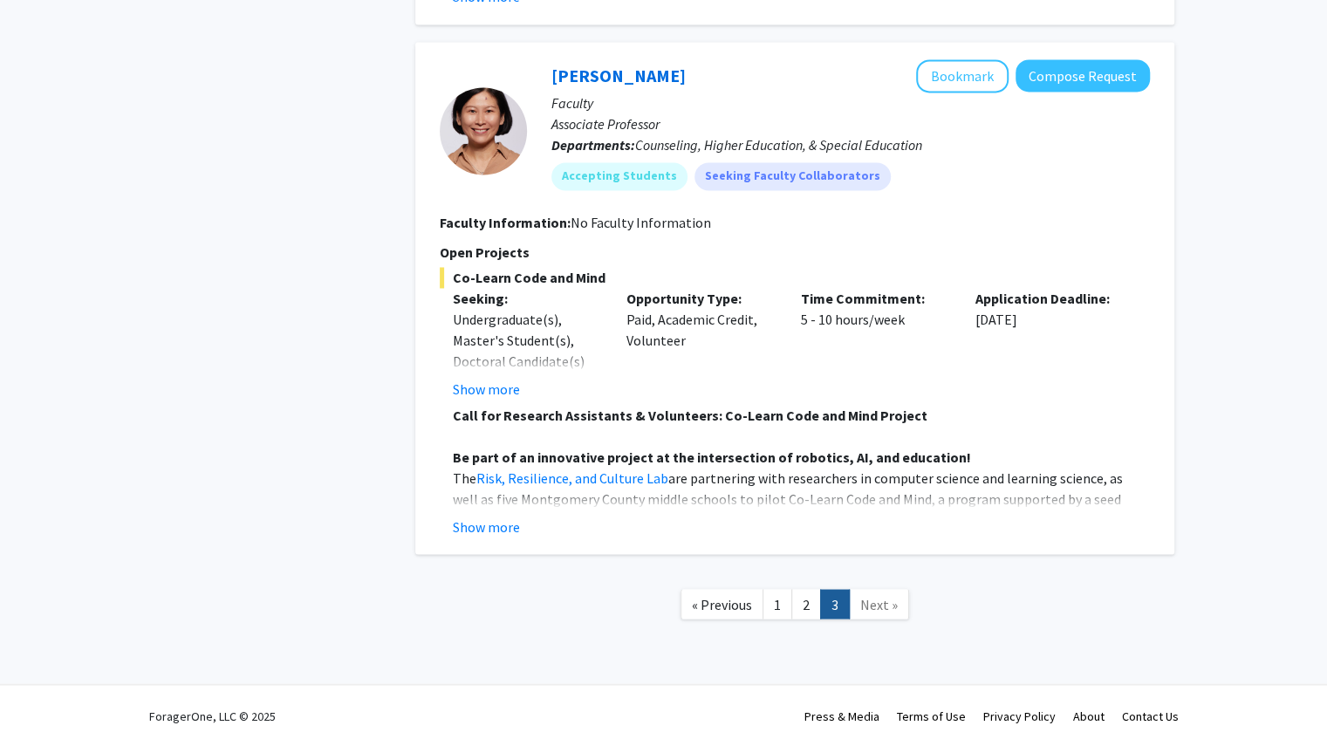
click at [886, 612] on span "Next »" at bounding box center [879, 603] width 38 height 17
click at [506, 526] on button "Show more" at bounding box center [486, 526] width 67 height 21
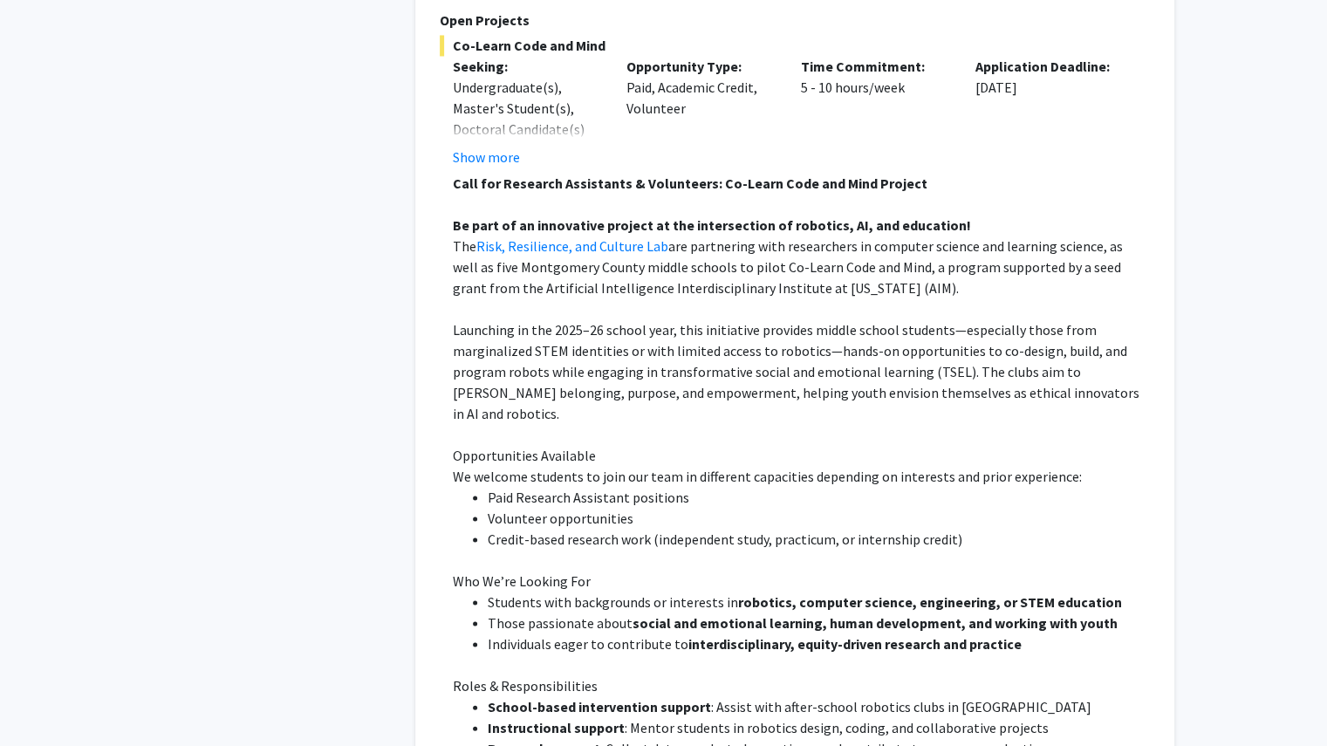
scroll to position [1815, 0]
click at [841, 612] on strong "social and emotional learning, human development, and working with youth" at bounding box center [875, 620] width 485 height 17
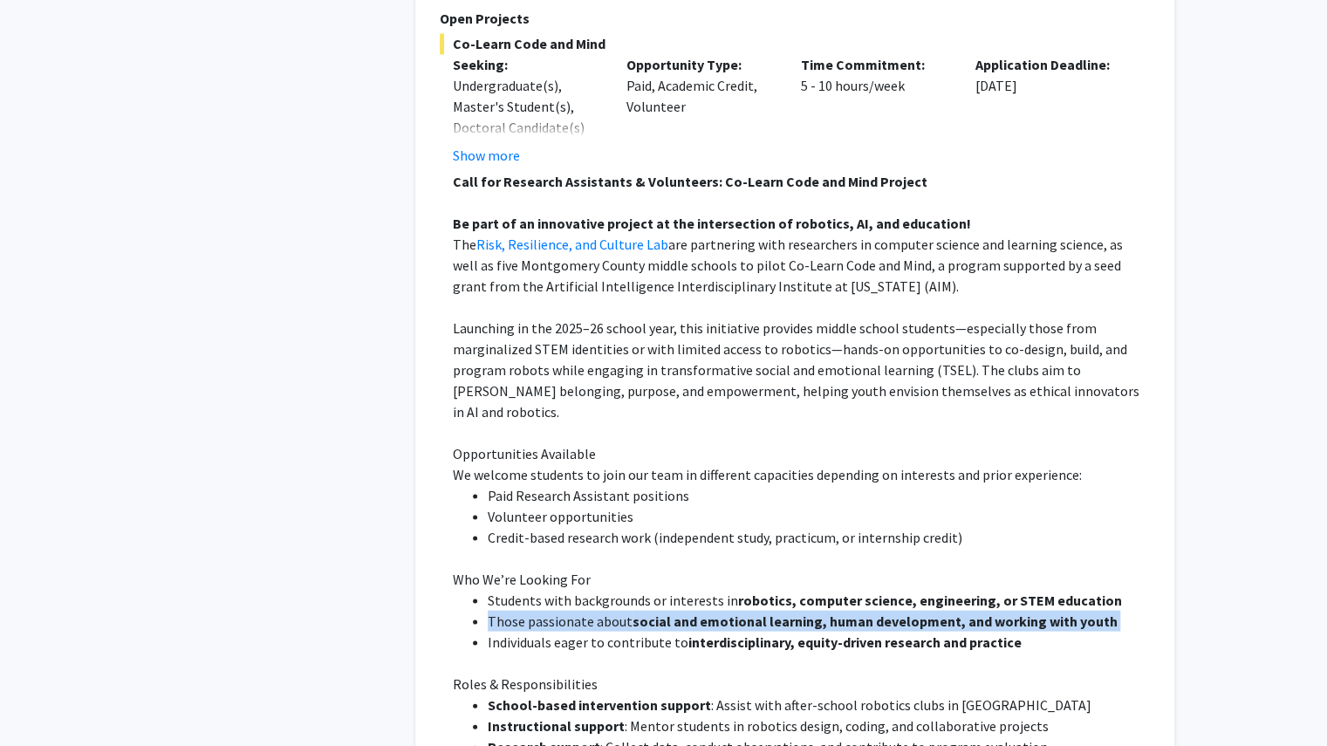
click at [841, 612] on strong "social and emotional learning, human development, and working with youth" at bounding box center [875, 620] width 485 height 17
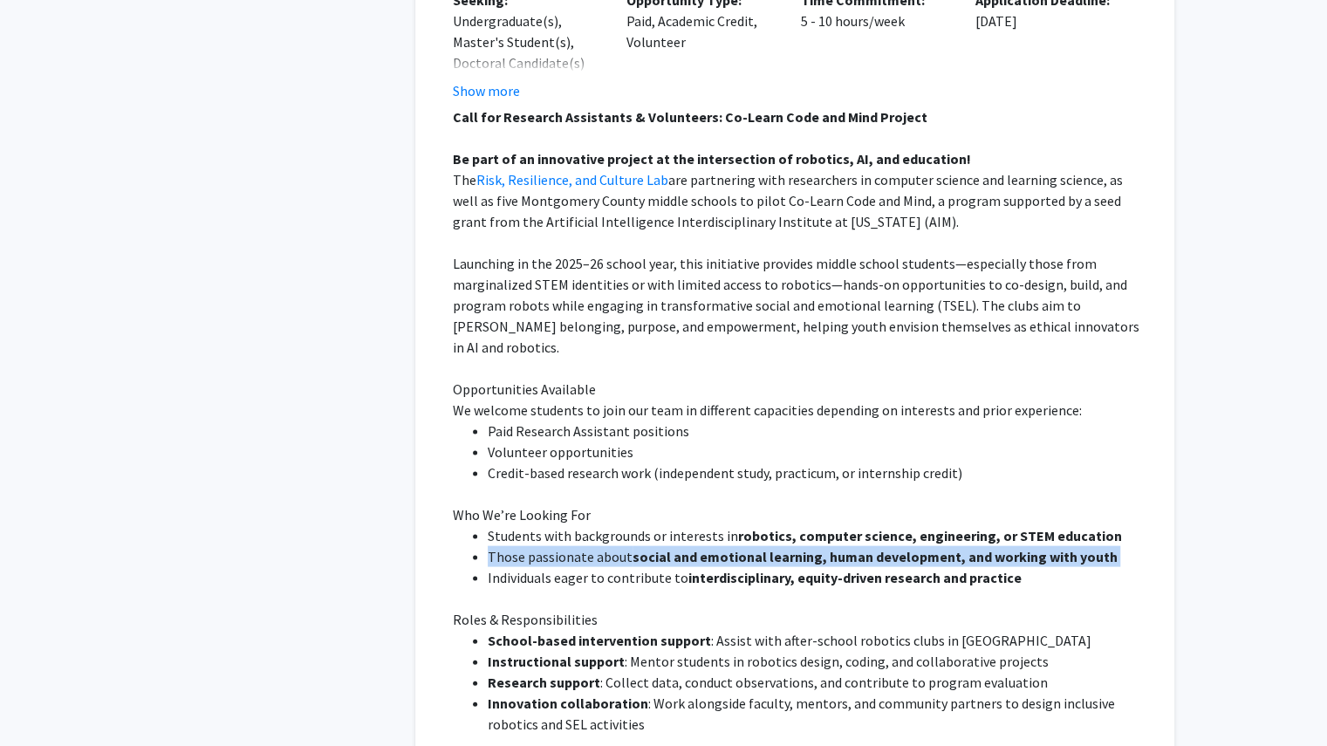
scroll to position [1882, 0]
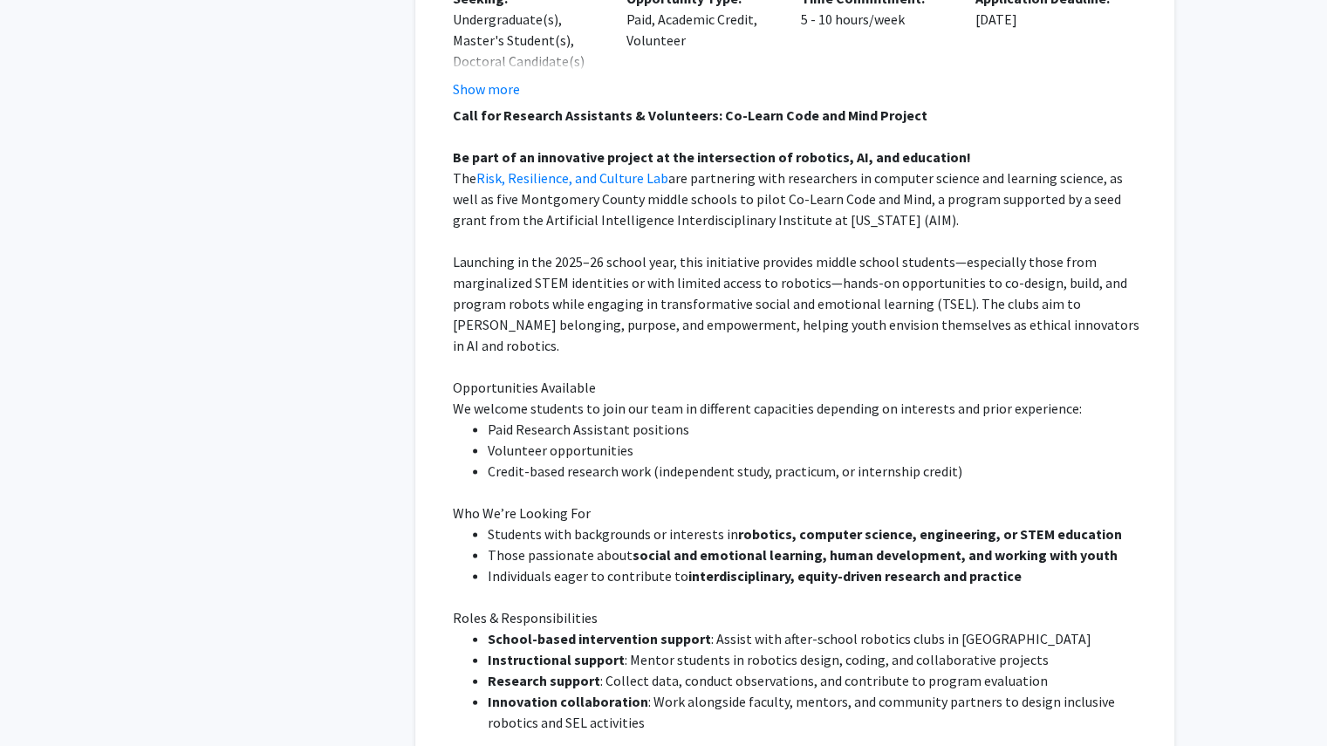
click at [840, 502] on p "Who We’re Looking For" at bounding box center [801, 512] width 697 height 21
click at [751, 524] on strong "robotics, computer science, engineering, or STEM education" at bounding box center [930, 532] width 384 height 17
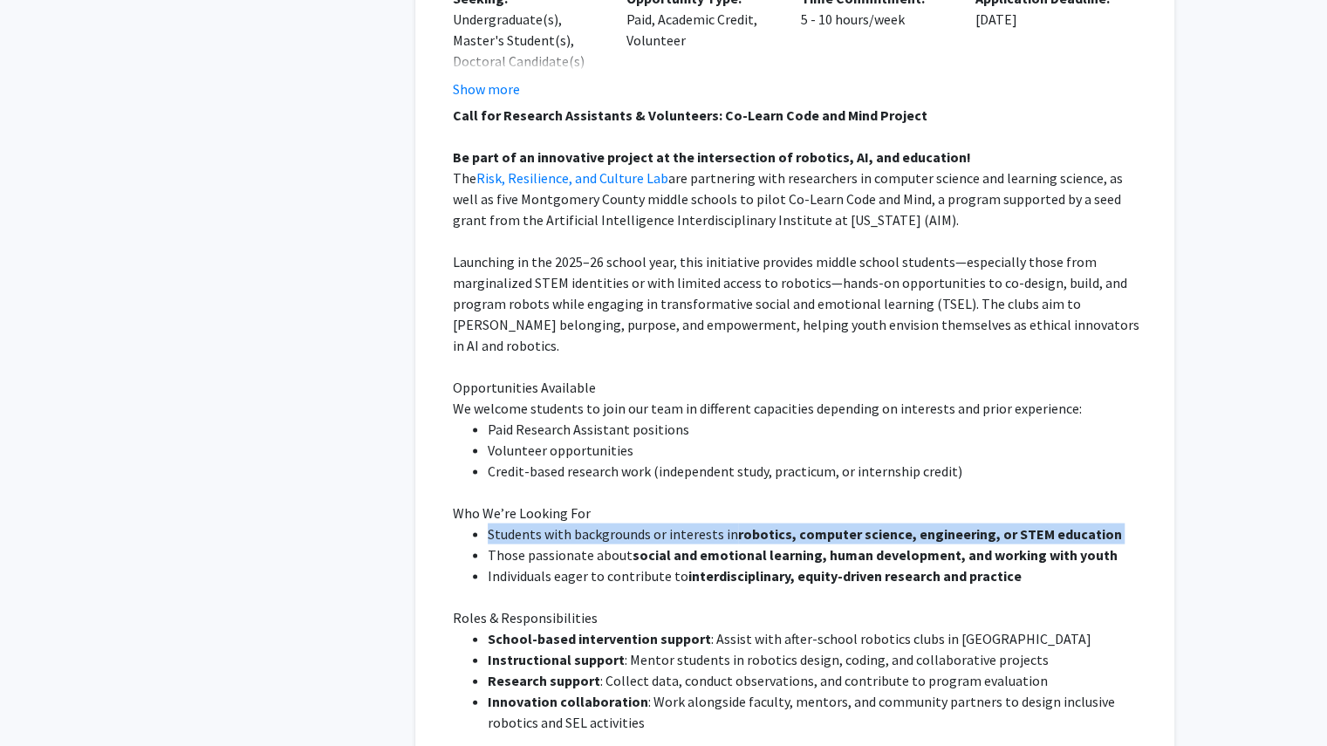
click at [751, 524] on strong "robotics, computer science, engineering, or STEM education" at bounding box center [930, 532] width 384 height 17
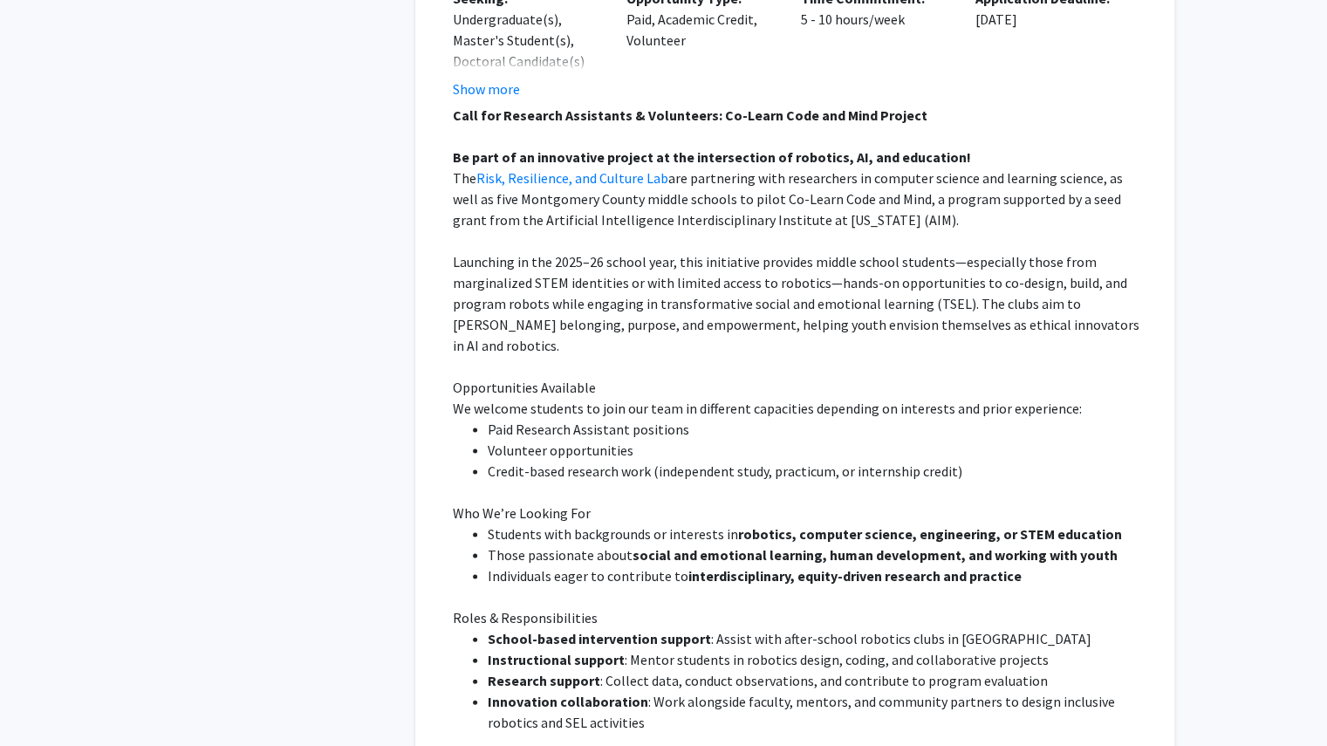
click at [727, 566] on strong "interdisciplinary, equity-driven research and practice" at bounding box center [855, 574] width 333 height 17
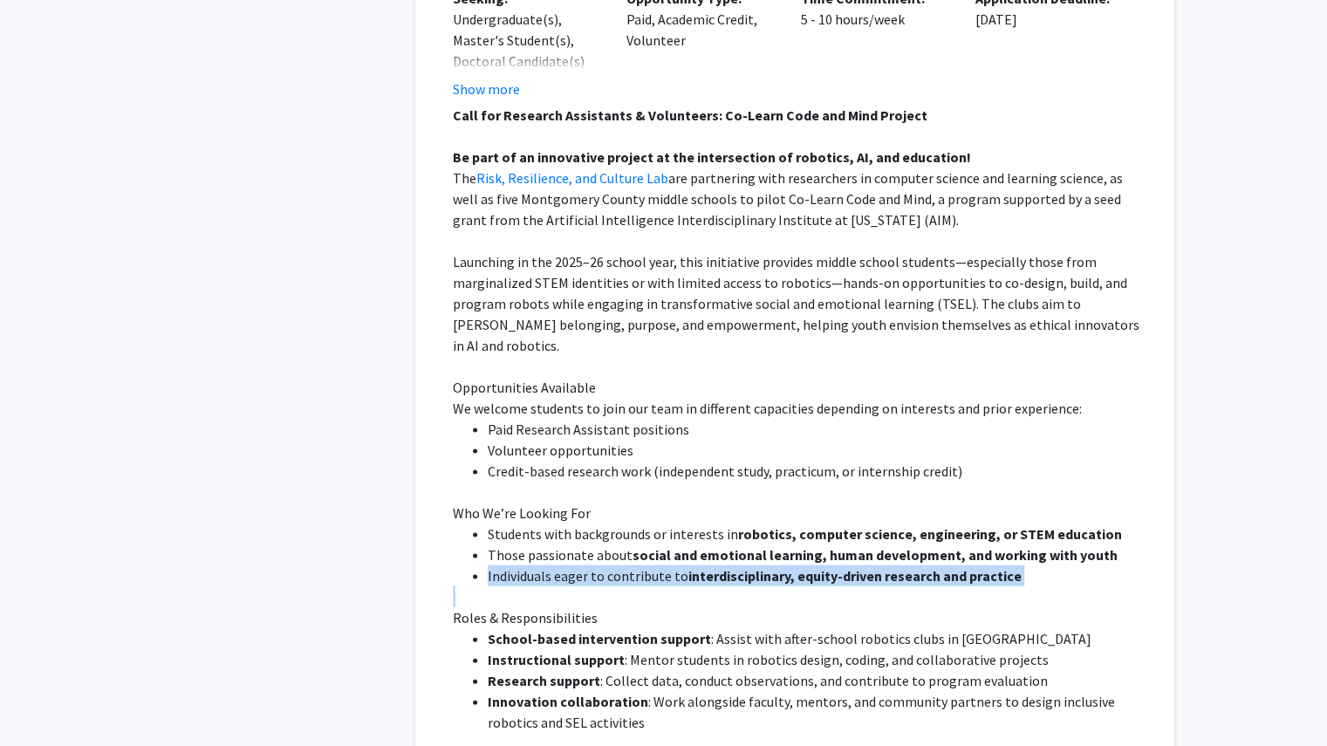
click at [727, 566] on strong "interdisciplinary, equity-driven research and practice" at bounding box center [855, 574] width 333 height 17
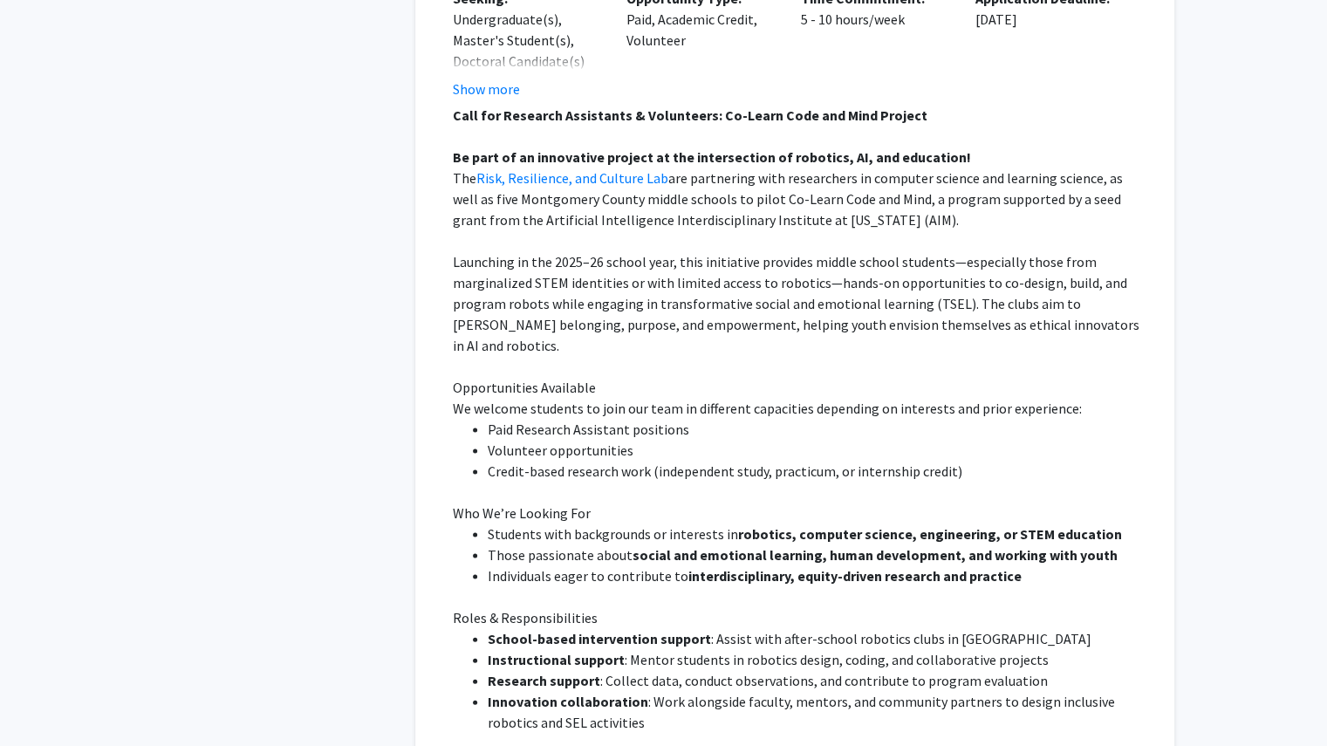
scroll to position [2032, 0]
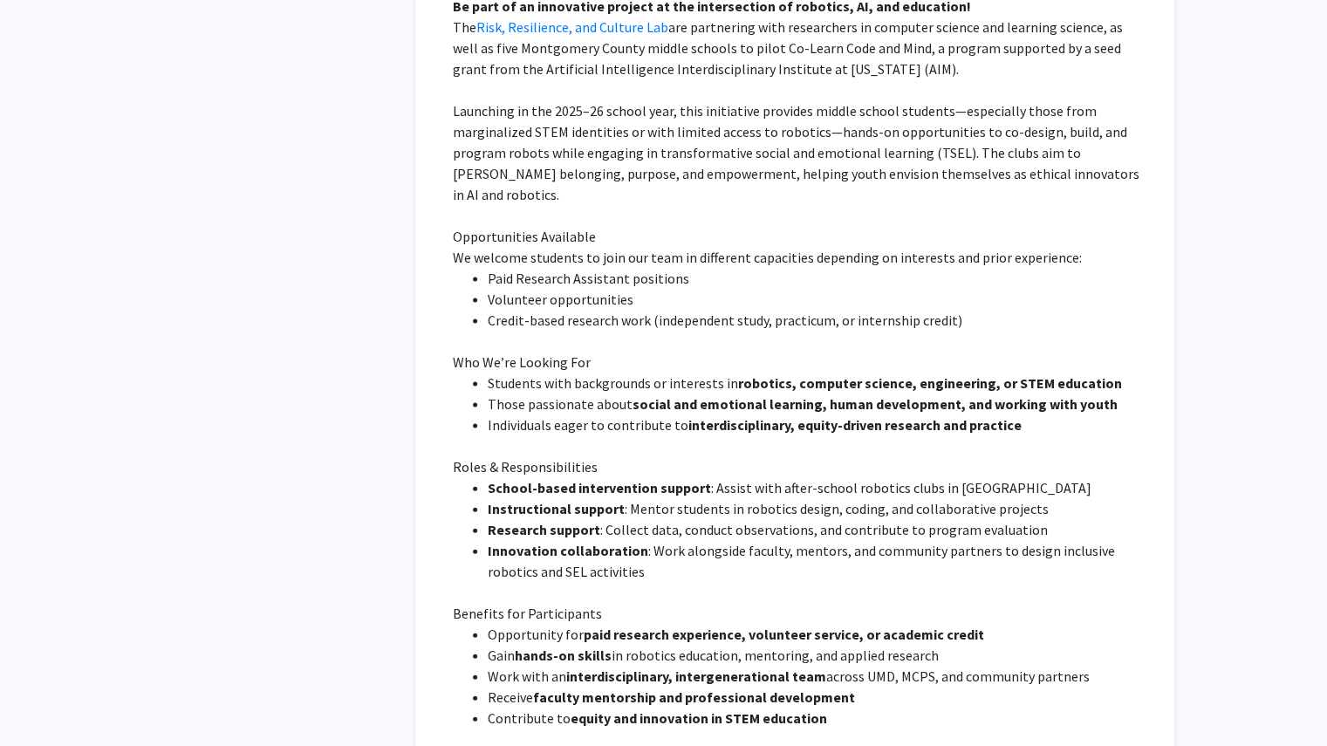
click at [671, 498] on li "Instructional support : Mentor students in robotics design, coding, and collabo…" at bounding box center [819, 508] width 662 height 21
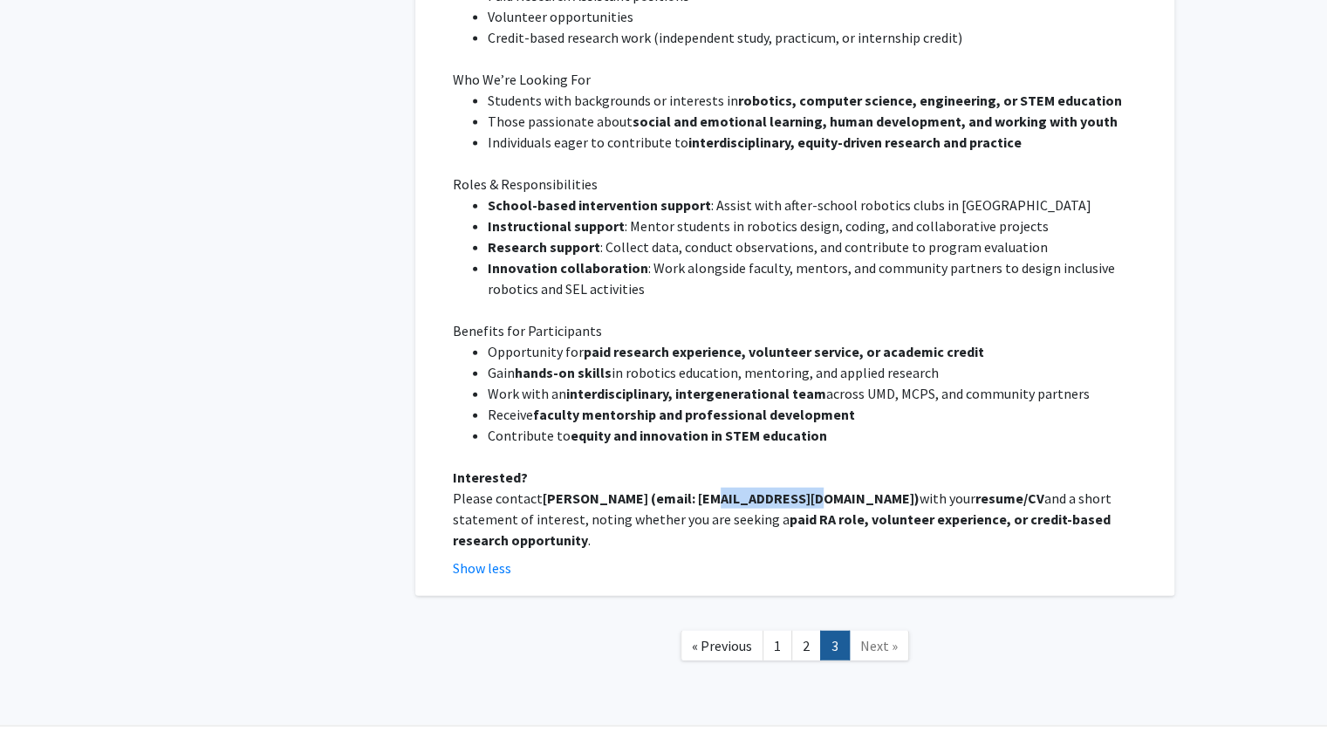
copy strong "[EMAIL_ADDRESS][DOMAIN_NAME]"
drag, startPoint x: 802, startPoint y: 477, endPoint x: 695, endPoint y: 479, distance: 107.4
click at [695, 490] on strong "[PERSON_NAME] (email: [EMAIL_ADDRESS][DOMAIN_NAME])" at bounding box center [731, 498] width 377 height 17
copy strong "paid RA role"
drag, startPoint x: 718, startPoint y: 502, endPoint x: 649, endPoint y: 504, distance: 69.0
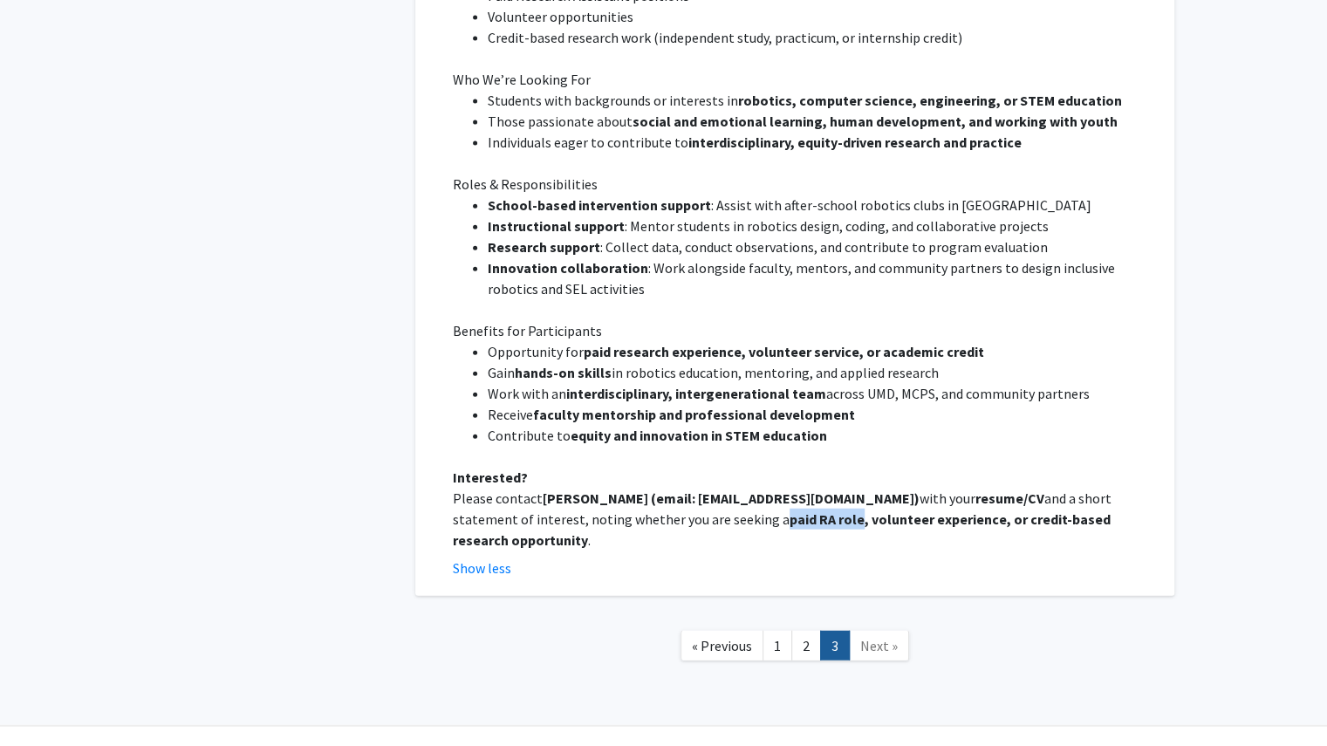
click at [649, 511] on strong "paid RA role, volunteer experience, or credit-based research opportunity" at bounding box center [782, 530] width 658 height 38
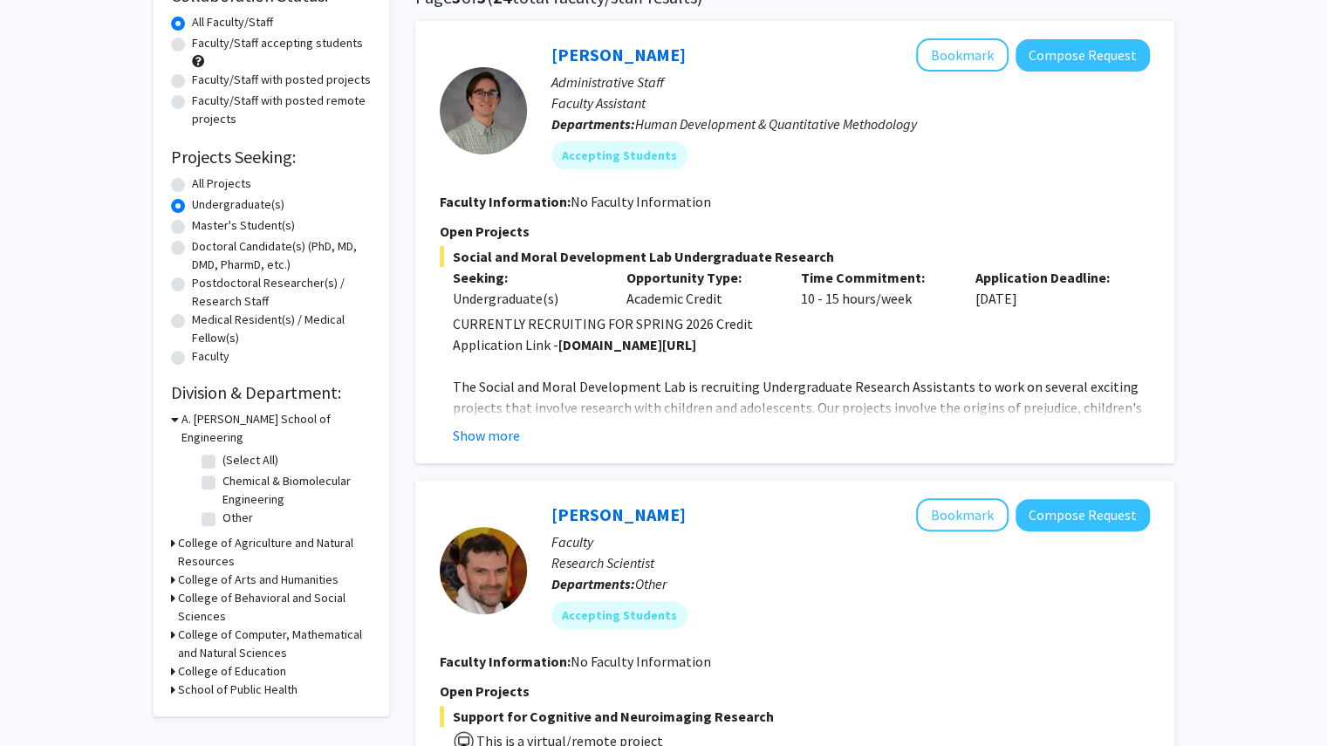
scroll to position [160, 0]
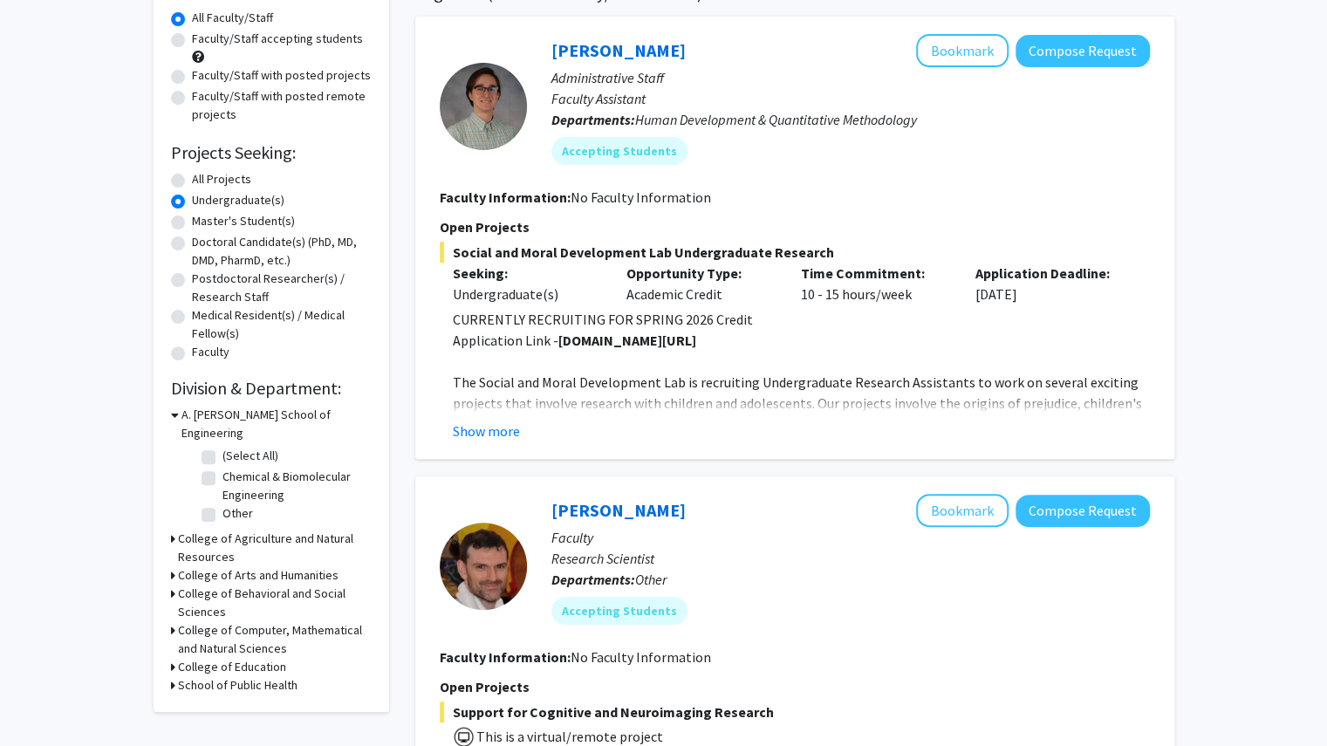
click at [220, 178] on label "All Projects" at bounding box center [221, 179] width 59 height 18
click at [203, 178] on input "All Projects" at bounding box center [197, 175] width 11 height 11
radio input "true"
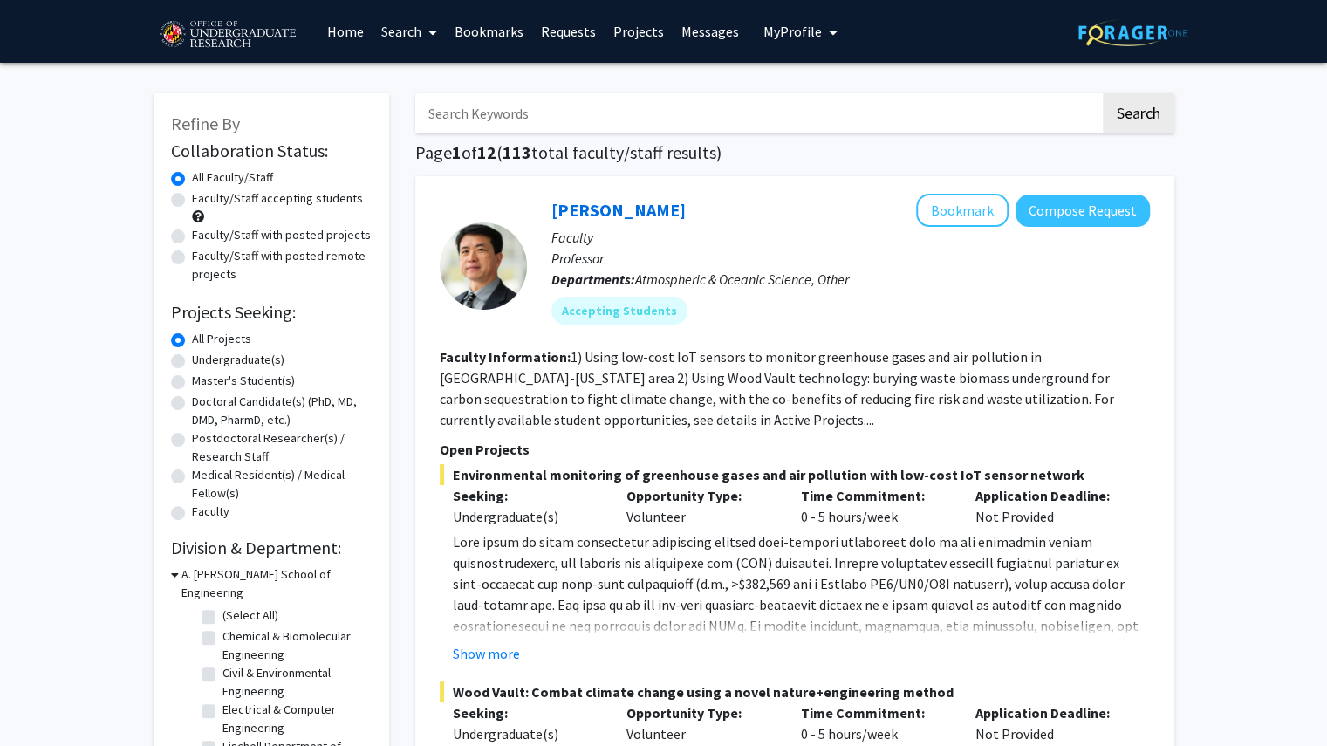
click at [201, 369] on div "Undergraduate(s)" at bounding box center [271, 361] width 201 height 21
click at [212, 360] on label "Undergraduate(s)" at bounding box center [238, 360] width 93 height 18
click at [203, 360] on input "Undergraduate(s)" at bounding box center [197, 356] width 11 height 11
radio input "true"
